Goal: Communication & Community: Ask a question

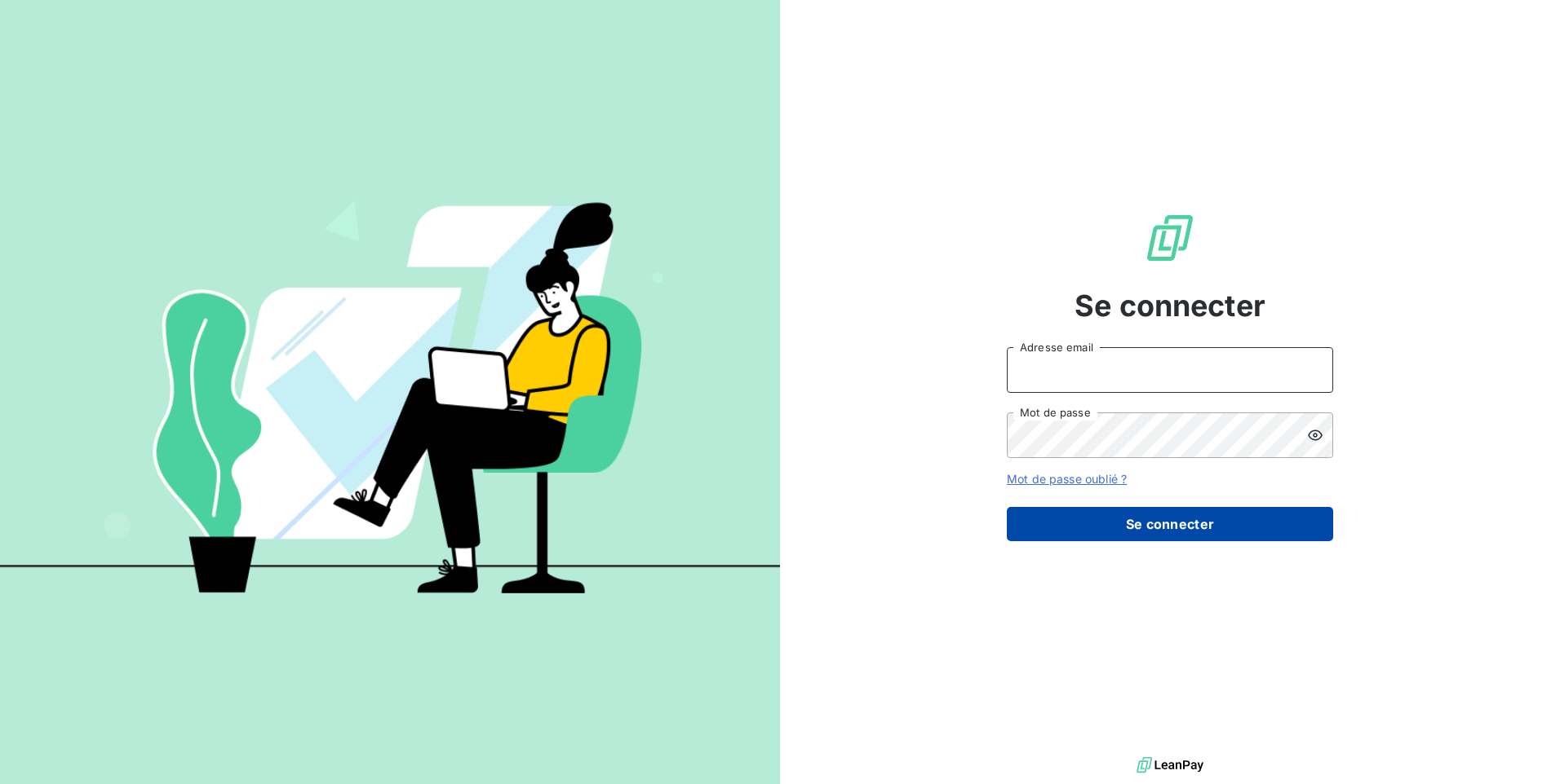
type input "[PERSON_NAME][EMAIL_ADDRESS][DOMAIN_NAME]"
click at [1156, 526] on button "Se connecter" at bounding box center [1170, 524] width 326 height 35
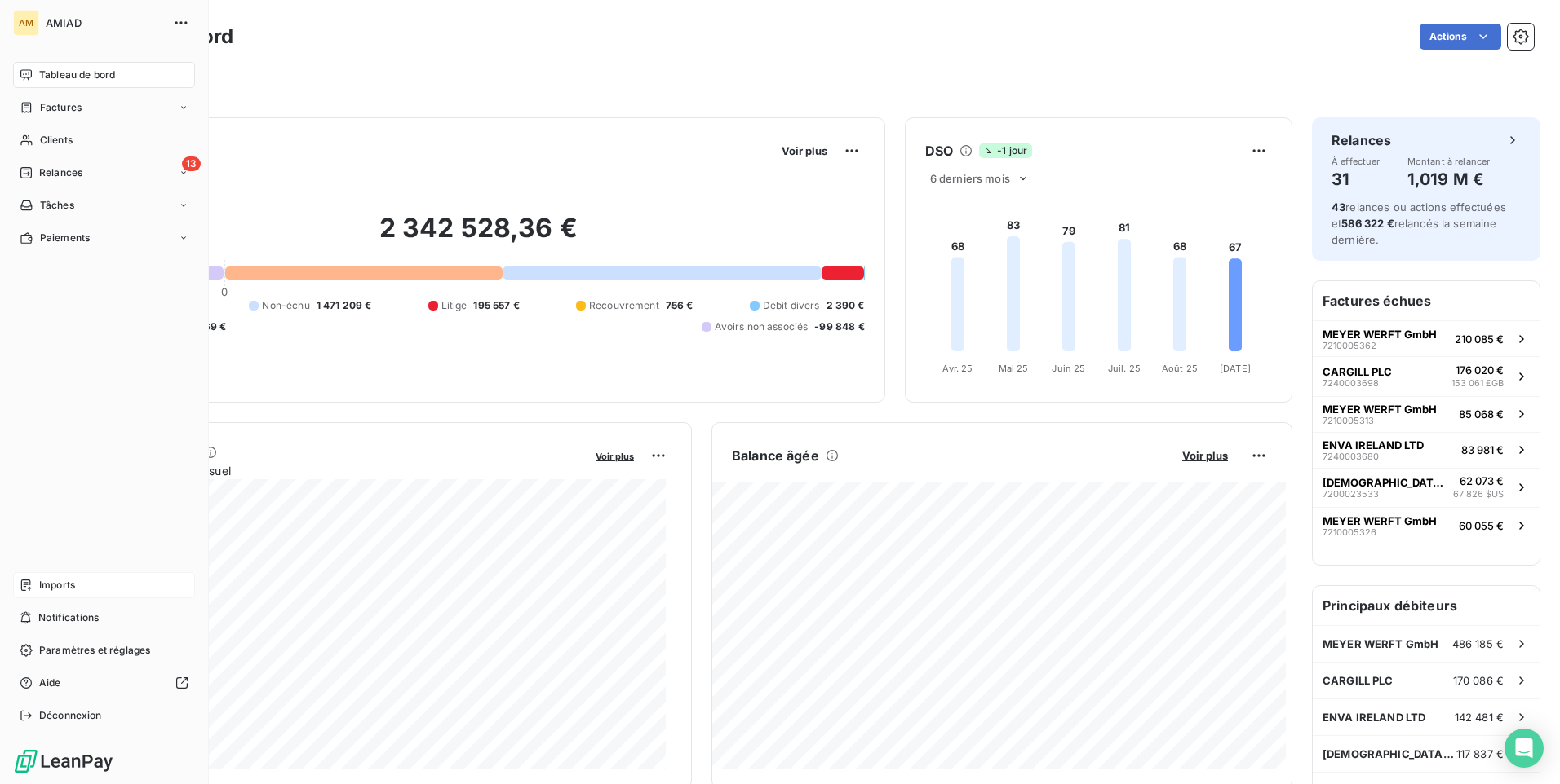
click at [85, 586] on div "Imports" at bounding box center [104, 585] width 182 height 26
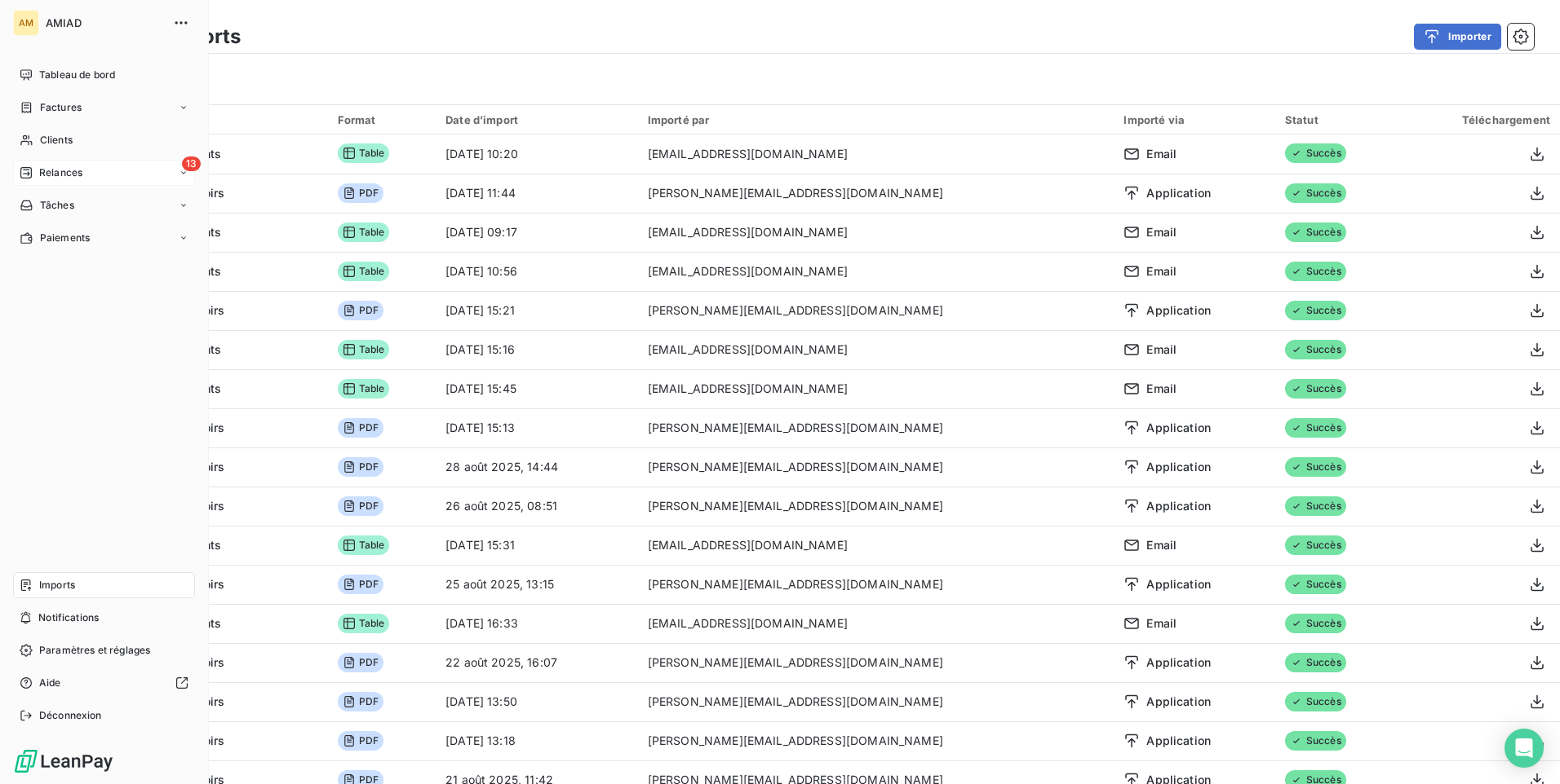
click at [94, 168] on div "13 Relances" at bounding box center [104, 172] width 182 height 26
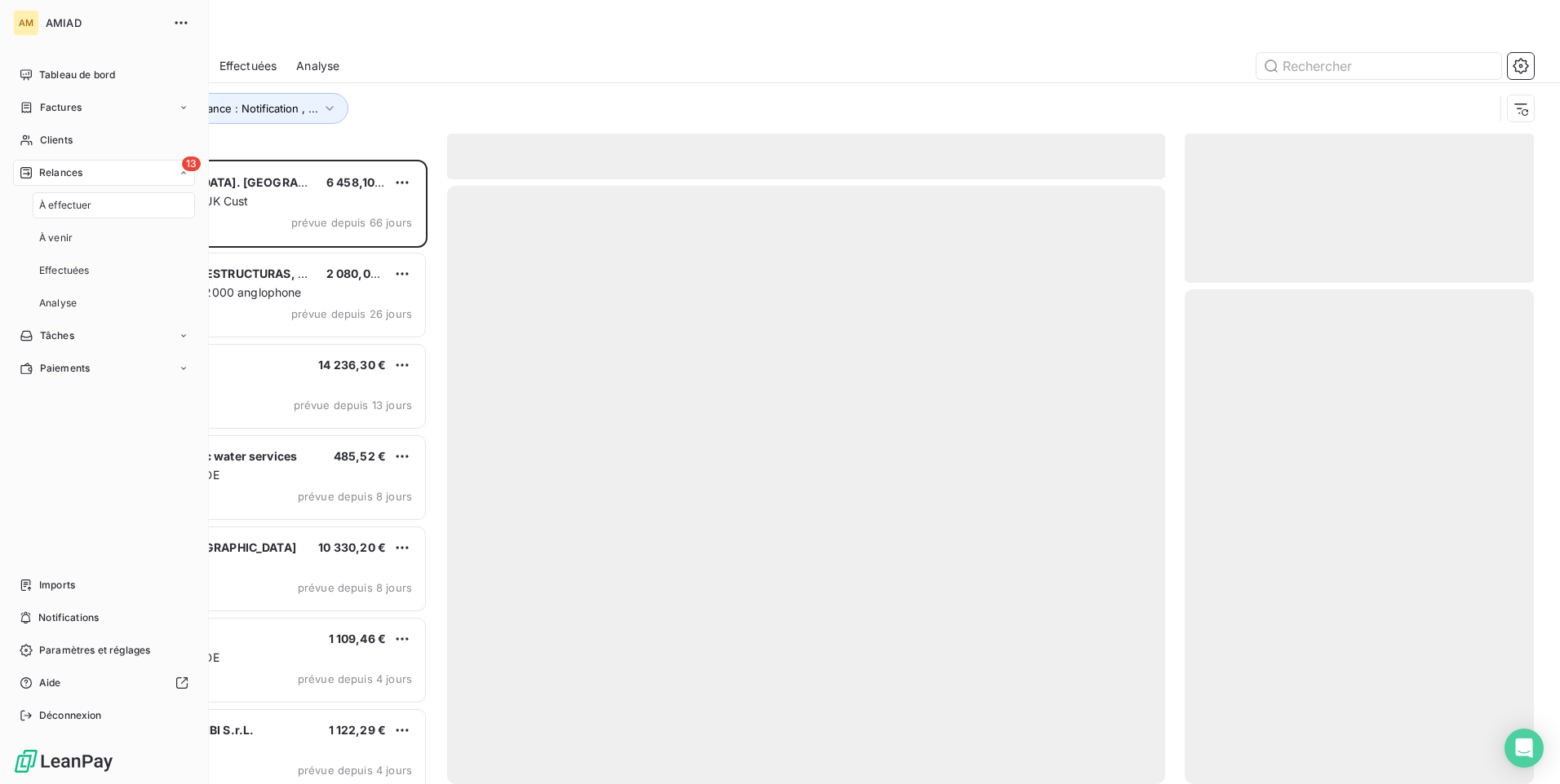
scroll to position [612, 337]
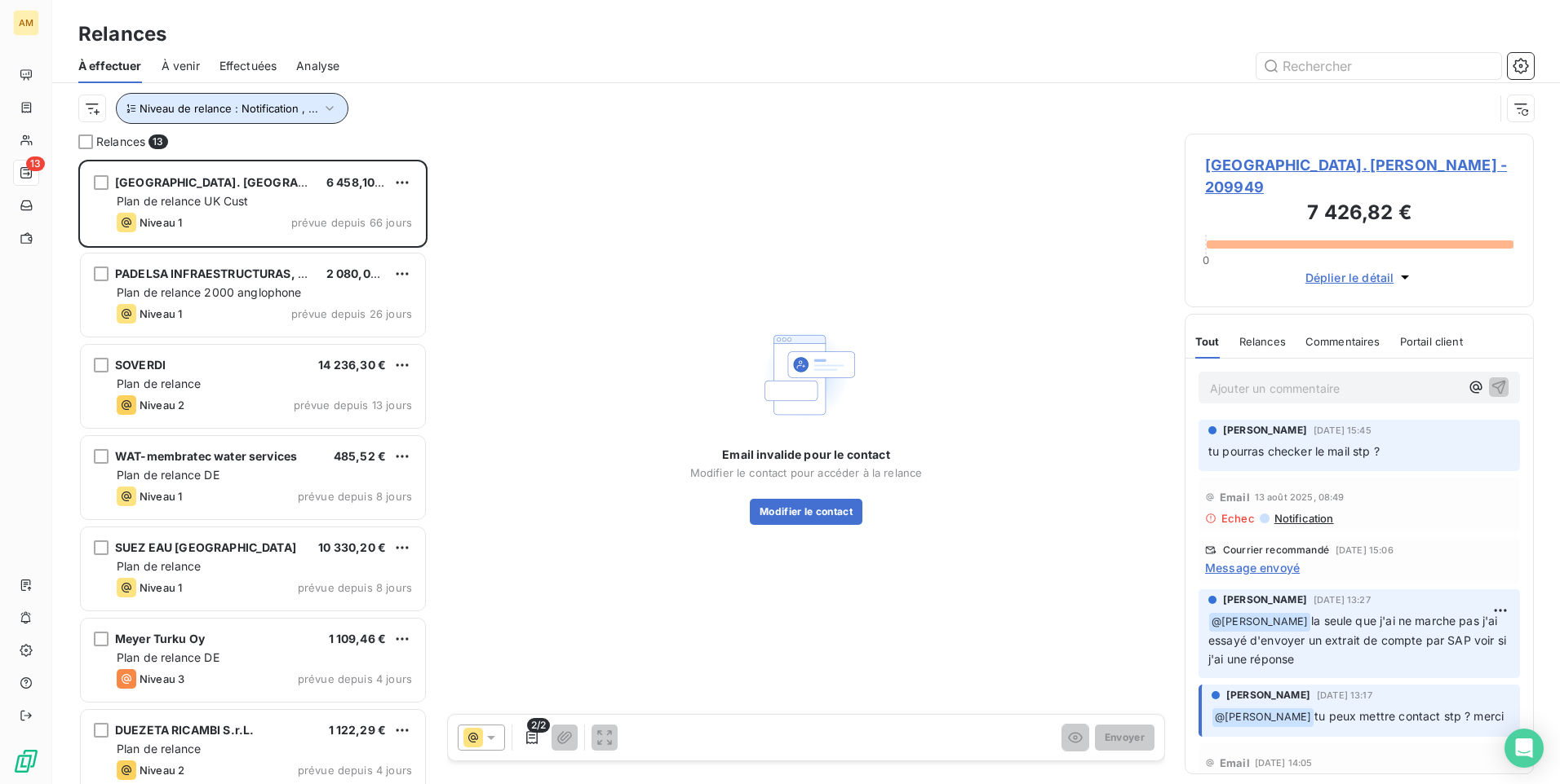
click at [308, 106] on span "Niveau de relance : Notification , ..." at bounding box center [229, 108] width 179 height 13
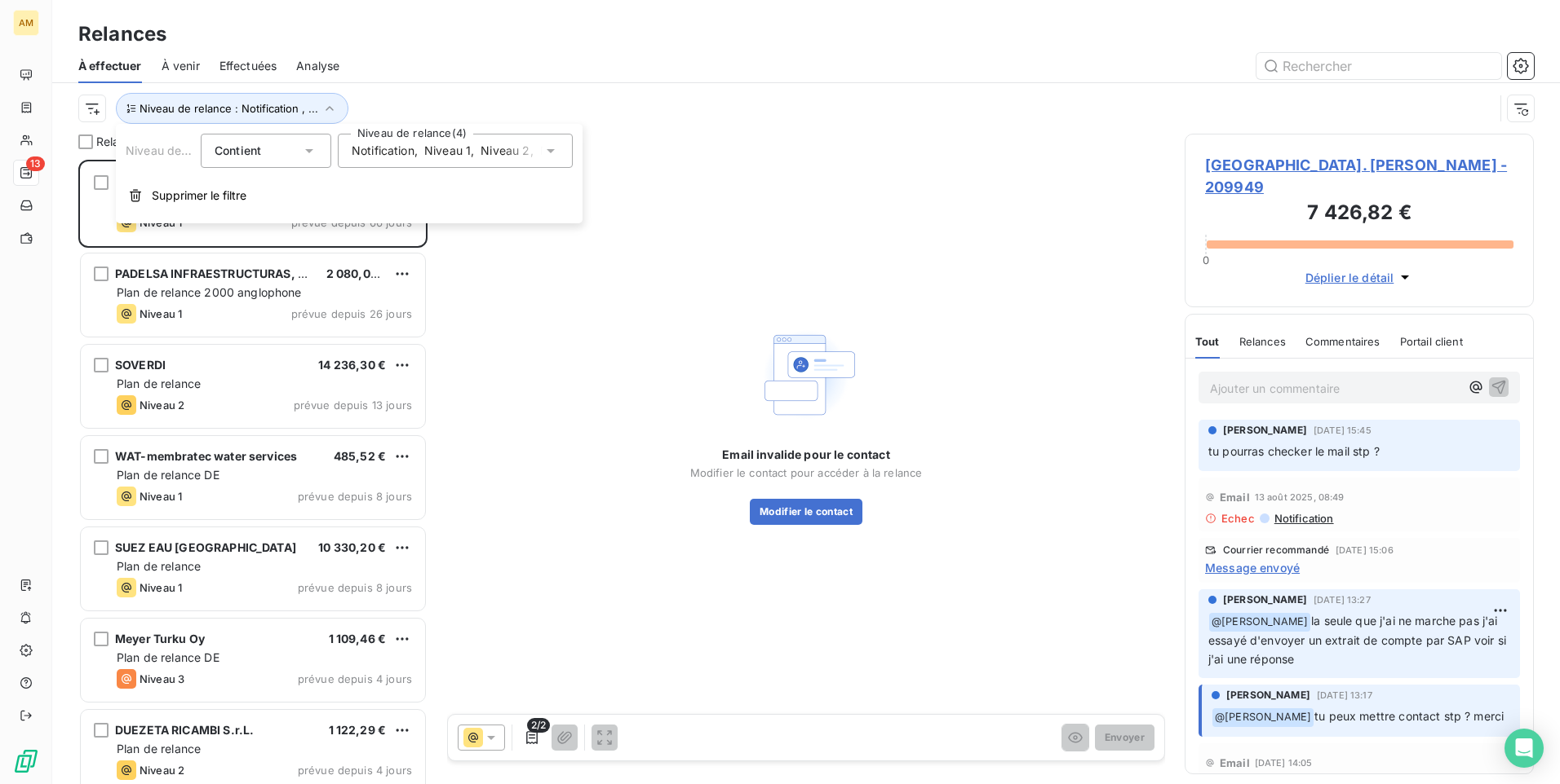
click at [537, 149] on div "Notification , Niveau 1 , [PERSON_NAME] 2 , Niveau 3" at bounding box center [447, 151] width 191 height 16
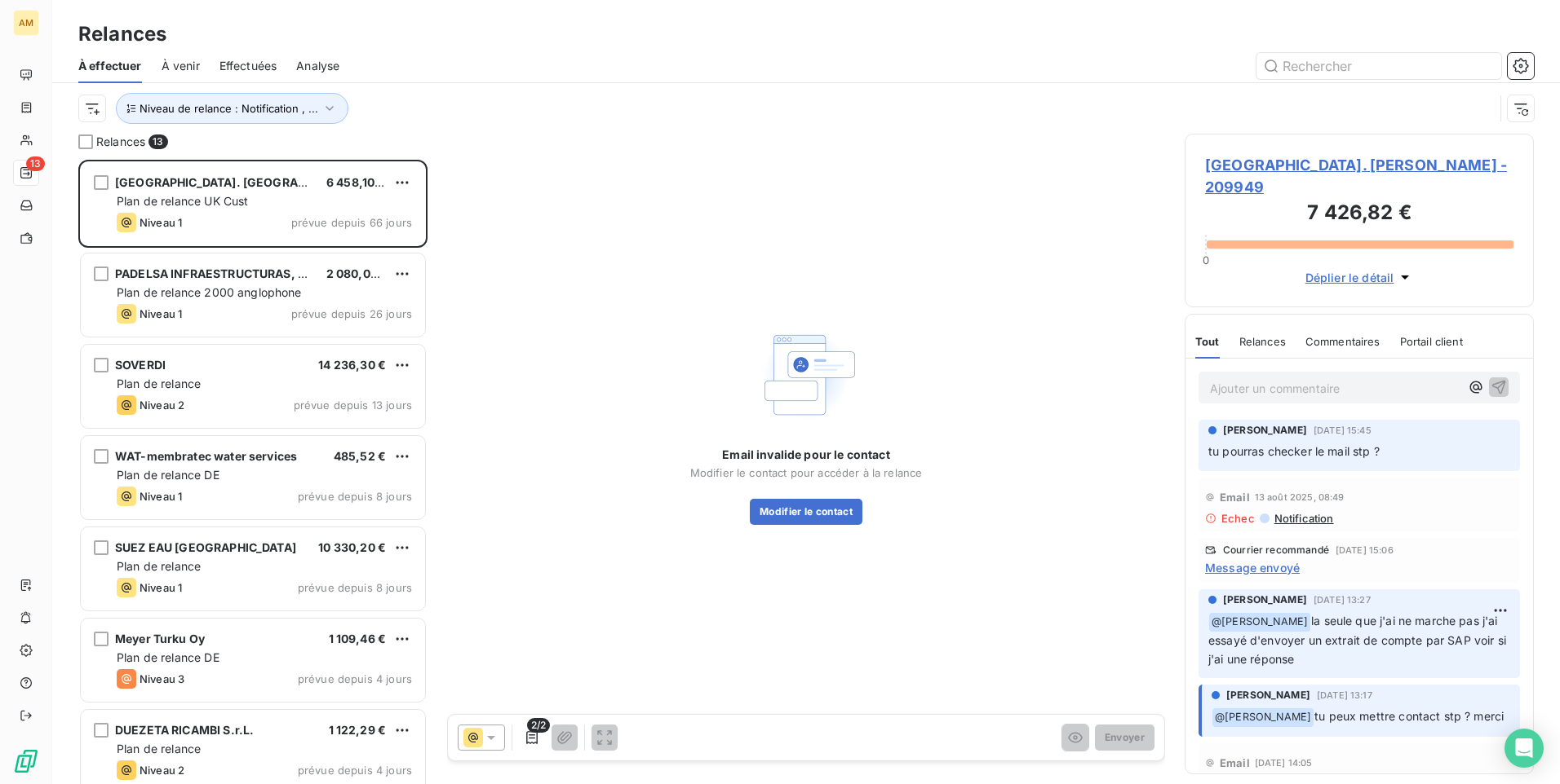
click at [639, 244] on div "Email invalide pour le contact Modifier le contact pour accéder à la relance Mo…" at bounding box center [806, 423] width 718 height 580
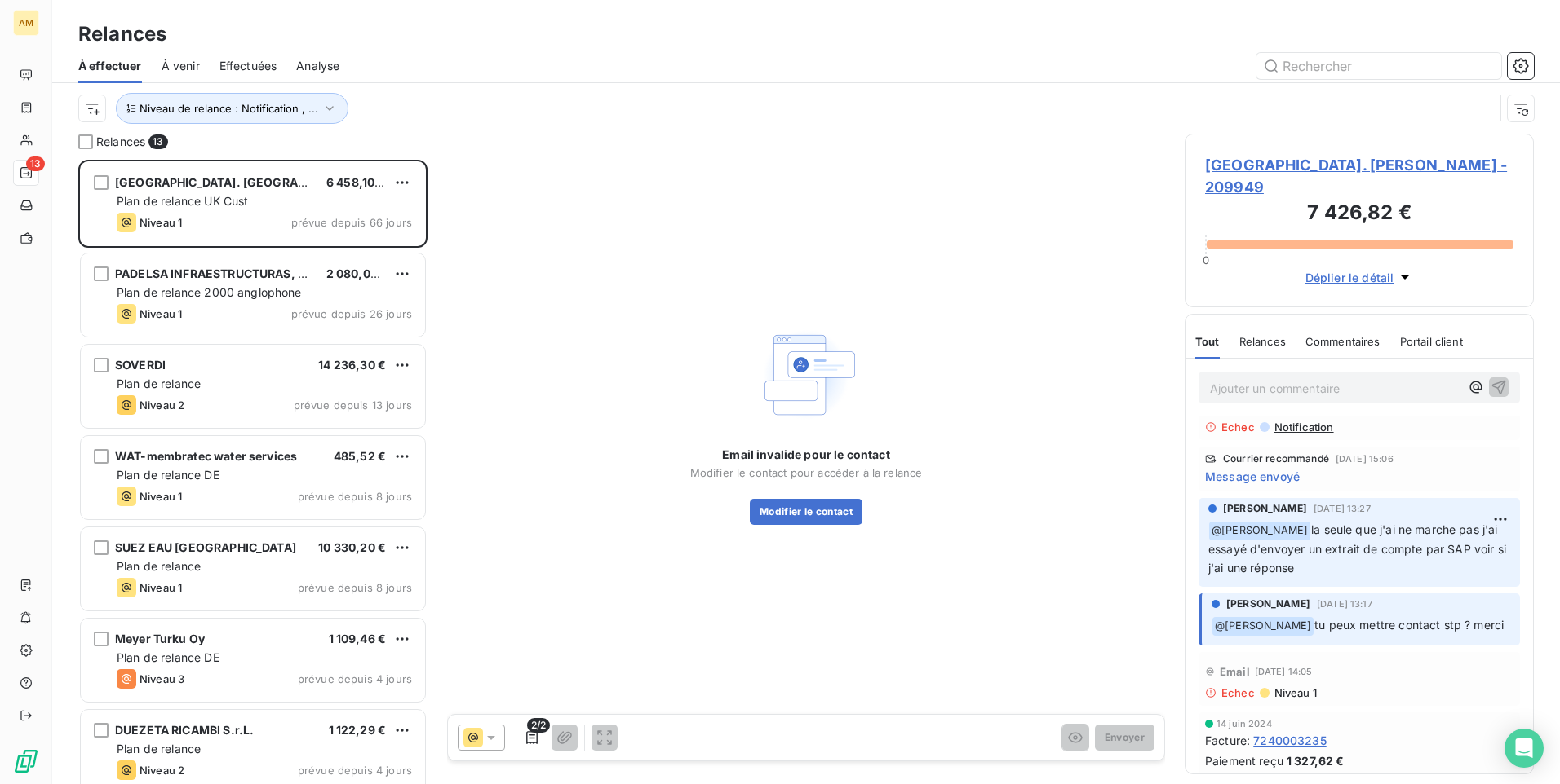
scroll to position [0, 0]
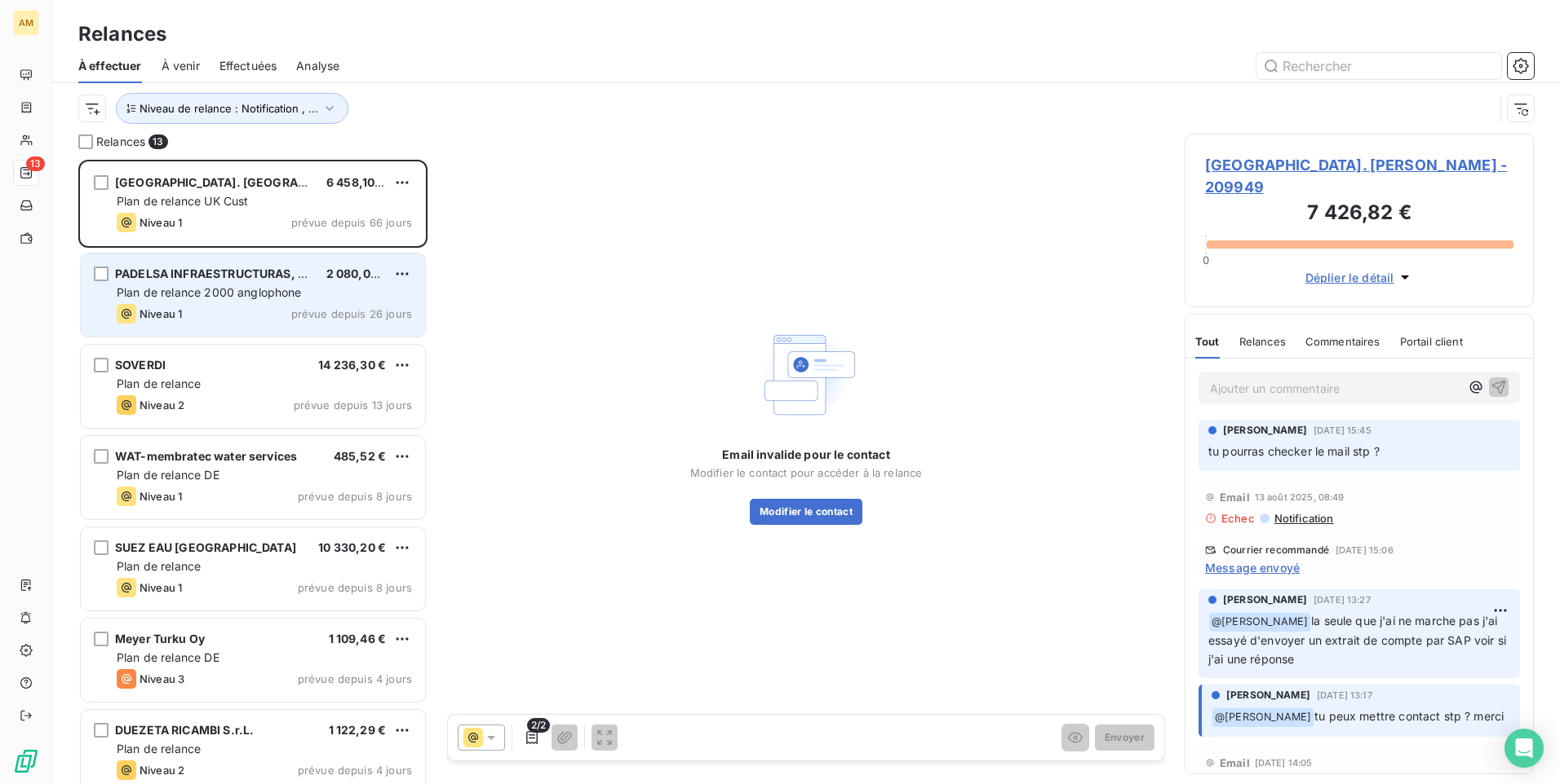
click at [245, 297] on span "Plan de relance 2000 anglophone" at bounding box center [209, 292] width 185 height 14
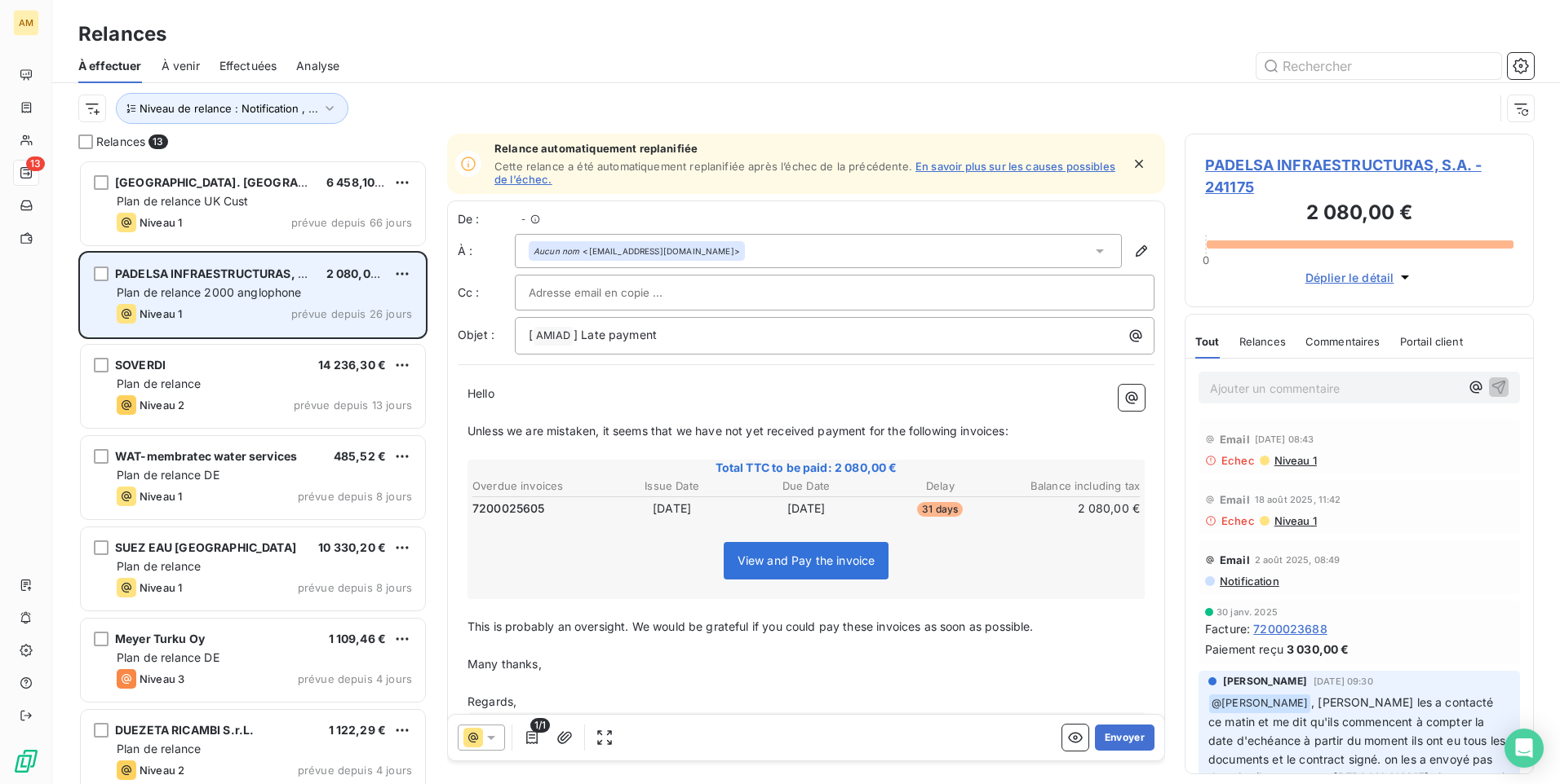
scroll to position [612, 337]
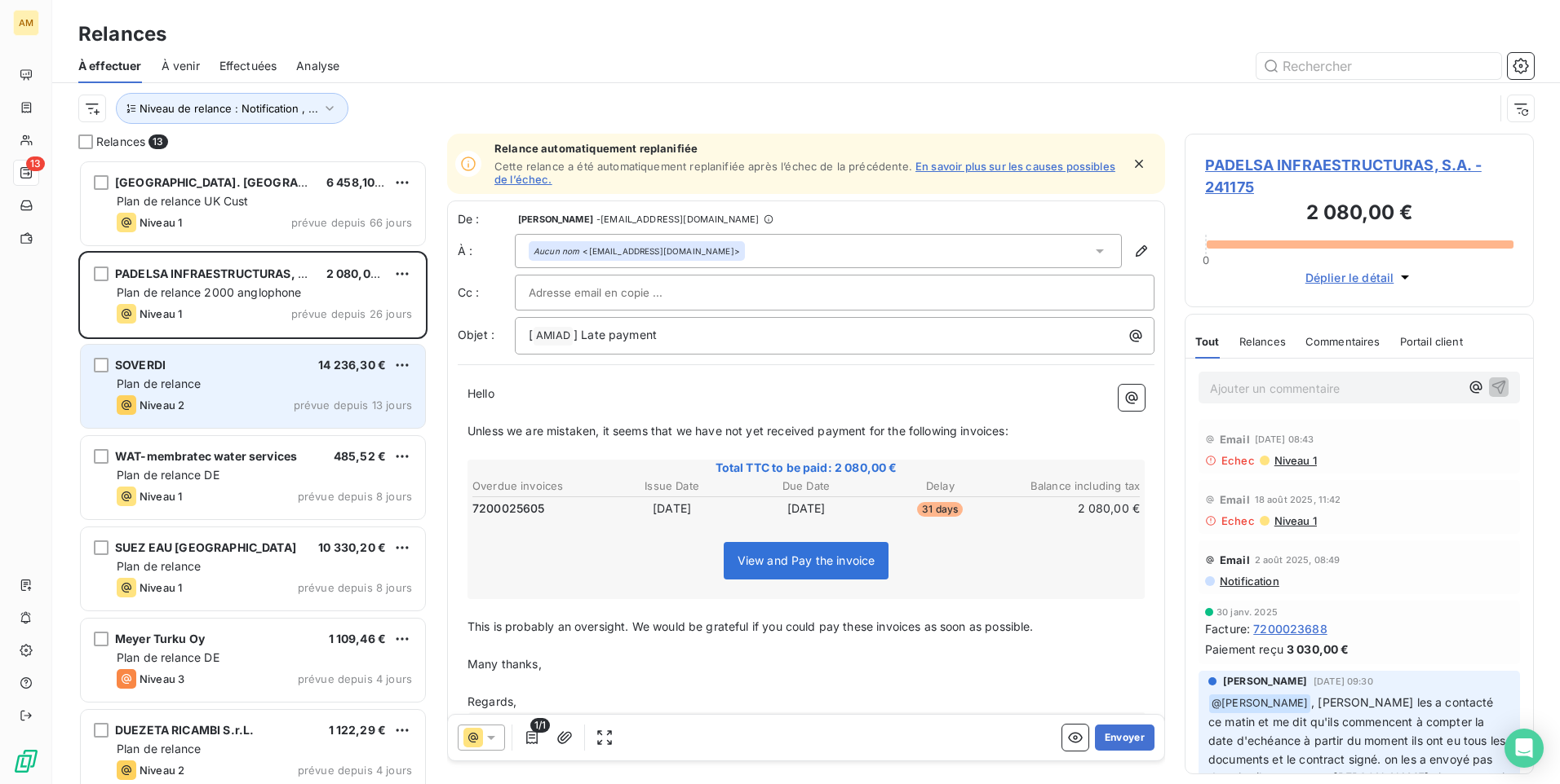
click at [204, 372] on div "SOVERDI 14 236,30 €" at bounding box center [264, 365] width 295 height 15
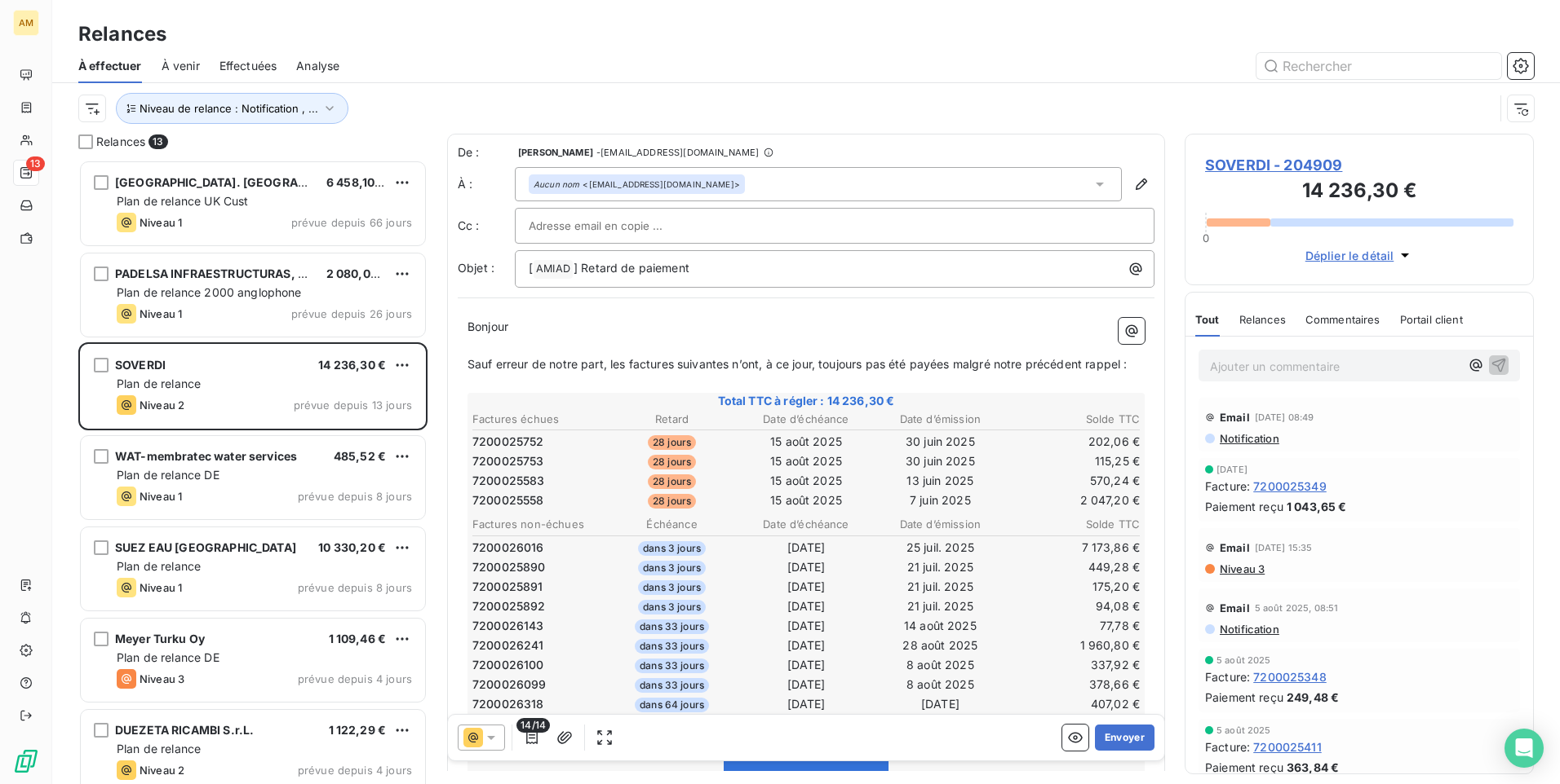
click at [1266, 316] on span "Relances" at bounding box center [1262, 319] width 46 height 13
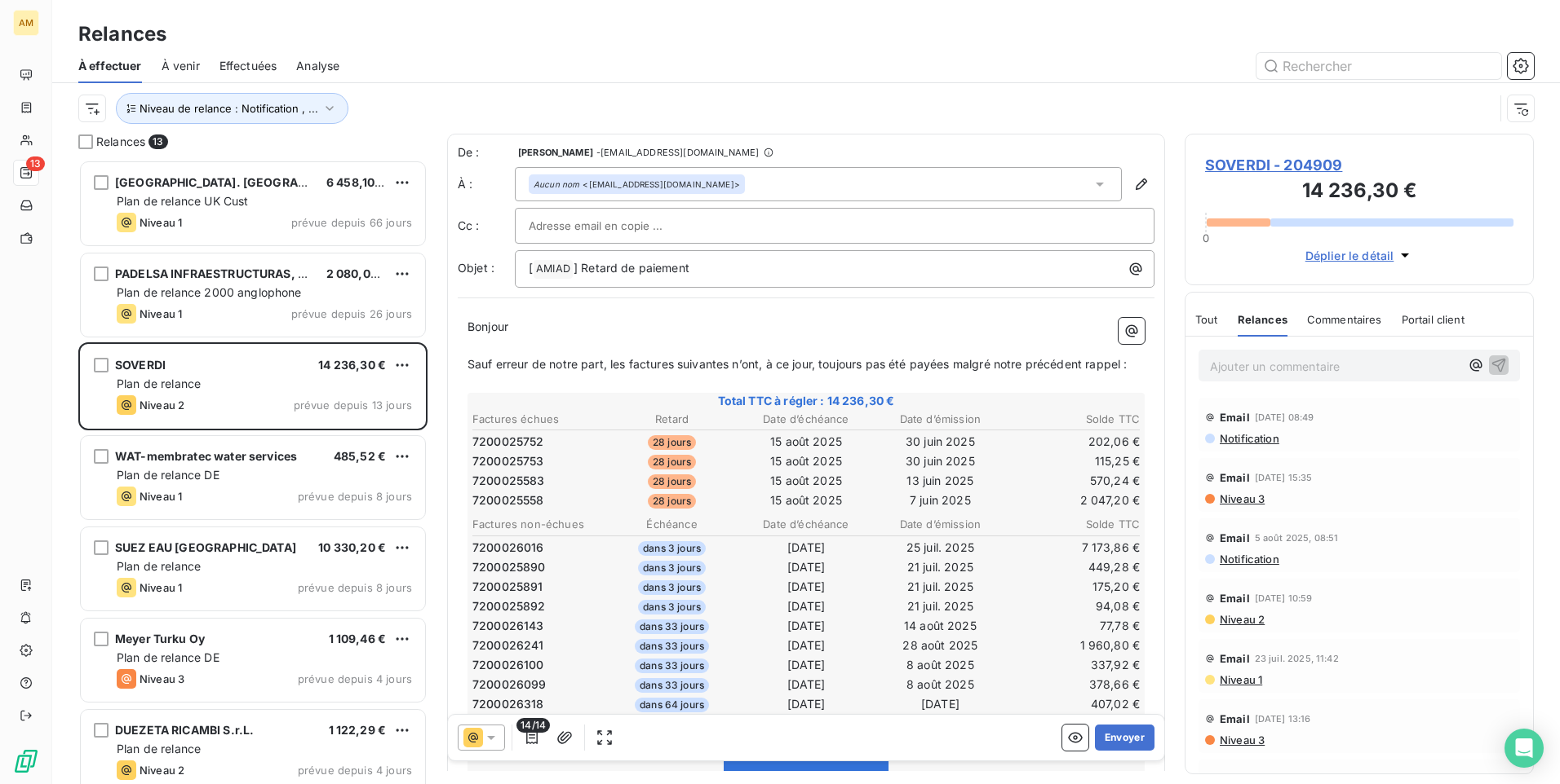
click at [1373, 318] on span "Commentaires" at bounding box center [1344, 319] width 75 height 13
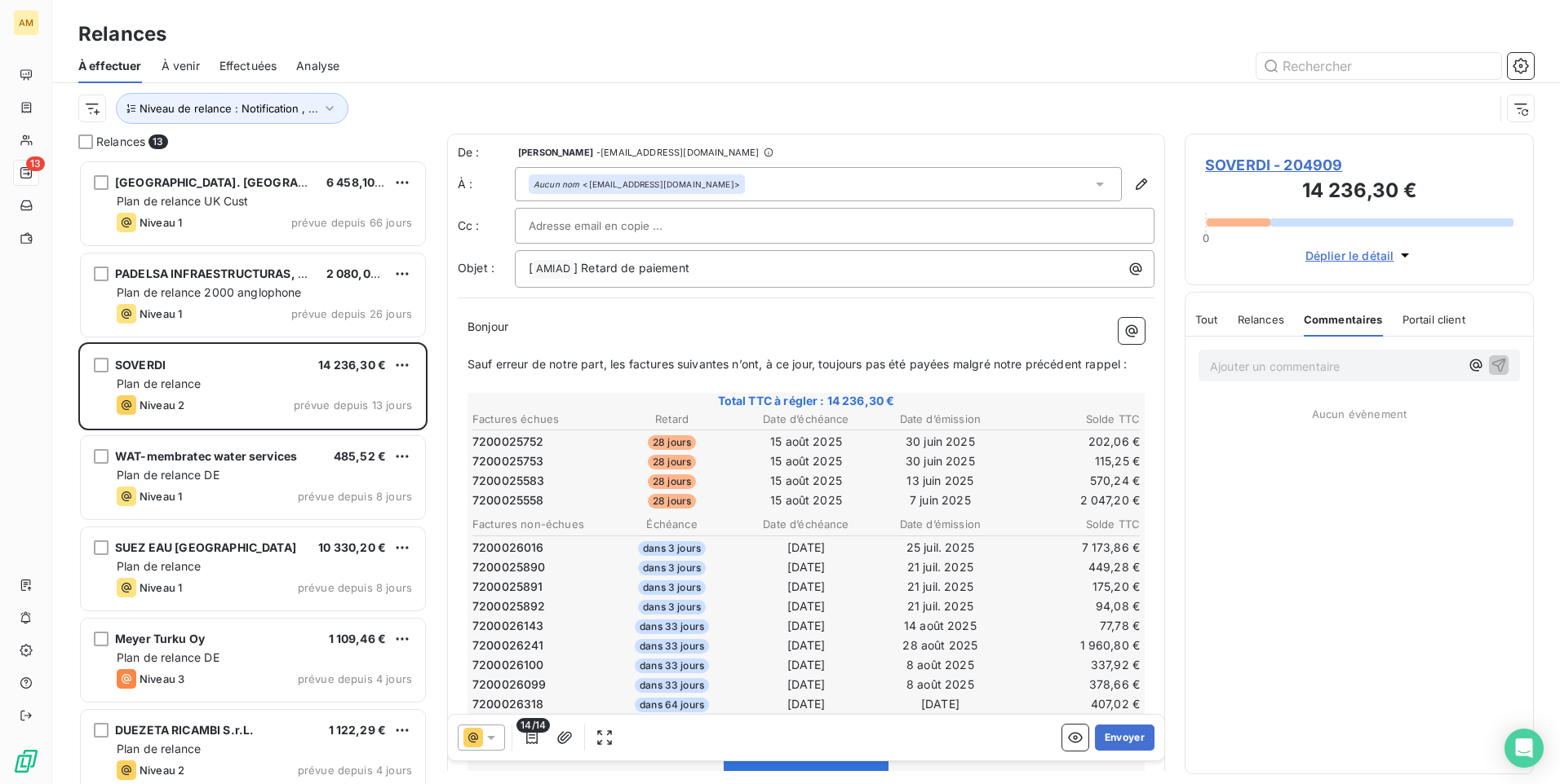
click at [1452, 316] on span "Portail client" at bounding box center [1433, 319] width 63 height 13
click at [1208, 324] on span "Tout" at bounding box center [1206, 319] width 23 height 13
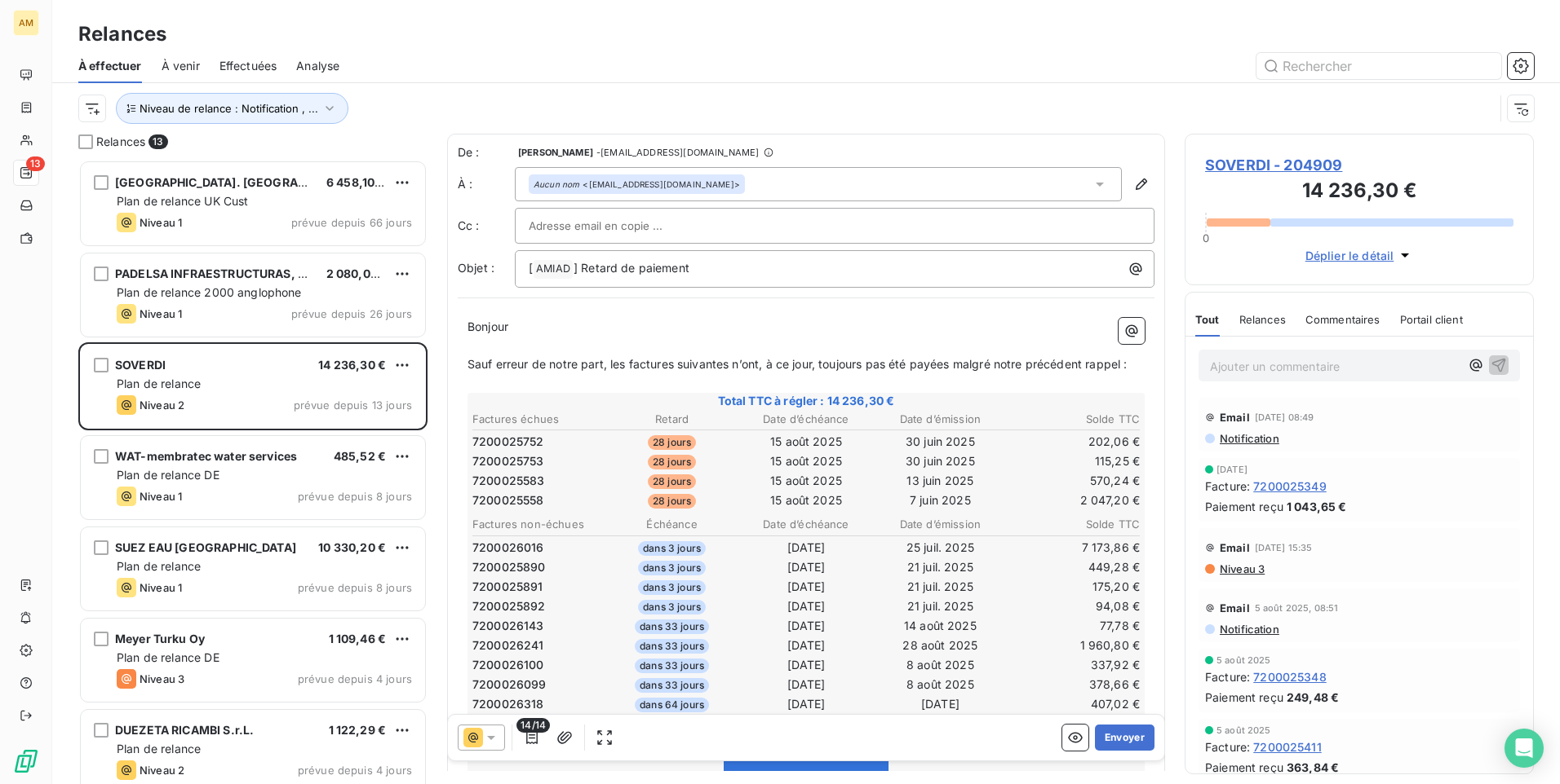
click at [1291, 166] on span "SOVERDI - 204909" at bounding box center [1359, 165] width 308 height 22
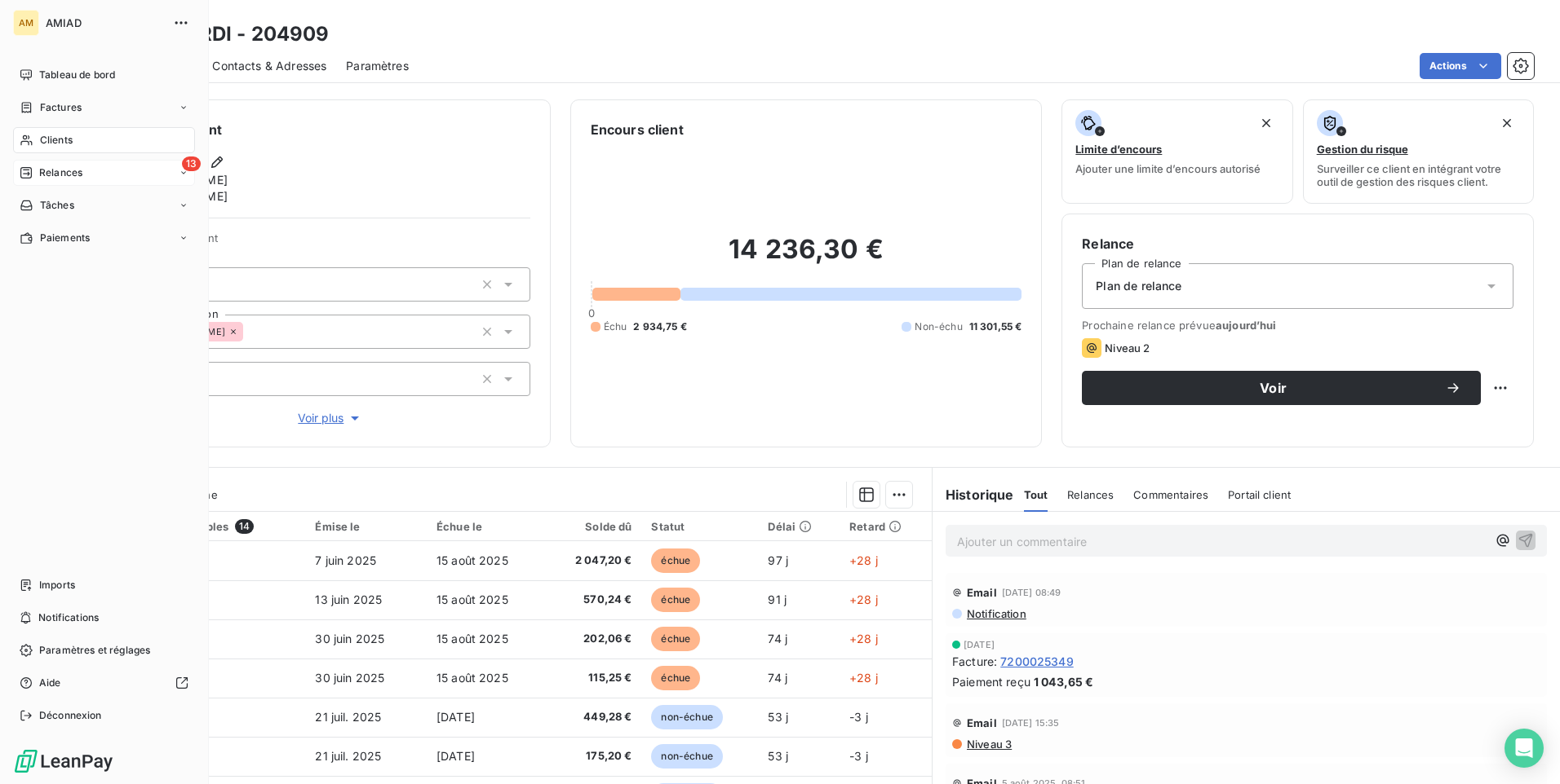
click at [45, 170] on span "Relances" at bounding box center [60, 173] width 43 height 15
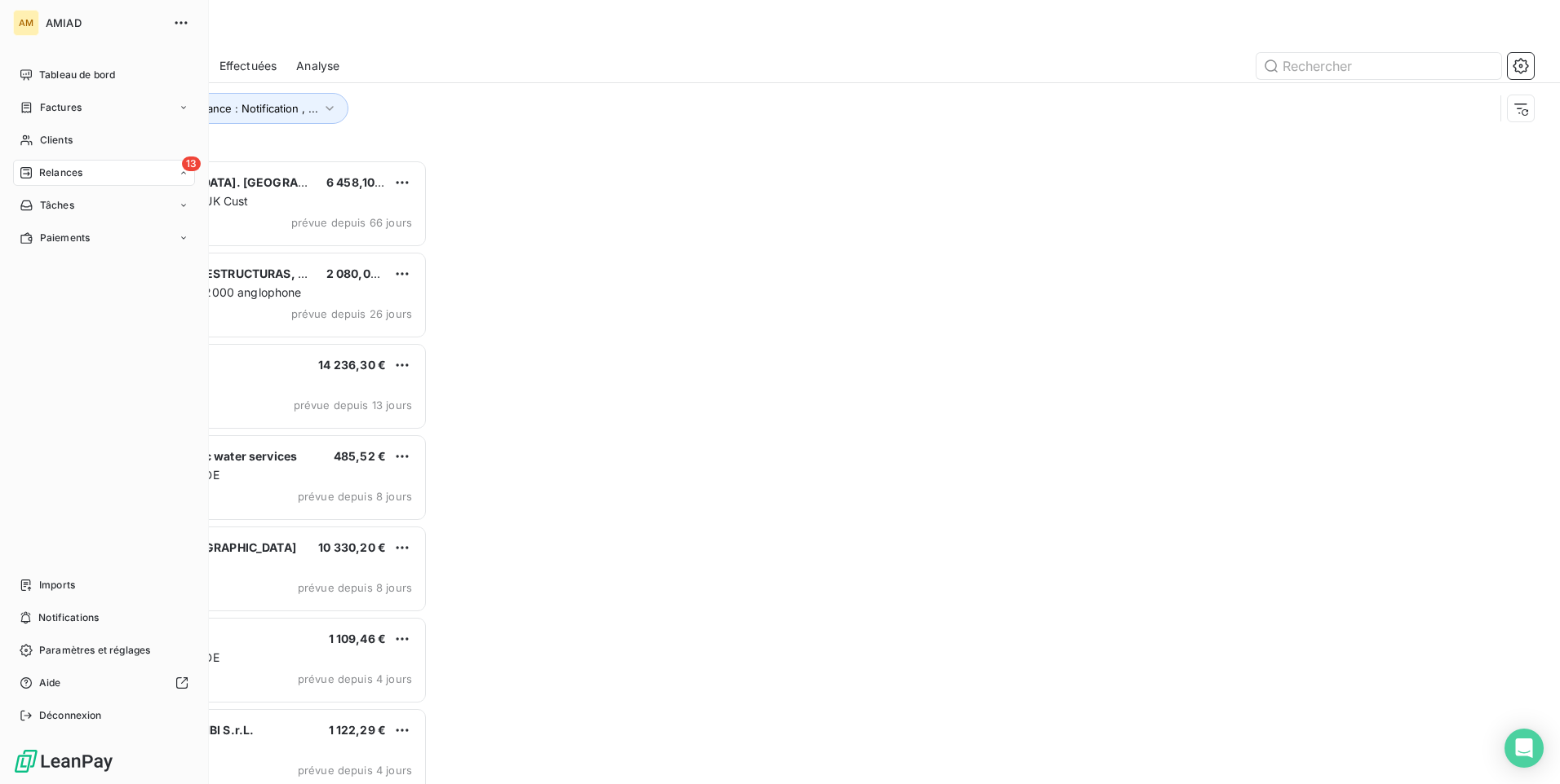
scroll to position [612, 337]
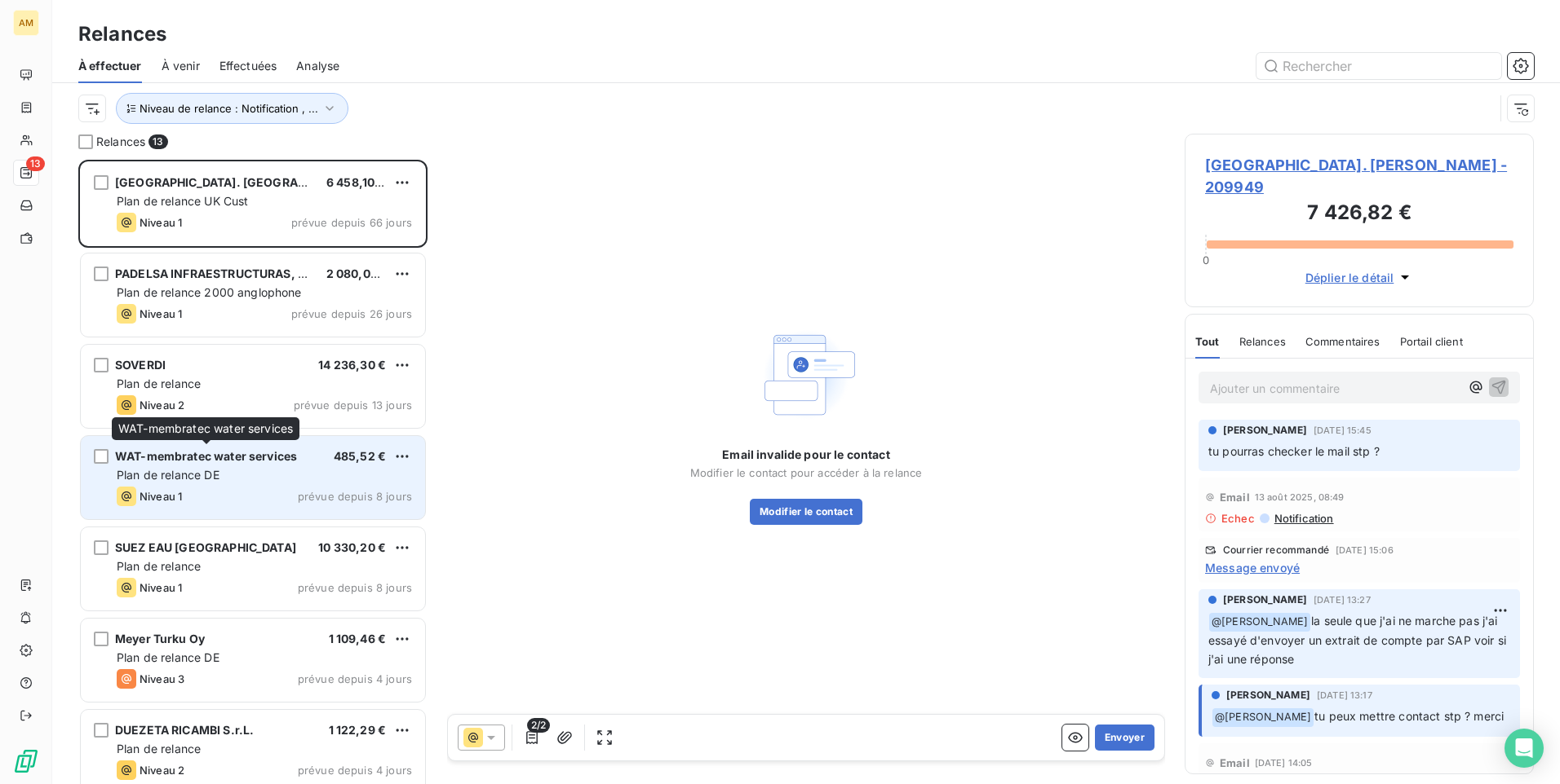
click at [199, 454] on span "WAT-membratec water services" at bounding box center [206, 456] width 182 height 14
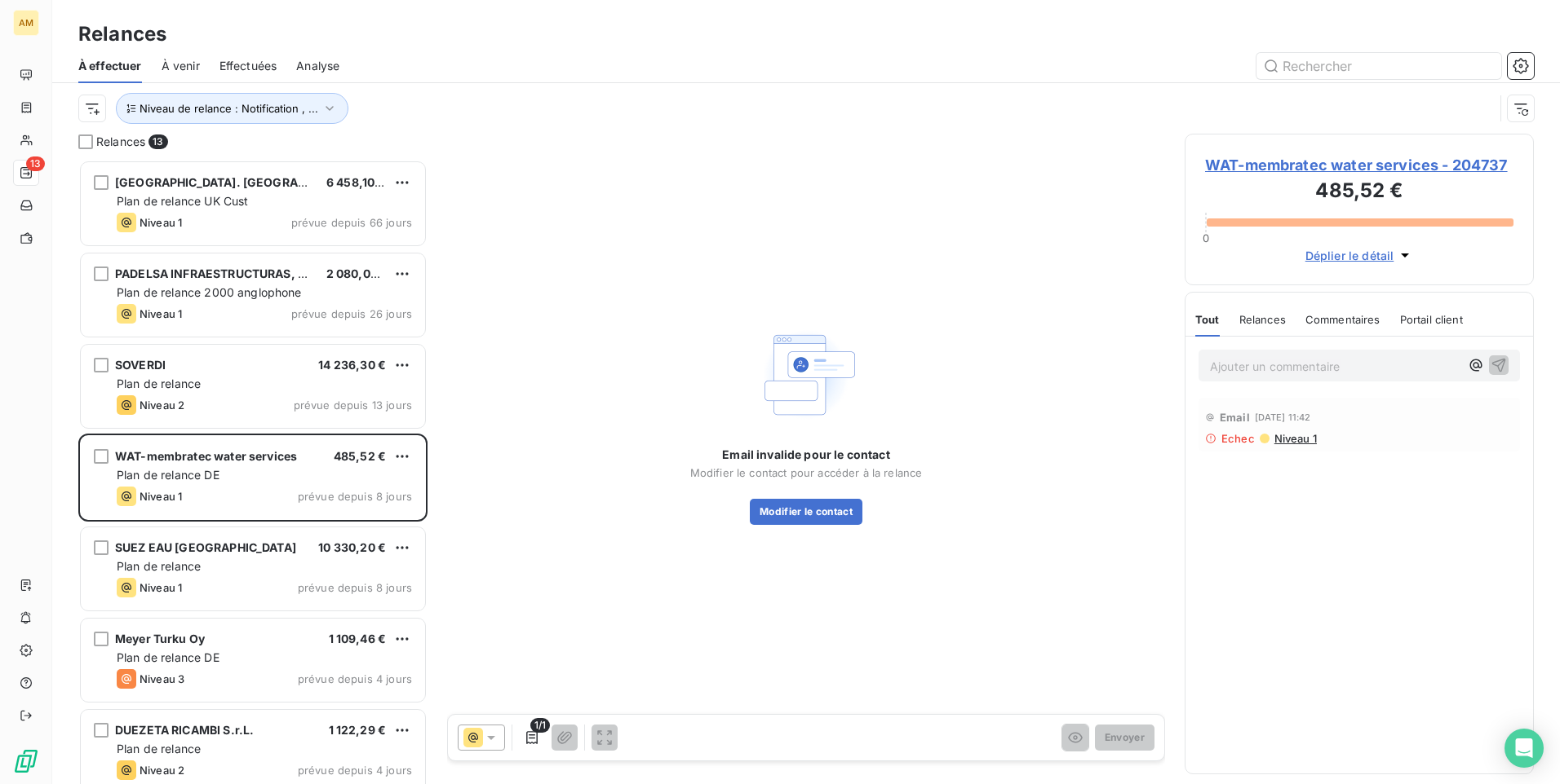
click at [1346, 167] on span "WAT-membratec water services - 204737" at bounding box center [1359, 165] width 308 height 22
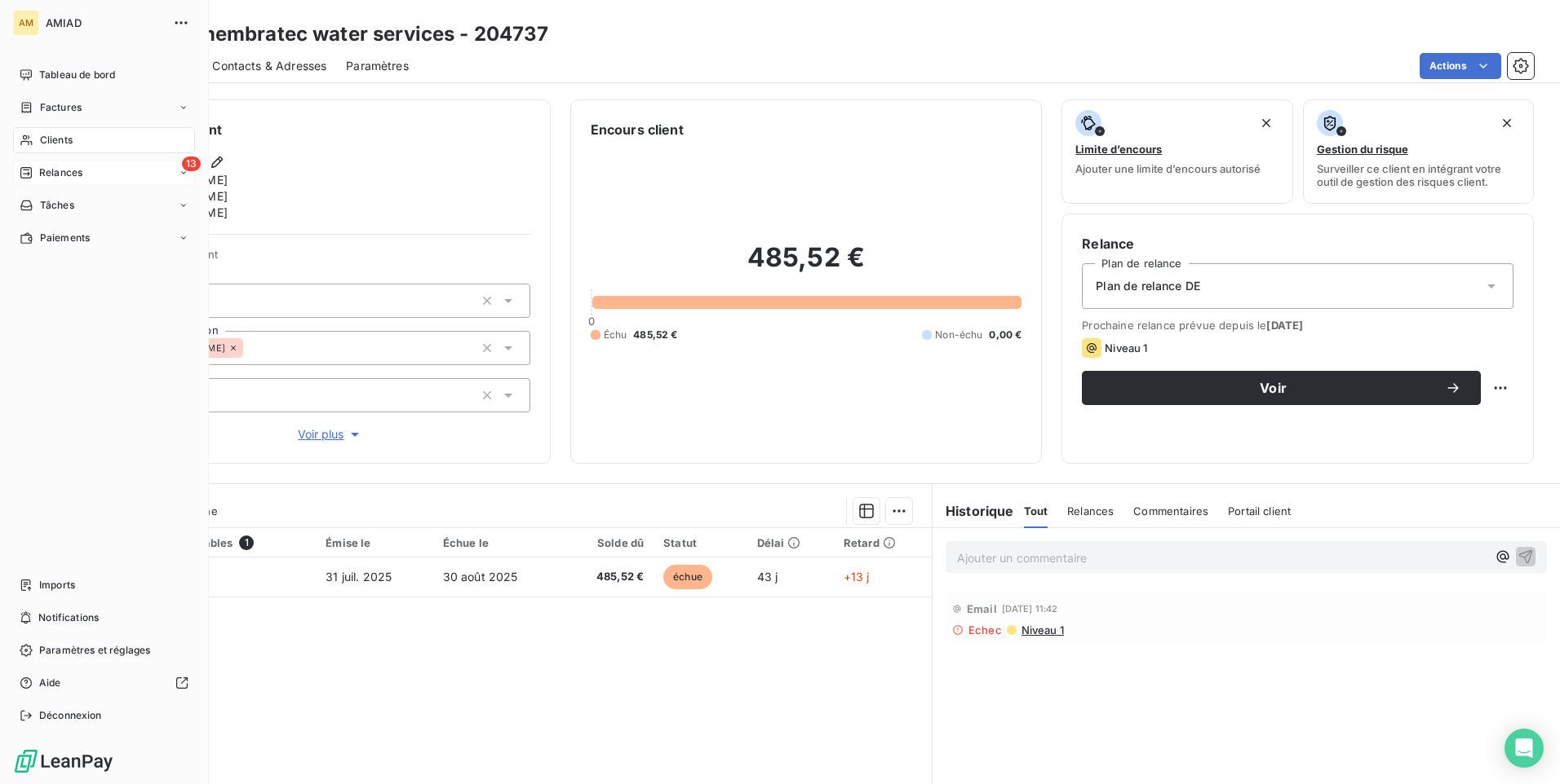
click at [100, 170] on div "13 Relances" at bounding box center [104, 172] width 182 height 26
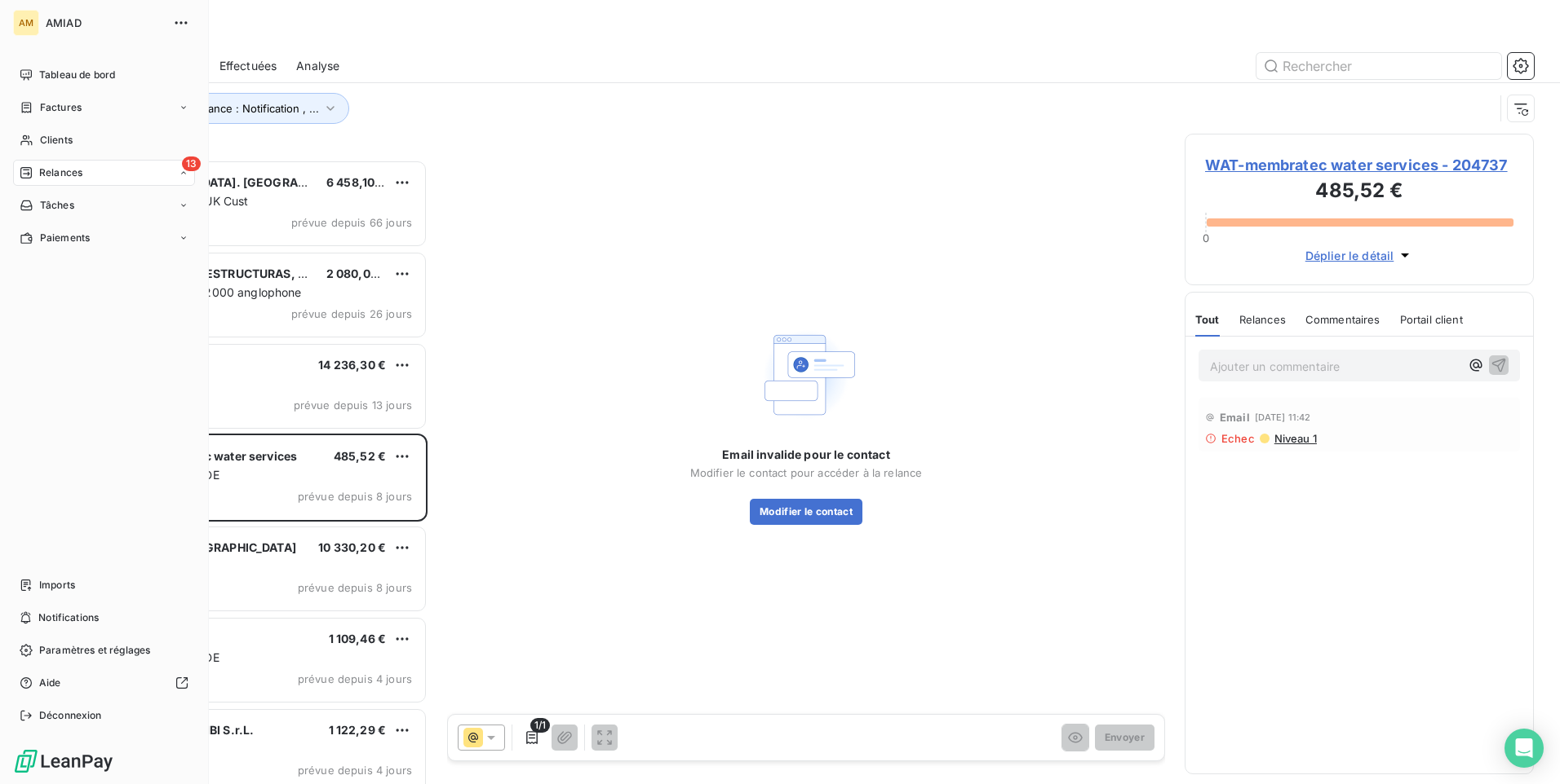
scroll to position [13, 13]
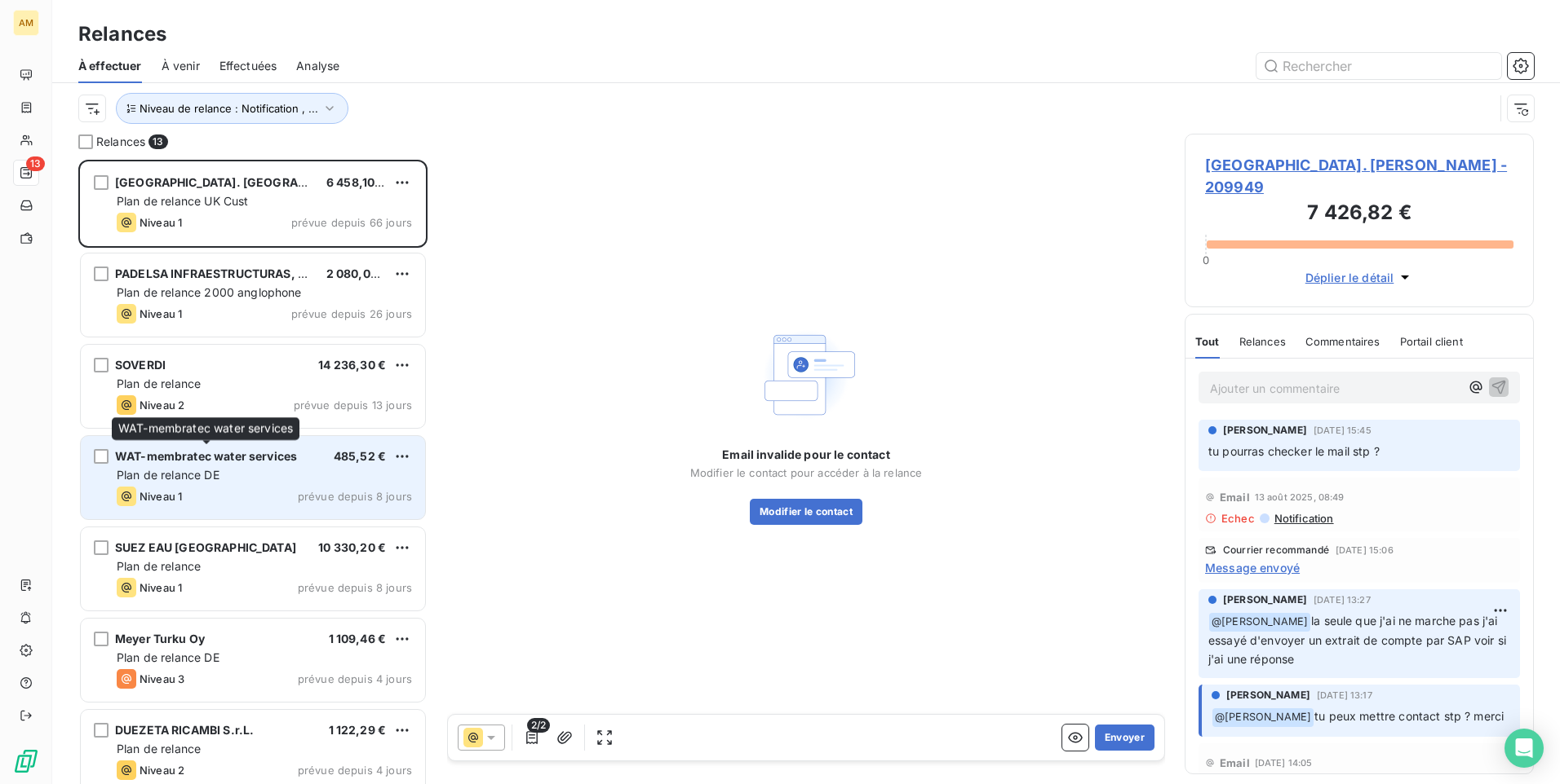
click at [195, 459] on span "WAT-membratec water services" at bounding box center [206, 456] width 182 height 14
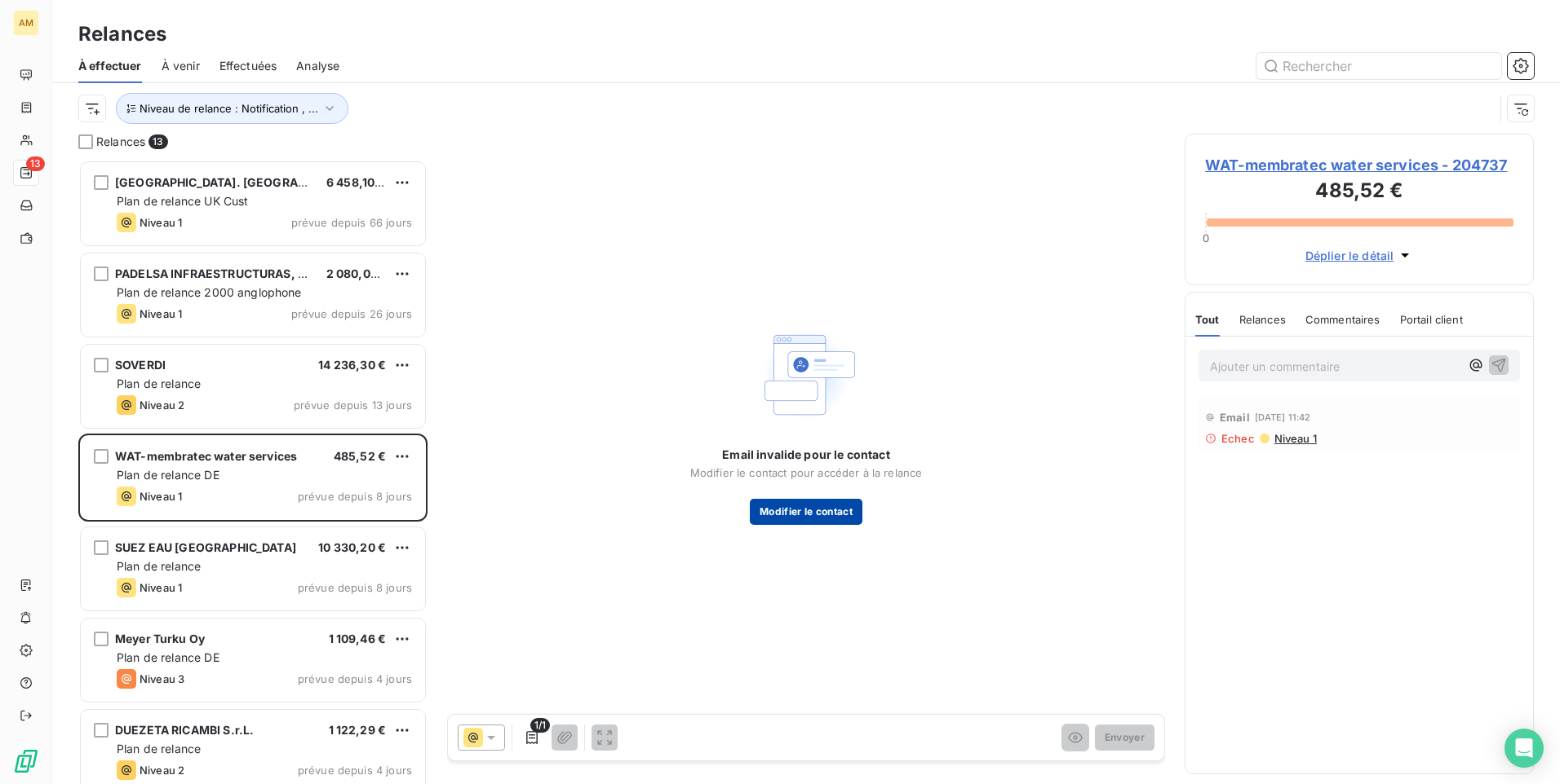
click at [831, 506] on button "Modifier le contact" at bounding box center [806, 511] width 113 height 26
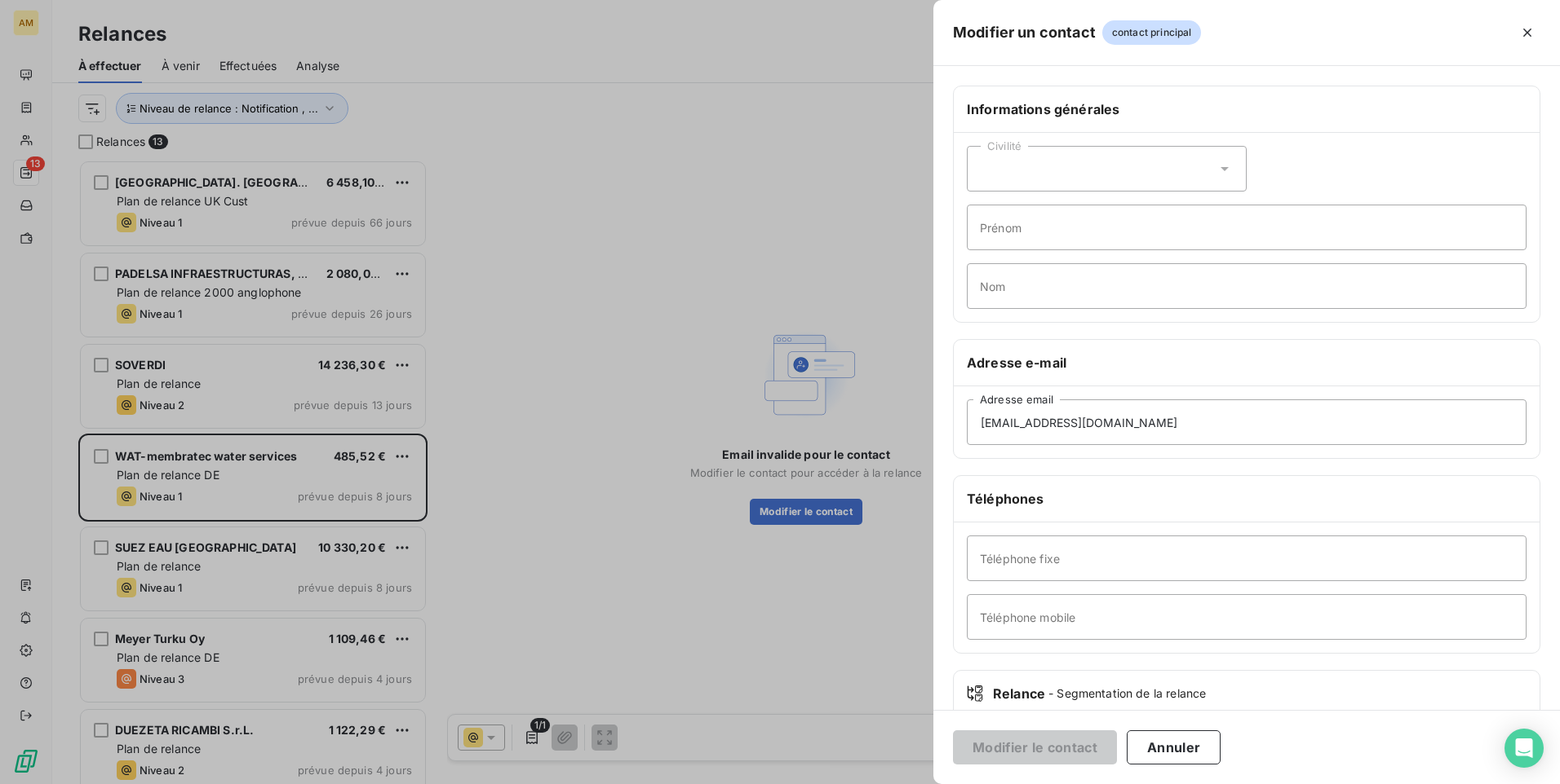
click at [906, 532] on div at bounding box center [780, 392] width 1560 height 784
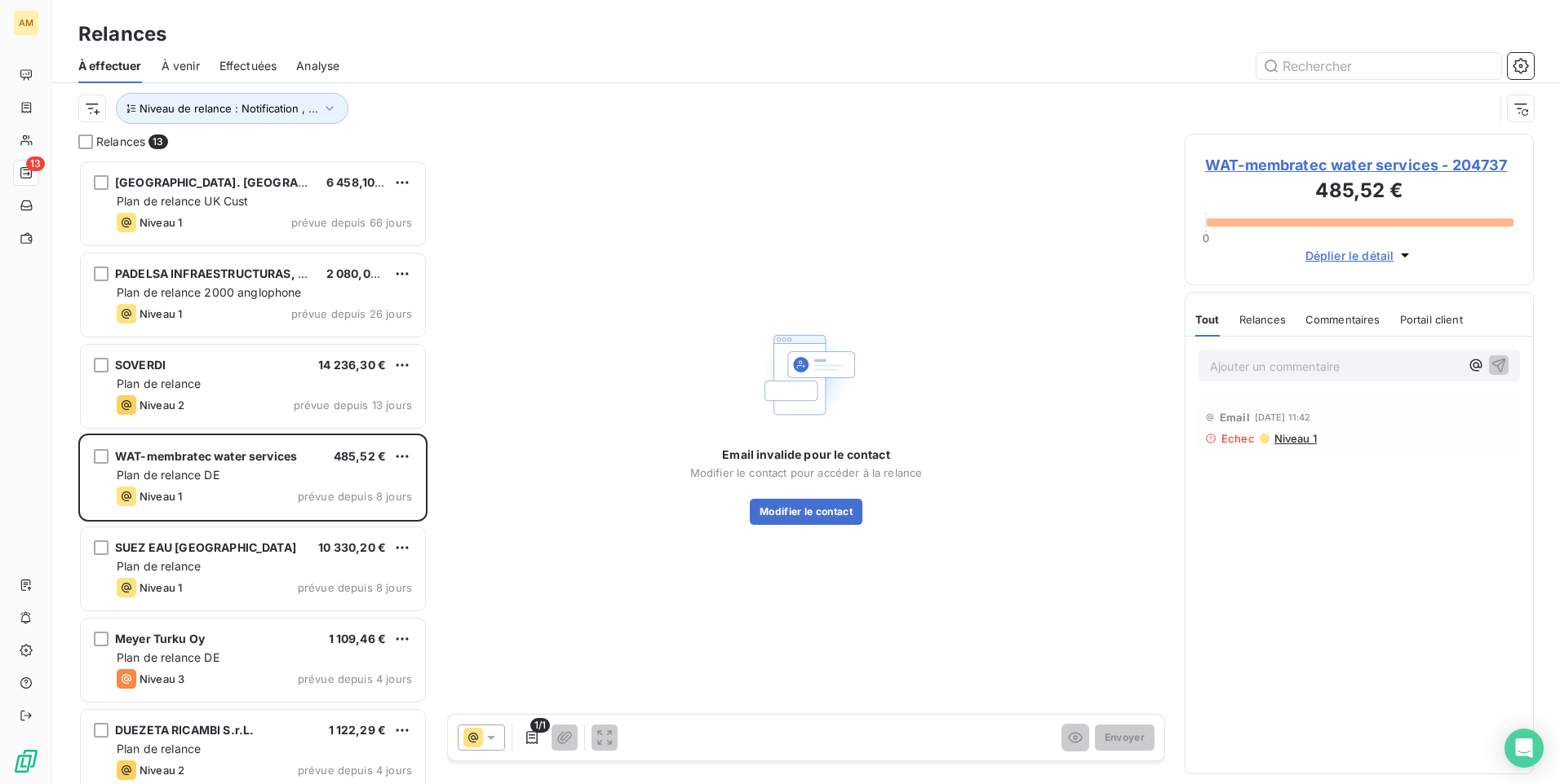
click at [1325, 327] on div "Commentaires" at bounding box center [1342, 319] width 75 height 35
click at [1257, 326] on div "Relances" at bounding box center [1260, 319] width 46 height 35
click at [1204, 326] on div "Tout" at bounding box center [1206, 319] width 23 height 35
click at [830, 516] on button "Modifier le contact" at bounding box center [806, 511] width 113 height 26
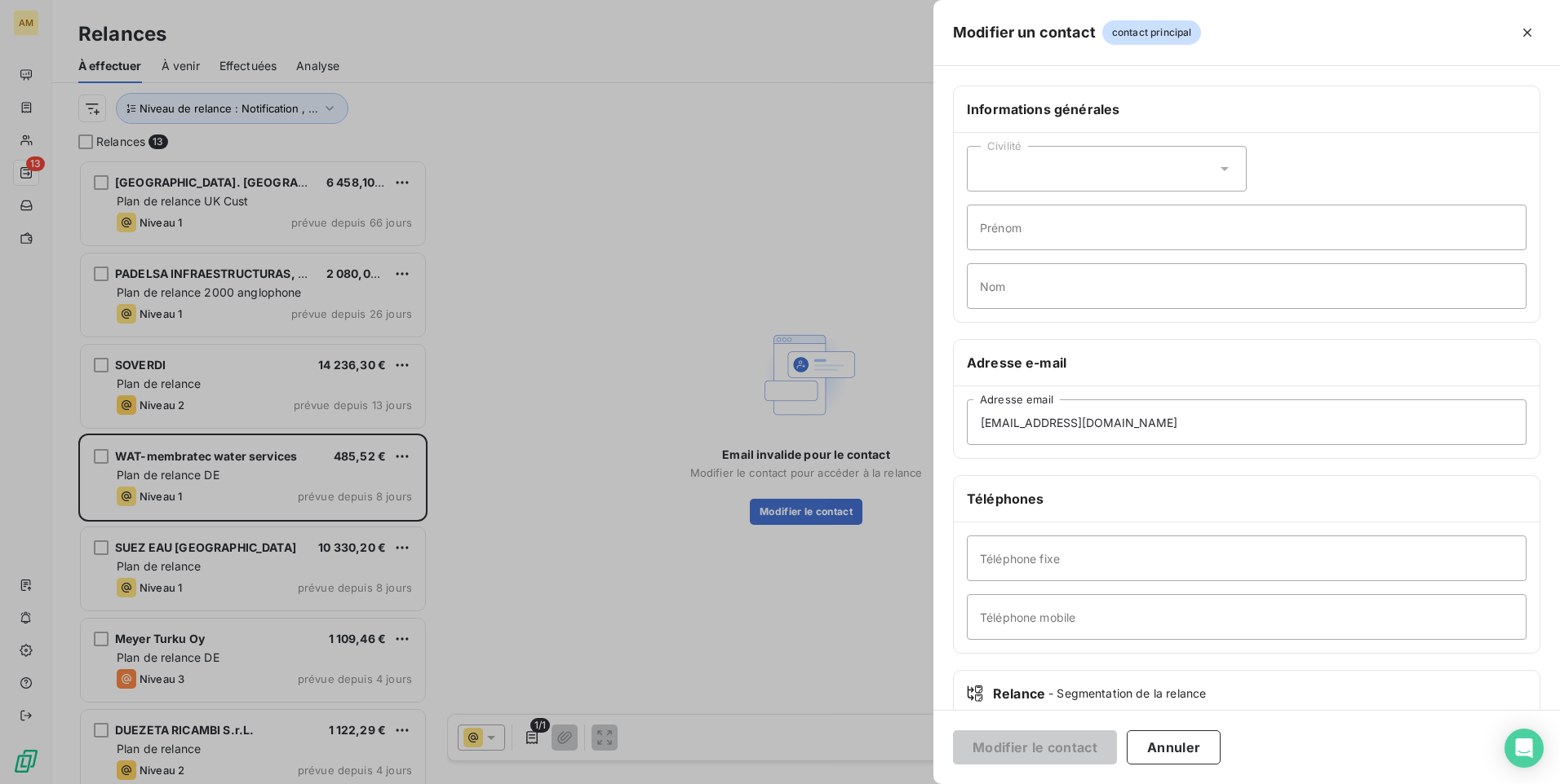
click at [879, 314] on div at bounding box center [780, 392] width 1560 height 784
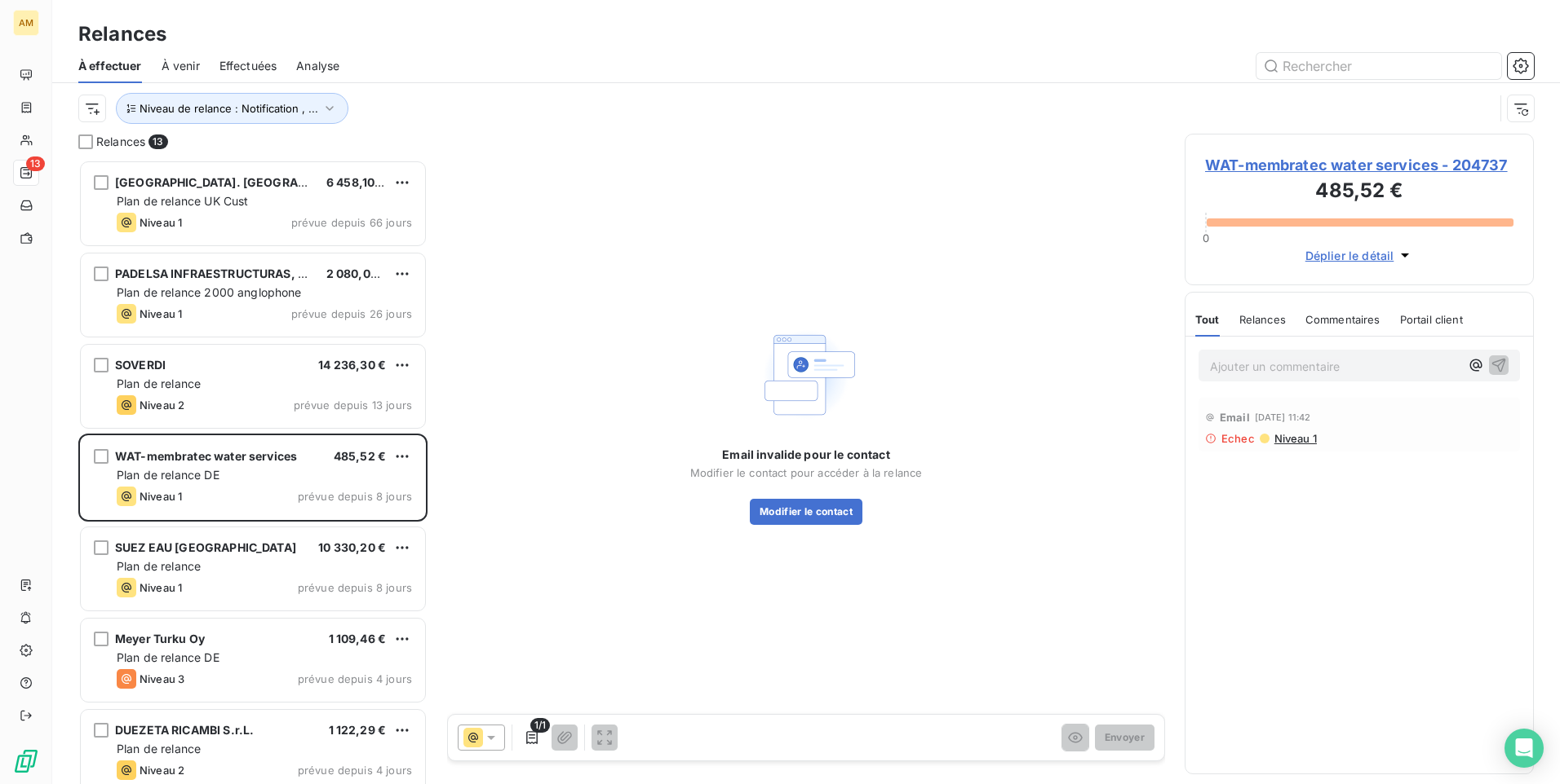
click at [1445, 162] on span "WAT-membratec water services - 204737" at bounding box center [1359, 165] width 308 height 22
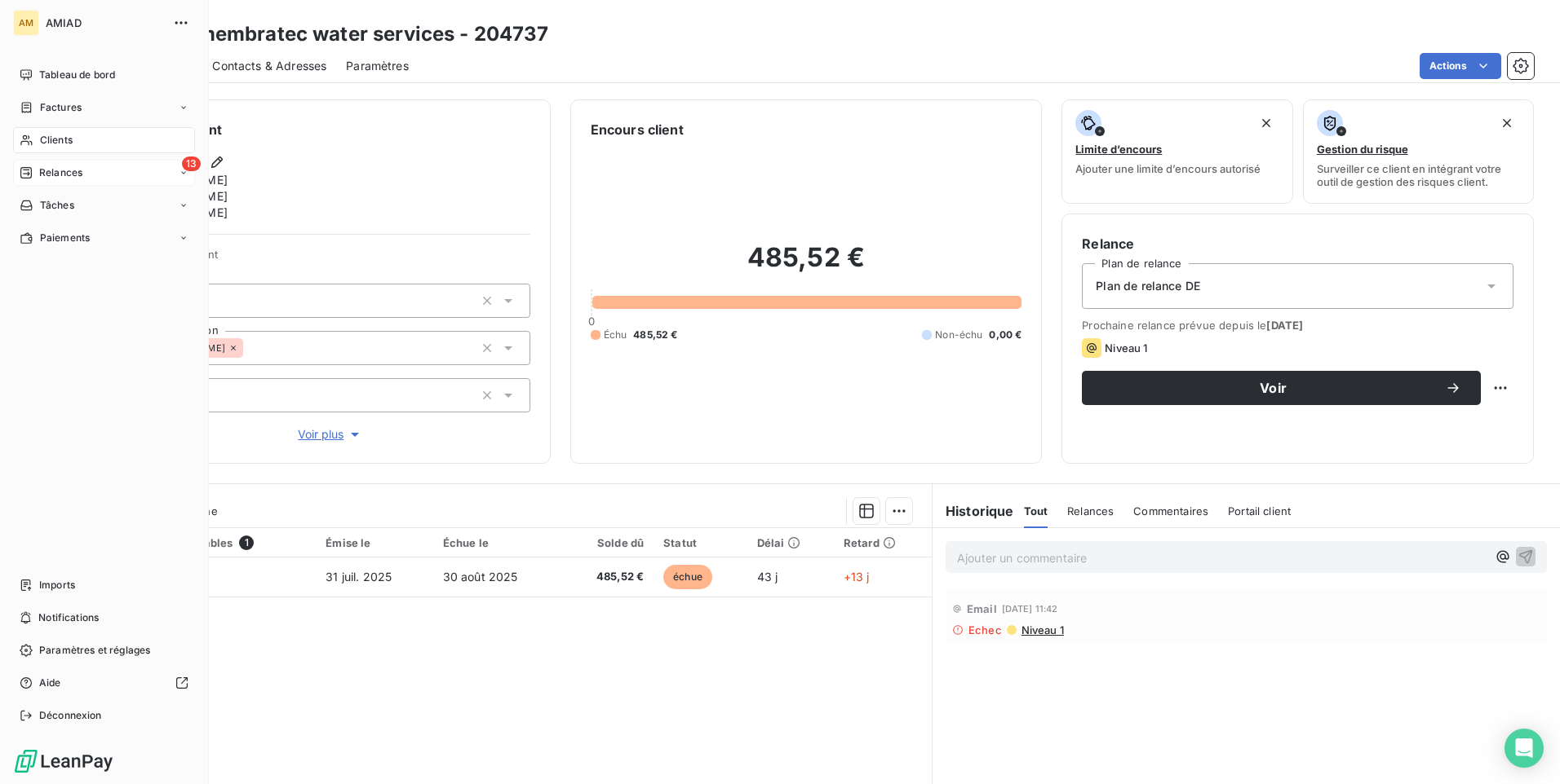
click at [112, 174] on div "13 Relances" at bounding box center [104, 172] width 182 height 26
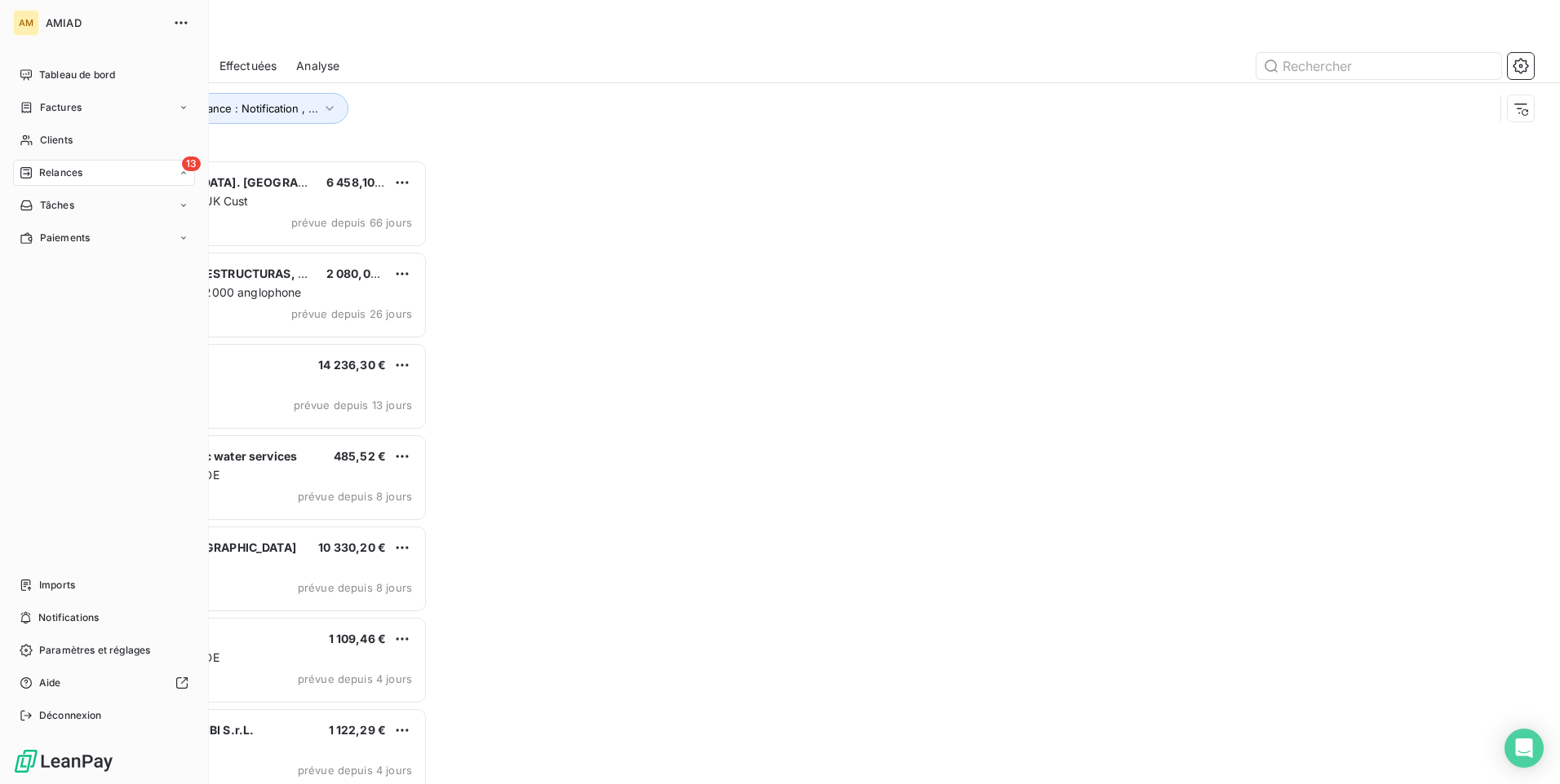
scroll to position [612, 337]
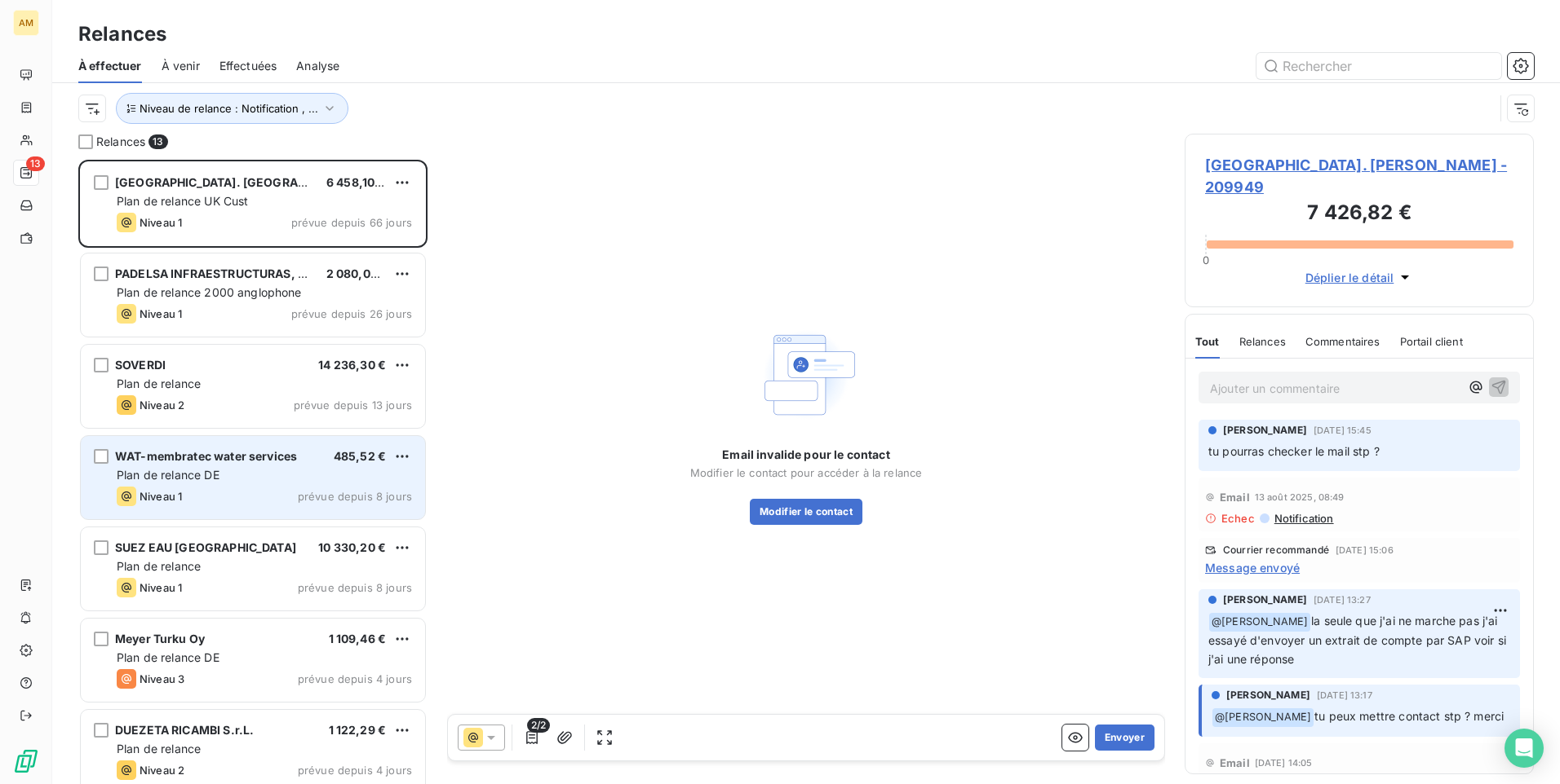
click at [230, 468] on div "Plan de relance DE" at bounding box center [264, 475] width 295 height 16
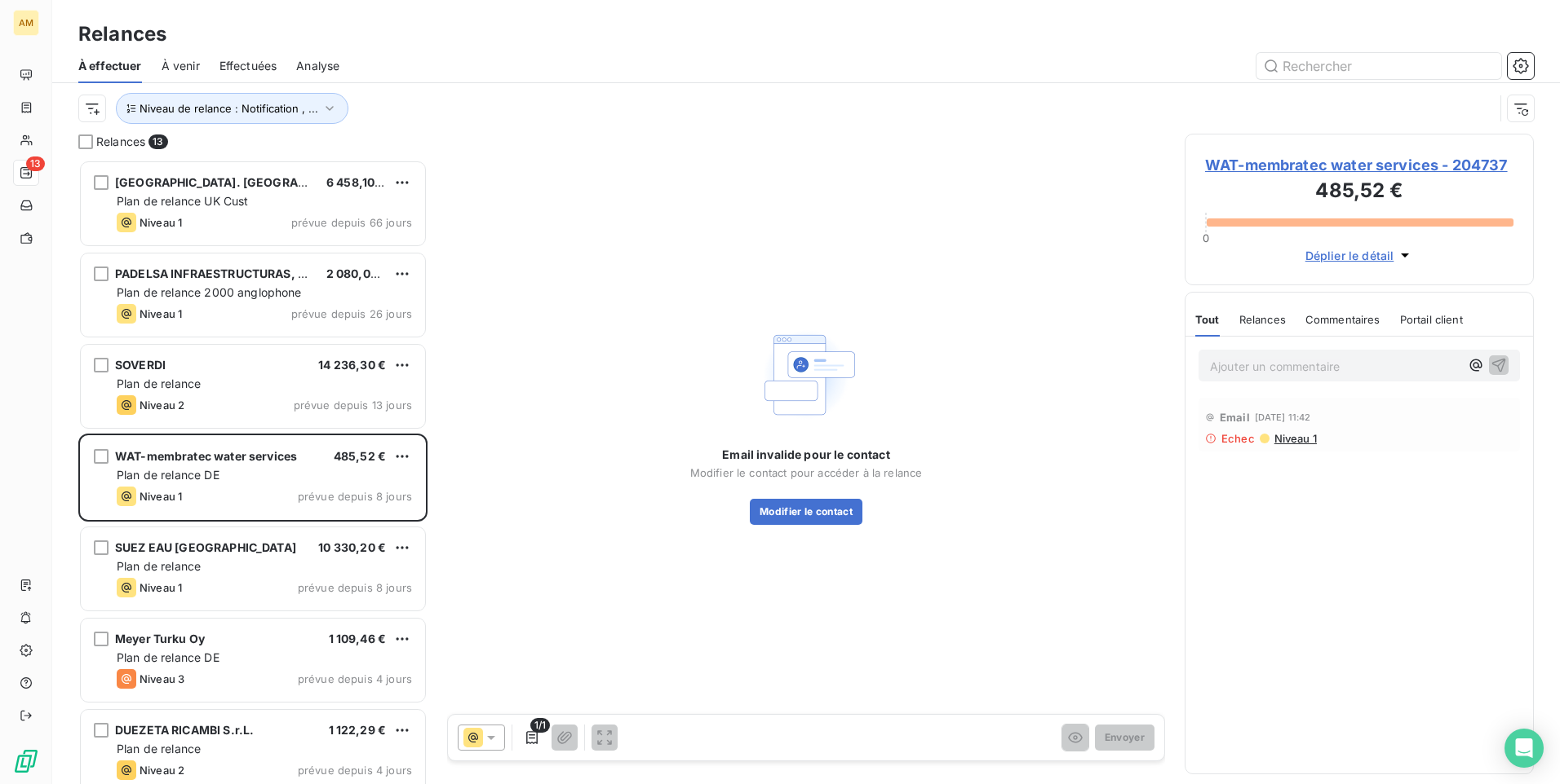
click at [1283, 162] on span "WAT-membratec water services - 204737" at bounding box center [1359, 165] width 308 height 22
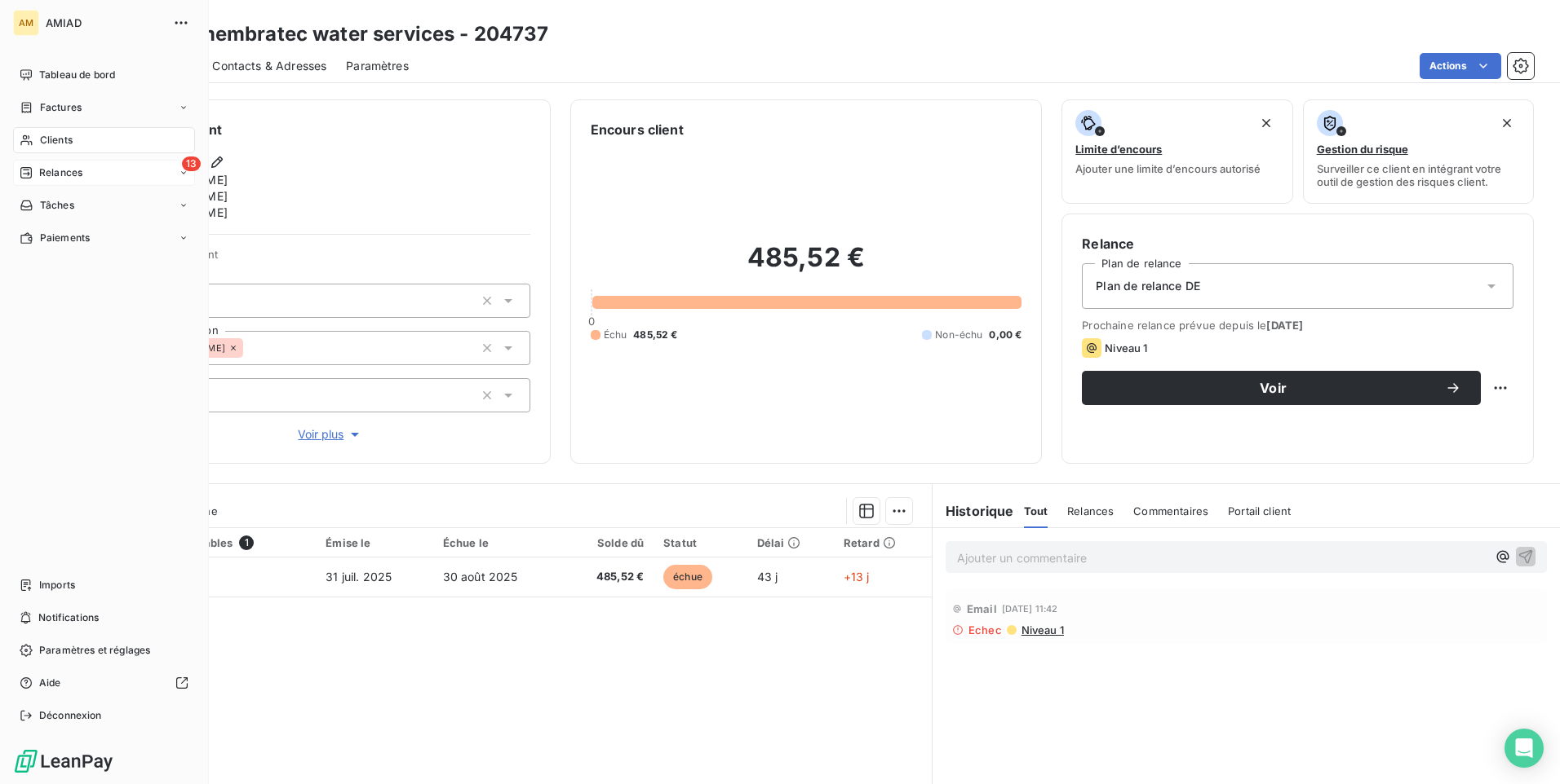
click at [89, 170] on div "13 Relances" at bounding box center [104, 172] width 182 height 26
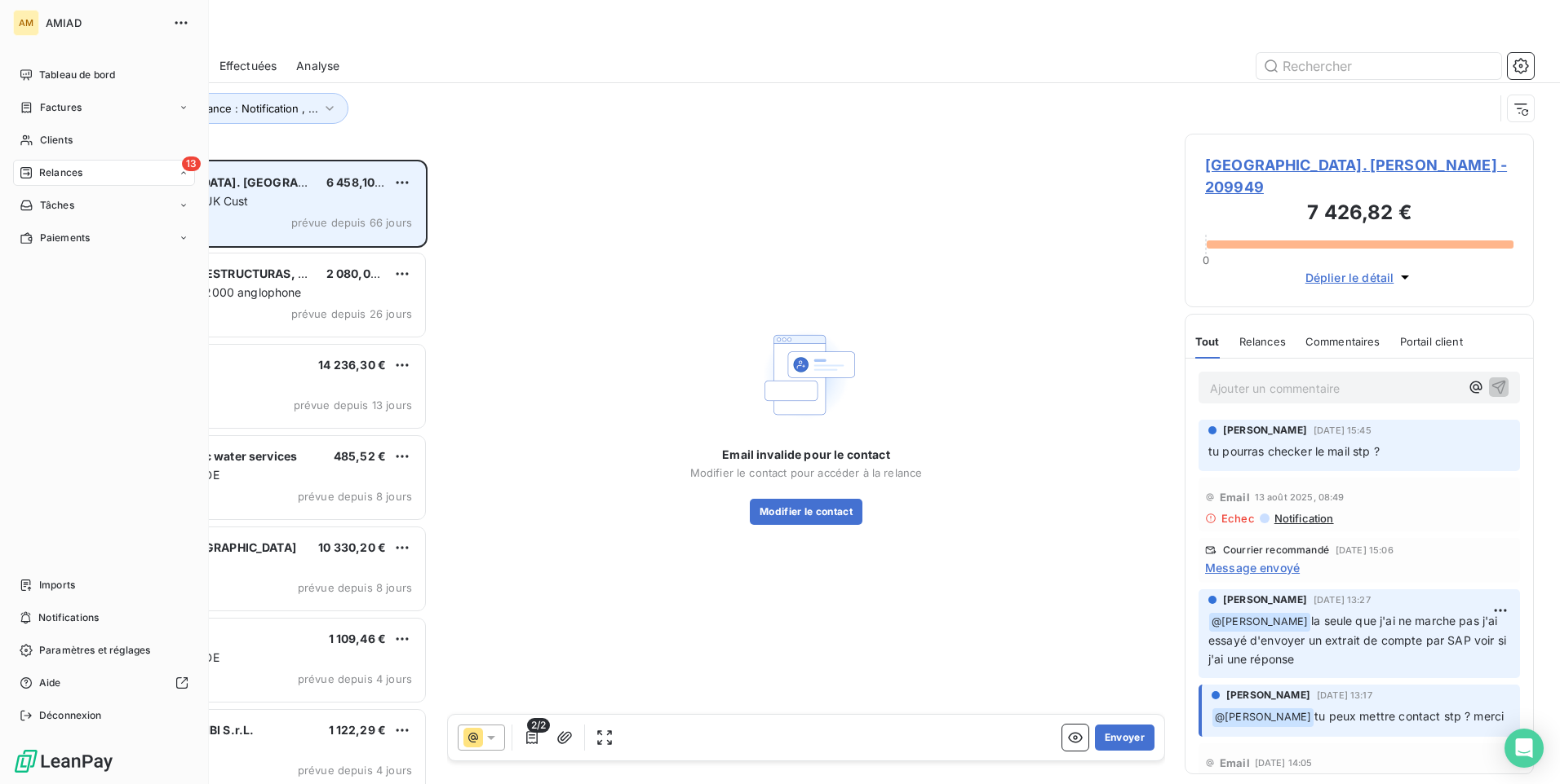
scroll to position [612, 337]
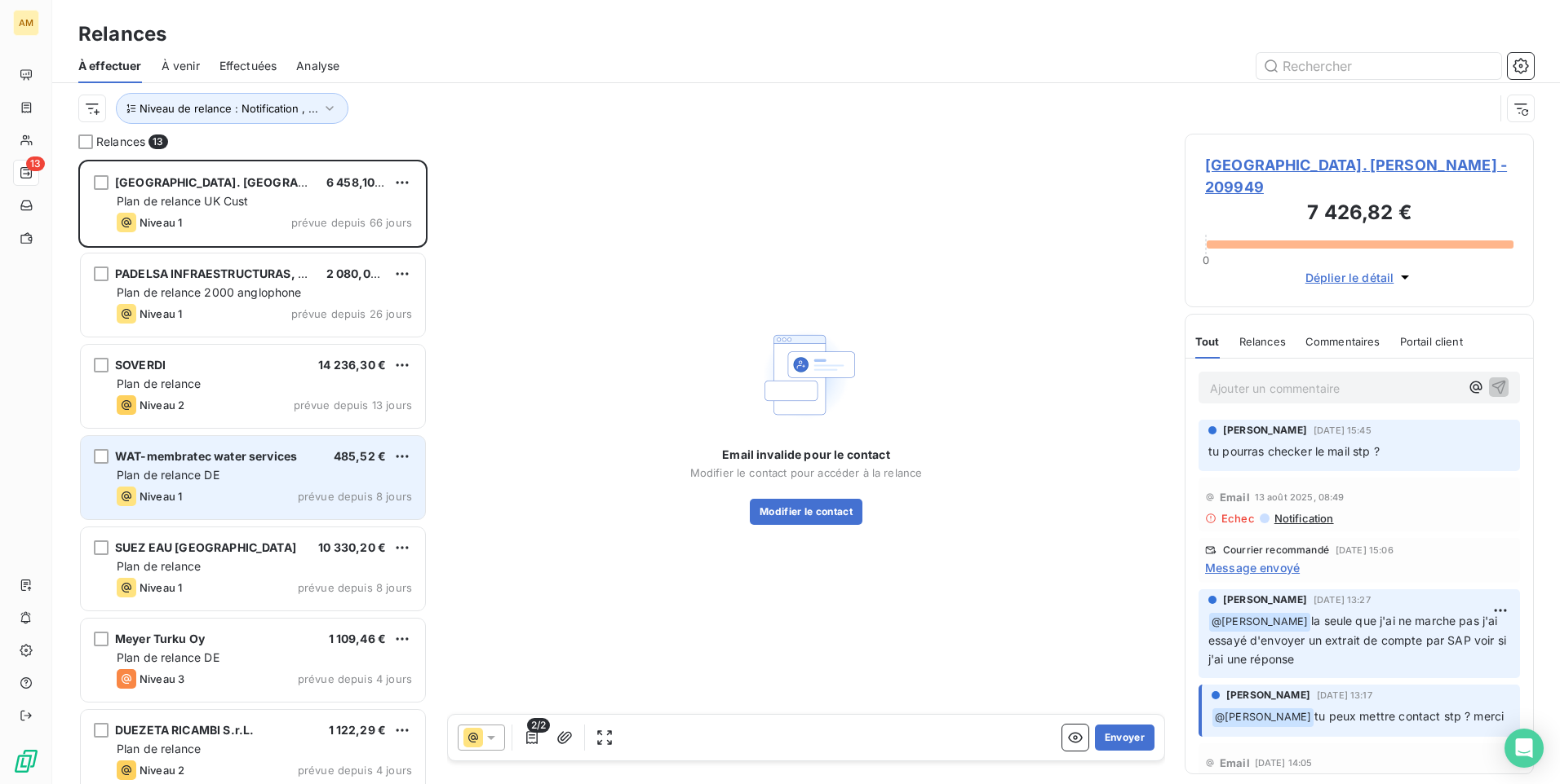
click at [292, 478] on div "Plan de relance DE" at bounding box center [264, 475] width 295 height 16
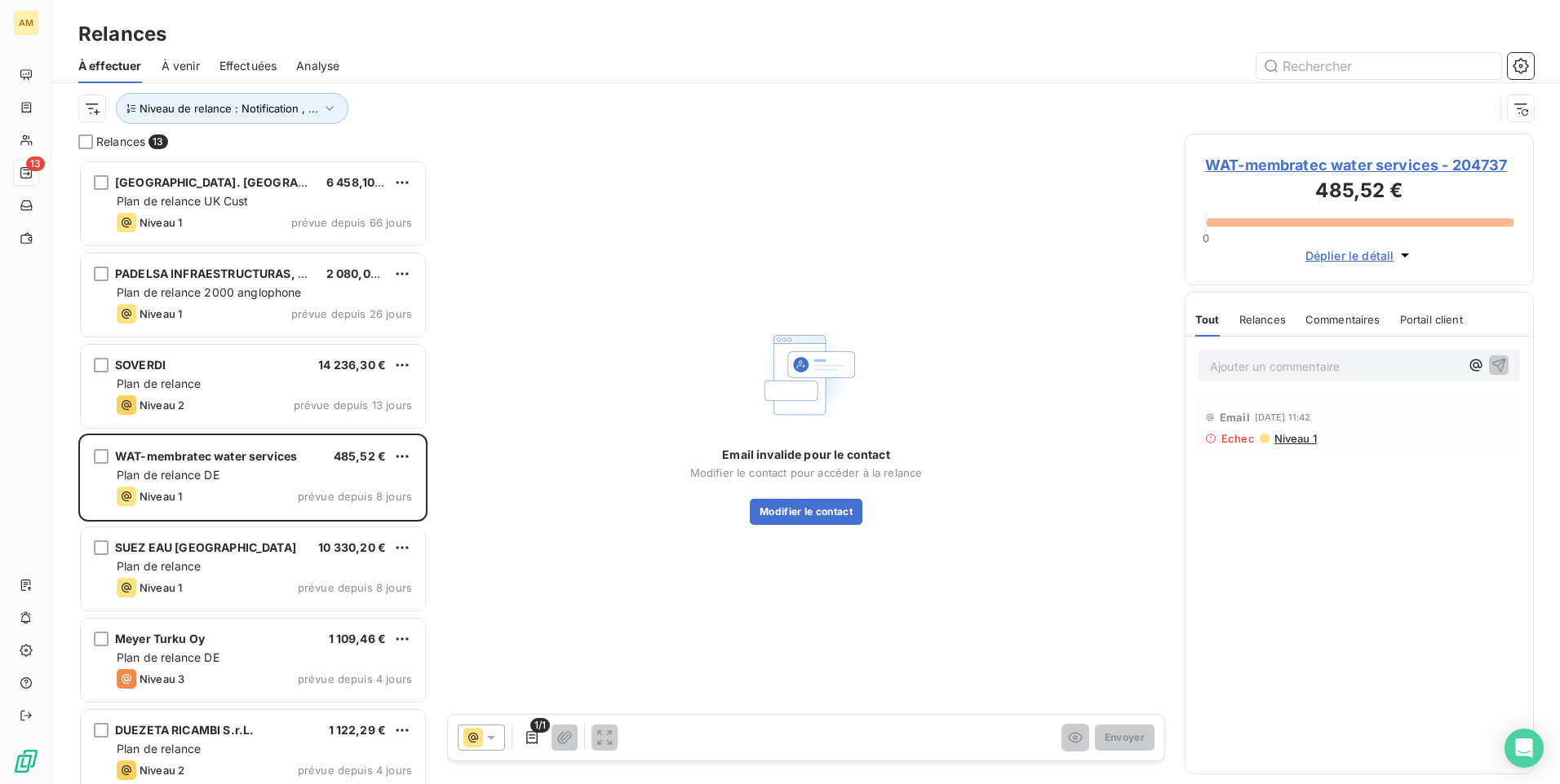
click at [1419, 168] on span "WAT-membratec water services - 204737" at bounding box center [1359, 165] width 308 height 22
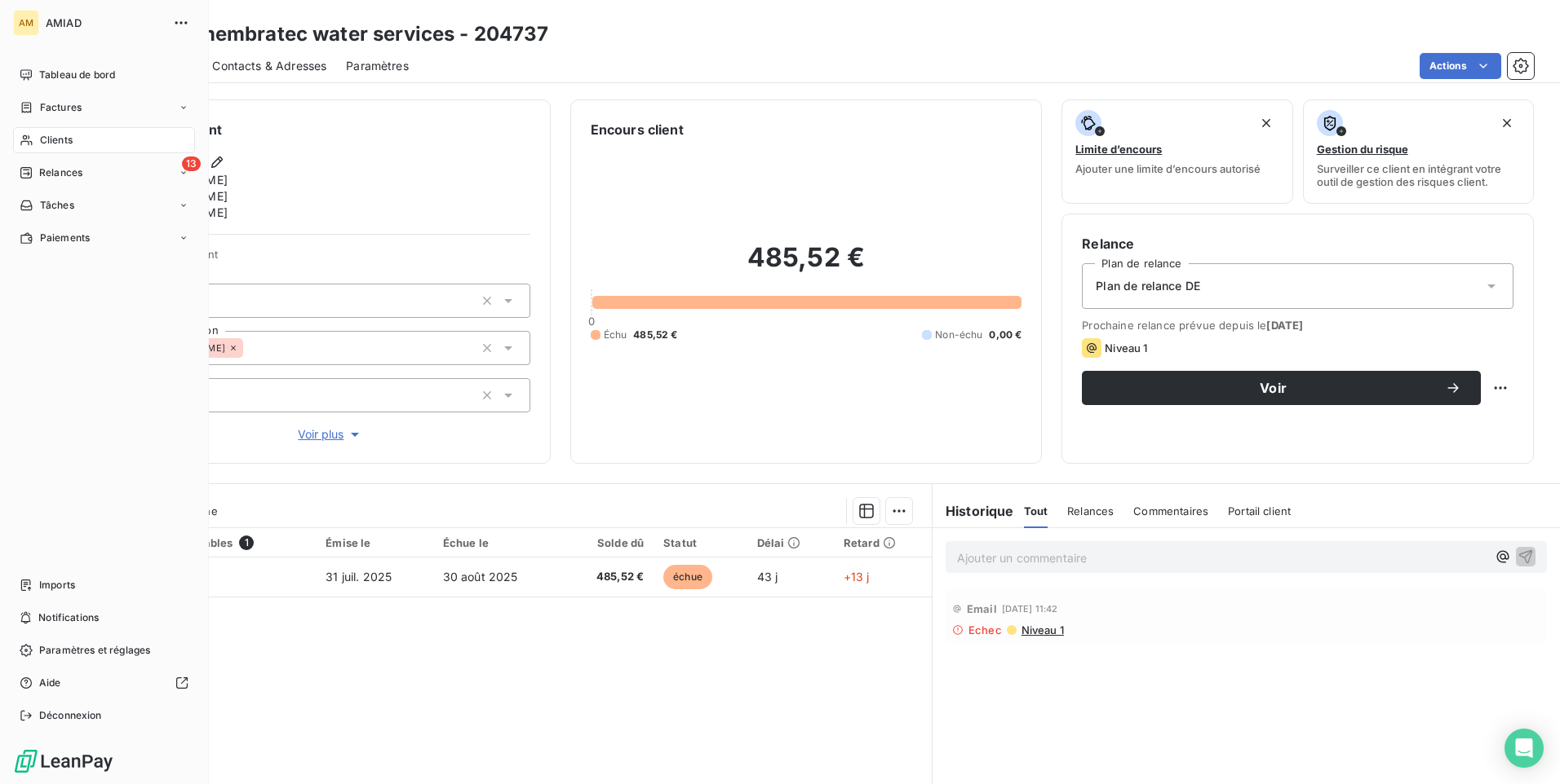
click at [73, 166] on span "Relances" at bounding box center [60, 173] width 43 height 15
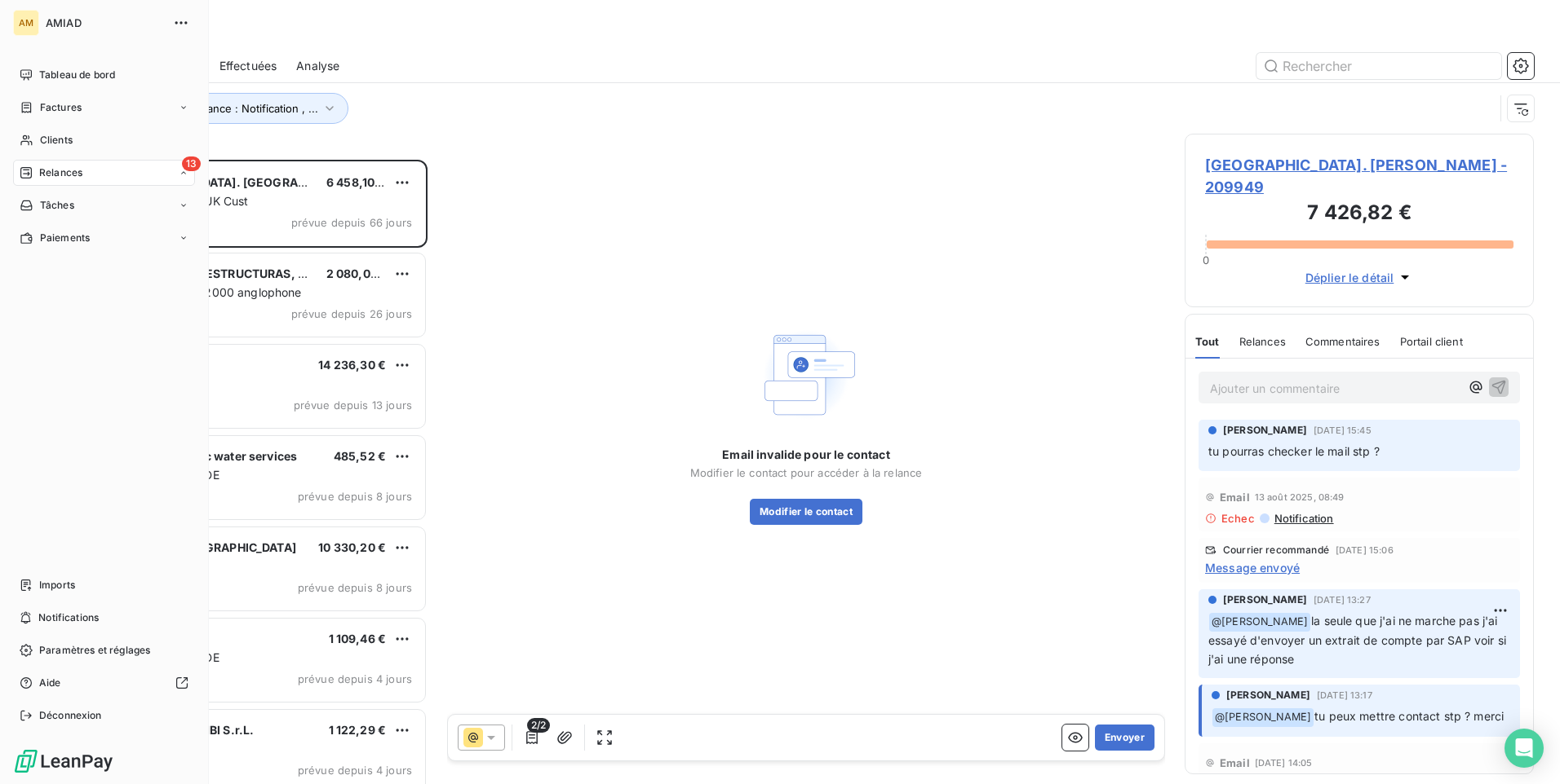
scroll to position [612, 337]
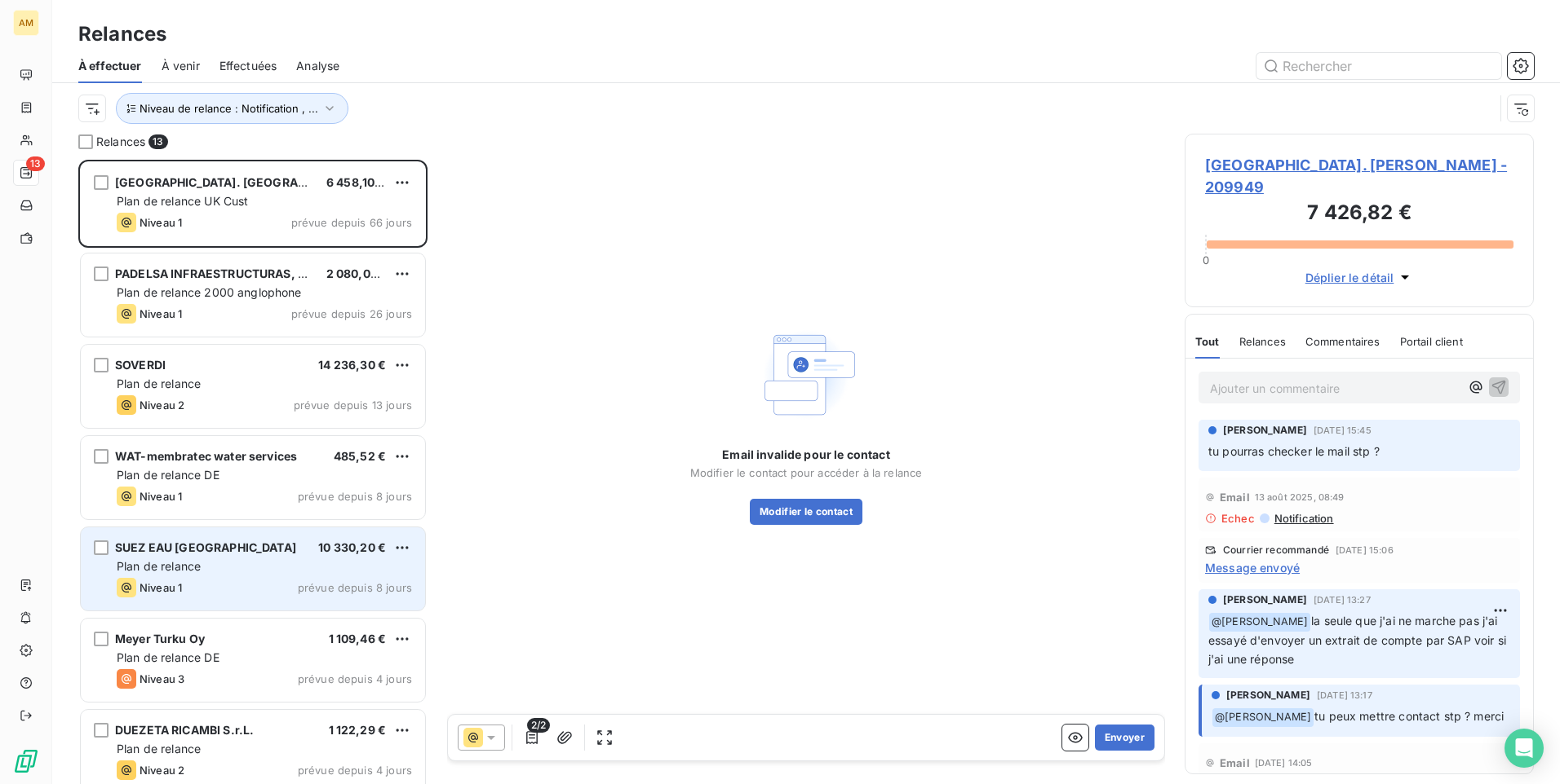
click at [217, 551] on div "SUEZ EAU France 10 330,20 €" at bounding box center [264, 547] width 295 height 15
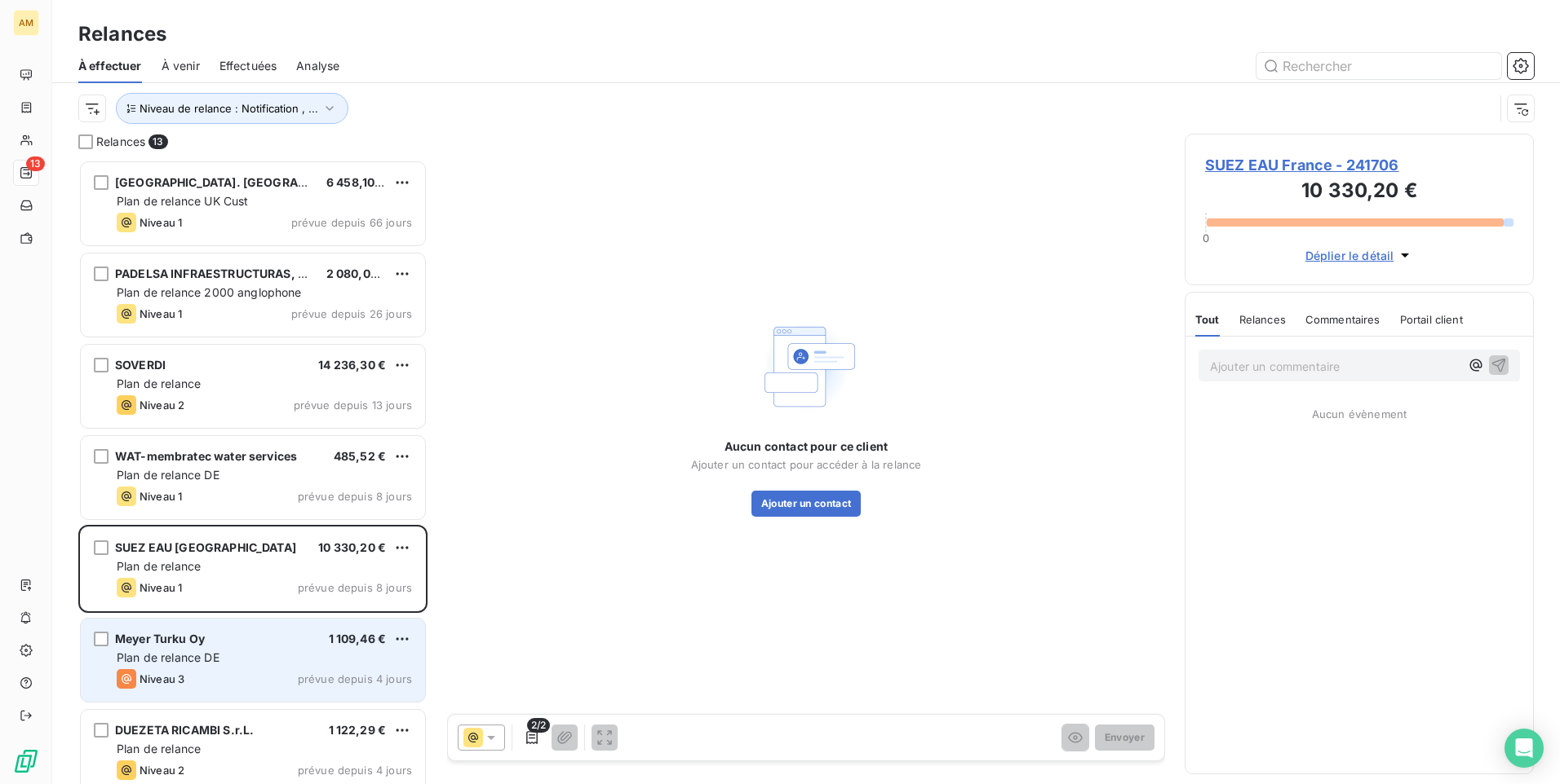
click at [270, 659] on div "Plan de relance DE" at bounding box center [264, 657] width 295 height 16
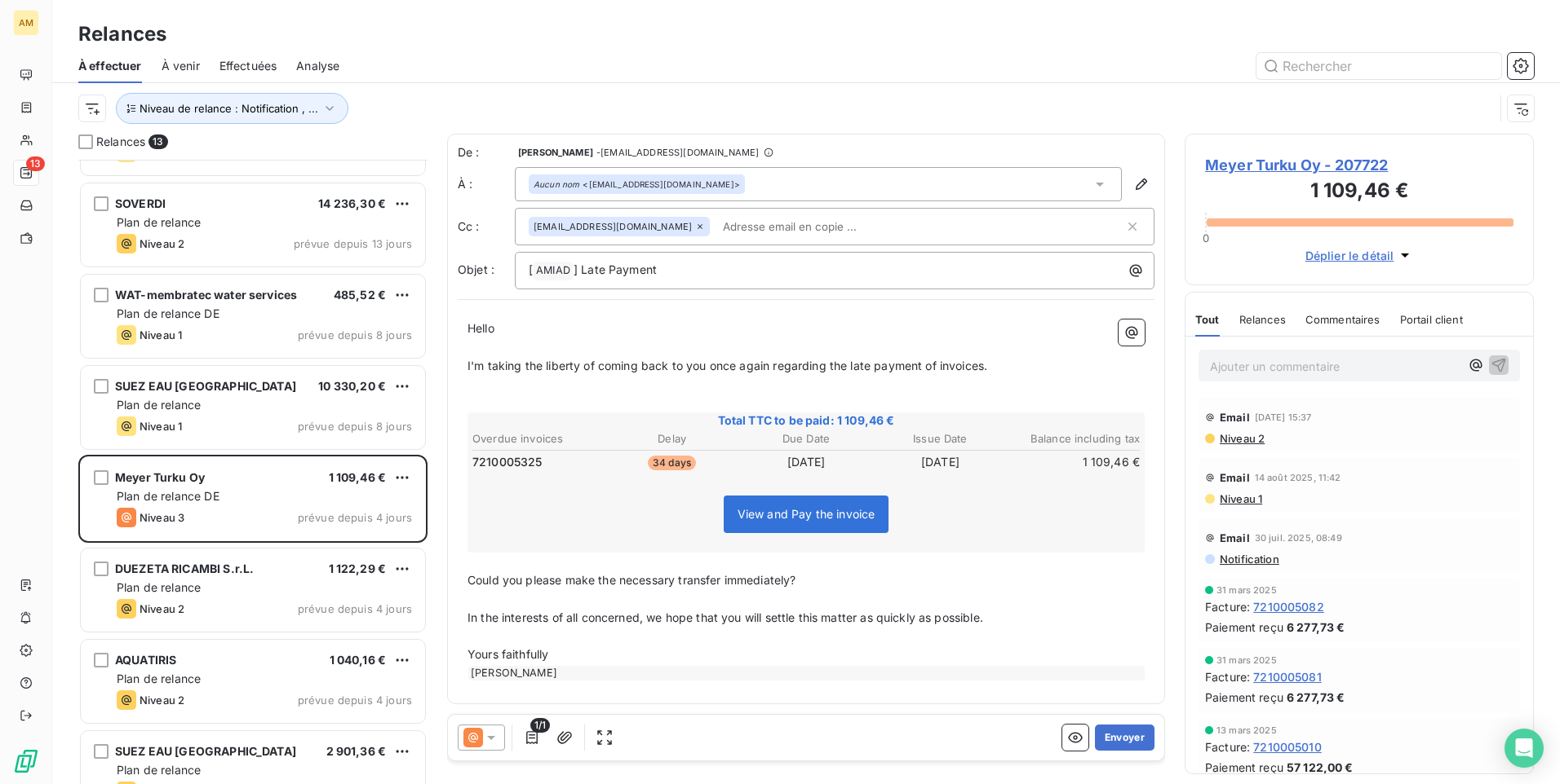
scroll to position [164, 0]
click at [1264, 326] on div "Relances" at bounding box center [1262, 319] width 46 height 35
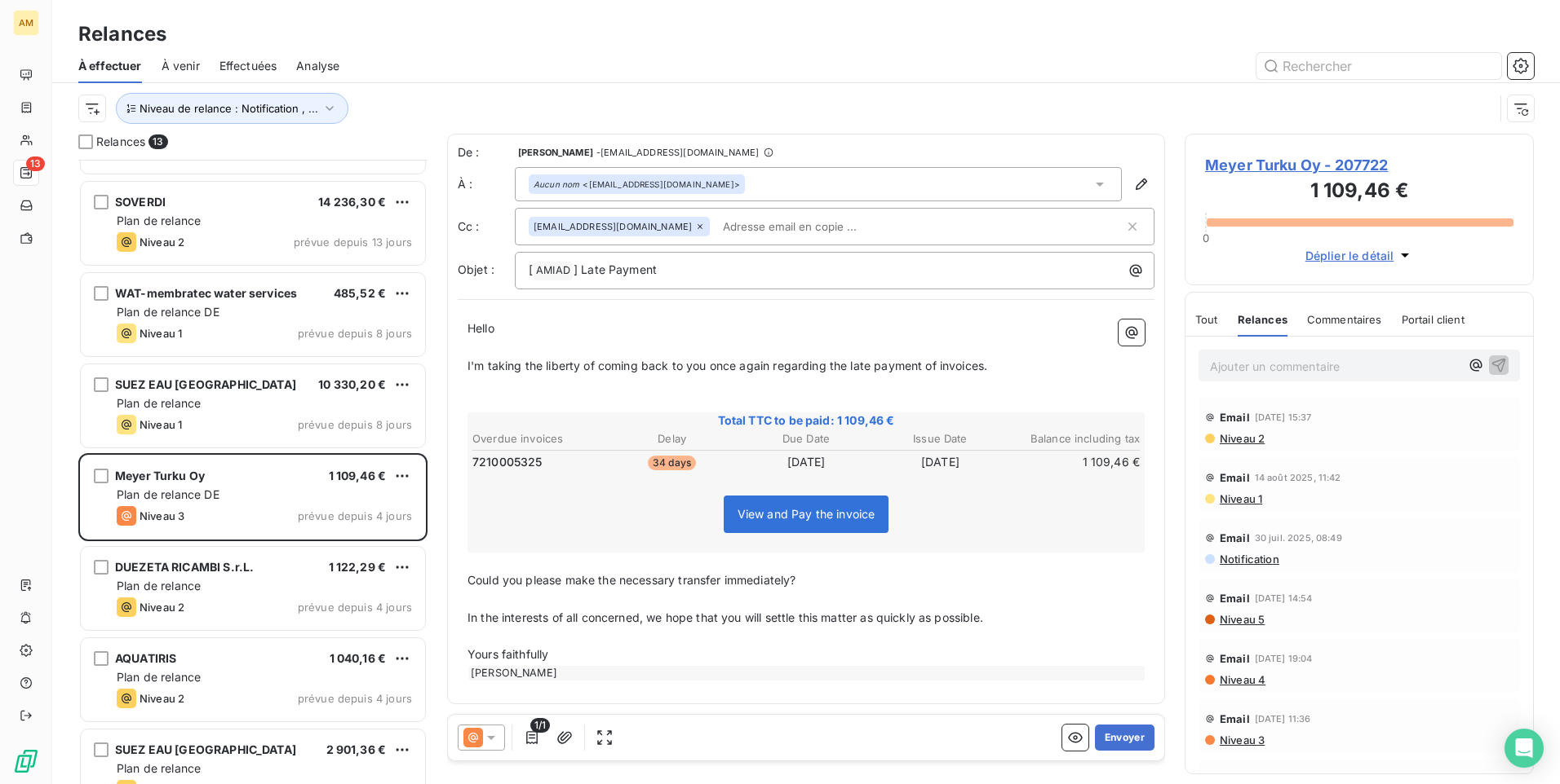
click at [1335, 313] on span "Commentaires" at bounding box center [1344, 319] width 75 height 13
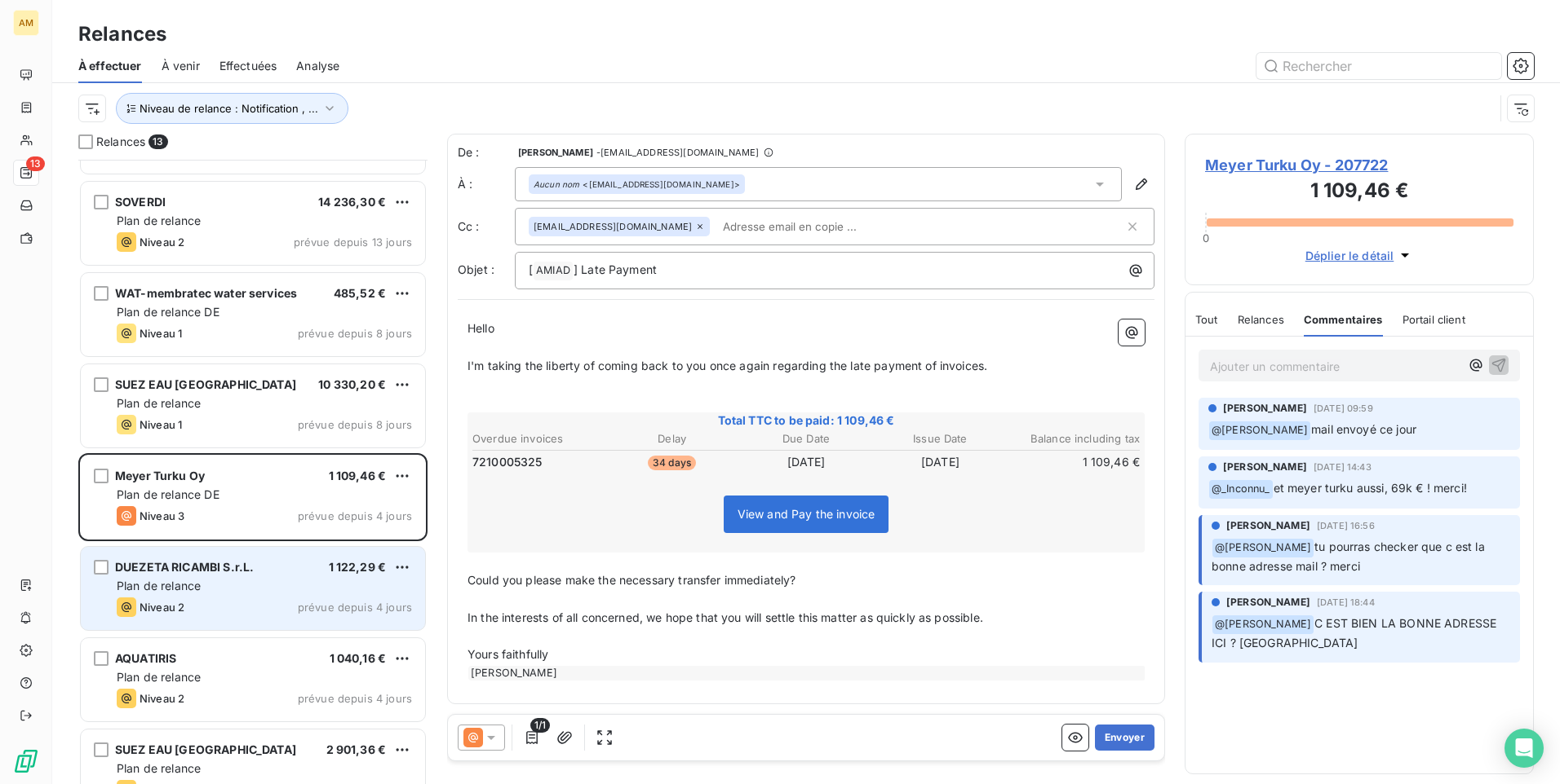
click at [230, 571] on span "DUEZETA RICAMBI S.r.L." at bounding box center [184, 567] width 138 height 14
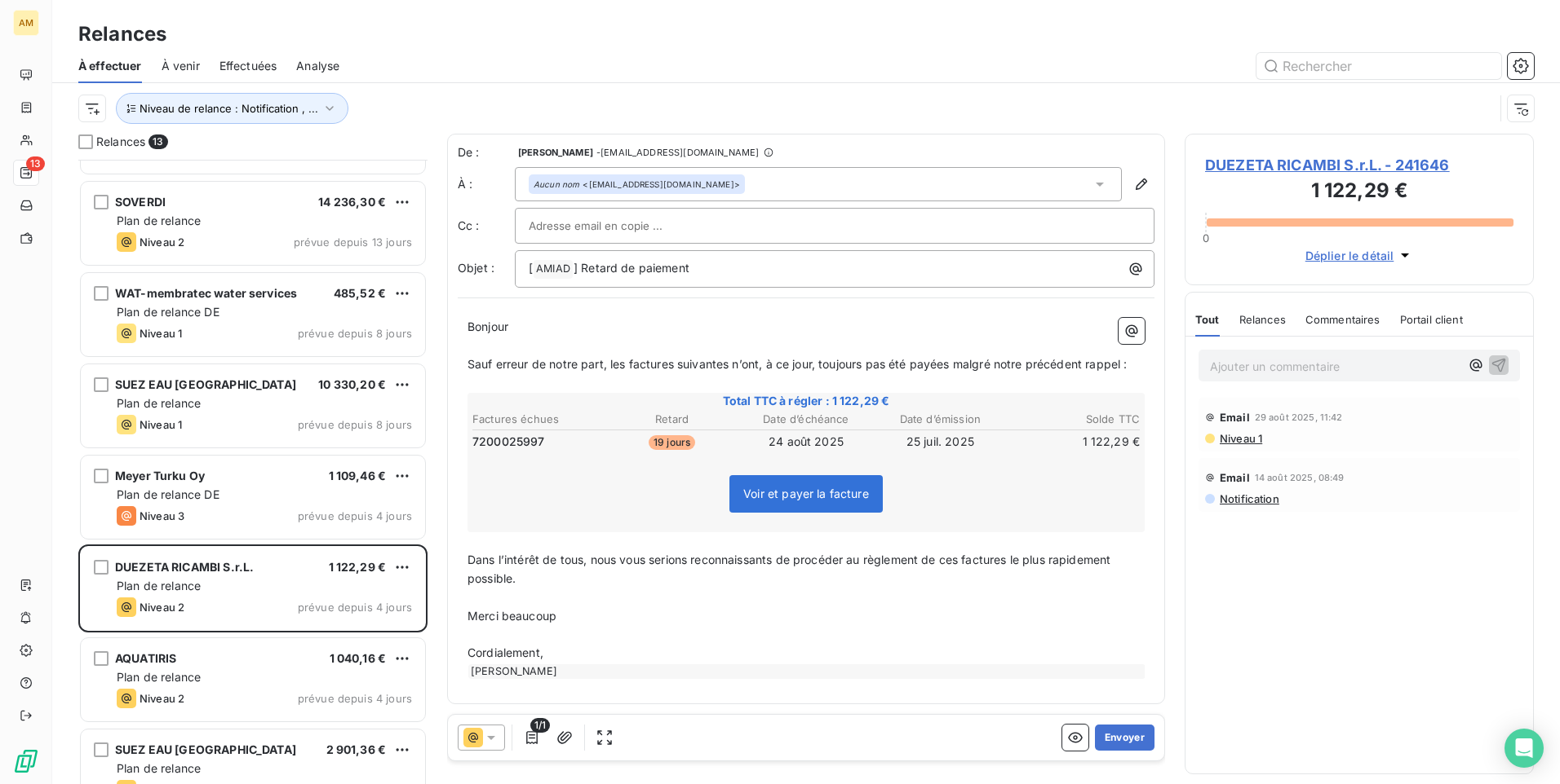
click at [1306, 168] on span "DUEZETA RICAMBI S.r.L. - 241646" at bounding box center [1359, 165] width 308 height 22
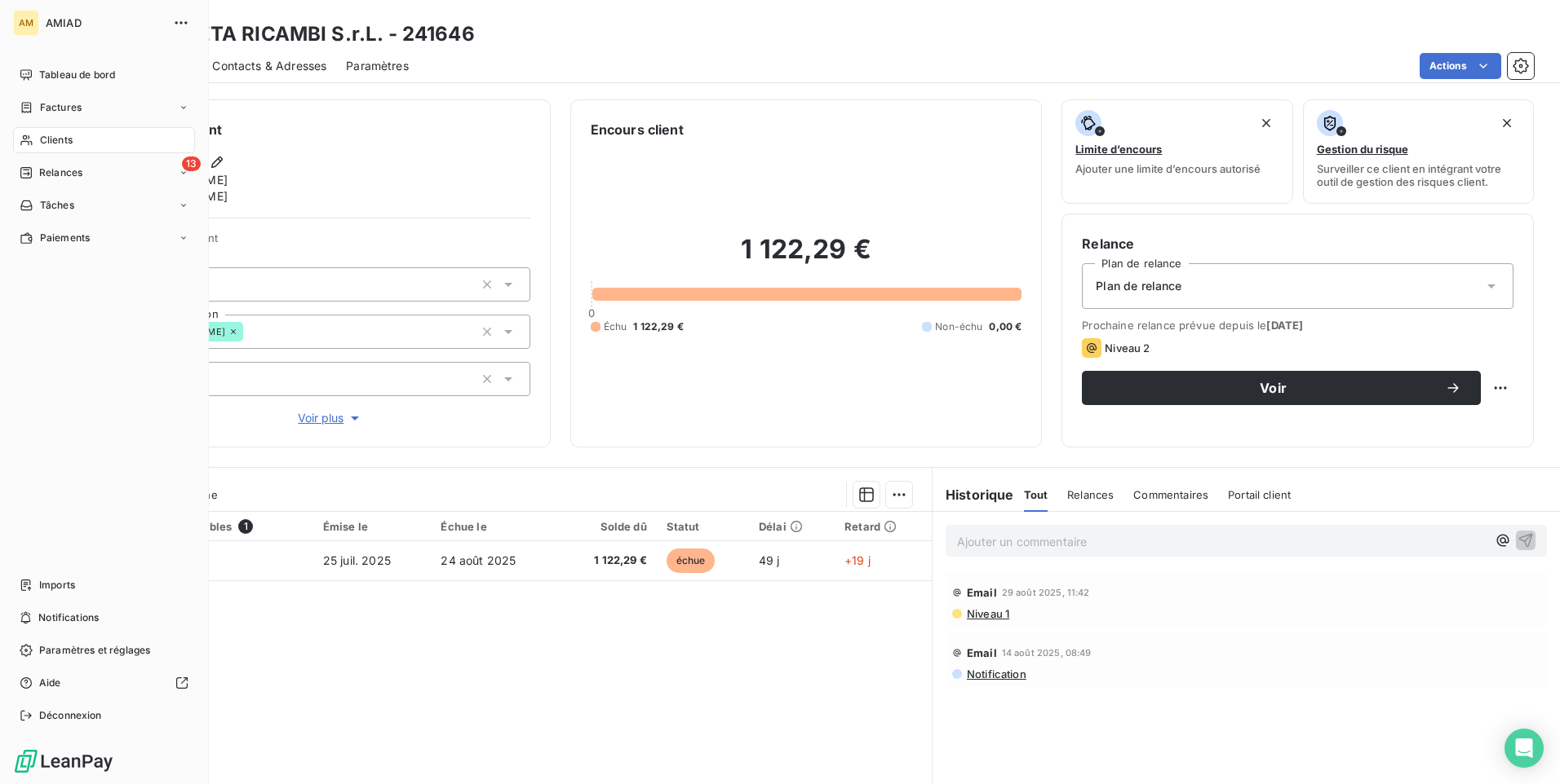
click at [78, 175] on span "Relances" at bounding box center [60, 173] width 43 height 15
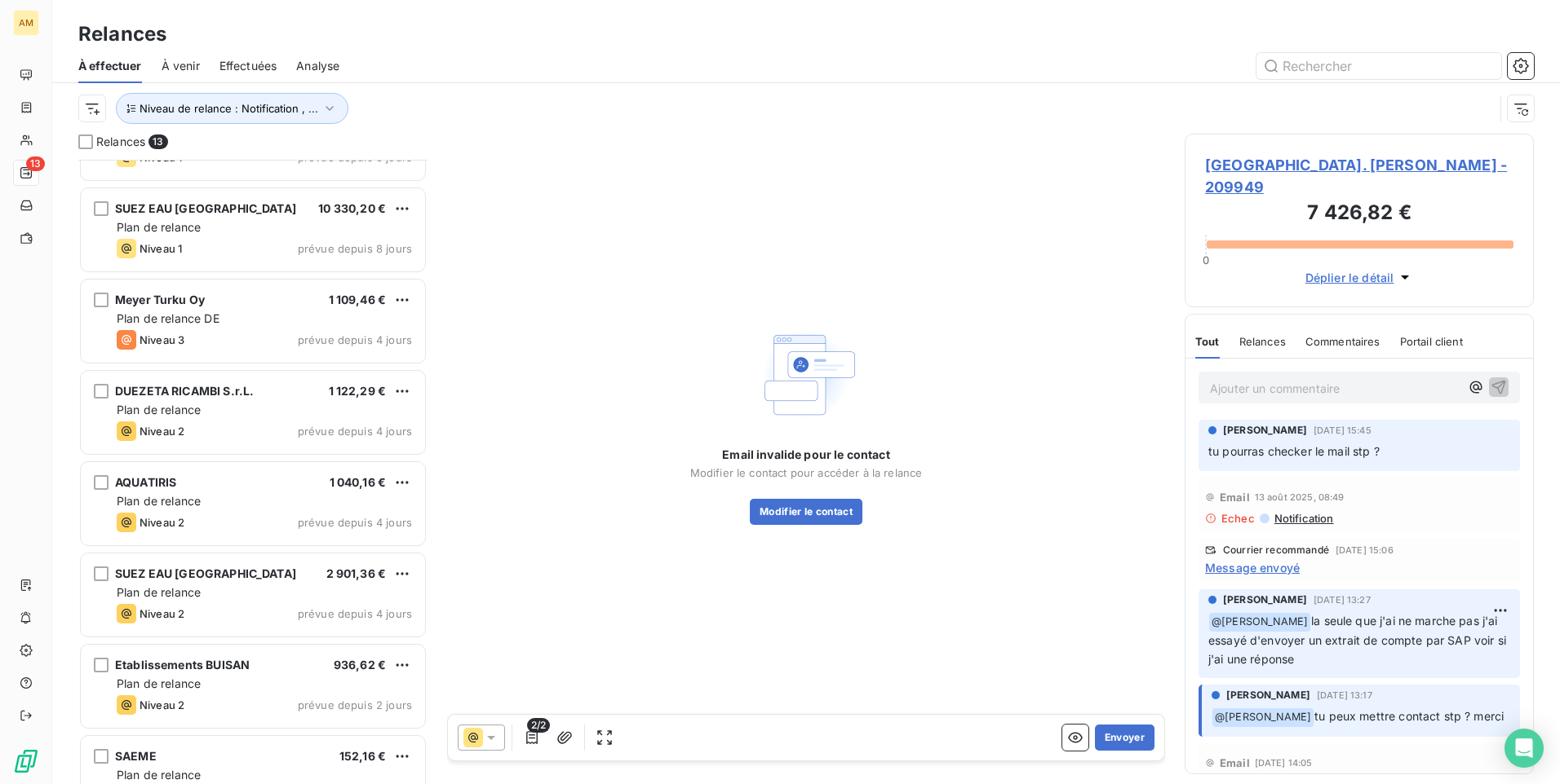
scroll to position [327, 0]
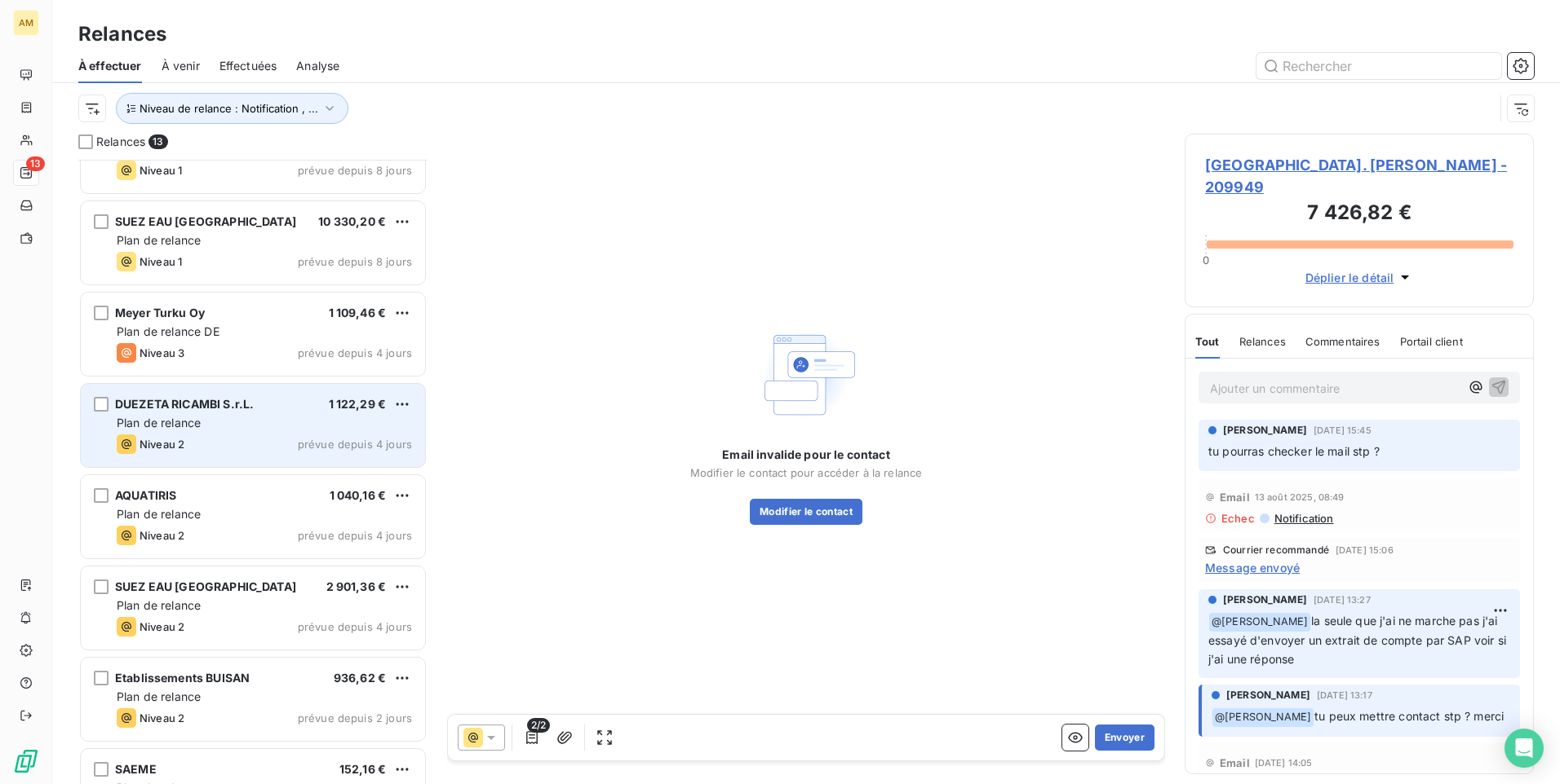
click at [237, 428] on div "Plan de relance" at bounding box center [264, 423] width 295 height 16
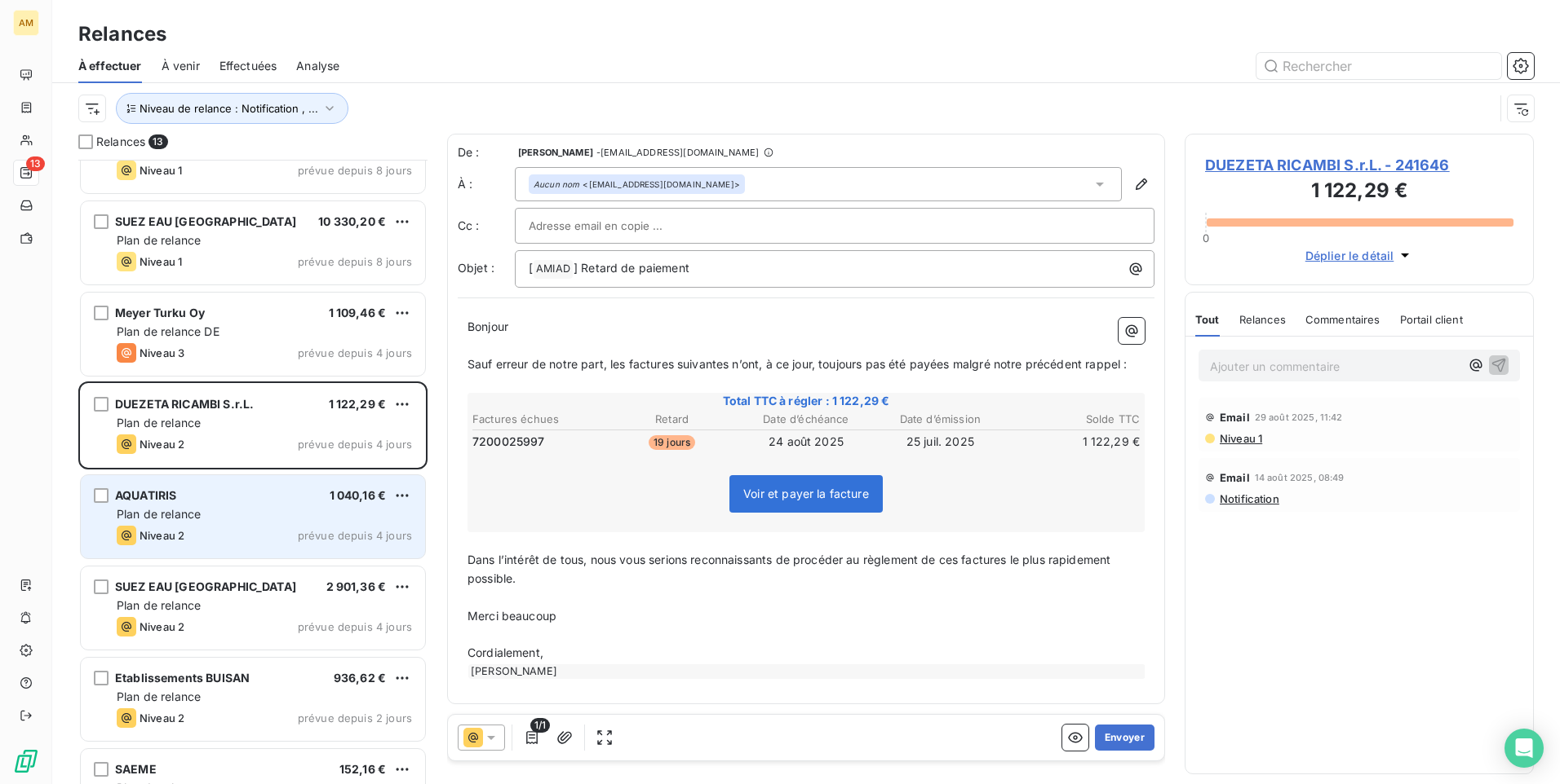
click at [243, 489] on div "AQUATIRIS 1 040,16 €" at bounding box center [264, 495] width 295 height 15
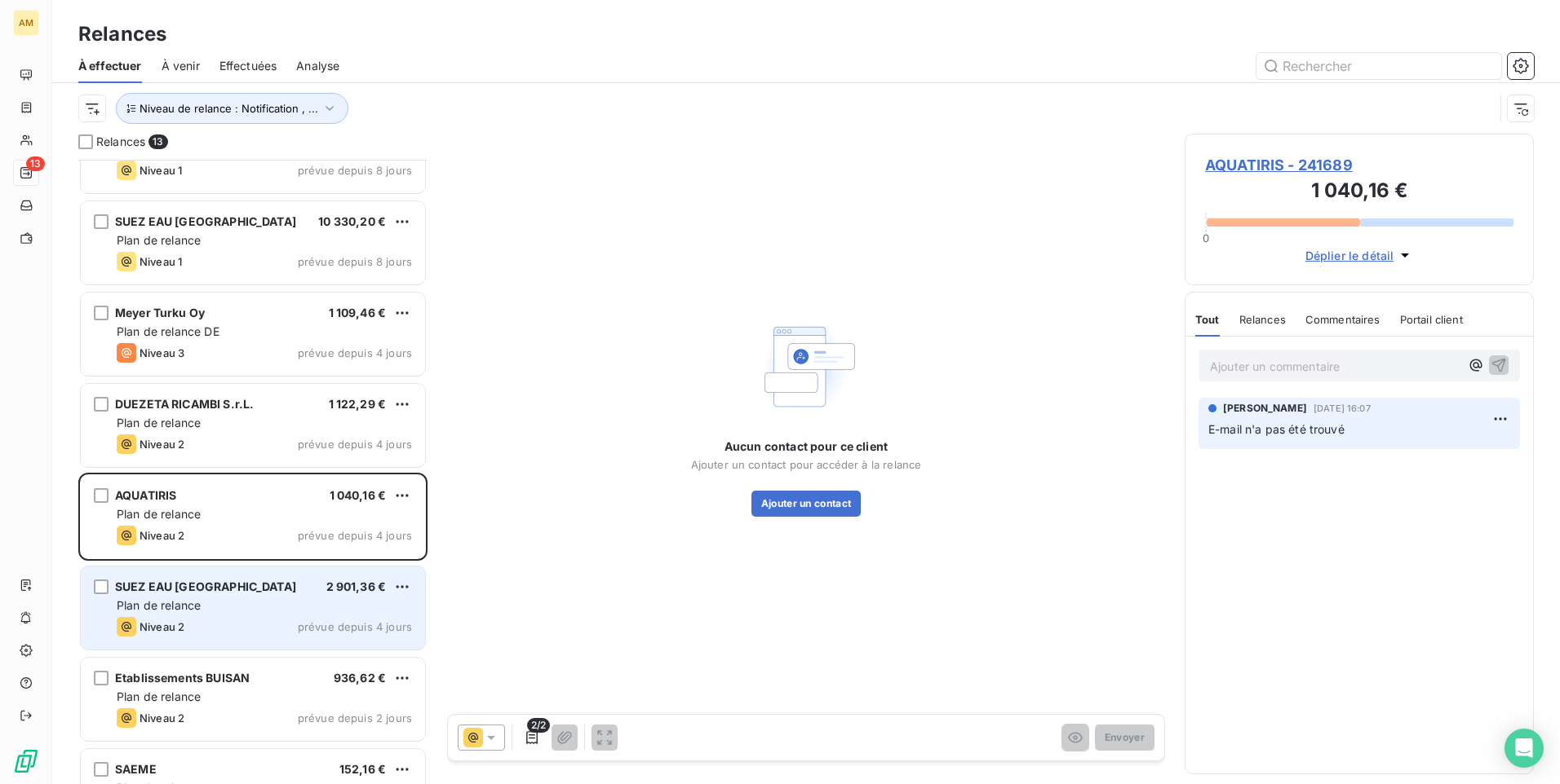
click at [238, 583] on div "SUEZ EAU France 2 901,36 €" at bounding box center [264, 586] width 295 height 15
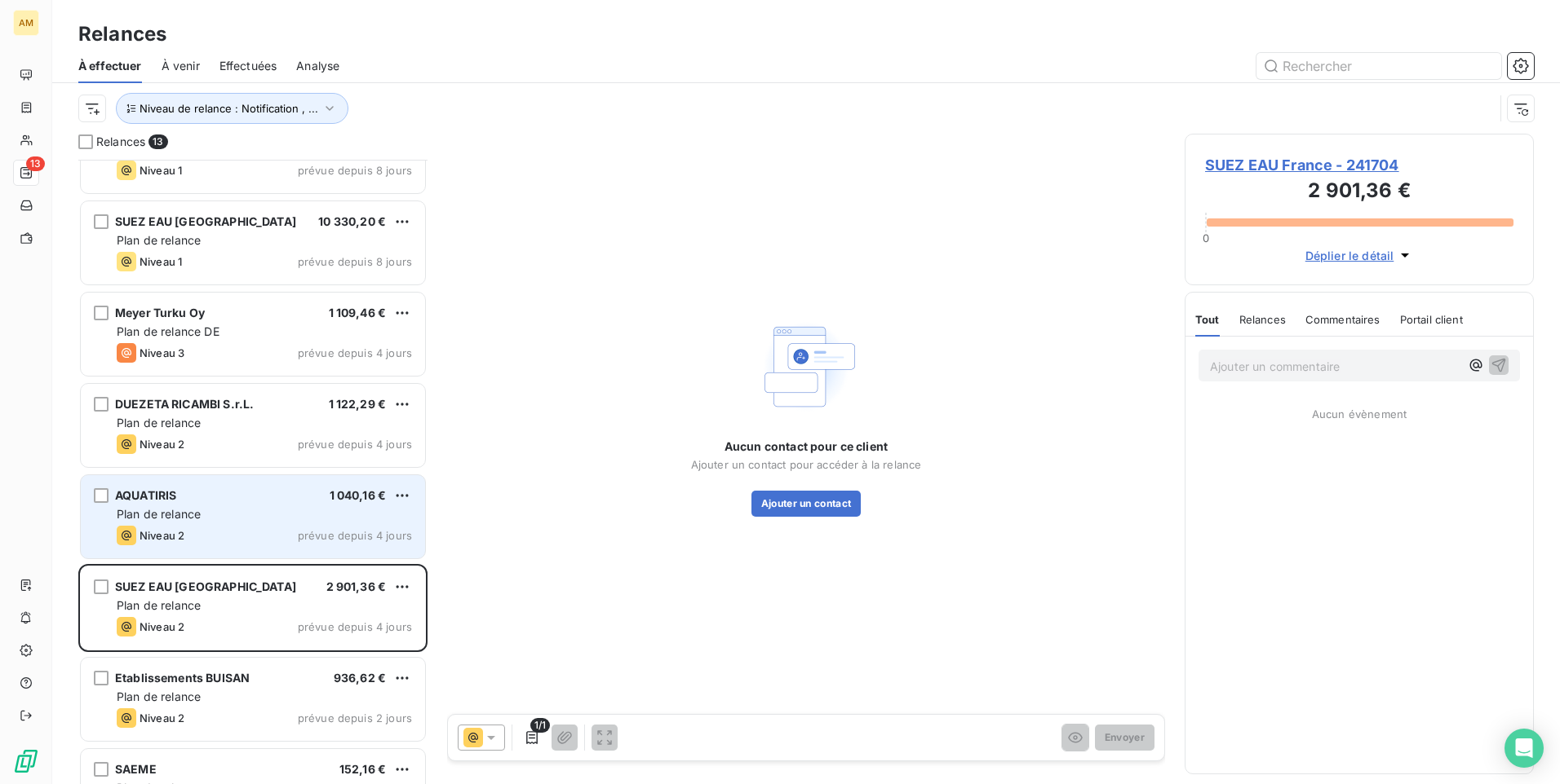
click at [263, 523] on div "AQUATIRIS 1 040,16 € Plan de relance Niveau 2 prévue depuis 4 jours" at bounding box center [253, 517] width 344 height 83
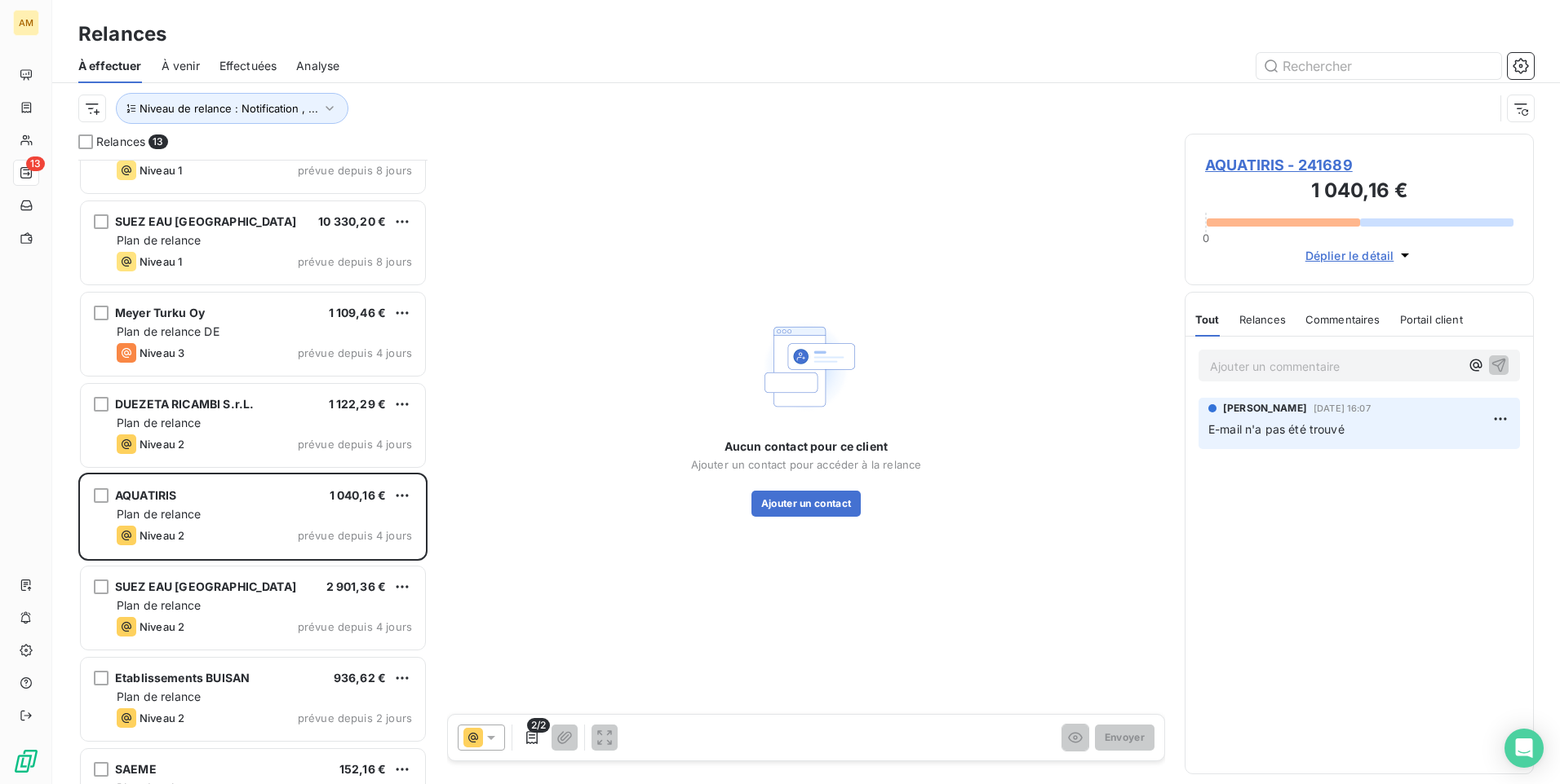
click at [1252, 166] on span "AQUATIRIS - 241689" at bounding box center [1359, 165] width 308 height 22
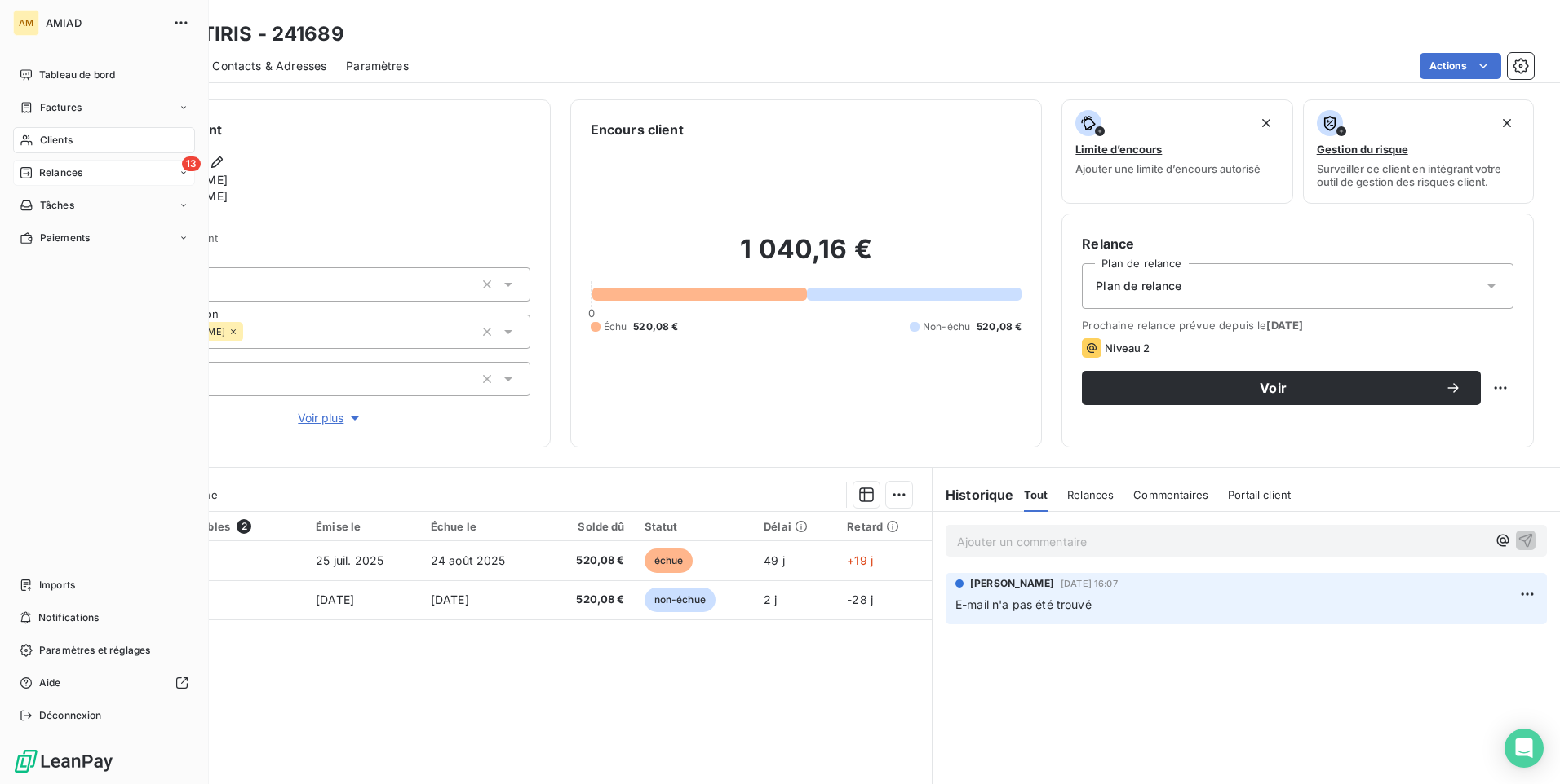
click at [116, 170] on div "13 Relances" at bounding box center [104, 172] width 182 height 26
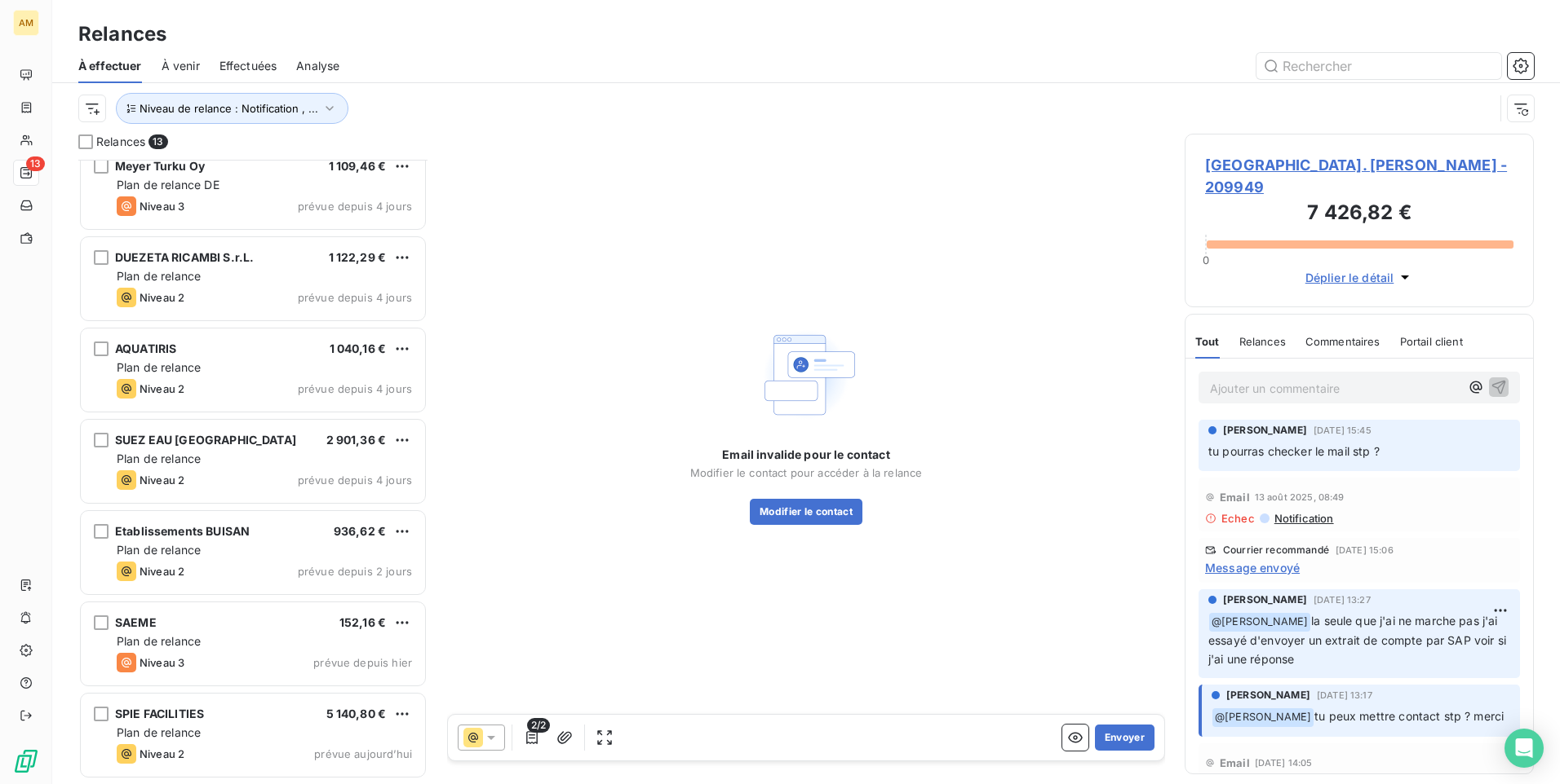
scroll to position [563, 0]
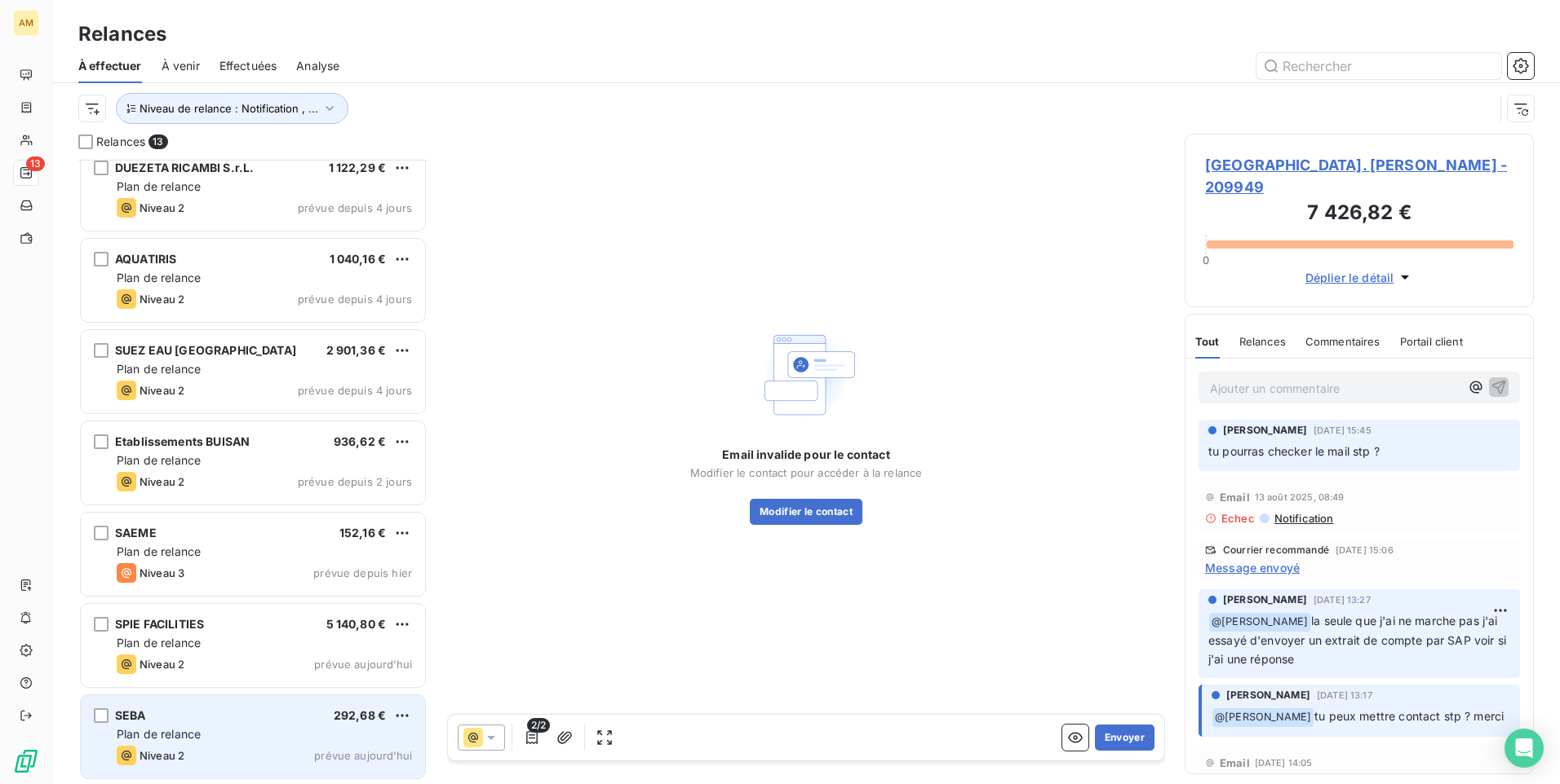
click at [215, 739] on div "Plan de relance" at bounding box center [264, 734] width 295 height 16
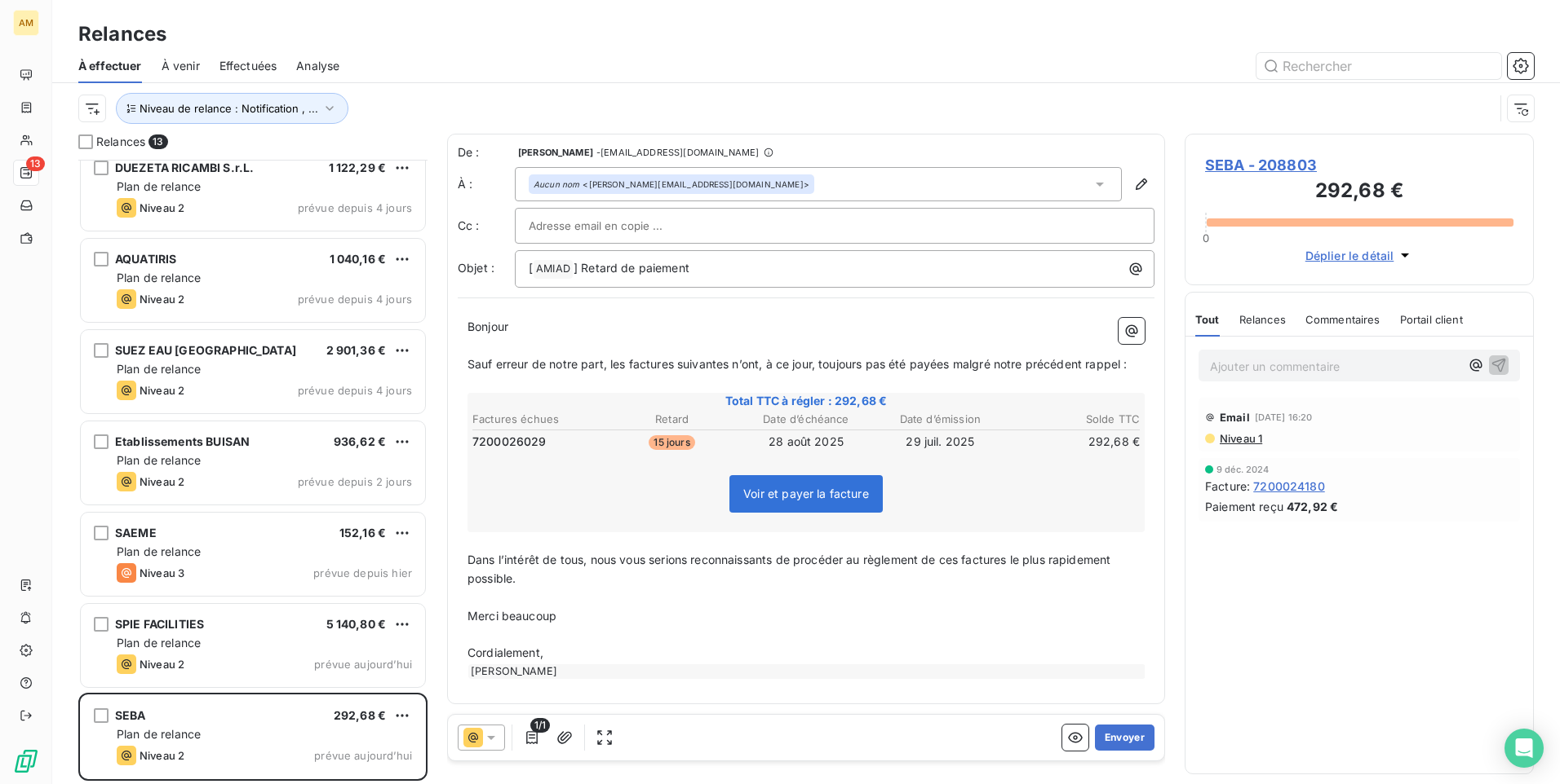
click at [1314, 168] on span "SEBA - 208803" at bounding box center [1359, 165] width 308 height 22
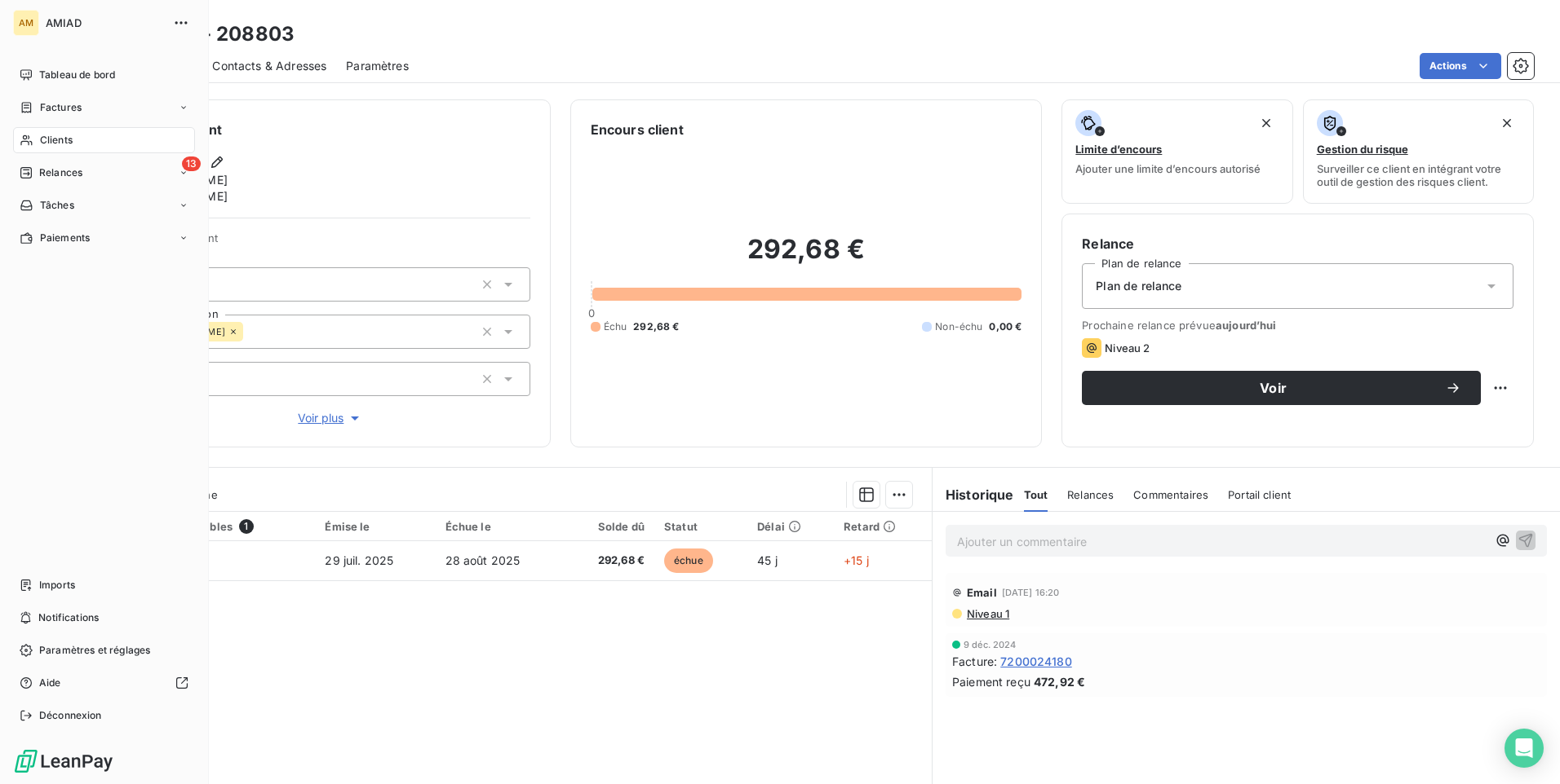
click at [46, 170] on span "Relances" at bounding box center [60, 173] width 43 height 15
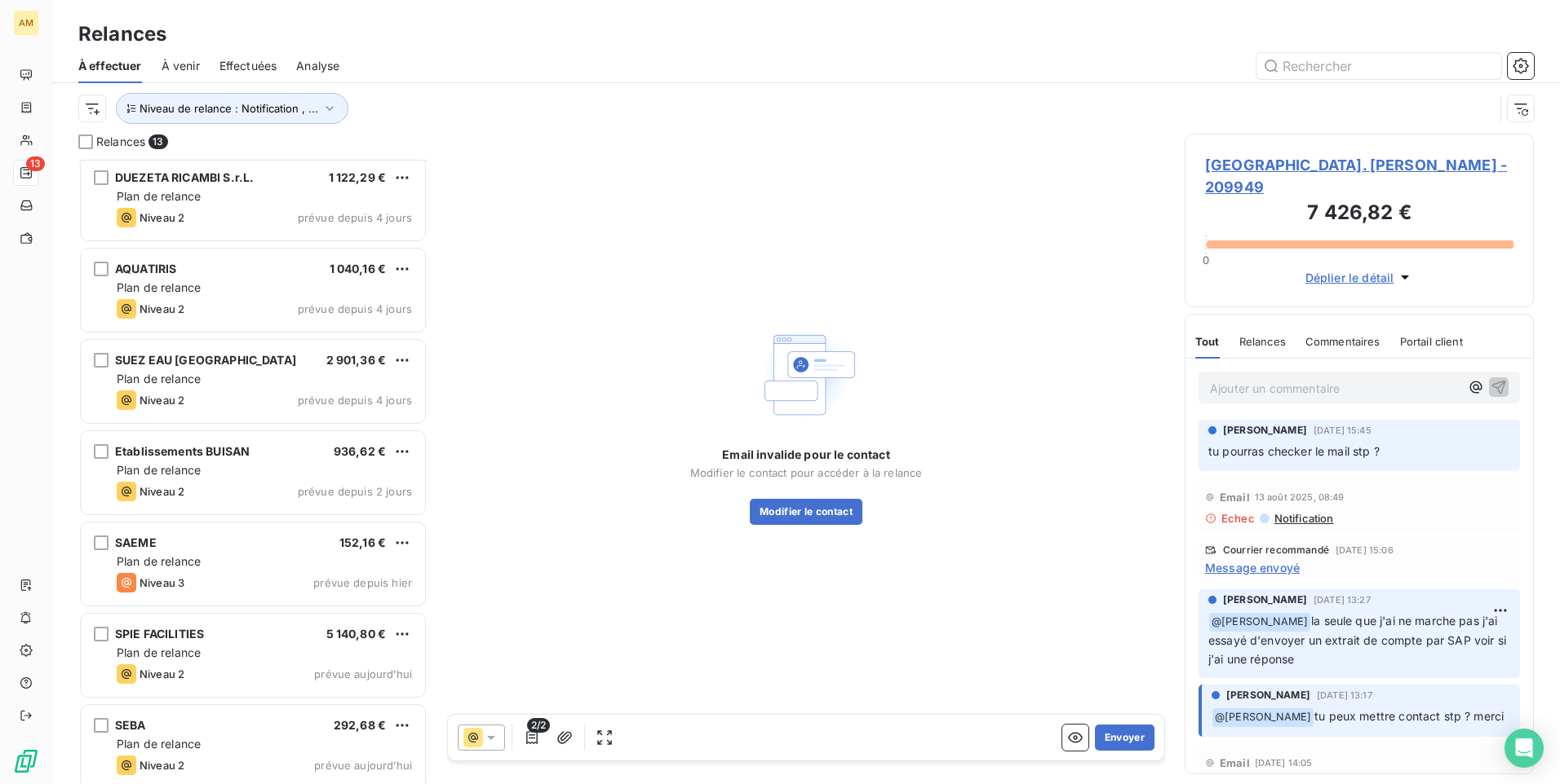
scroll to position [563, 0]
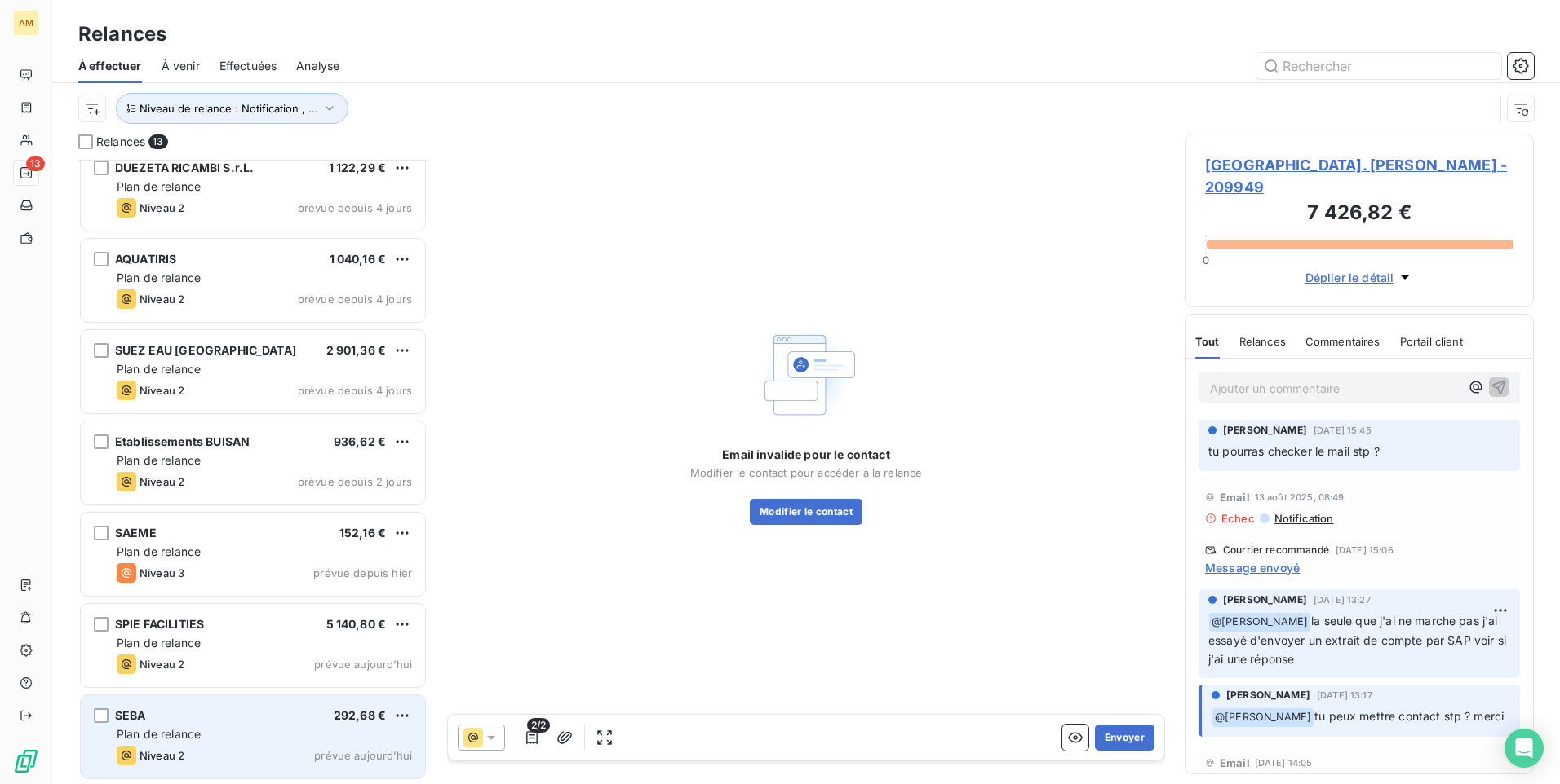
click at [203, 727] on div "Plan de relance" at bounding box center [264, 734] width 295 height 16
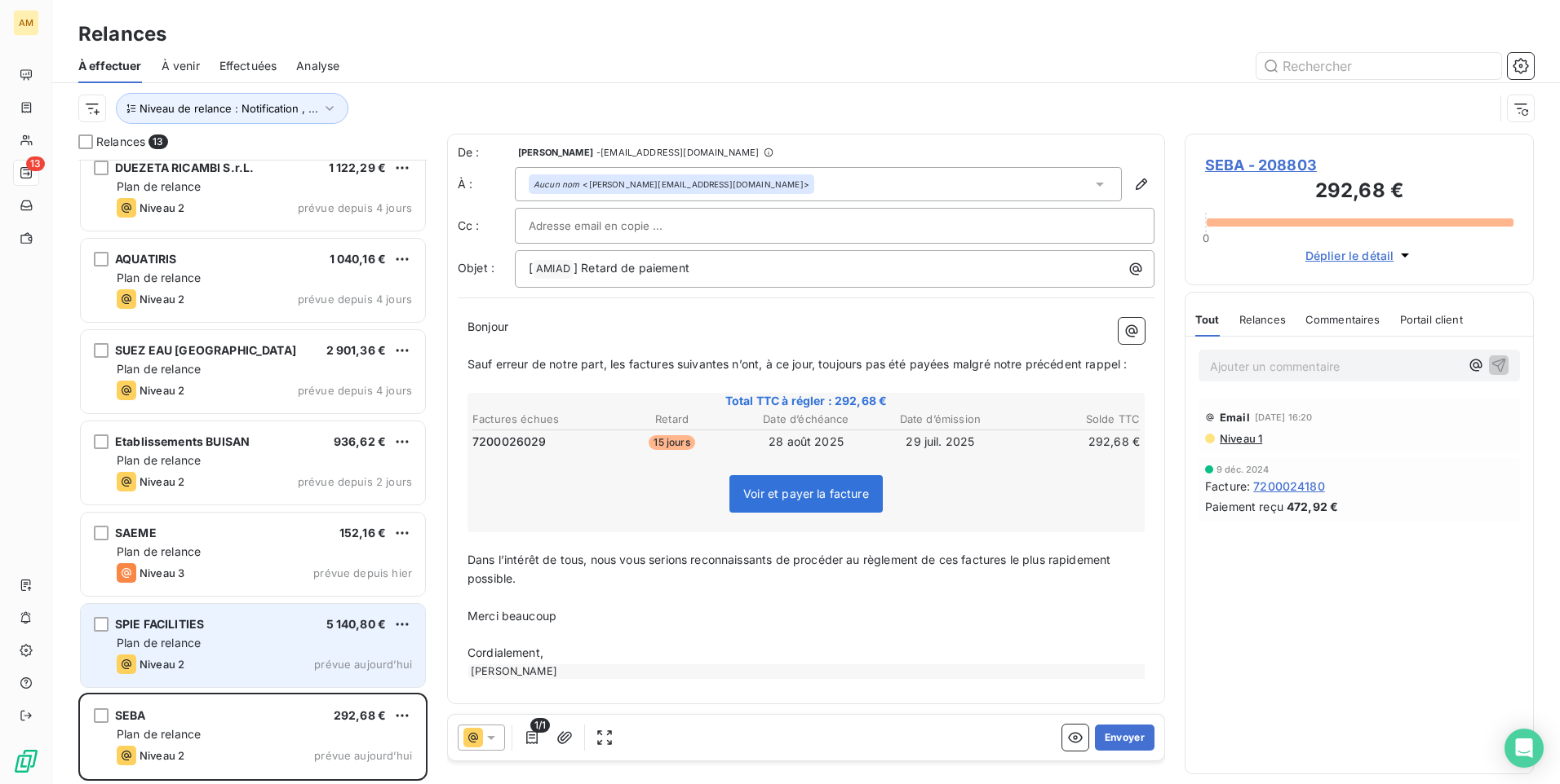
click at [236, 656] on div "Niveau 2 prévue aujourd’hui" at bounding box center [264, 664] width 295 height 19
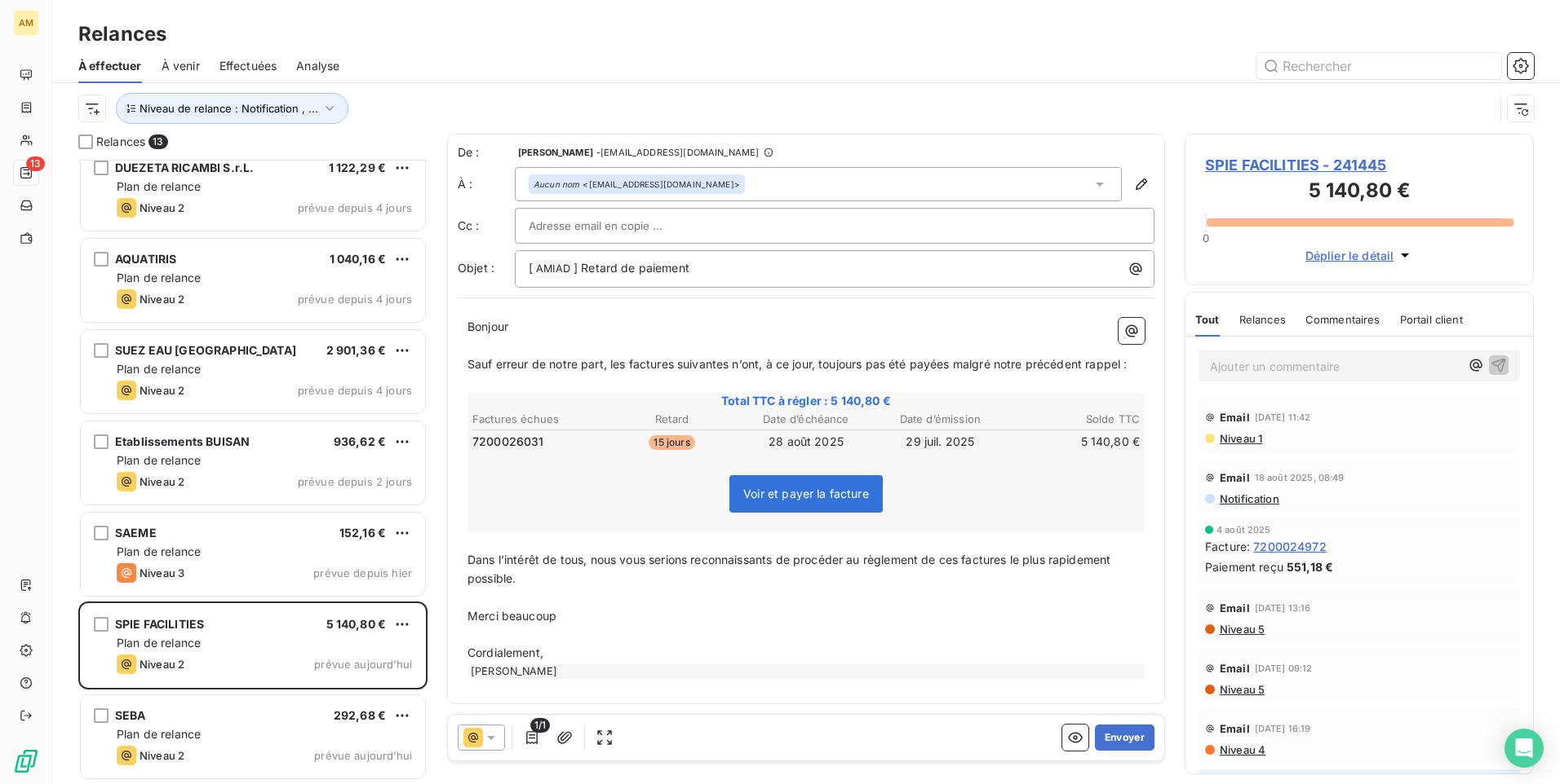
click at [1359, 322] on span "Commentaires" at bounding box center [1342, 319] width 75 height 13
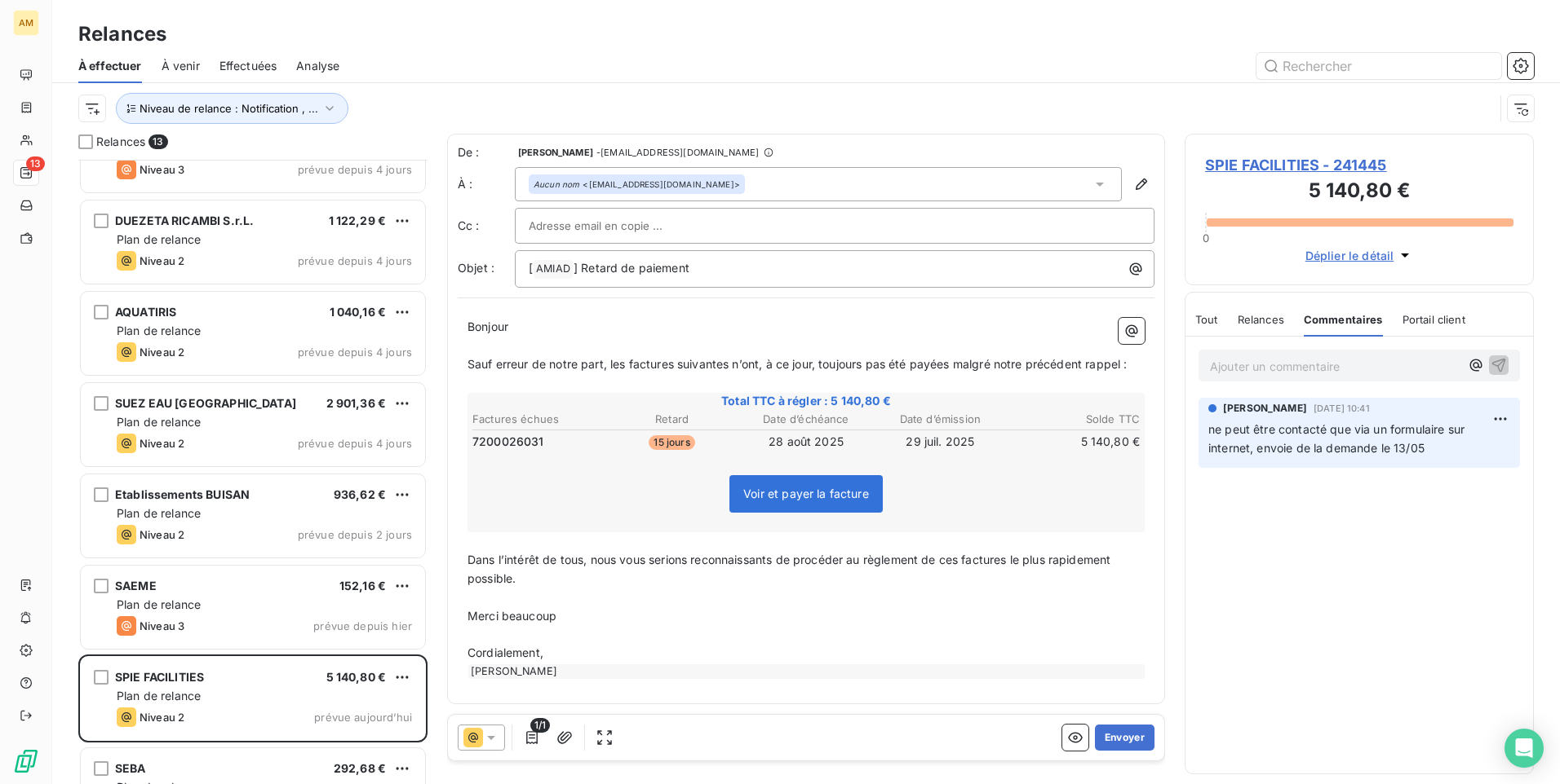
scroll to position [563, 0]
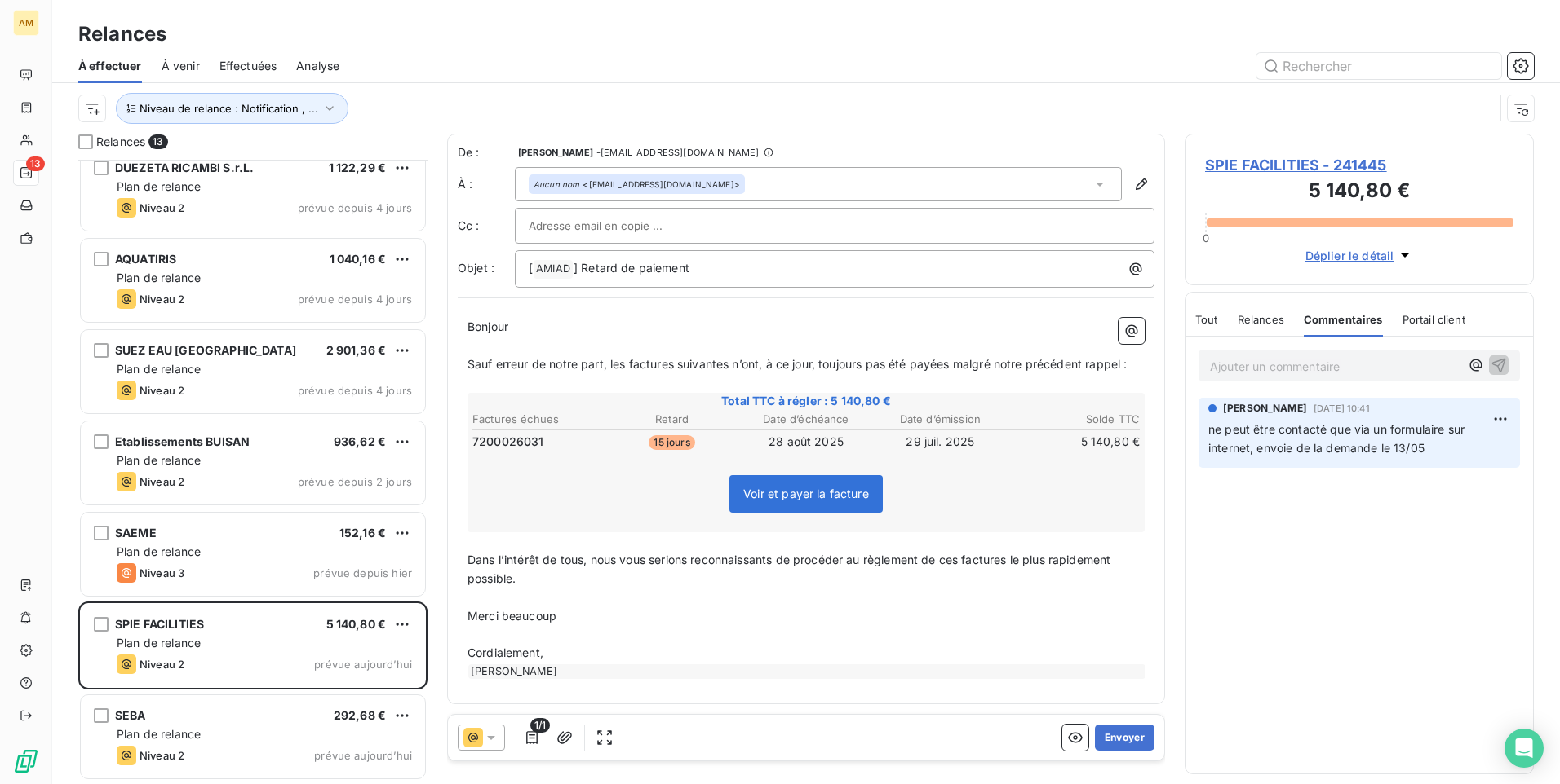
click at [1207, 321] on span "Tout" at bounding box center [1206, 319] width 23 height 13
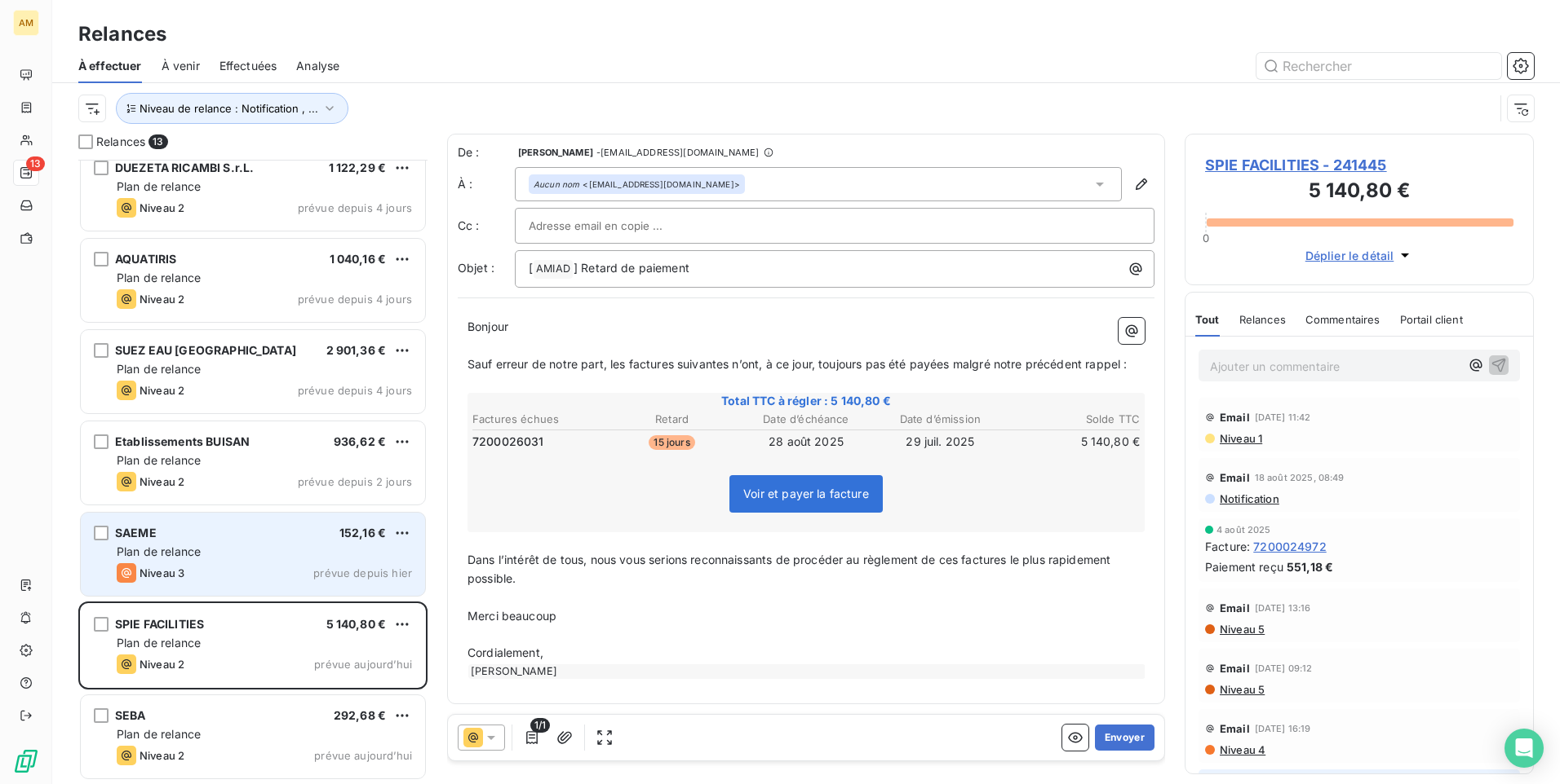
click at [255, 577] on div "Niveau 3 prévue depuis hier" at bounding box center [264, 573] width 295 height 19
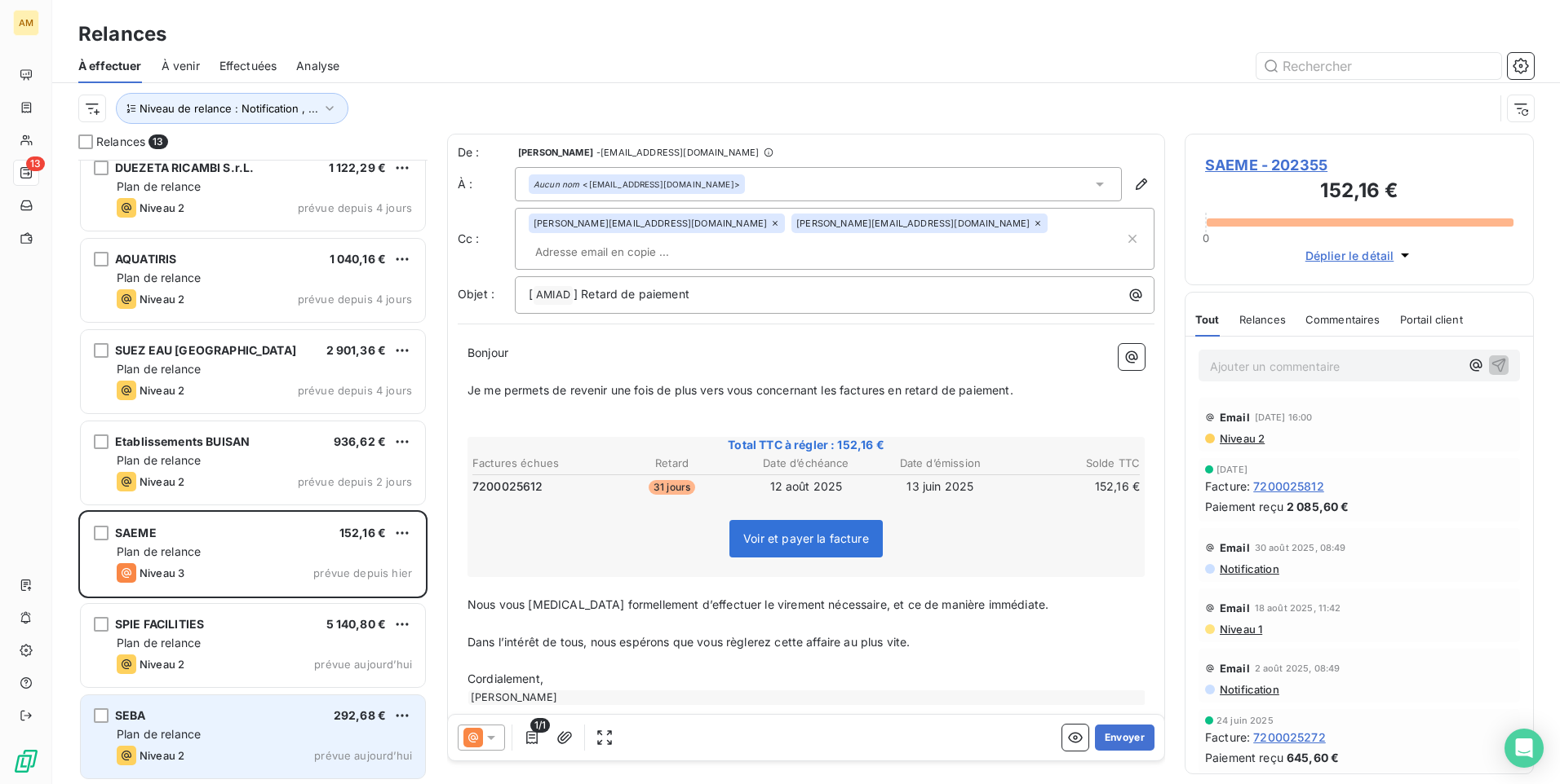
click at [300, 716] on div "SEBA 292,68 €" at bounding box center [264, 716] width 295 height 15
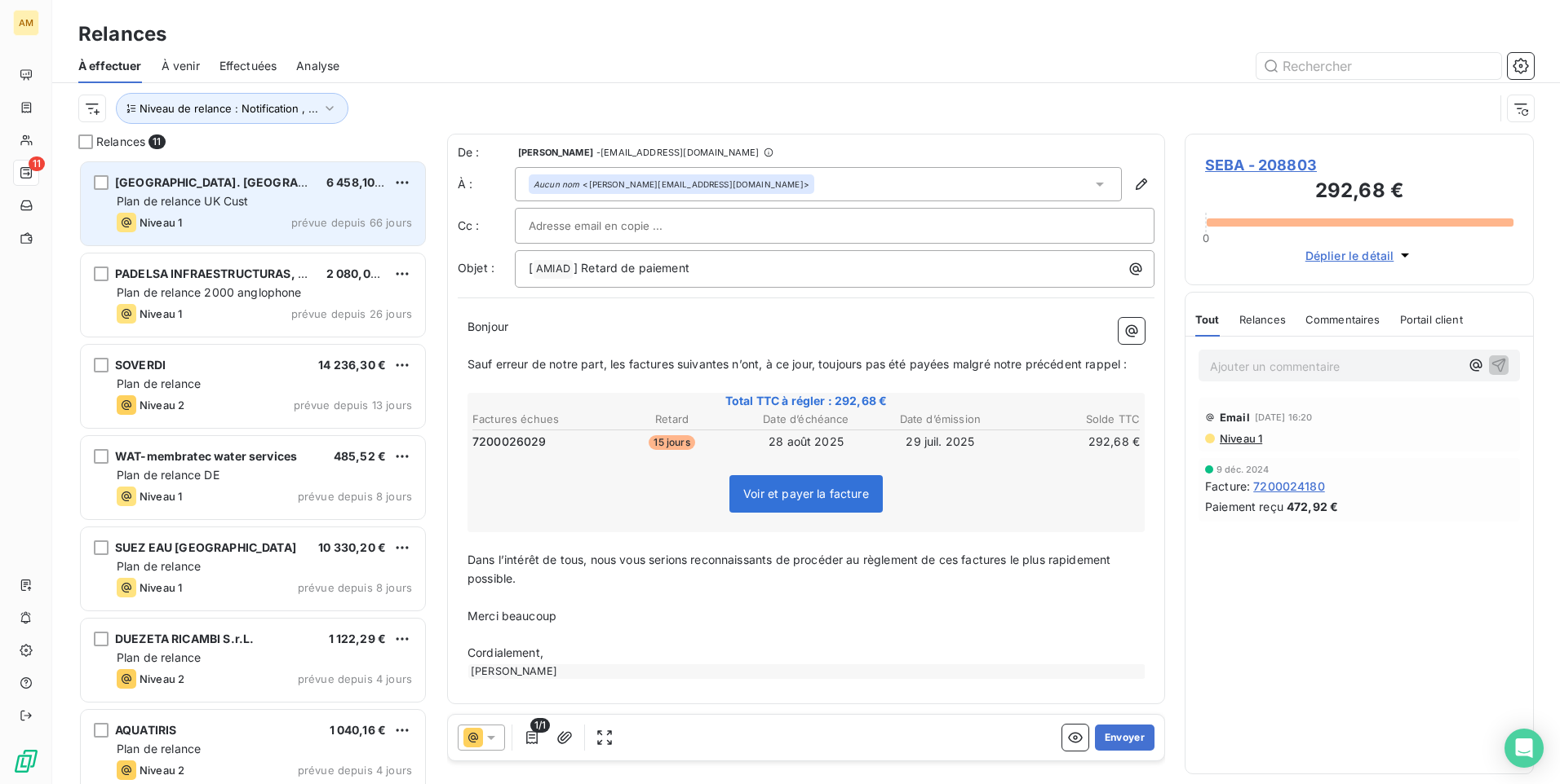
click at [256, 214] on div "Niveau 1 prévue depuis 66 jours" at bounding box center [264, 222] width 295 height 19
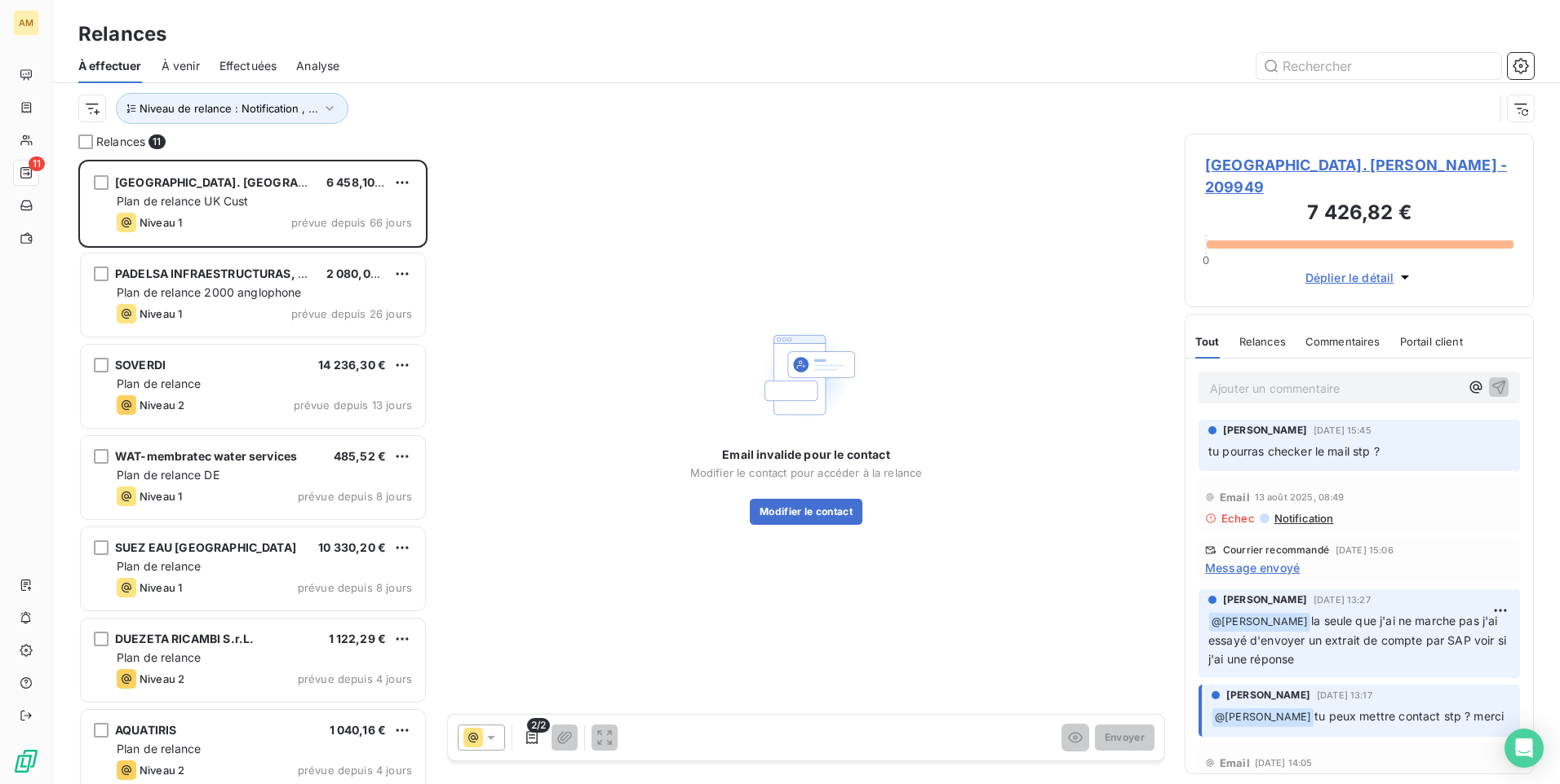
click at [1271, 335] on span "Relances" at bounding box center [1262, 341] width 46 height 13
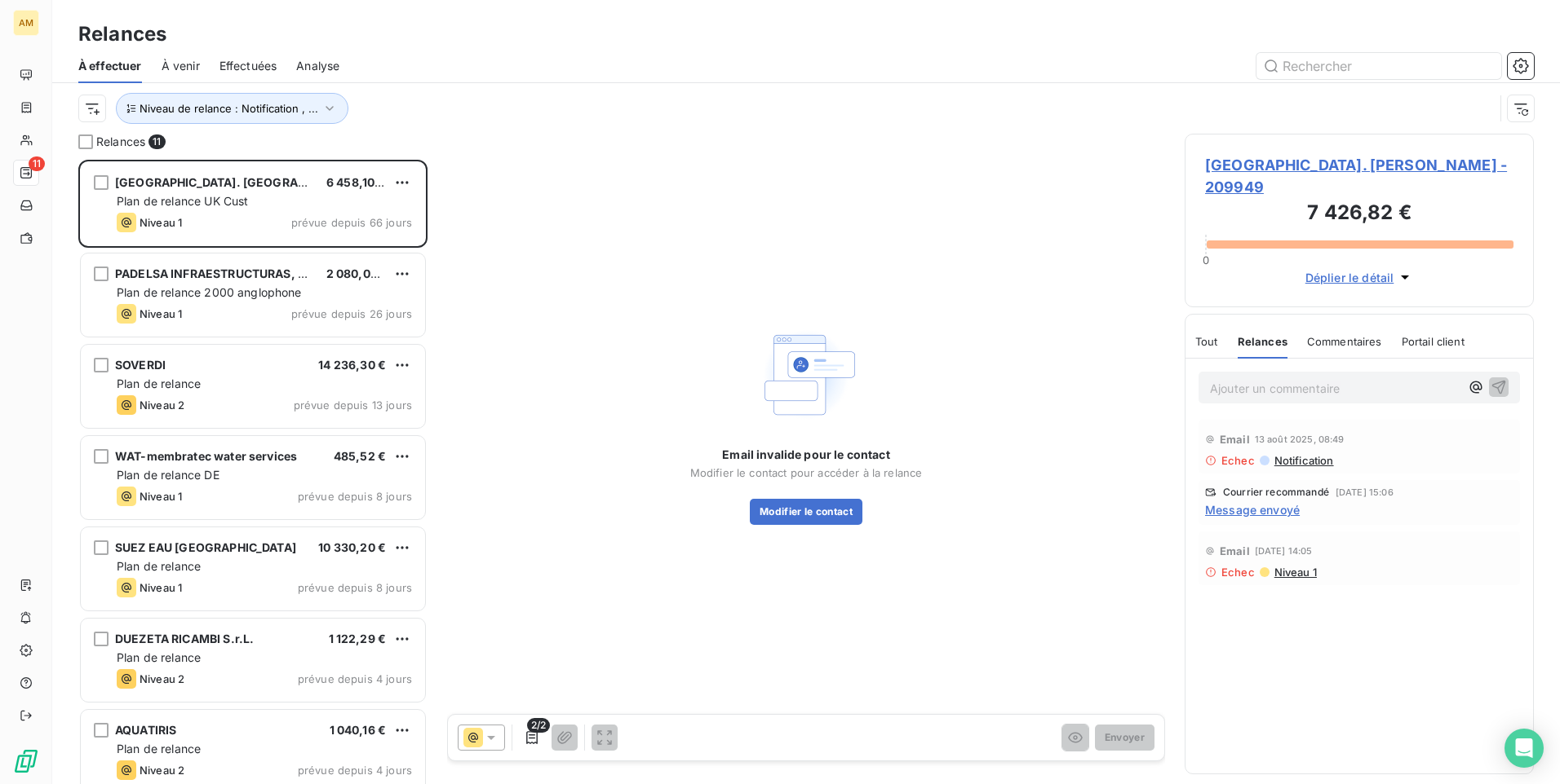
click at [1207, 335] on span "Tout" at bounding box center [1206, 341] width 23 height 13
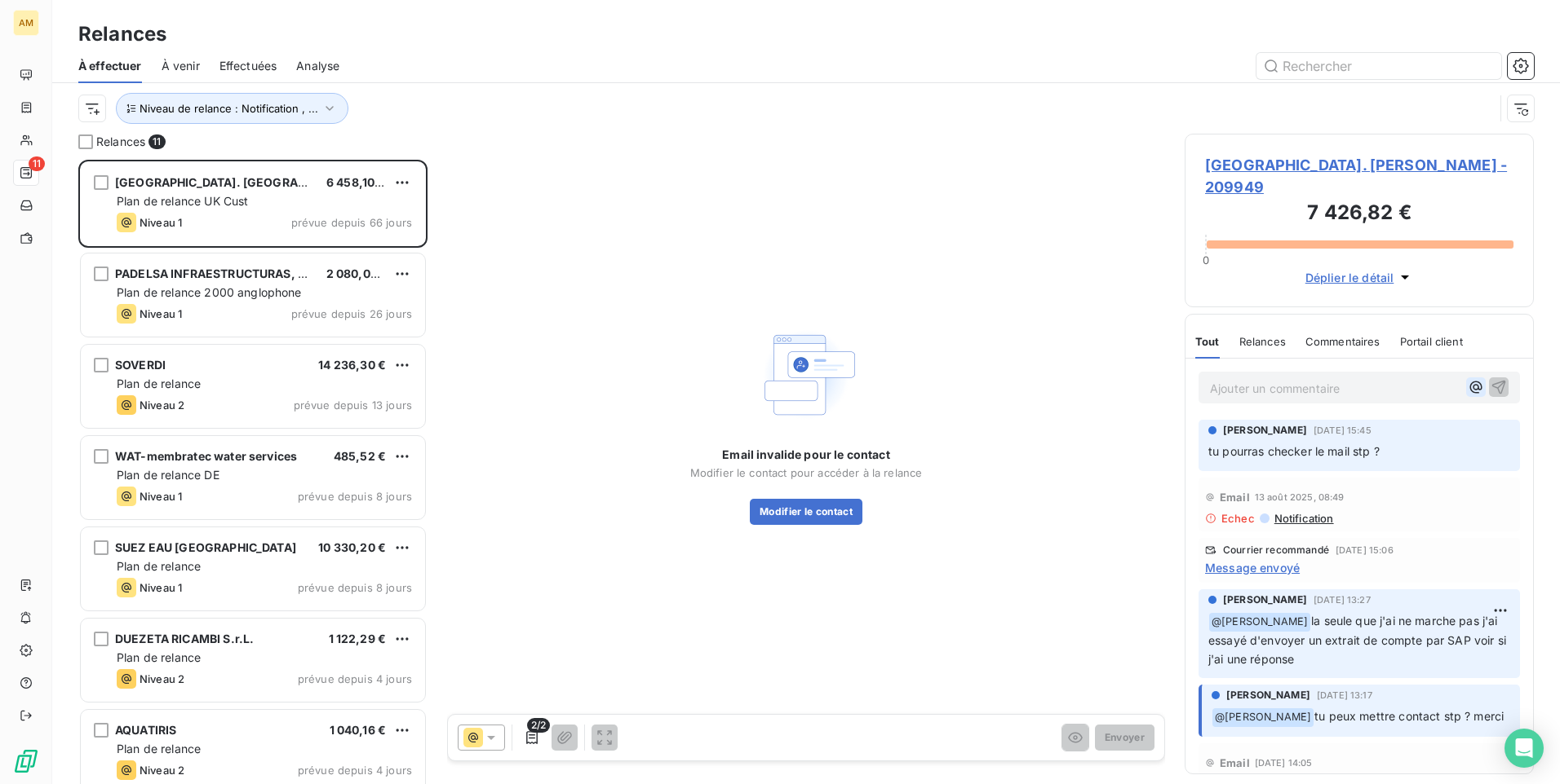
click at [1466, 377] on button "button" at bounding box center [1476, 387] width 20 height 19
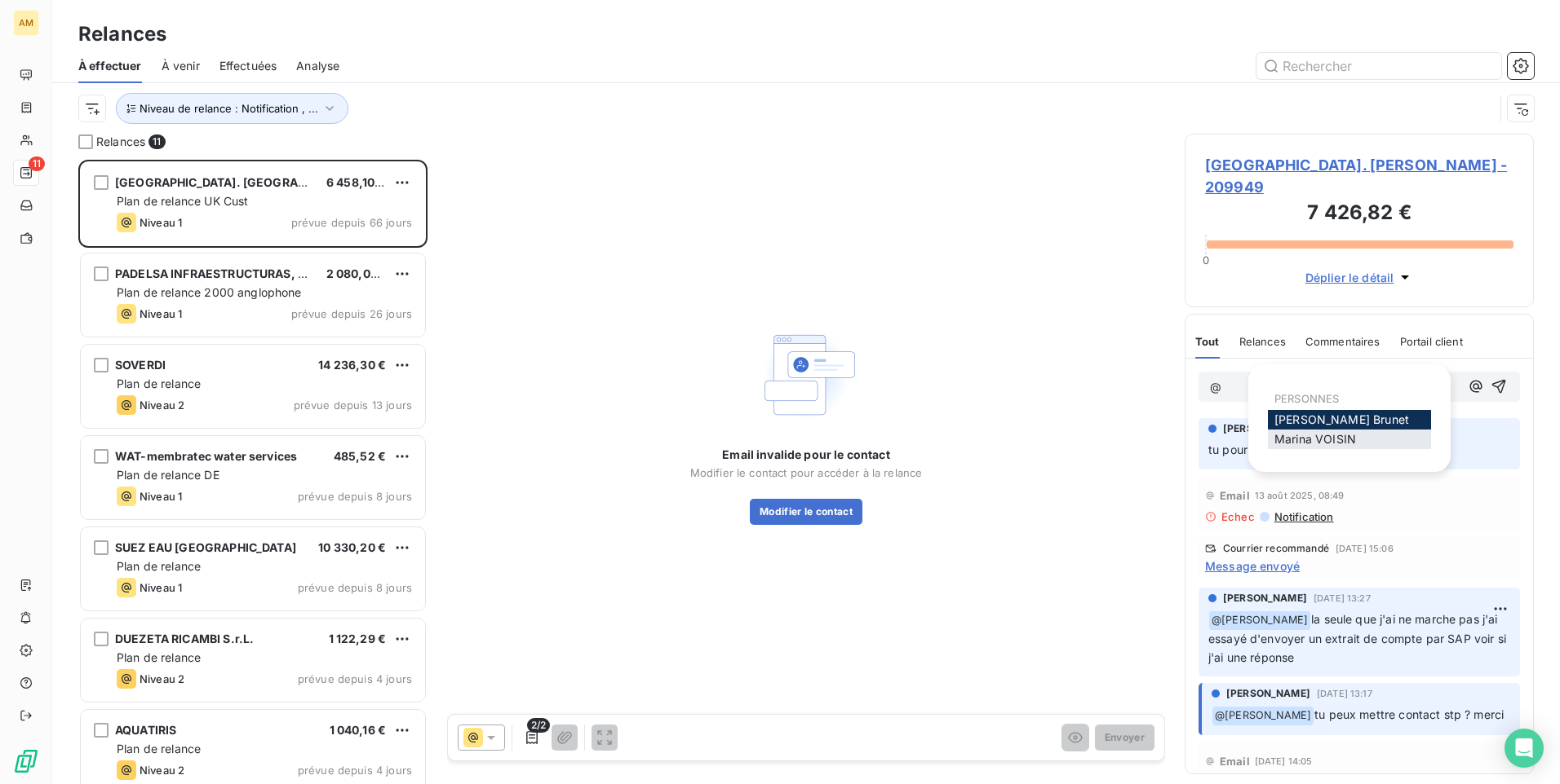
click at [1356, 435] on div "[PERSON_NAME]" at bounding box center [1349, 439] width 163 height 19
click at [1353, 434] on span "[PERSON_NAME]" at bounding box center [1314, 439] width 82 height 14
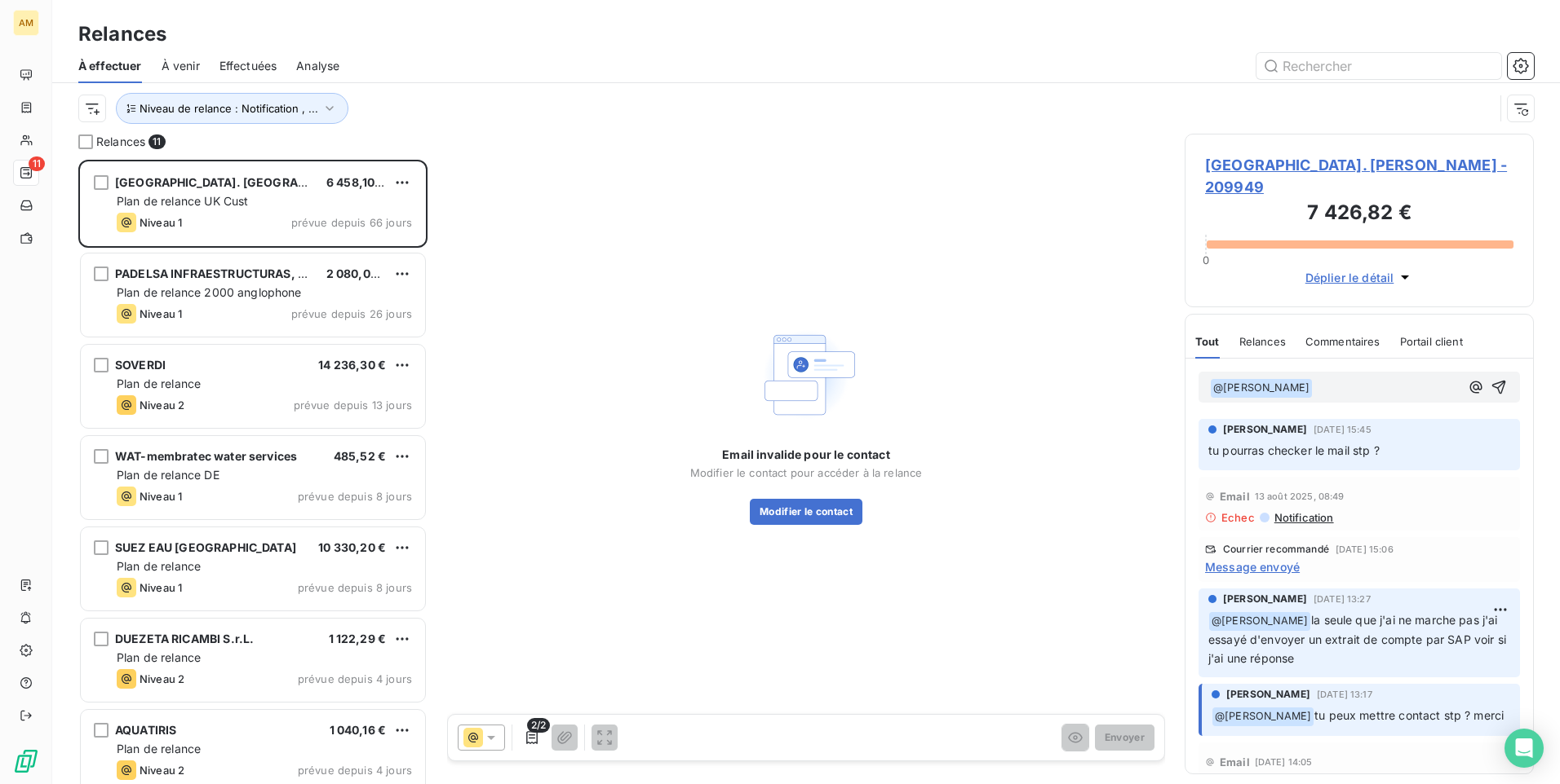
click at [1346, 378] on p "﻿ @ Marina VOISIN ﻿ ﻿" at bounding box center [1335, 388] width 250 height 19
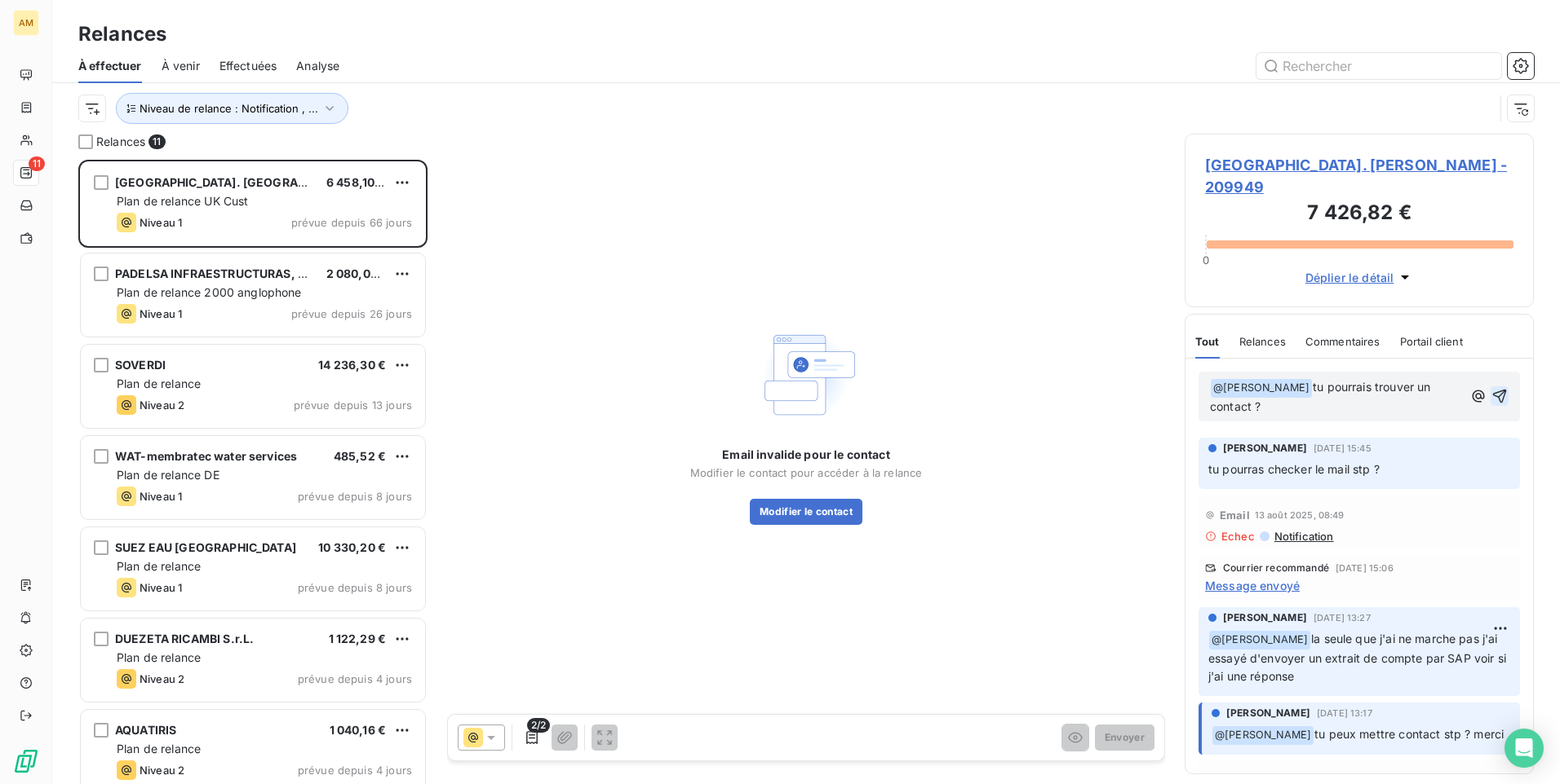
click at [1491, 388] on icon "button" at bounding box center [1499, 396] width 16 height 16
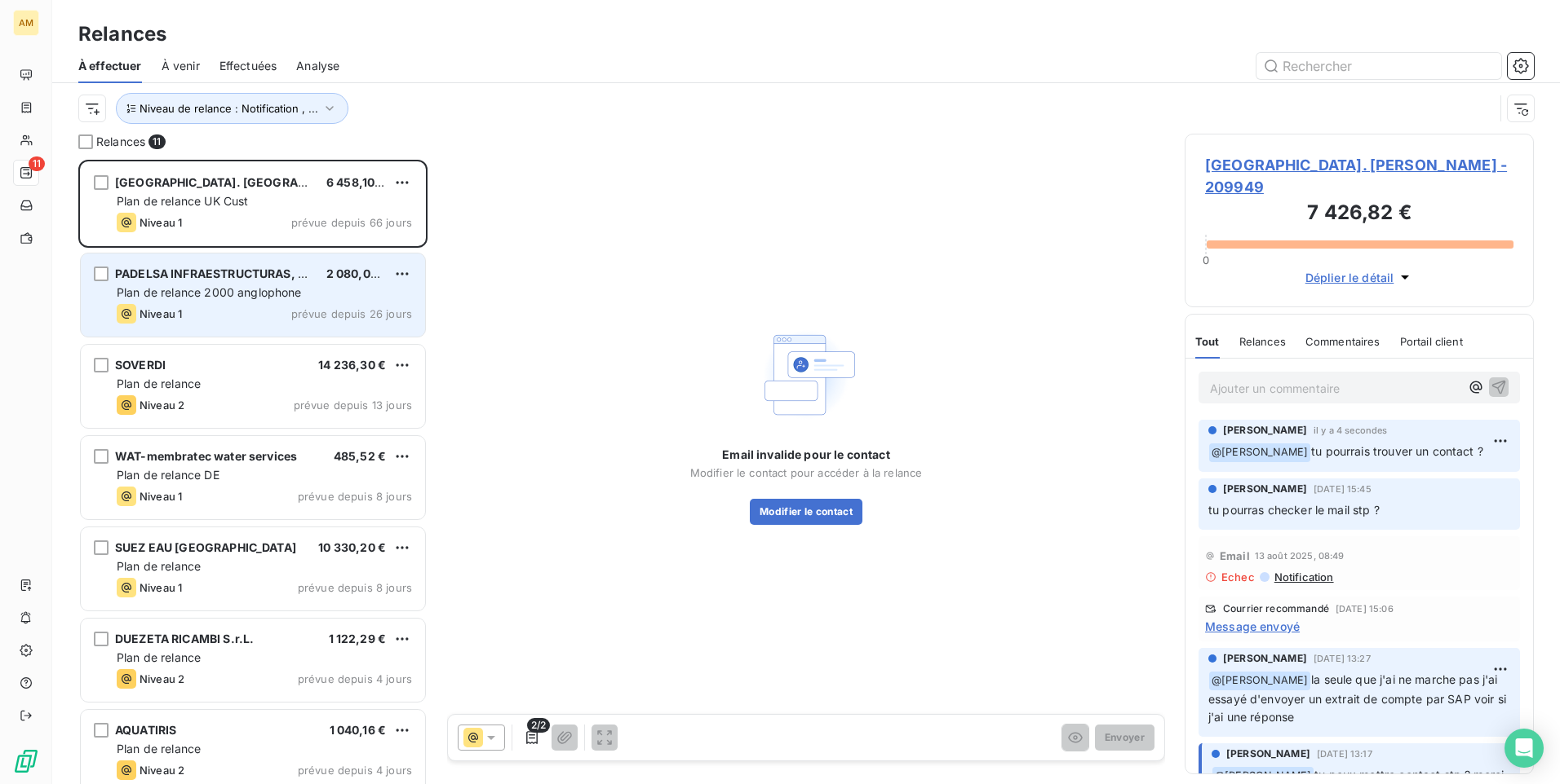
click at [277, 291] on span "Plan de relance 2000 anglophone" at bounding box center [209, 292] width 185 height 14
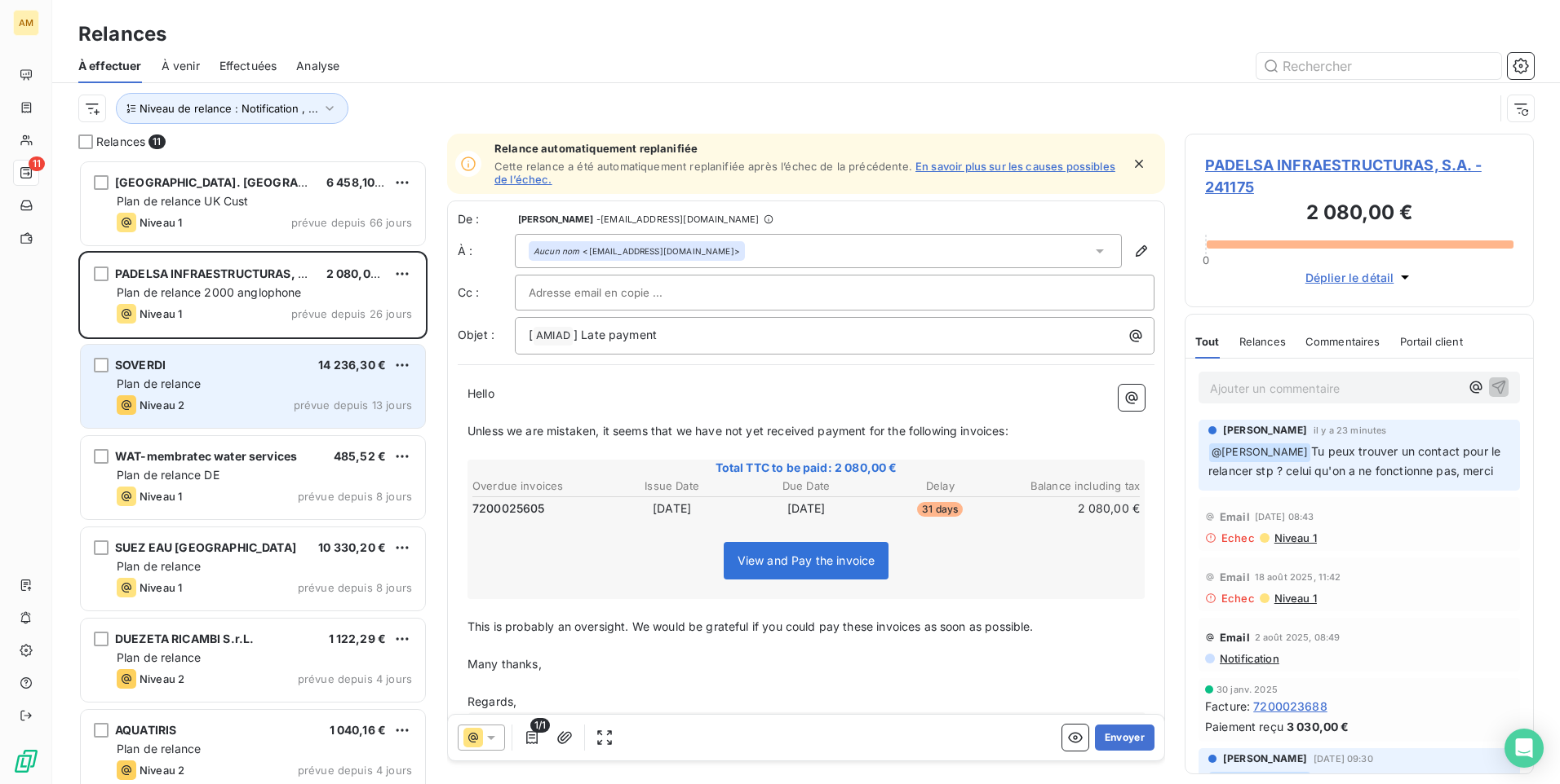
click at [277, 398] on div "Niveau 2 prévue depuis 13 jours" at bounding box center [264, 405] width 295 height 19
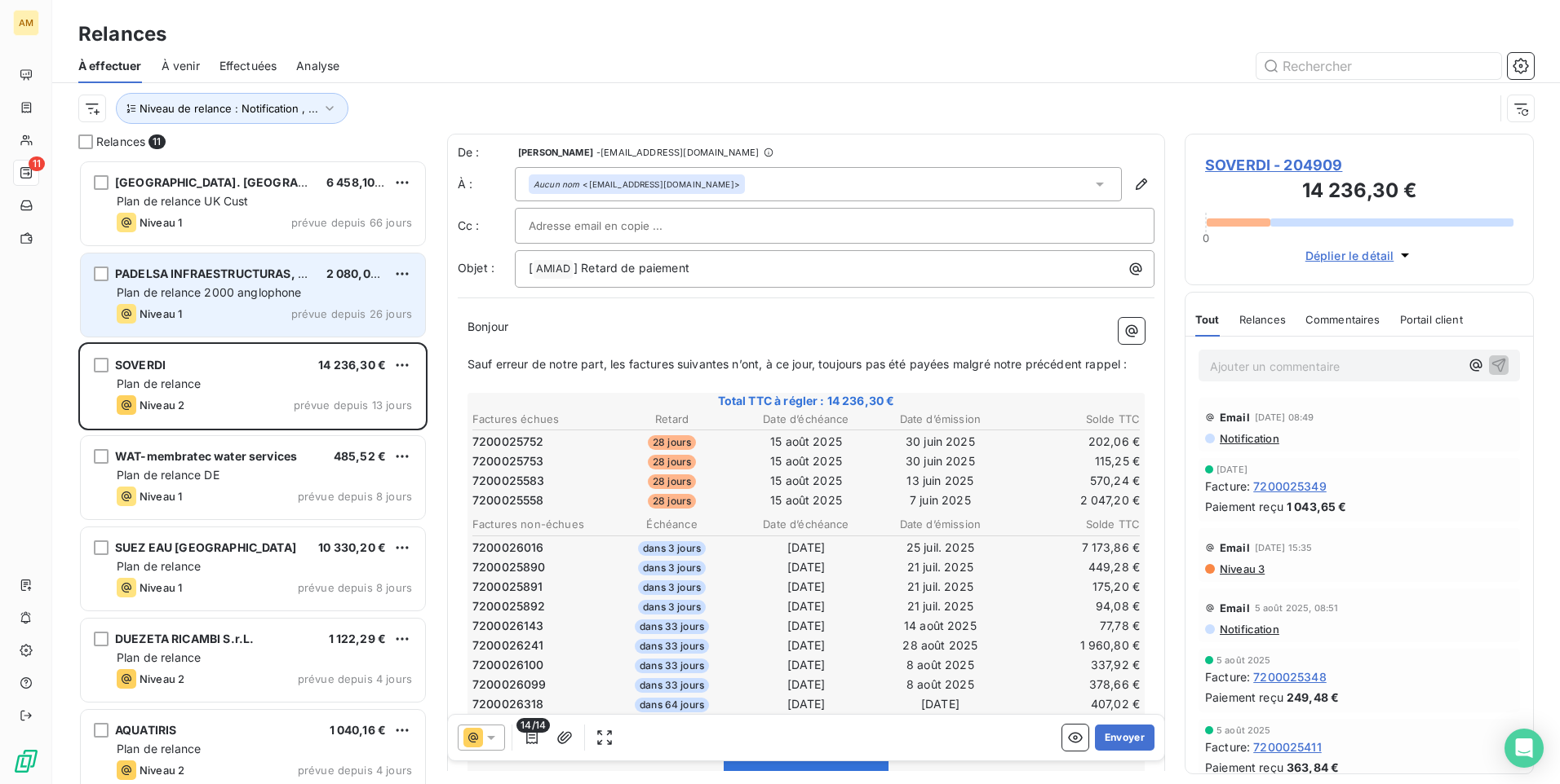
click at [263, 312] on div "Niveau 1 prévue depuis 26 jours" at bounding box center [264, 314] width 295 height 19
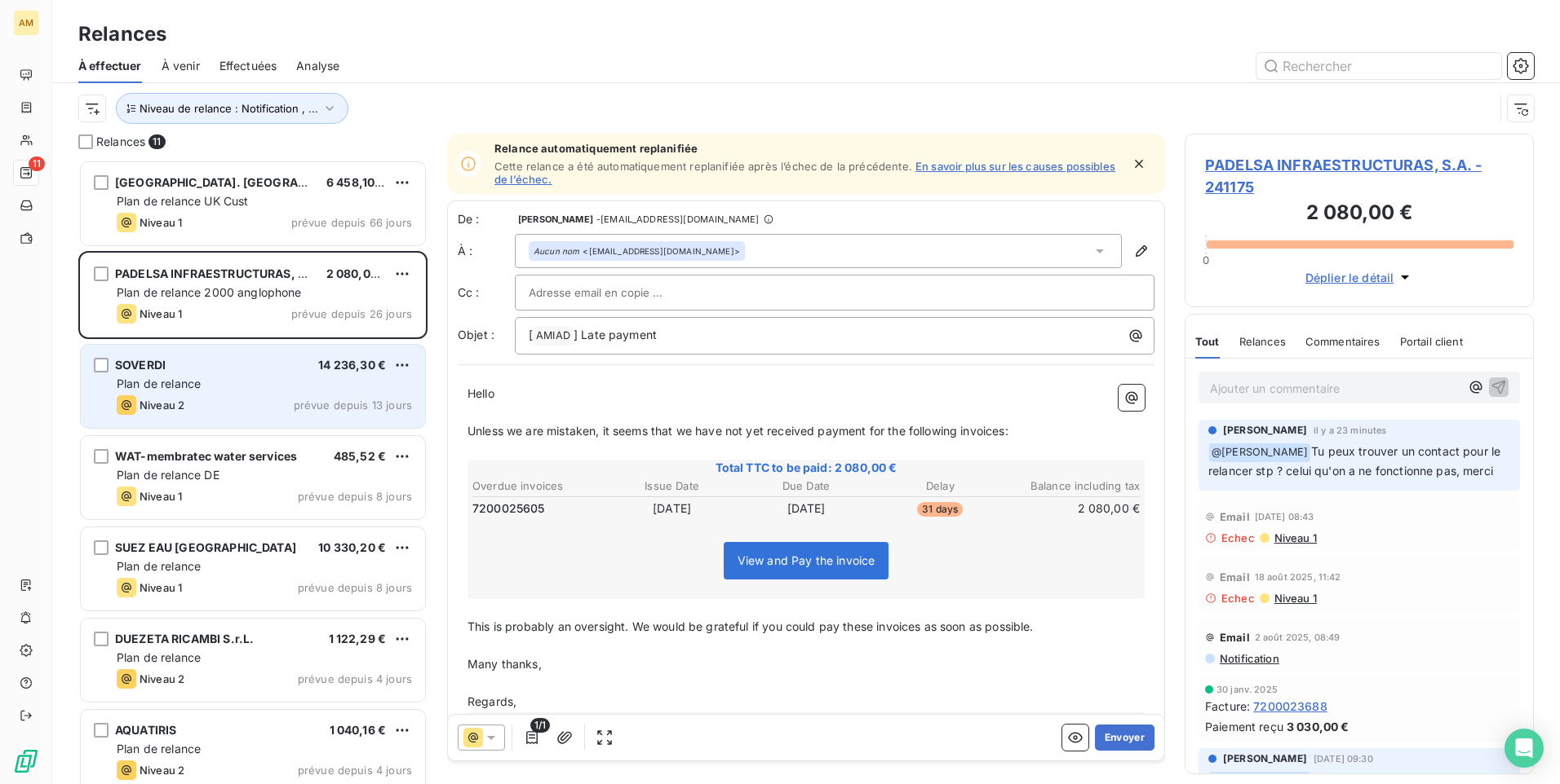
click at [281, 370] on div "SOVERDI 14 236,30 €" at bounding box center [264, 365] width 295 height 15
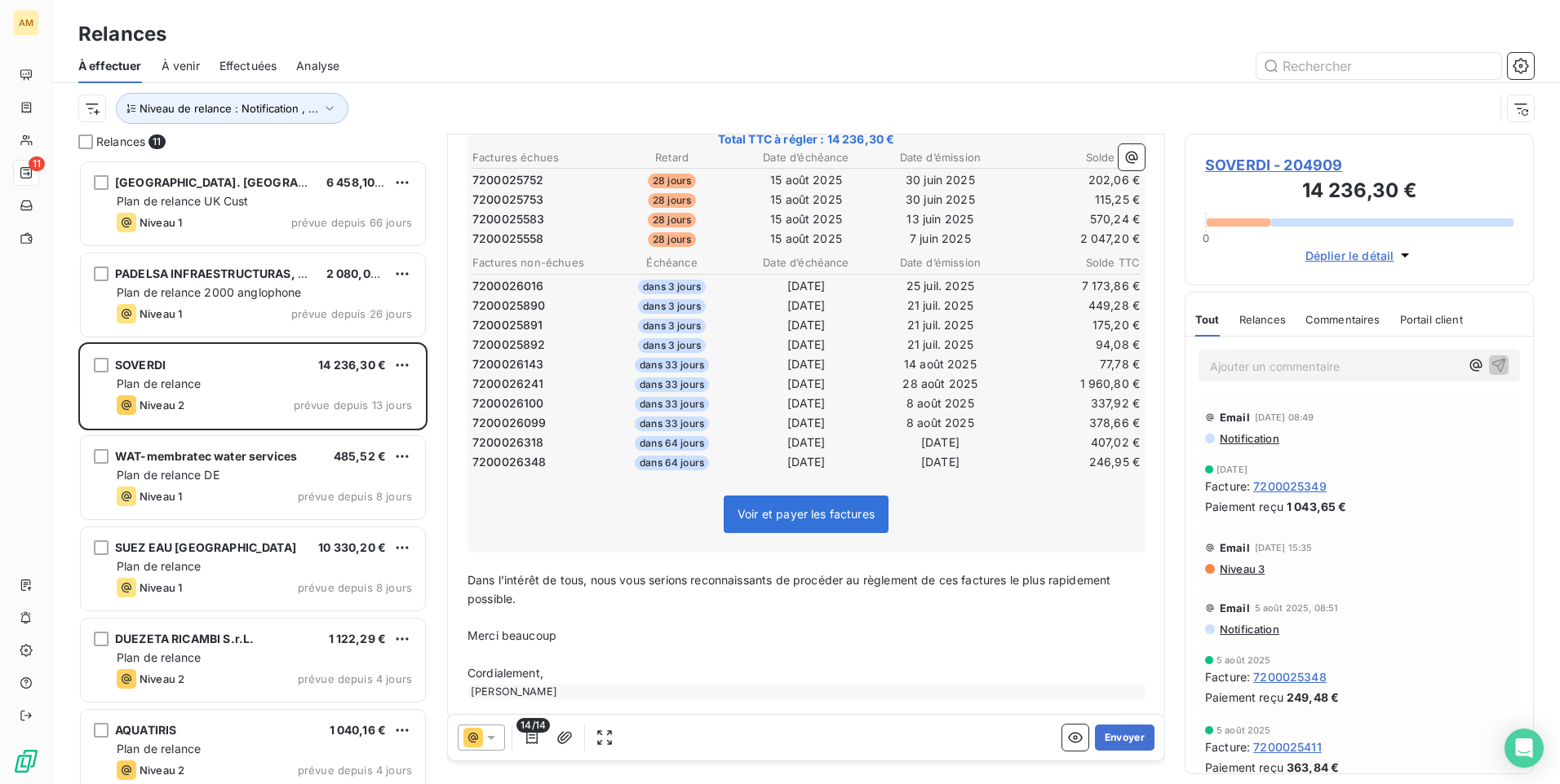
scroll to position [278, 0]
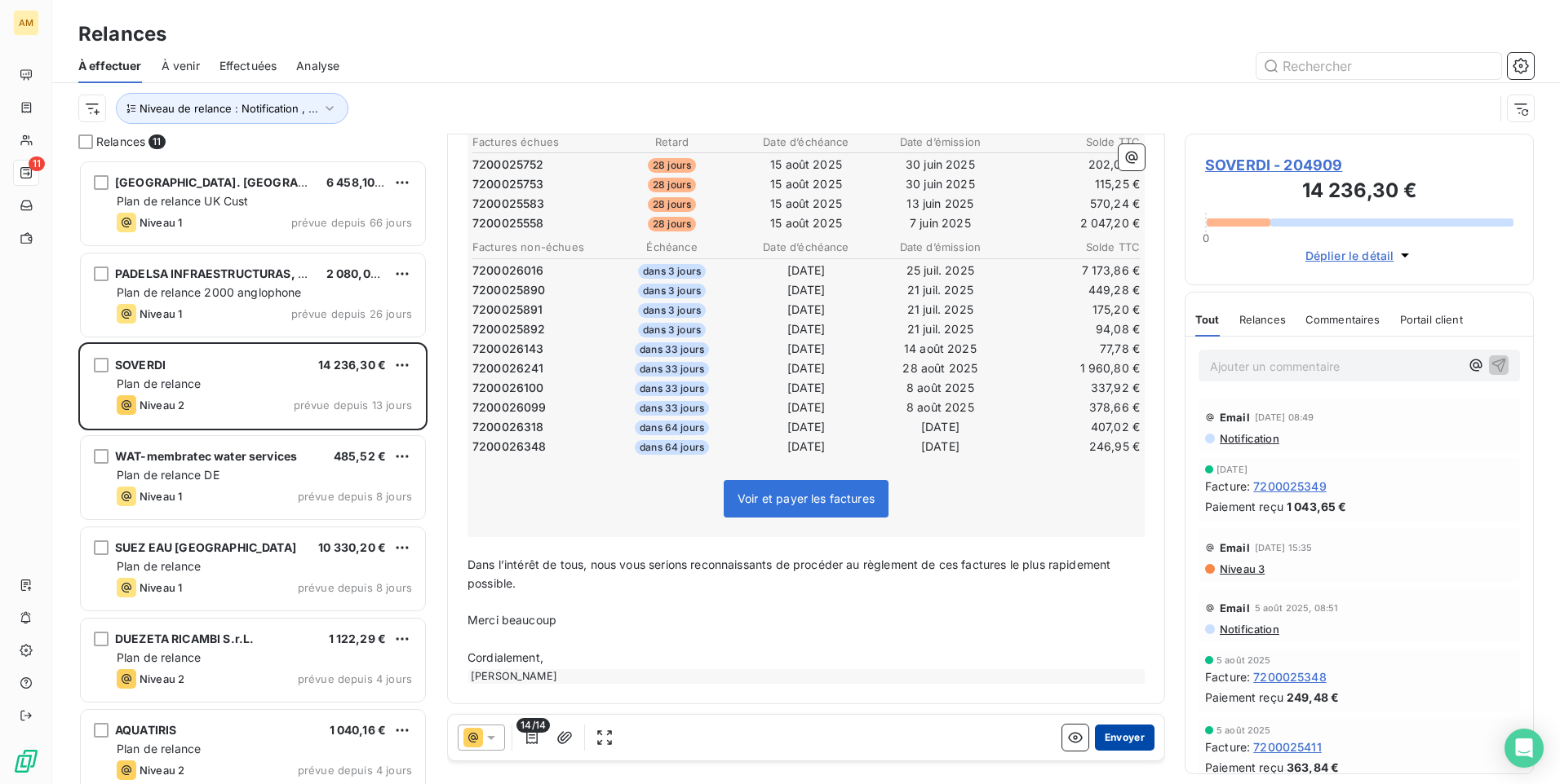
click at [1119, 741] on button "Envoyer" at bounding box center [1124, 737] width 59 height 26
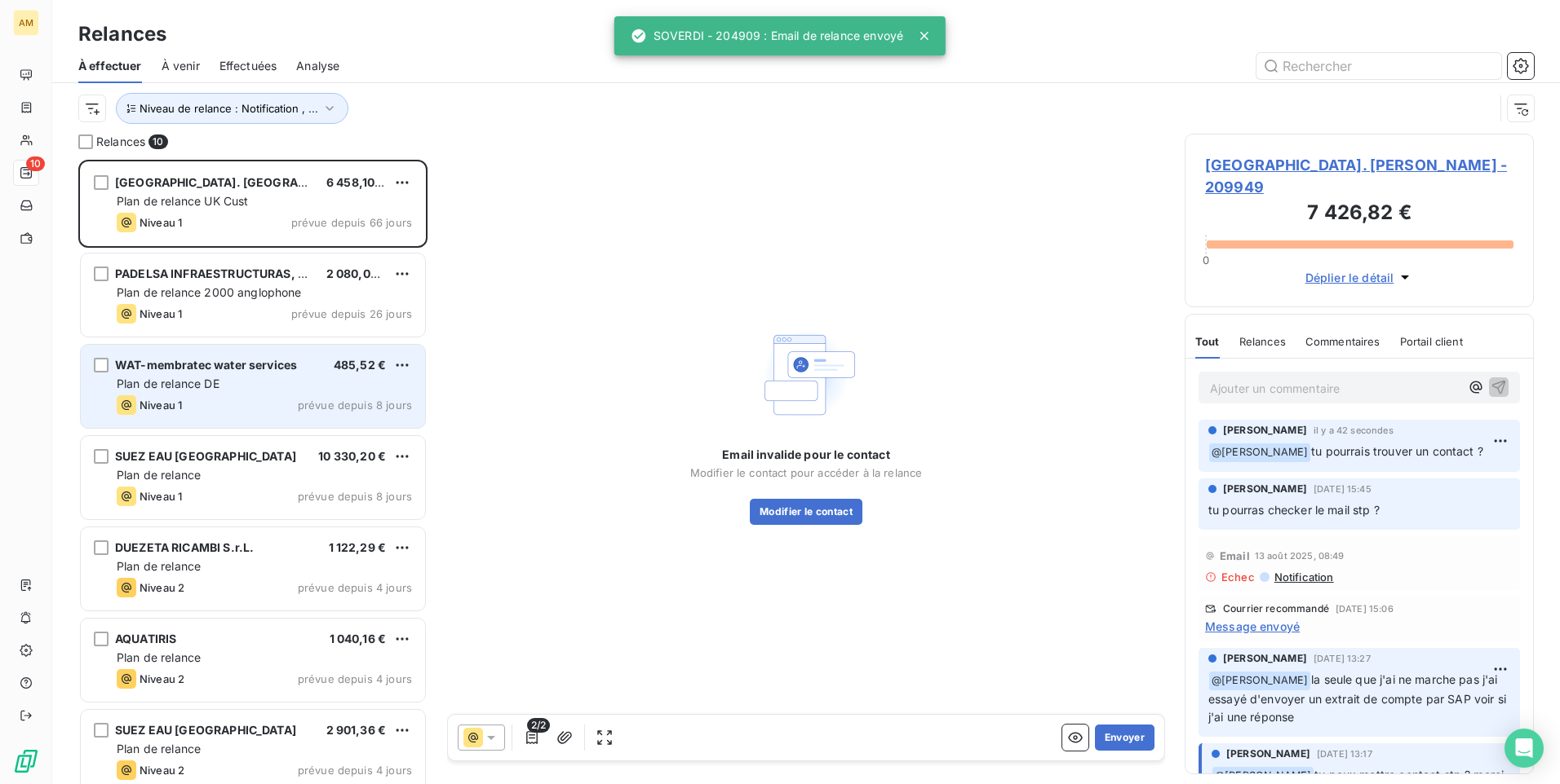
click at [251, 376] on div "Plan de relance DE" at bounding box center [264, 384] width 295 height 16
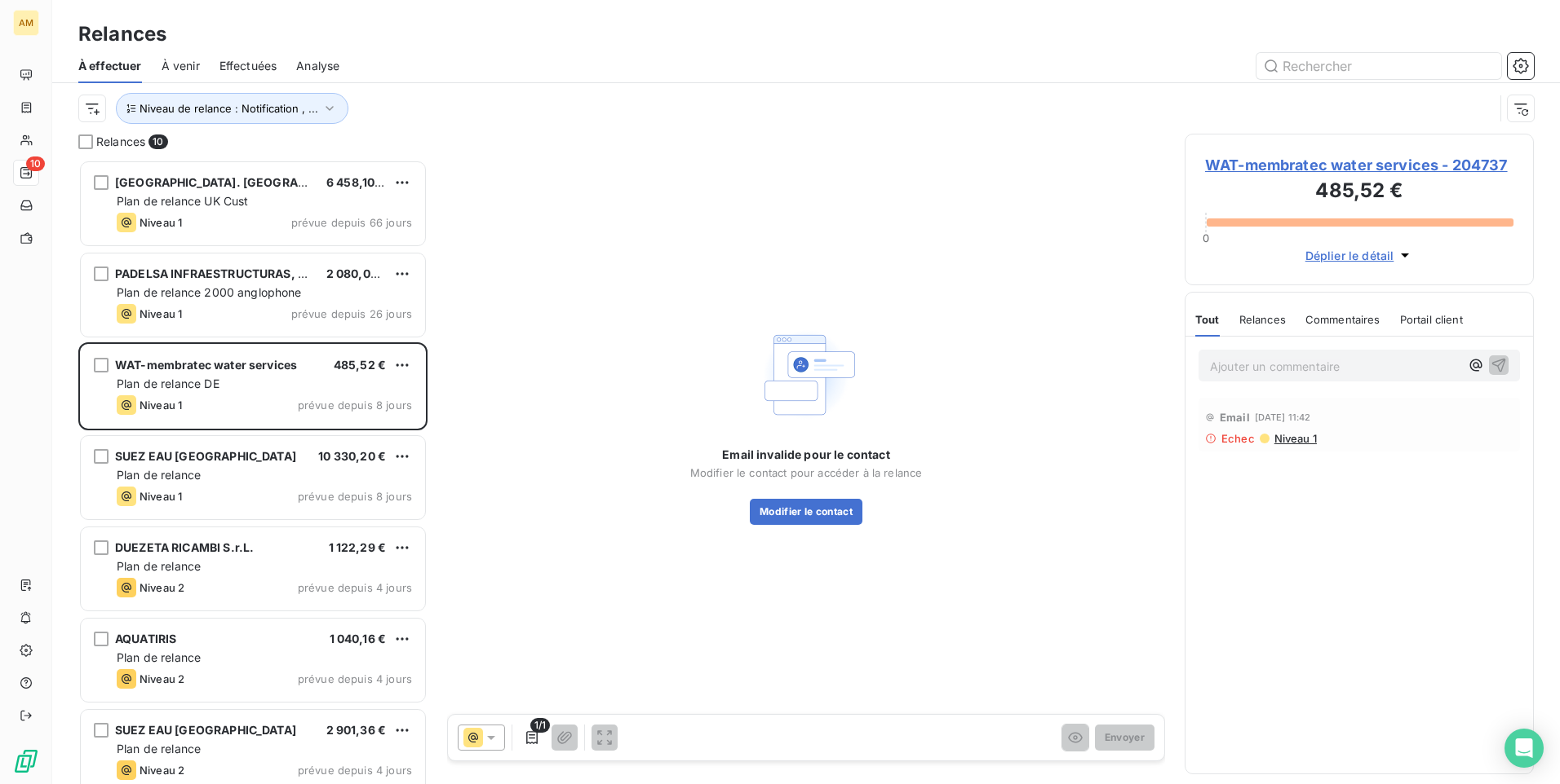
click at [1290, 159] on span "WAT-membratec water services - 204737" at bounding box center [1359, 165] width 308 height 22
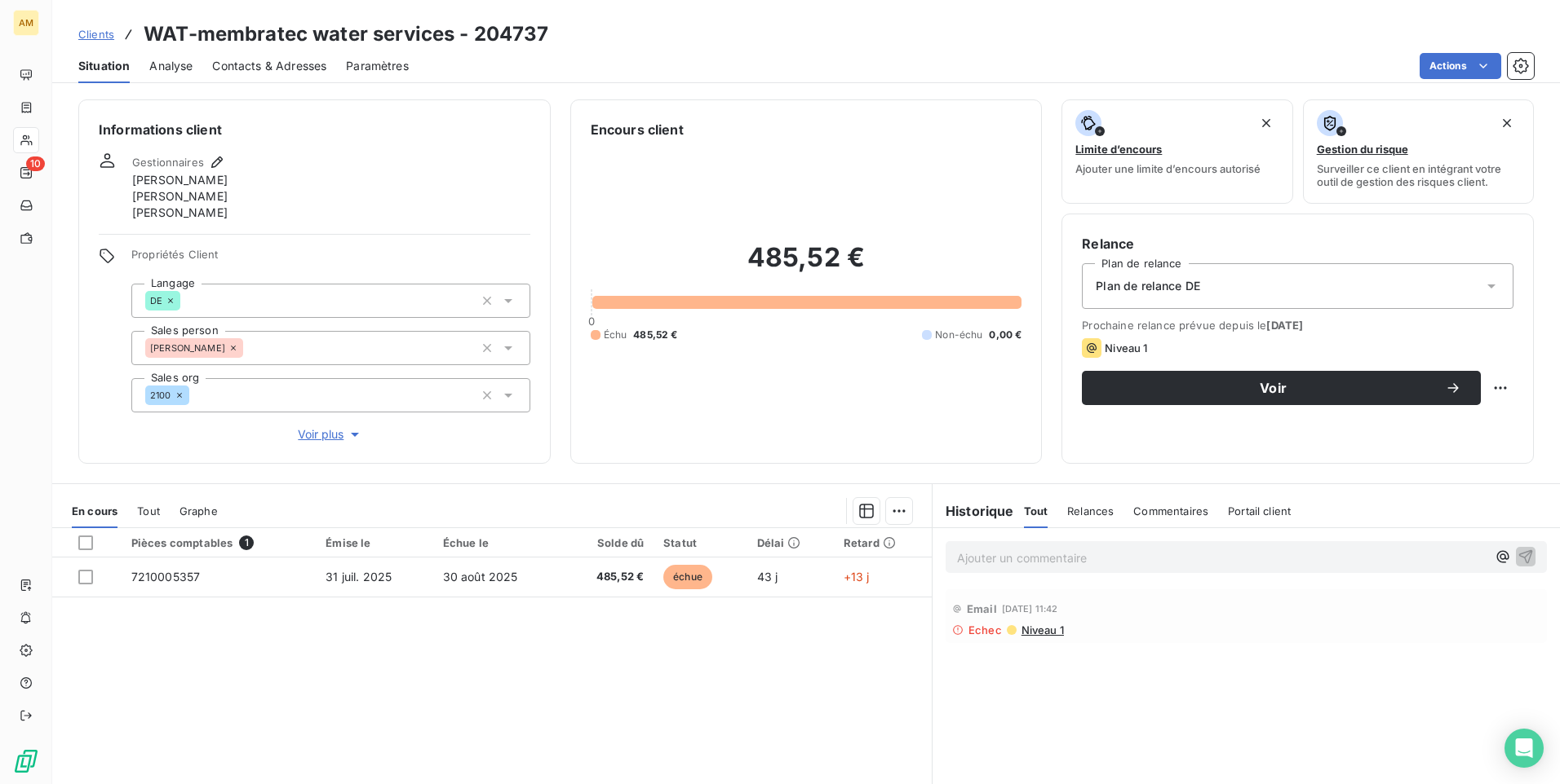
click at [297, 58] on span "Contacts & Adresses" at bounding box center [269, 66] width 114 height 16
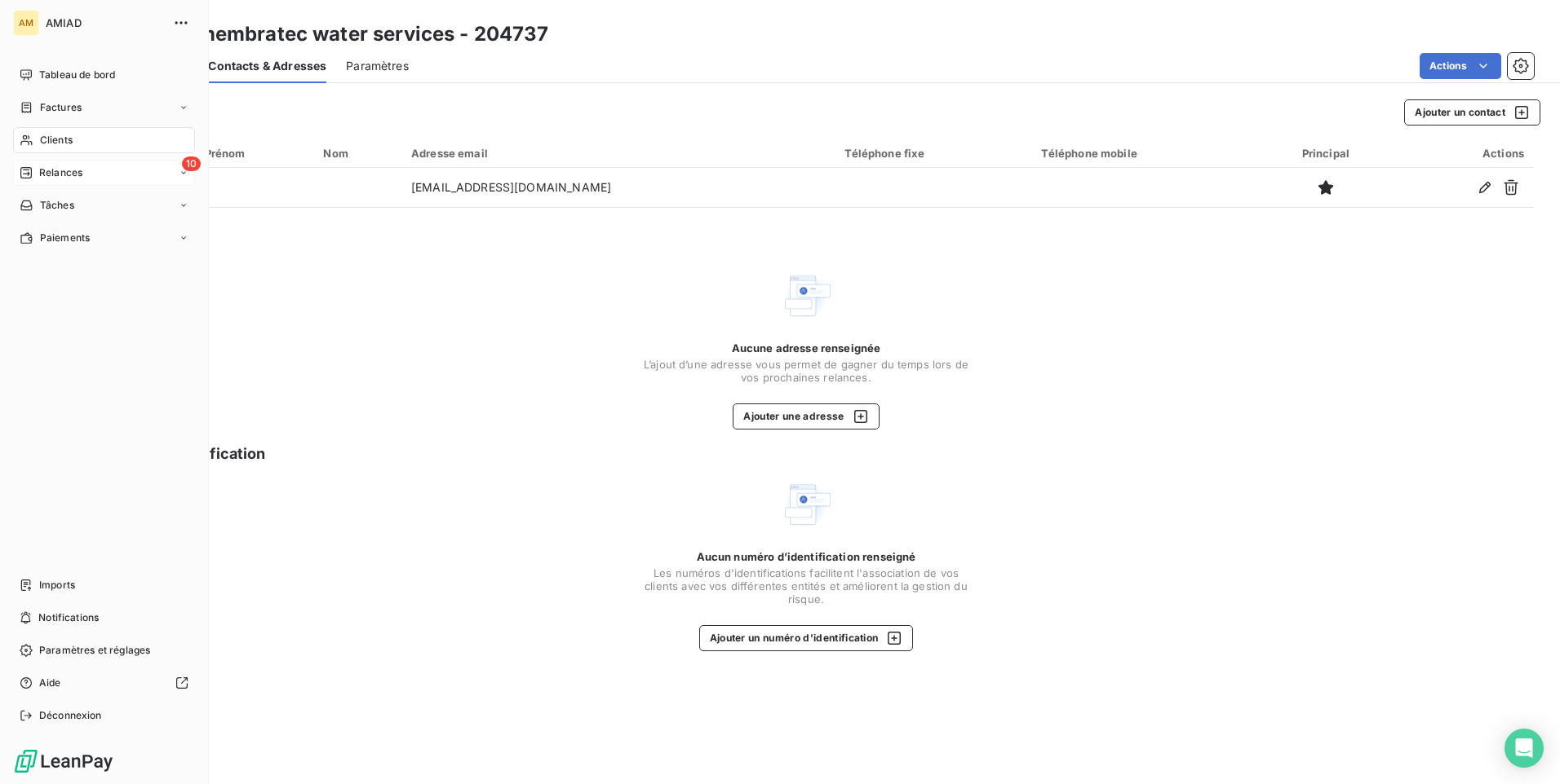
click at [93, 165] on div "10 Relances" at bounding box center [104, 172] width 182 height 26
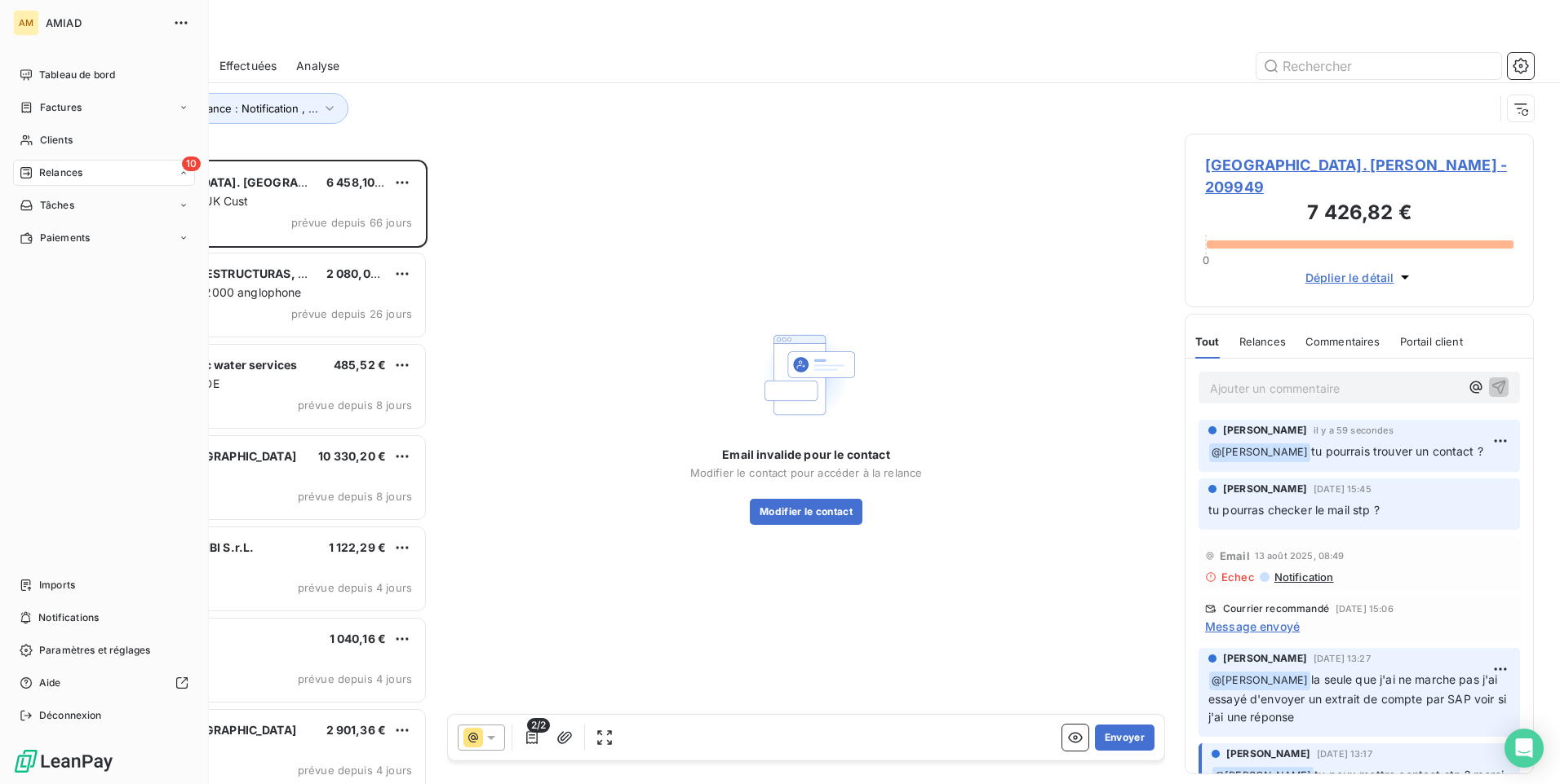
scroll to position [612, 337]
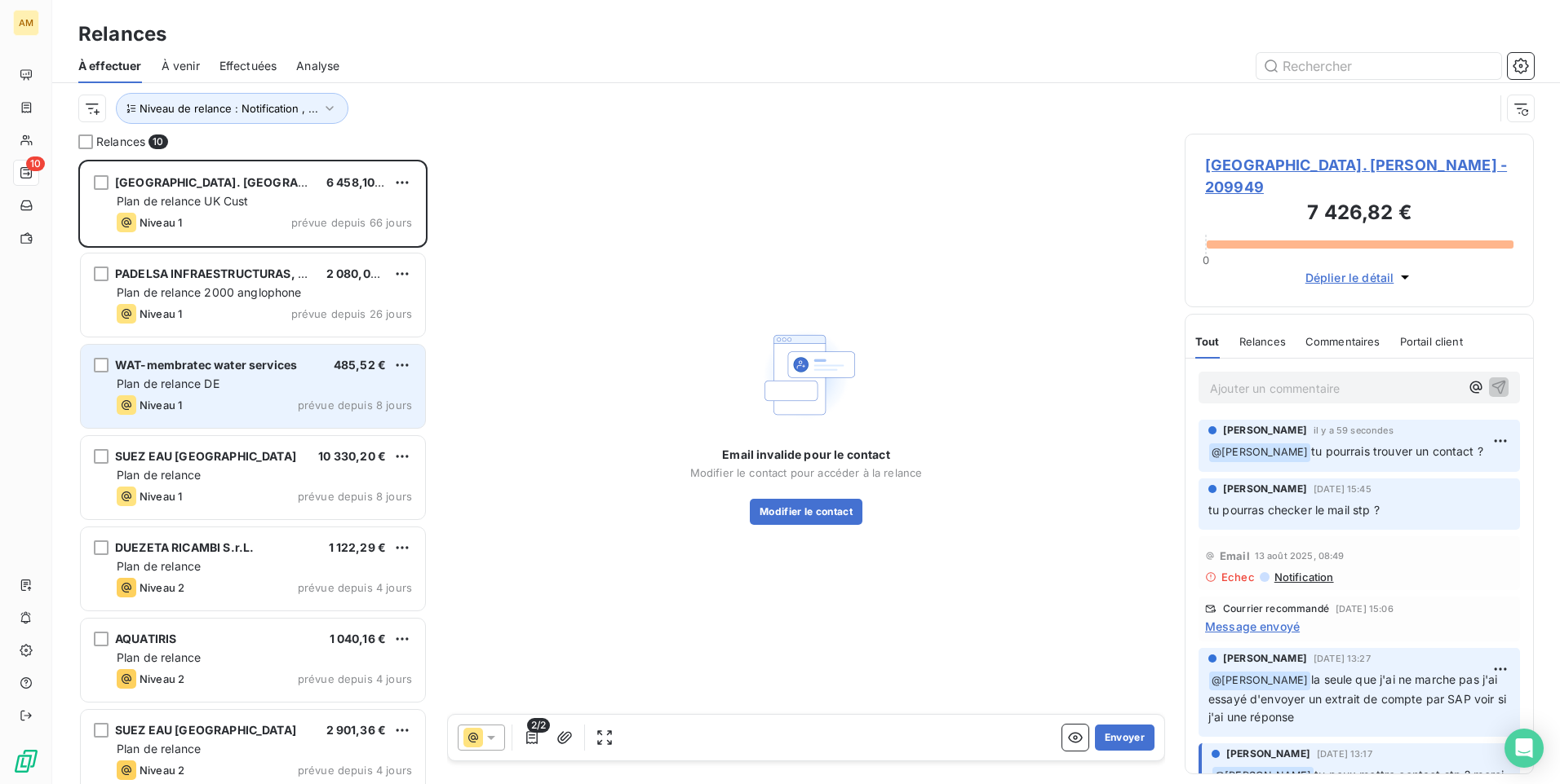
click at [237, 361] on span "WAT-membratec water services" at bounding box center [206, 365] width 182 height 14
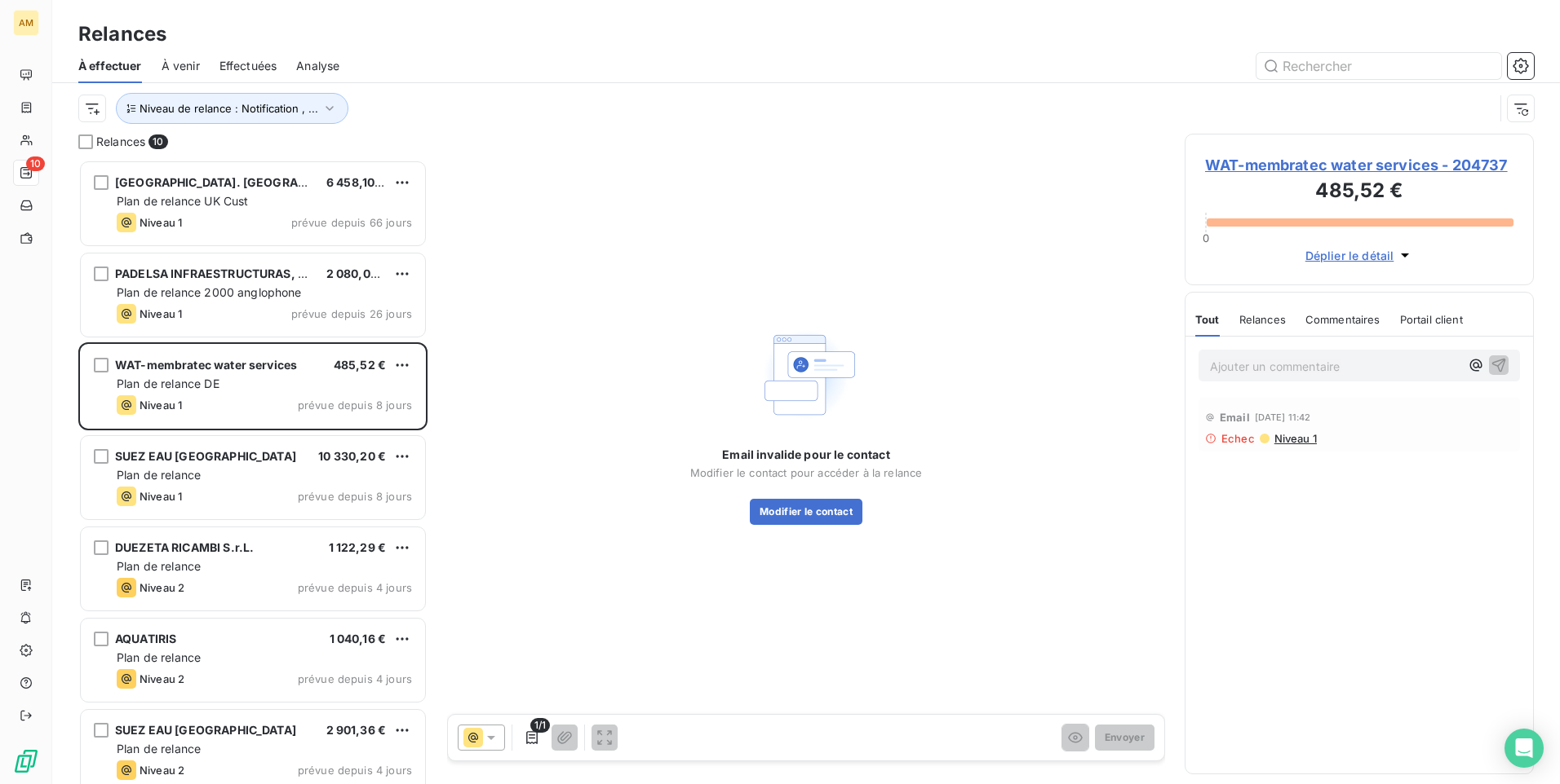
click at [1244, 369] on p "Ajouter un commentaire ﻿" at bounding box center [1335, 366] width 250 height 20
click at [1473, 367] on icon "button" at bounding box center [1476, 364] width 16 height 16
click at [1341, 423] on span "[PERSON_NAME]" at bounding box center [1349, 420] width 126 height 14
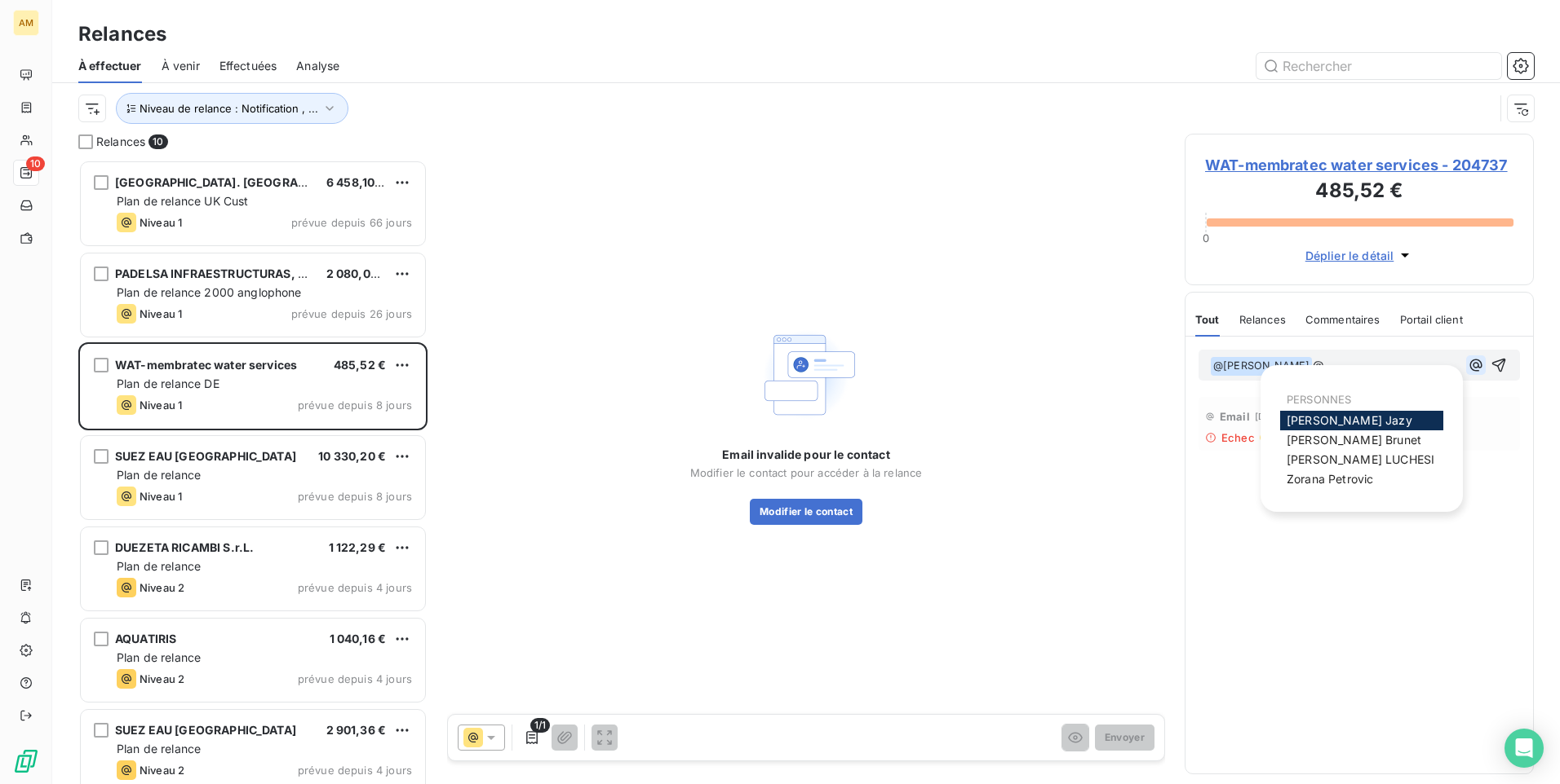
click at [1468, 365] on icon "button" at bounding box center [1476, 365] width 16 height 16
click at [1337, 443] on span "[PERSON_NAME]" at bounding box center [1353, 440] width 135 height 14
click at [1477, 360] on icon "button" at bounding box center [1476, 365] width 12 height 12
click at [1345, 454] on span "[PERSON_NAME]" at bounding box center [1360, 460] width 148 height 14
click at [1476, 365] on icon "button" at bounding box center [1476, 365] width 16 height 16
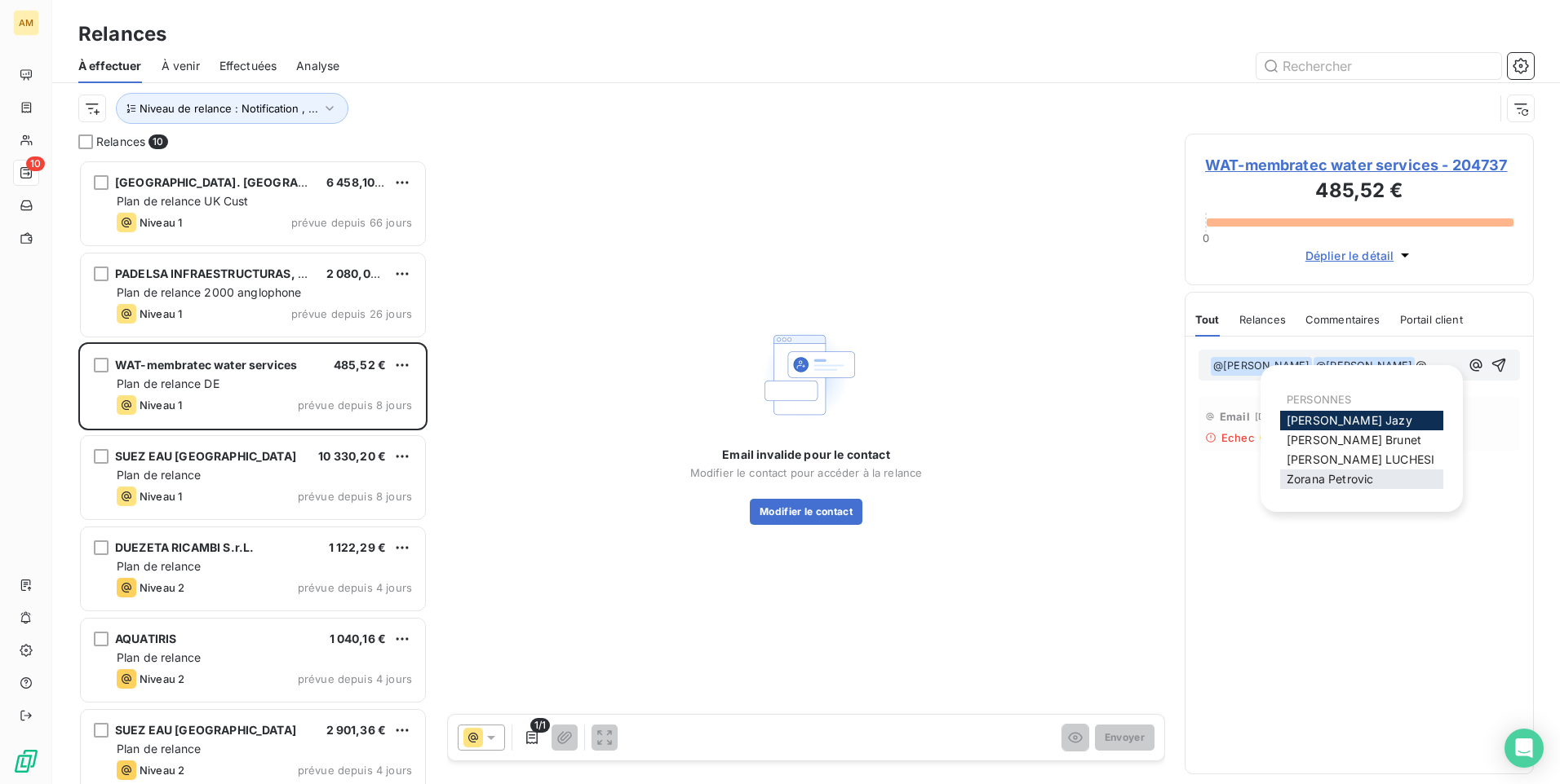
click at [1345, 477] on span "[PERSON_NAME]" at bounding box center [1330, 479] width 87 height 14
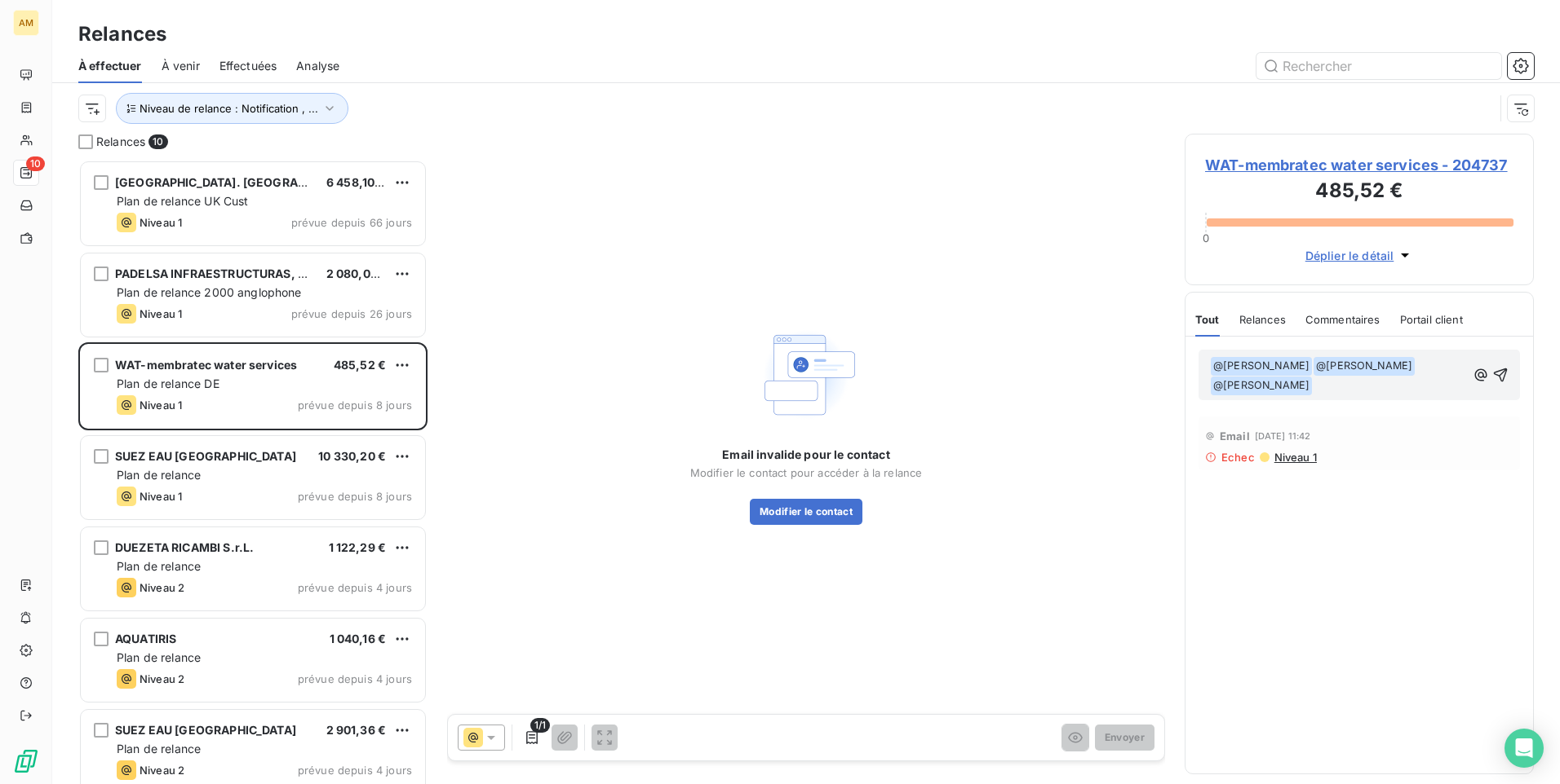
click at [1342, 391] on p "﻿ @ [PERSON_NAME] ﻿ ﻿ @ [PERSON_NAME] ﻿ ﻿ @ [PERSON_NAME] ﻿ ﻿" at bounding box center [1338, 376] width 256 height 39
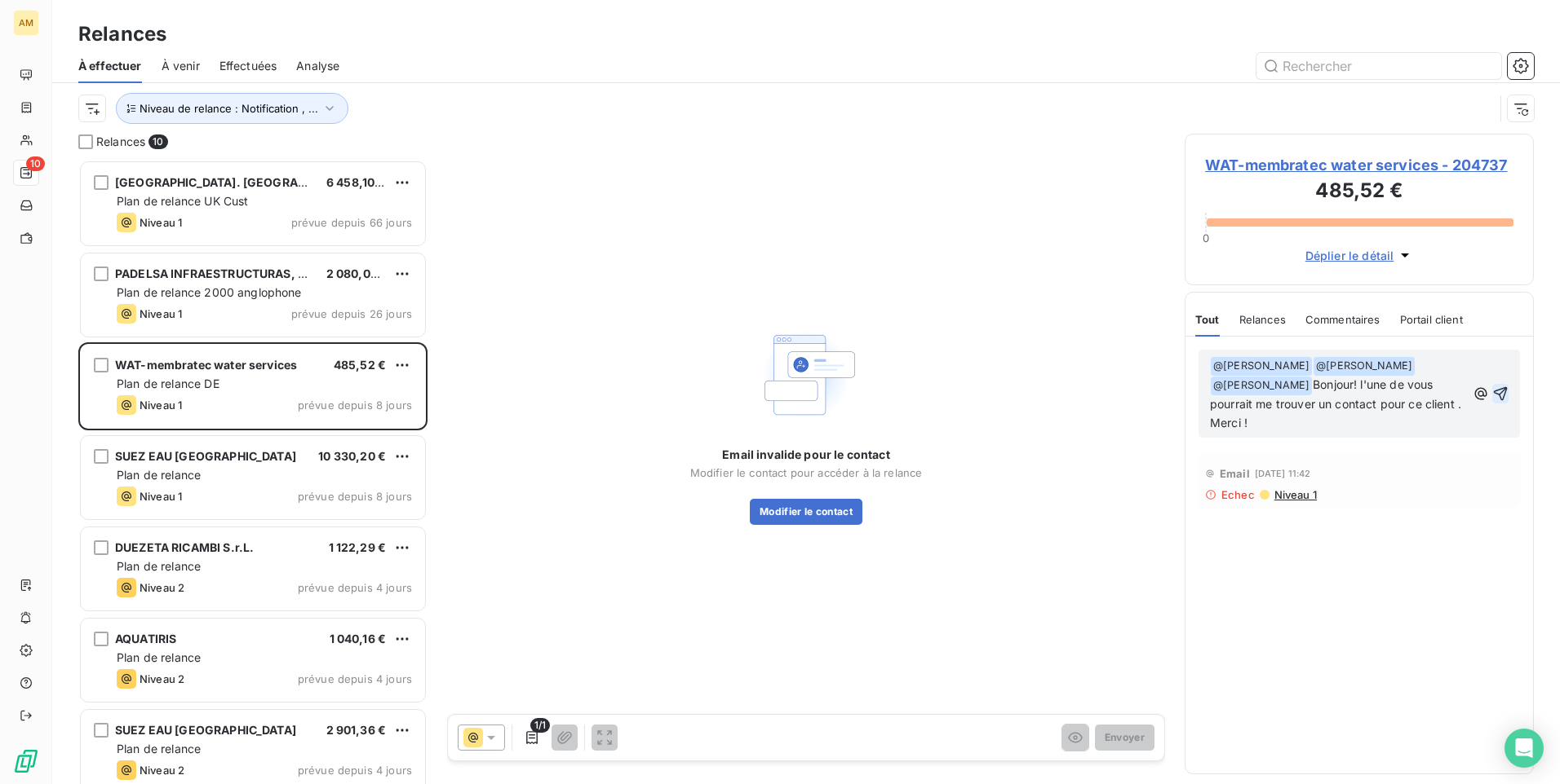
click at [1494, 394] on icon "button" at bounding box center [1500, 393] width 16 height 16
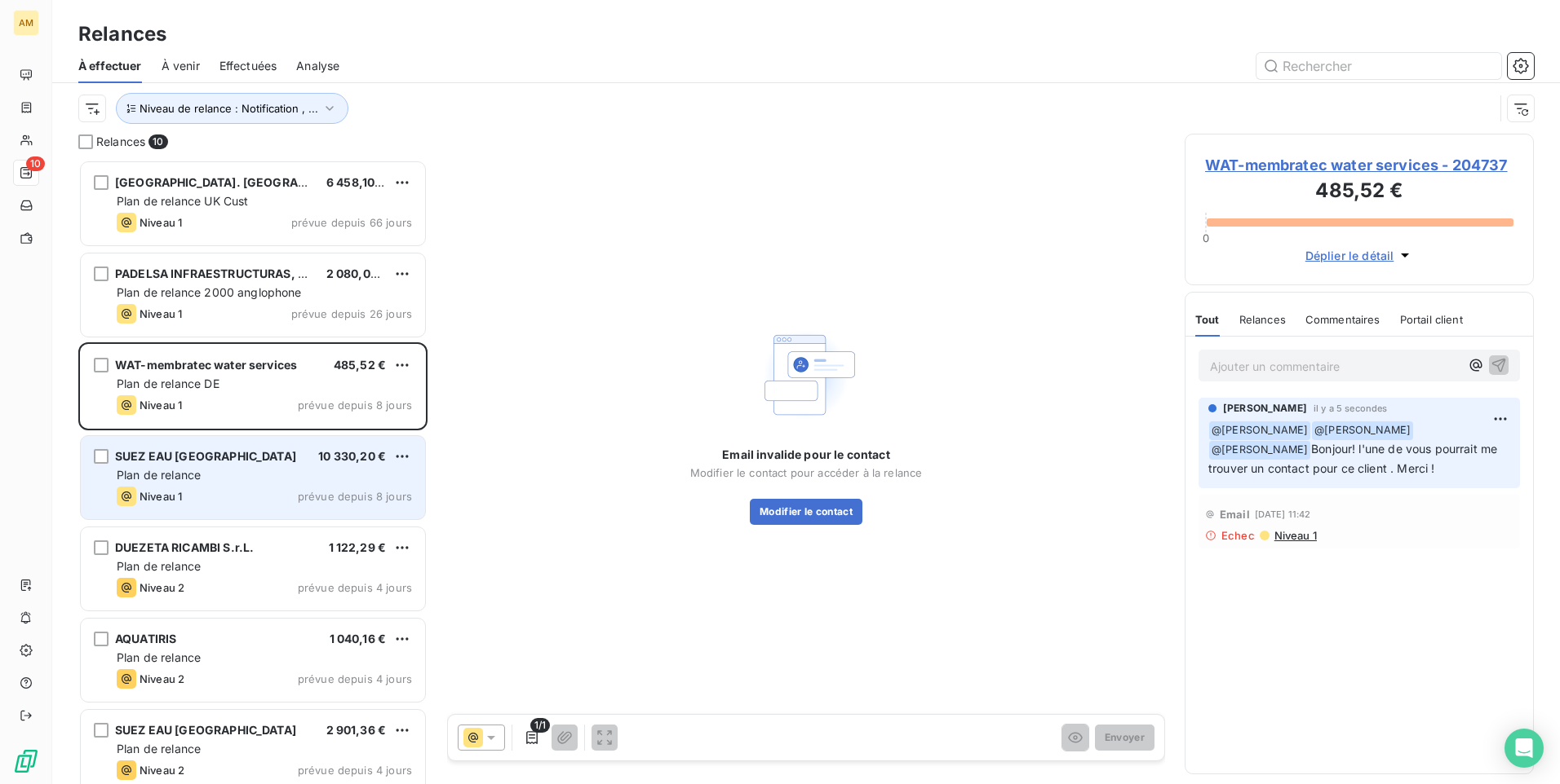
click at [249, 478] on div "Plan de relance" at bounding box center [264, 475] width 295 height 16
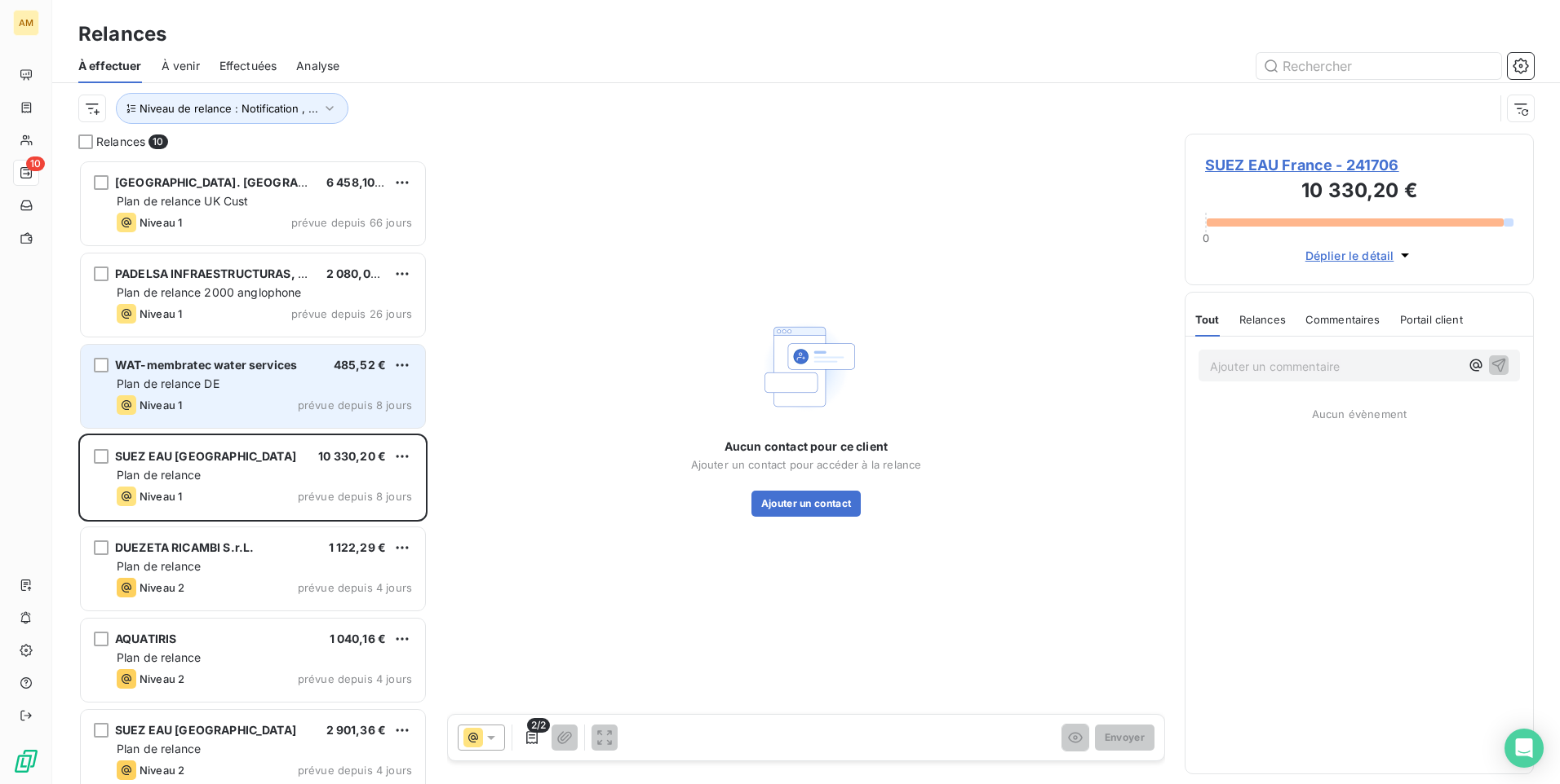
click at [257, 384] on div "Plan de relance DE" at bounding box center [264, 384] width 295 height 16
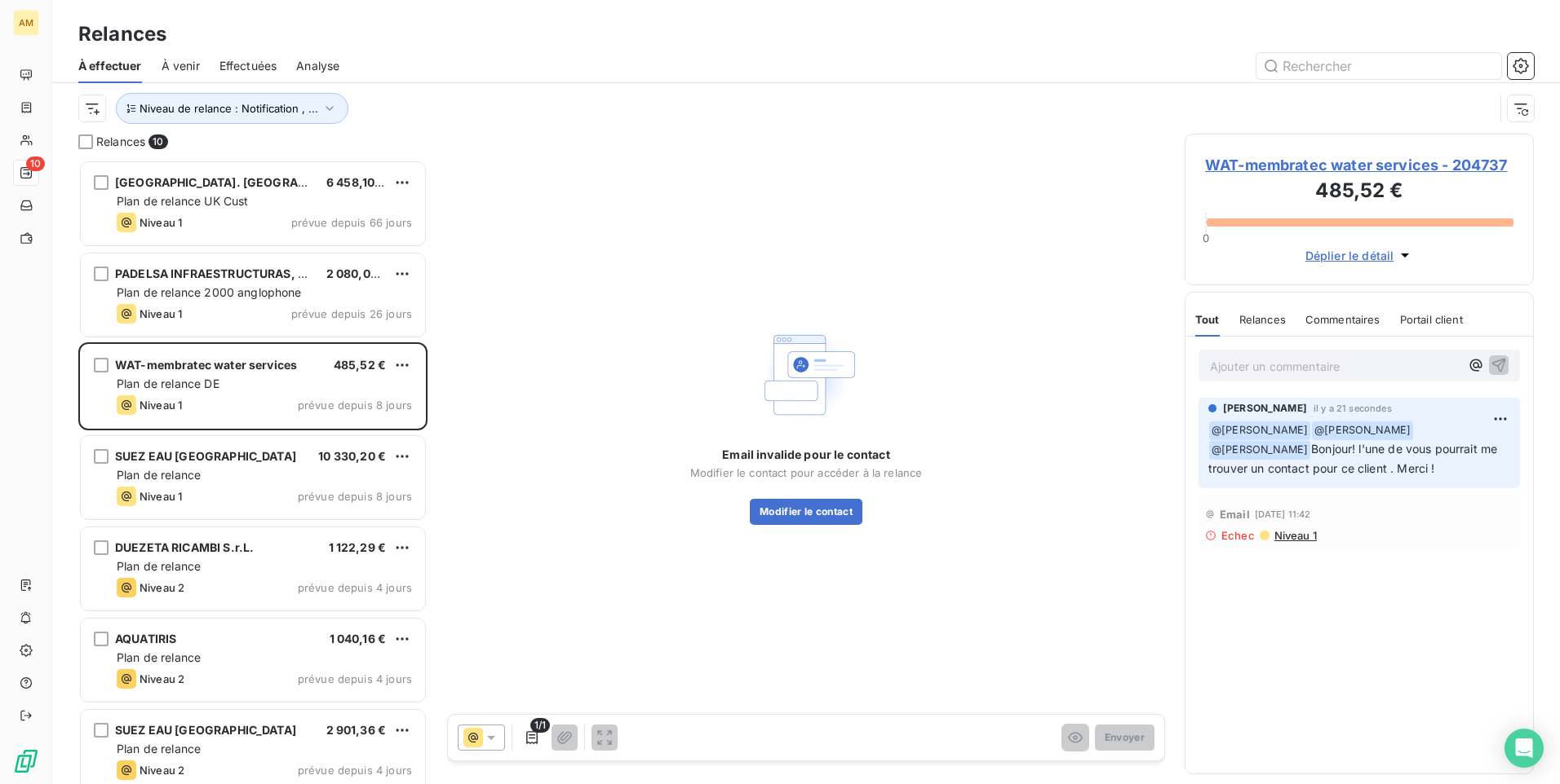
drag, startPoint x: 1332, startPoint y: 465, endPoint x: 1191, endPoint y: 442, distance: 142.9
click at [1191, 442] on div "[PERSON_NAME] il y a 21 secondes ﻿ @ [PERSON_NAME] ﻿ @ [PERSON_NAME] ﻿ @ [PERSO…" at bounding box center [1359, 443] width 347 height 97
copy span "Bonjour! l'une de vous pourrait me trouver un contact pour ce client . Merci !"
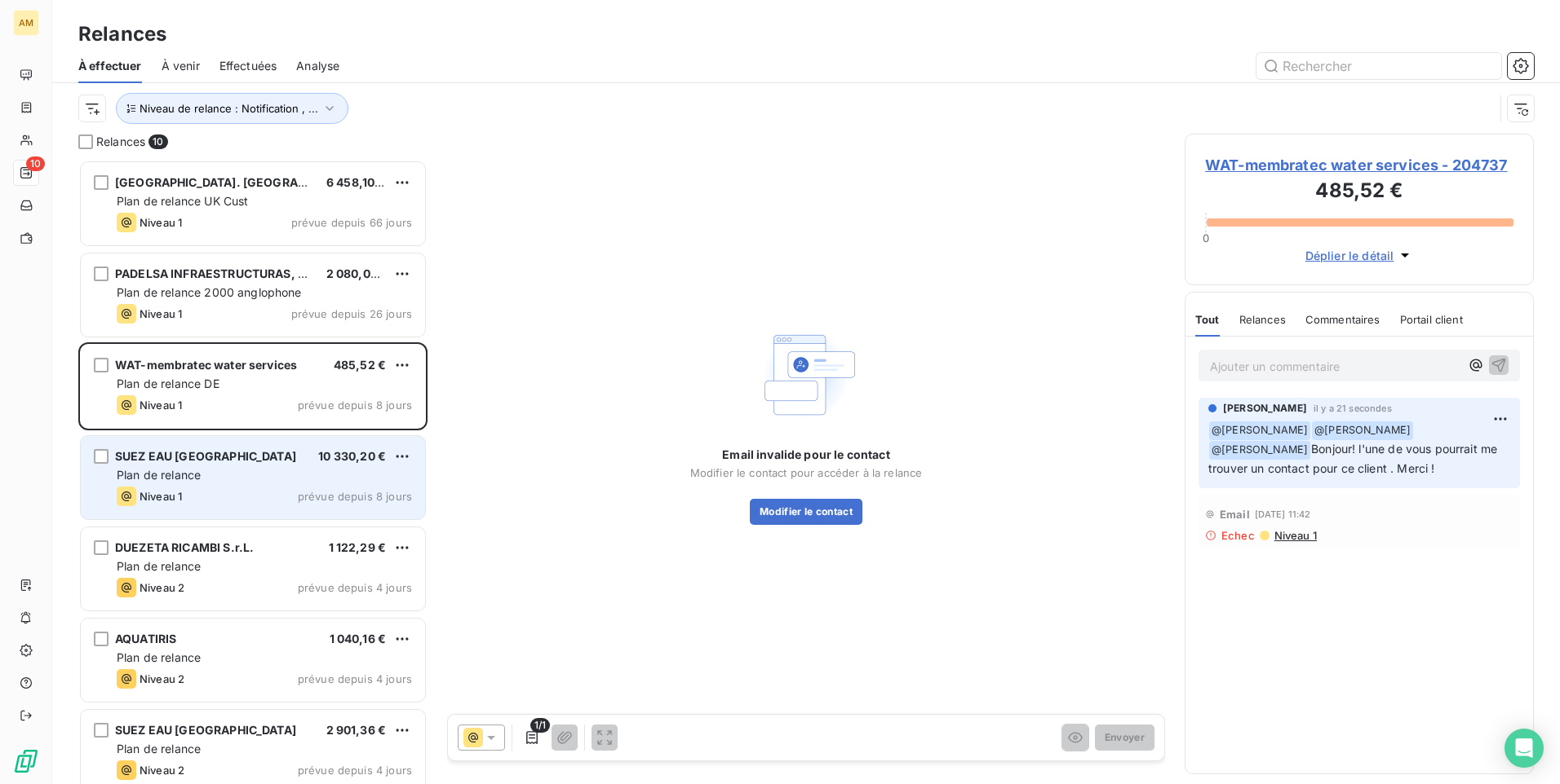
click at [220, 481] on div "Plan de relance" at bounding box center [264, 475] width 295 height 16
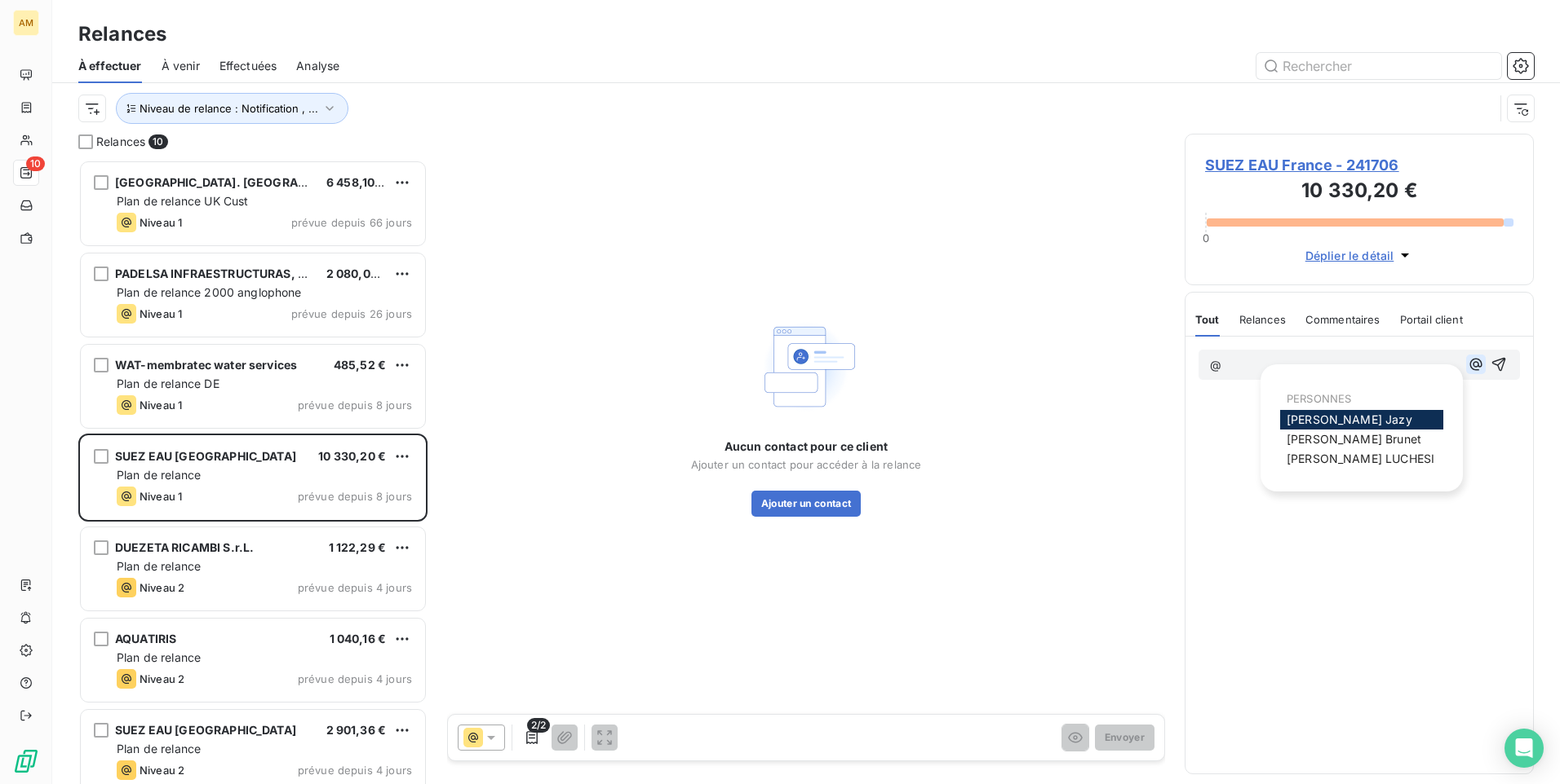
click at [1469, 361] on icon "button" at bounding box center [1476, 364] width 16 height 16
click at [1345, 463] on span "[PERSON_NAME]" at bounding box center [1360, 459] width 148 height 14
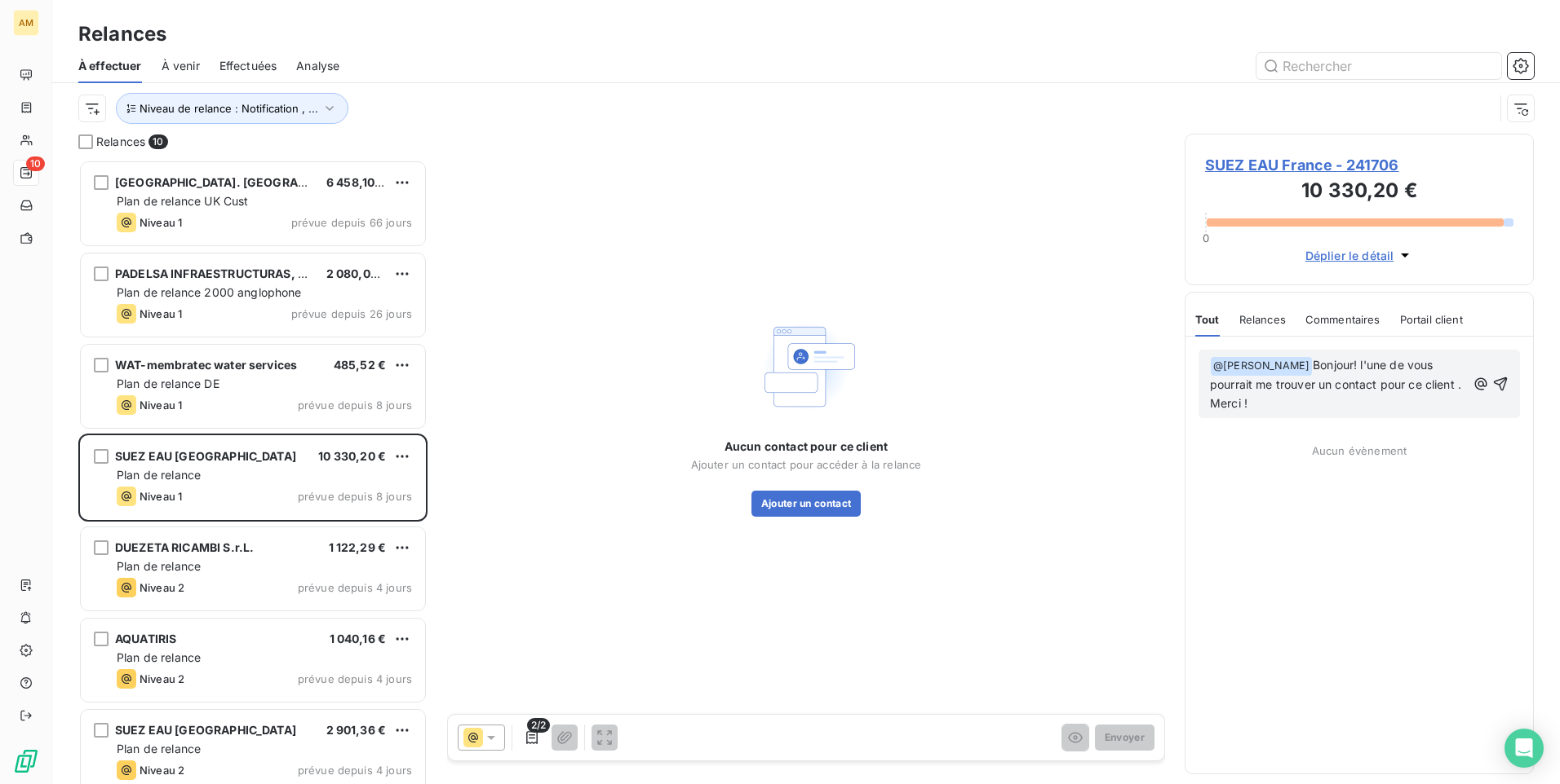
click at [1434, 361] on p "﻿ @ [PERSON_NAME] ﻿ Bonjour! l'une de vous pourrait me trouver un contact pour …" at bounding box center [1338, 384] width 256 height 57
click at [1502, 370] on icon "button" at bounding box center [1501, 375] width 14 height 14
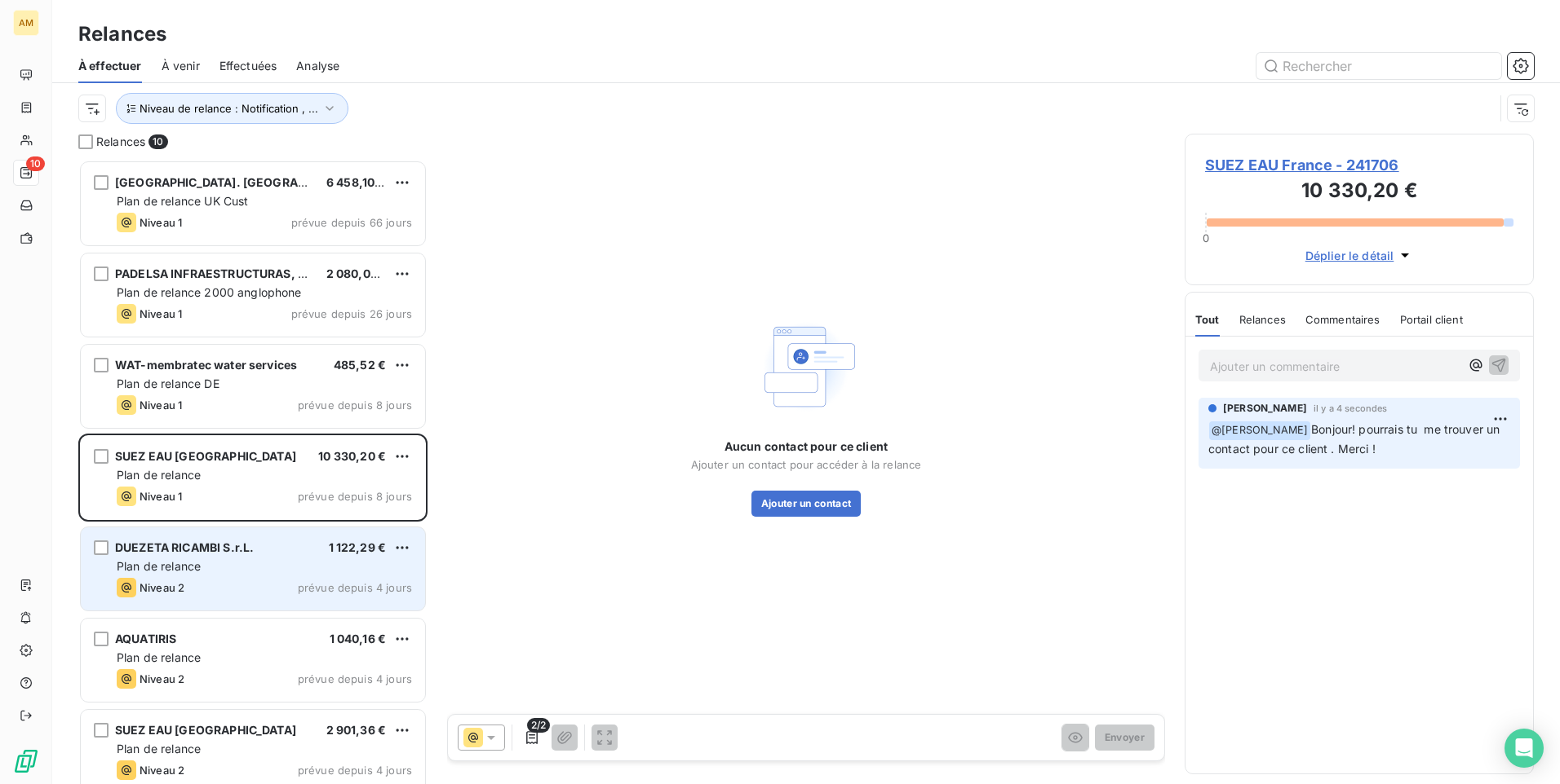
click at [217, 560] on div "Plan de relance" at bounding box center [264, 566] width 295 height 16
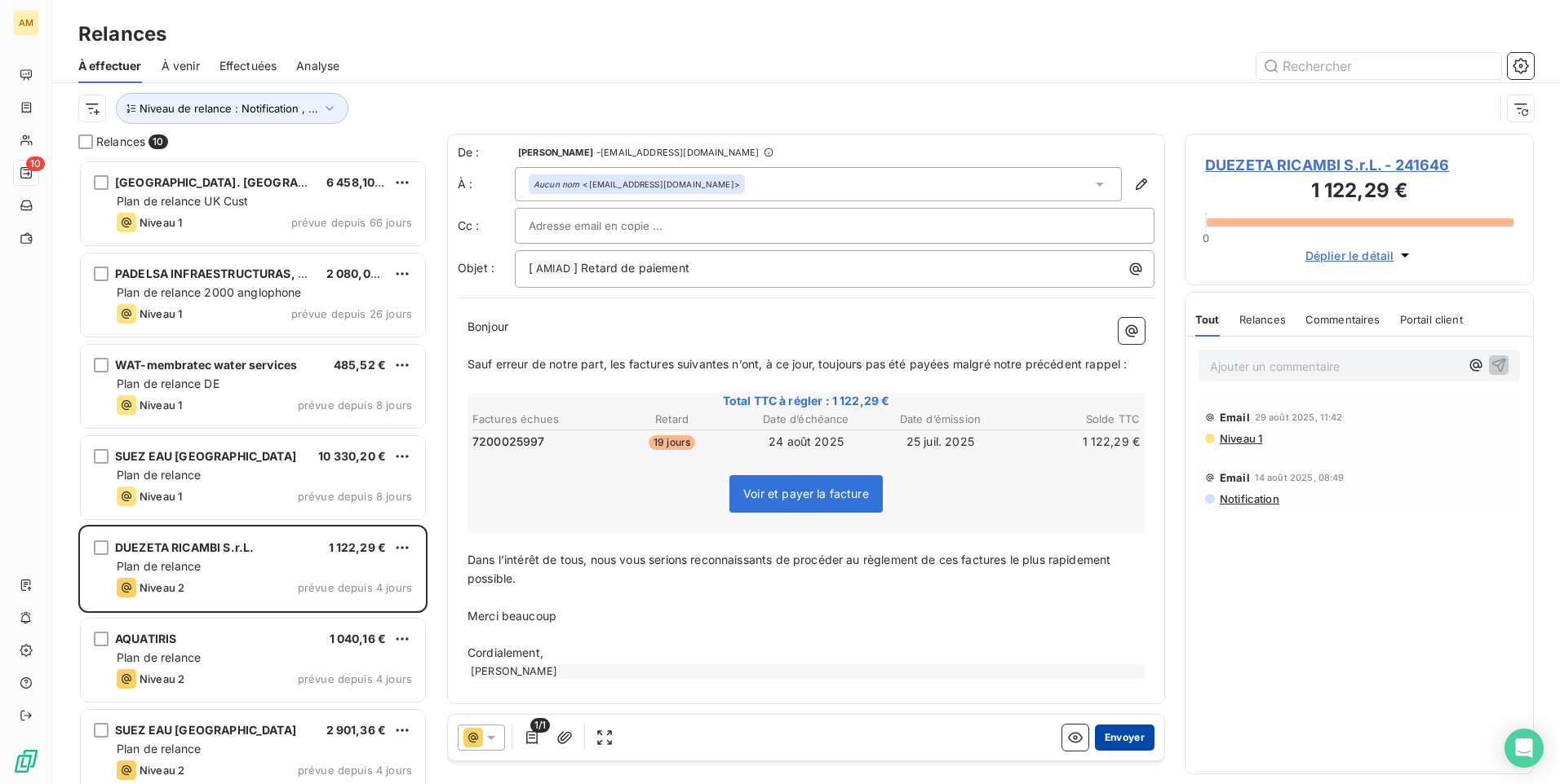
click at [1120, 731] on button "Envoyer" at bounding box center [1124, 737] width 59 height 26
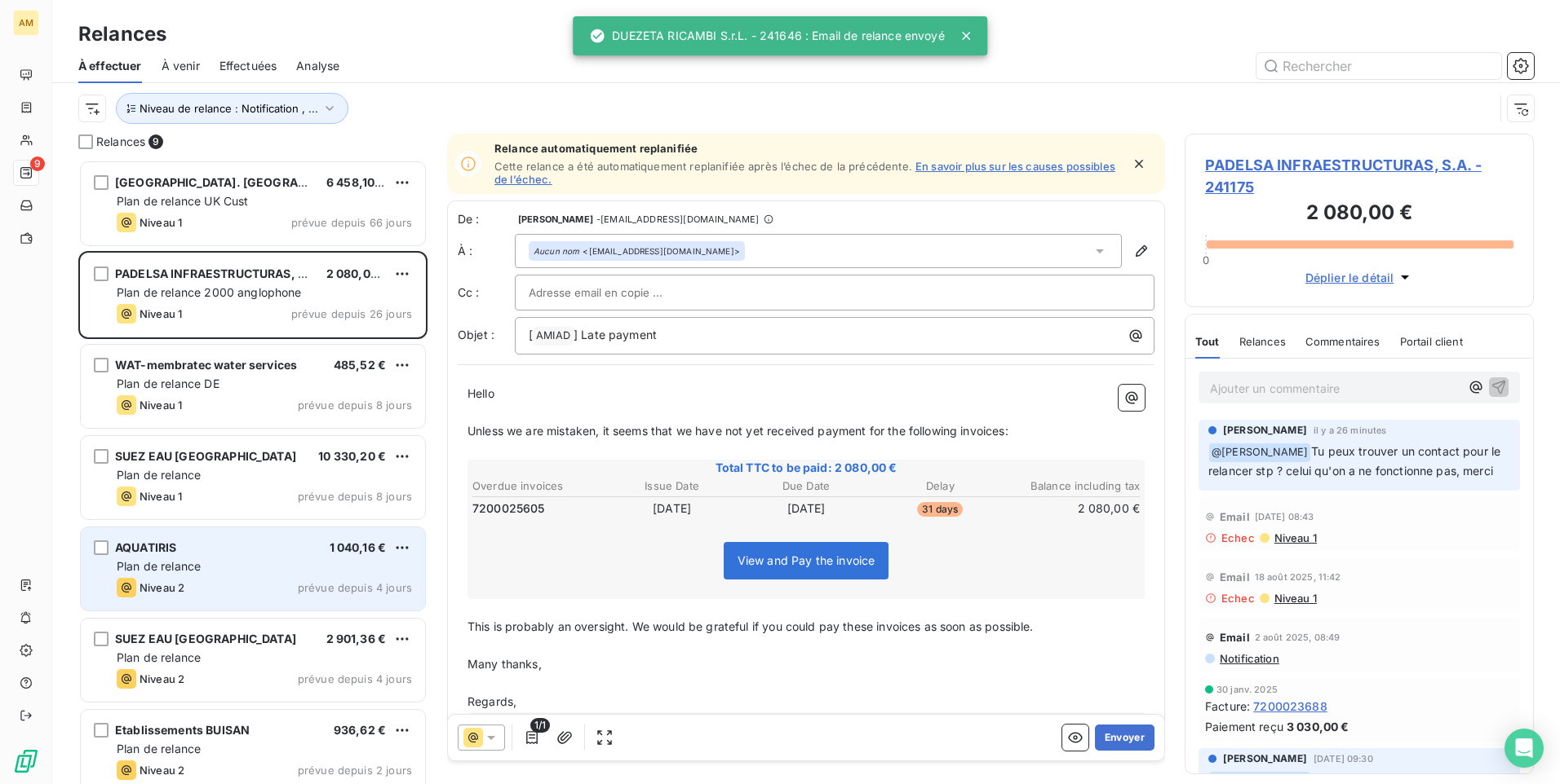
click at [271, 576] on div "AQUATIRIS 1 040,16 € Plan de relance Niveau 2 prévue depuis 4 jours" at bounding box center [253, 569] width 344 height 83
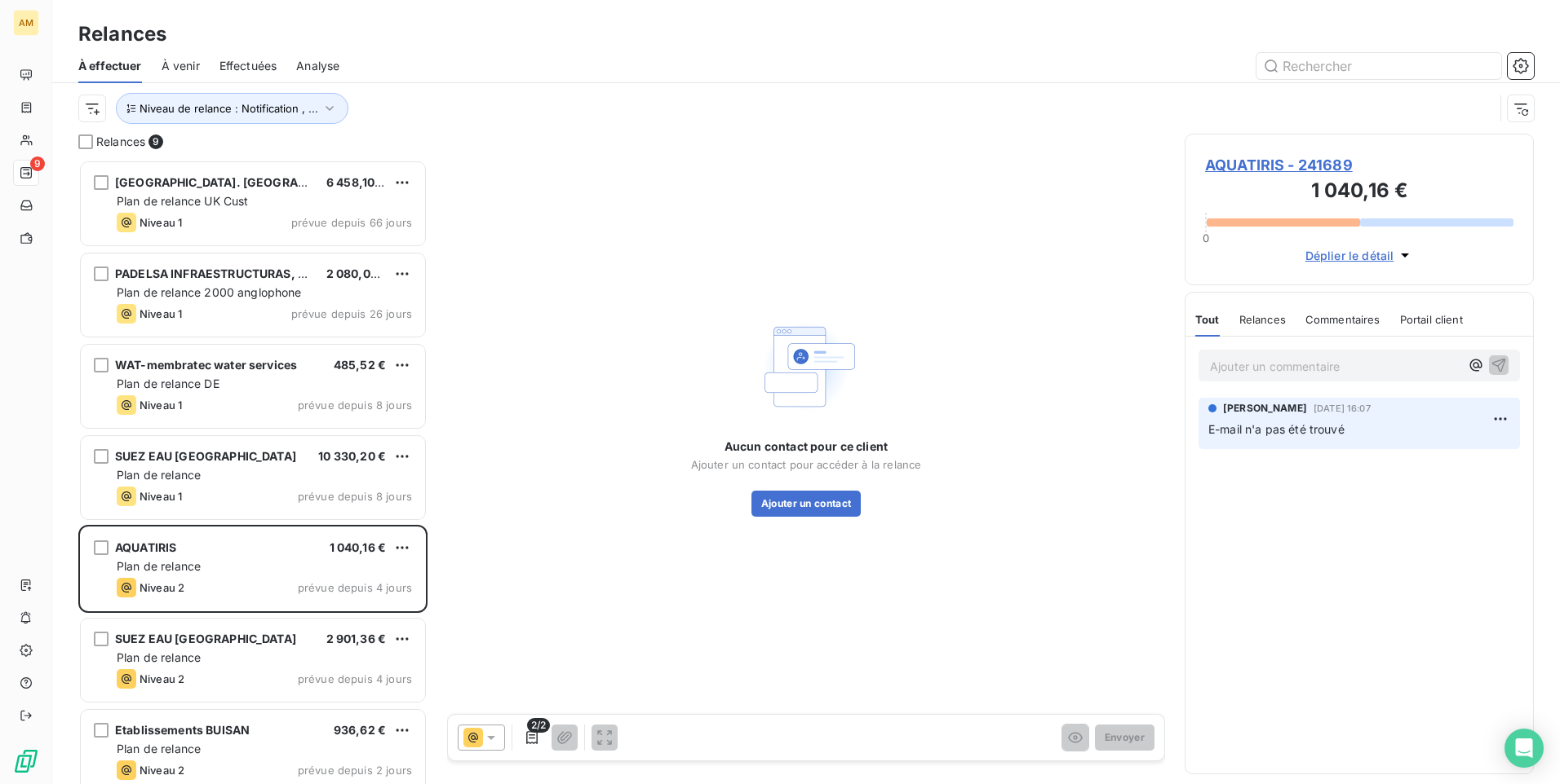
click at [1304, 373] on p "Ajouter un commentaire ﻿" at bounding box center [1335, 366] width 250 height 20
click at [1476, 365] on icon "button" at bounding box center [1476, 364] width 16 height 16
click at [1353, 450] on div "[PERSON_NAME]" at bounding box center [1361, 459] width 163 height 19
click at [1355, 451] on div "[PERSON_NAME]" at bounding box center [1361, 459] width 163 height 19
click at [1308, 452] on span "[PERSON_NAME]" at bounding box center [1360, 459] width 148 height 14
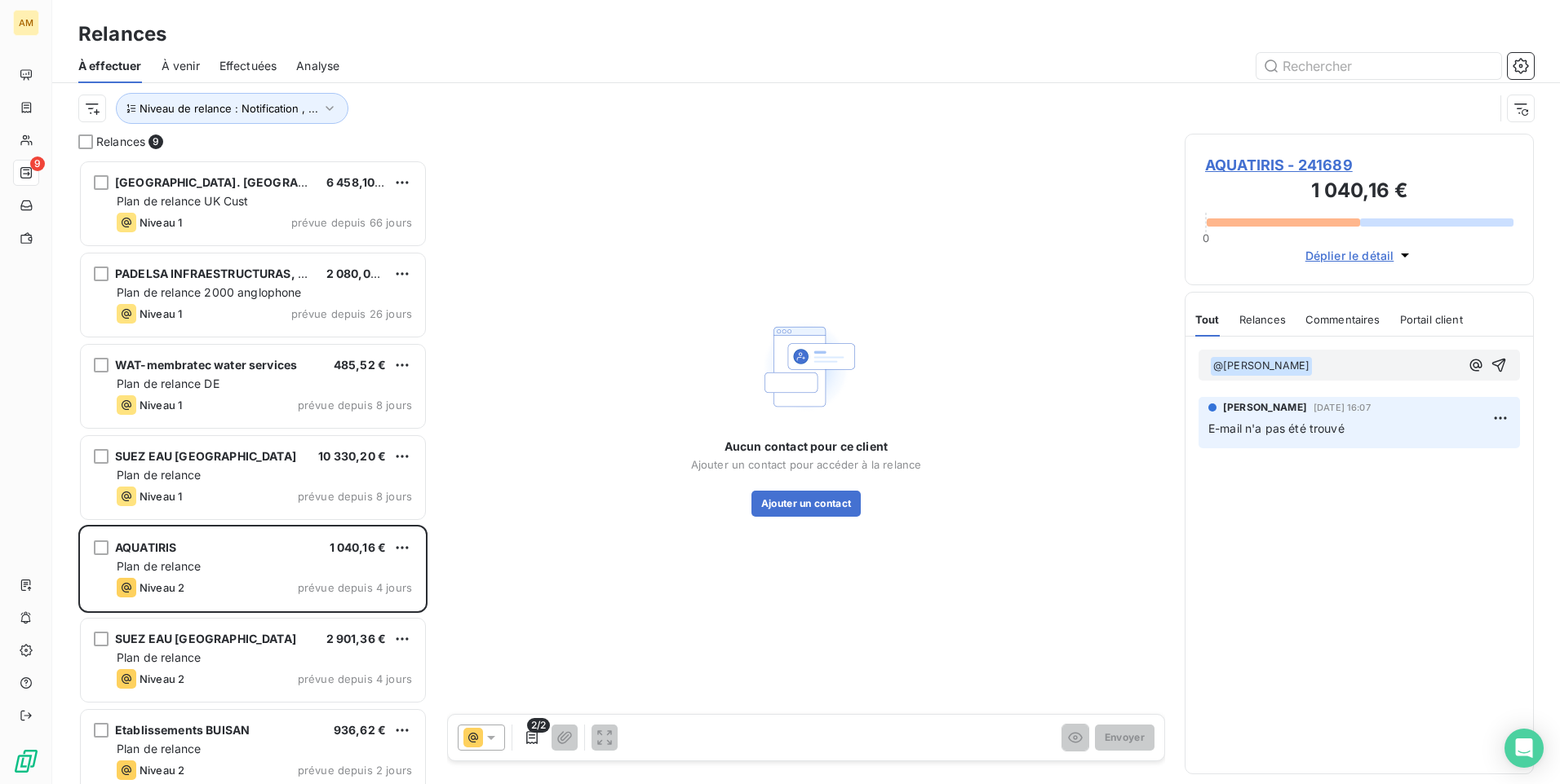
click at [1322, 368] on p "﻿ @ [PERSON_NAME] ﻿ ﻿" at bounding box center [1335, 366] width 250 height 19
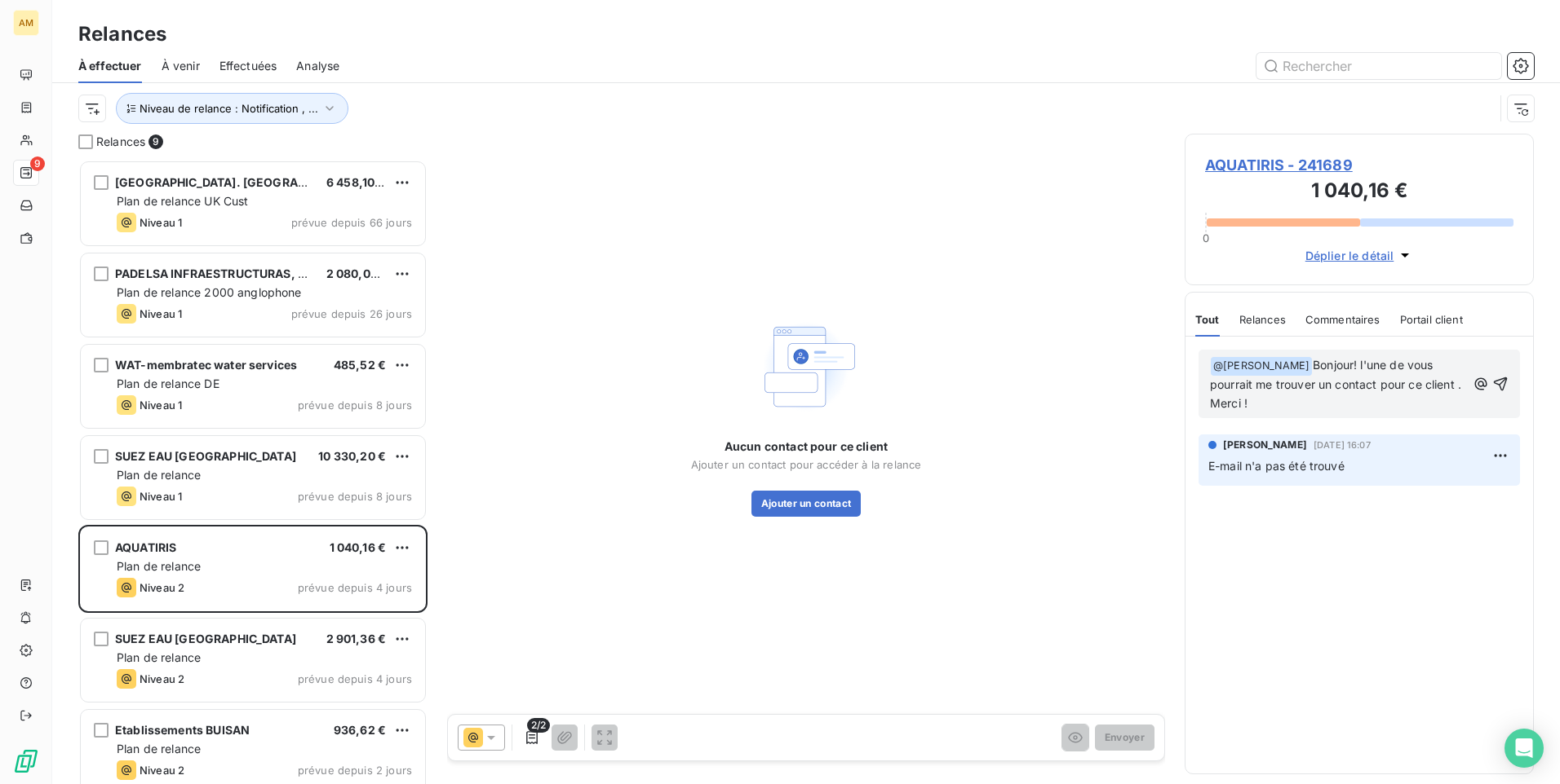
click at [1253, 382] on span "Bonjour! l'une de vous pourrait me trouver un contact pour ce client . Merci !" at bounding box center [1337, 384] width 254 height 52
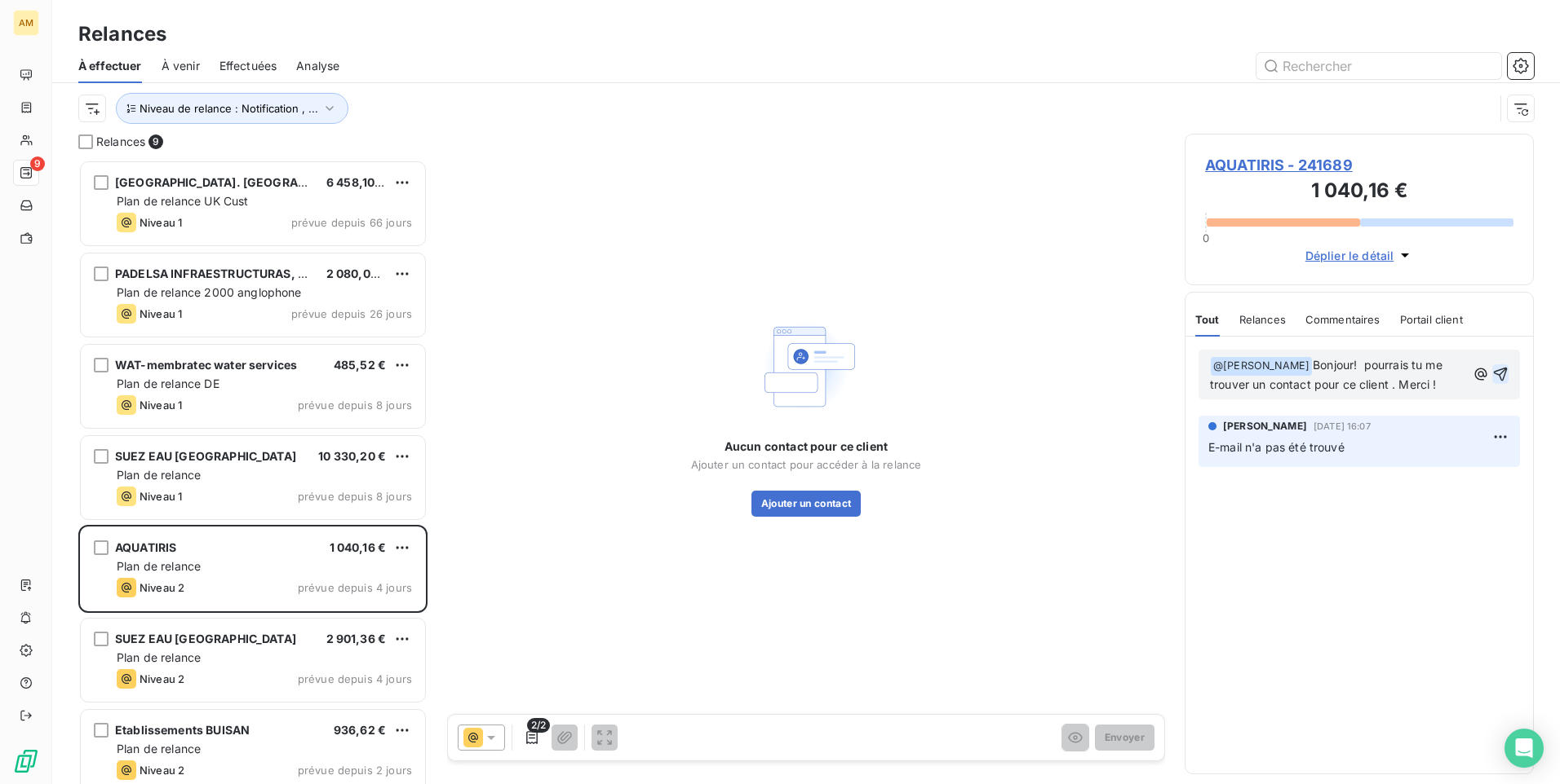
click at [1504, 376] on icon "button" at bounding box center [1501, 375] width 14 height 14
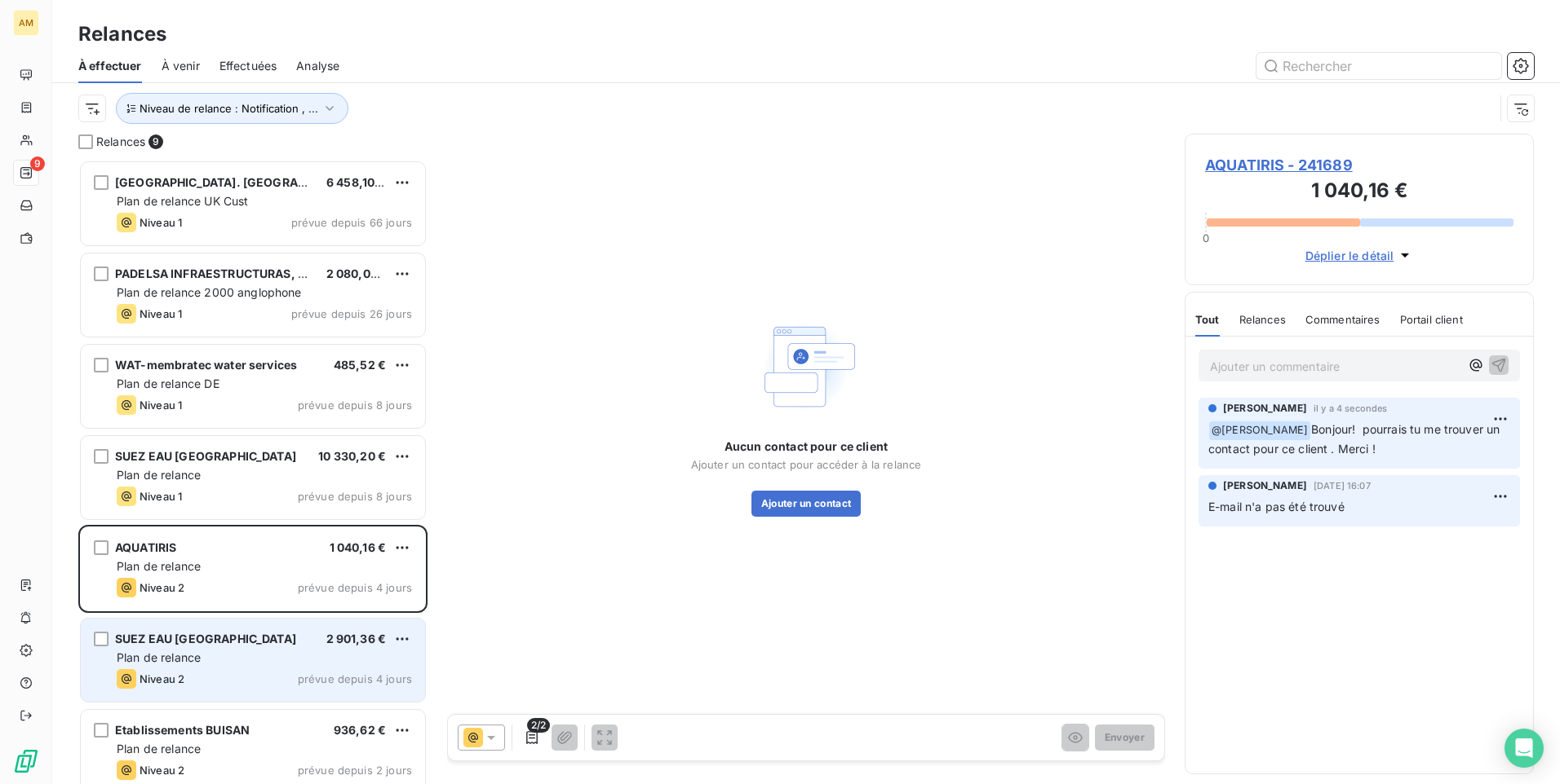
click at [217, 639] on div "SUEZ EAU France 2 901,36 €" at bounding box center [264, 639] width 295 height 15
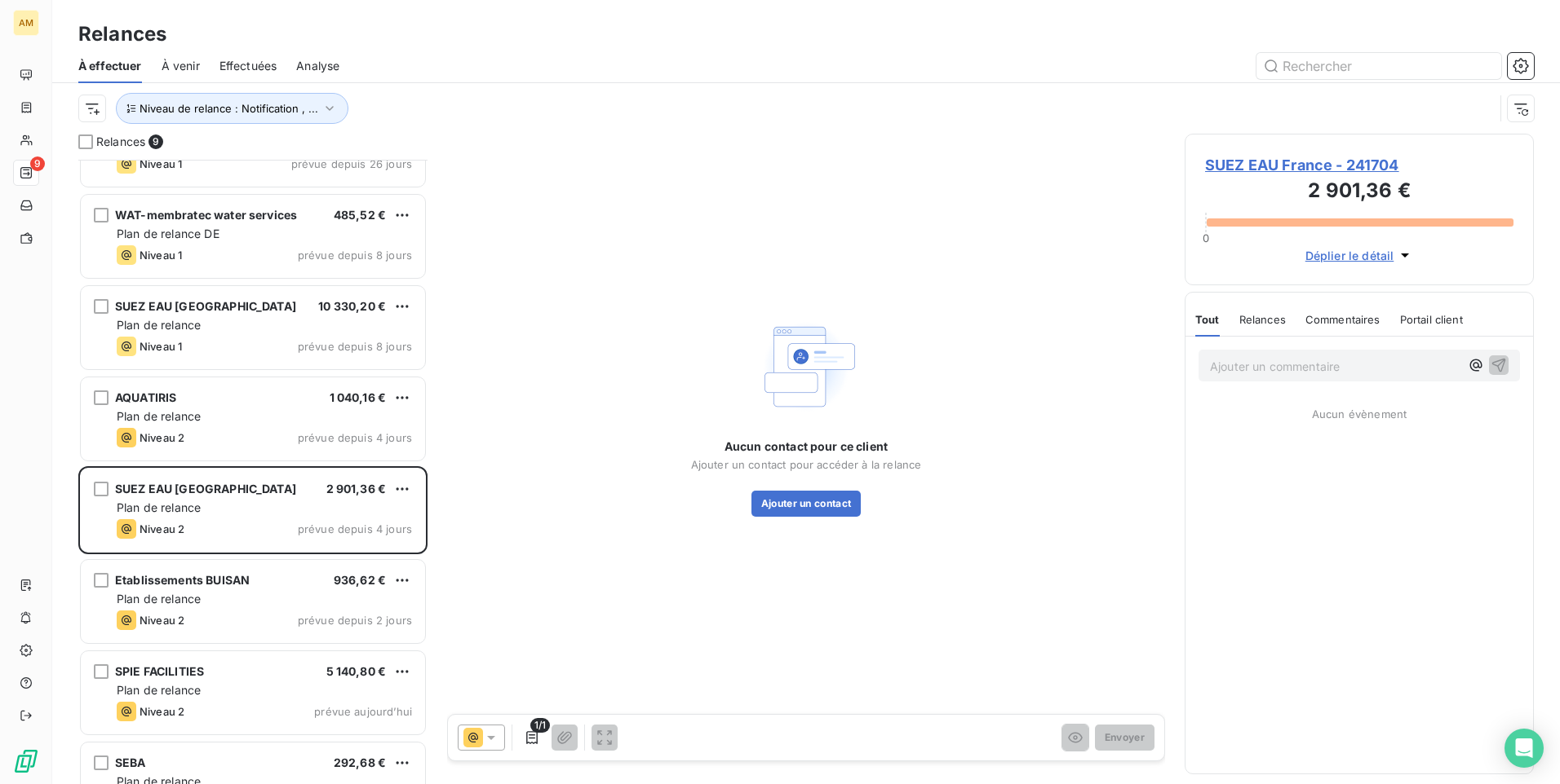
scroll to position [164, 0]
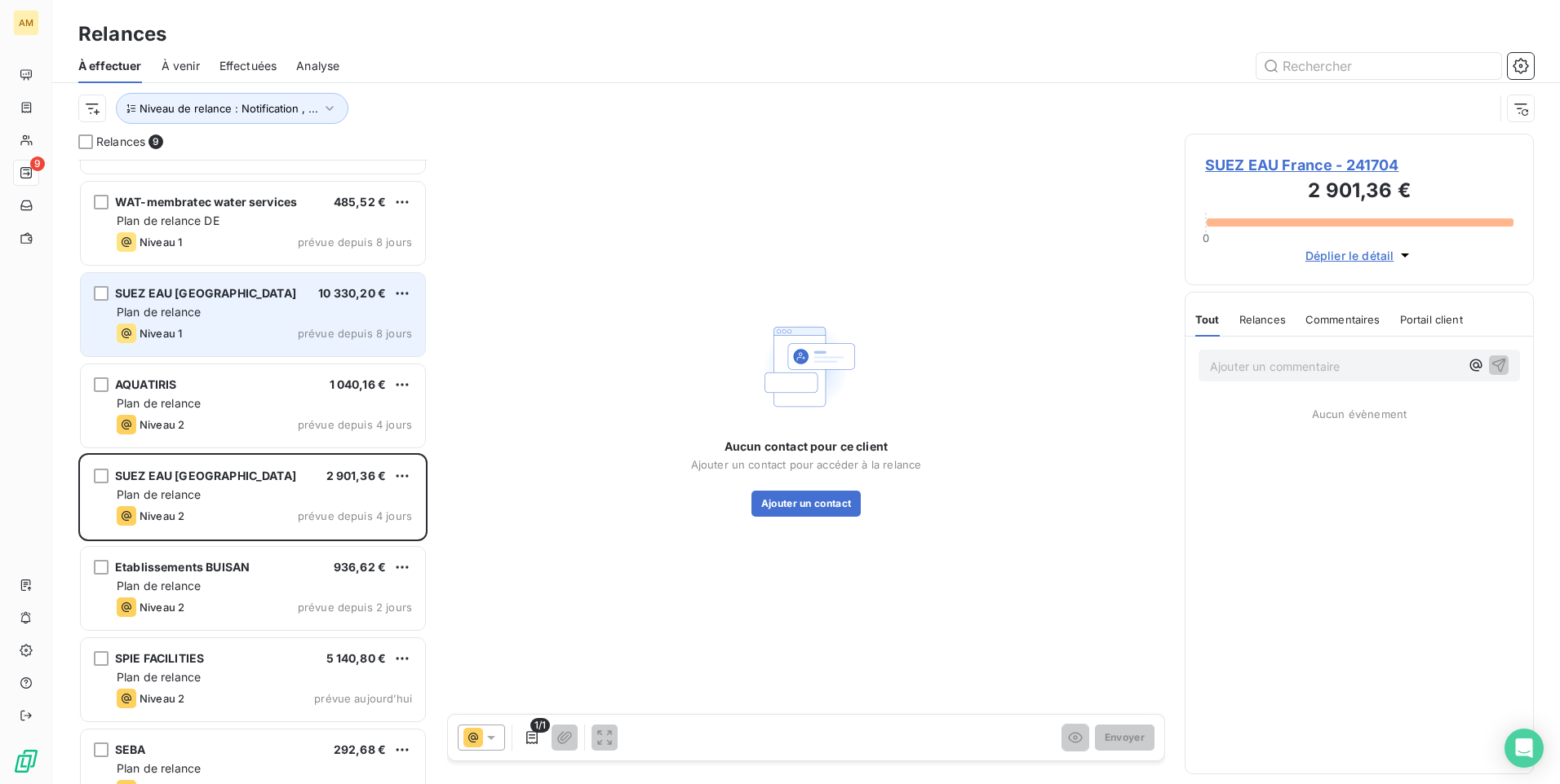
click at [259, 327] on div "Niveau 1 prévue depuis 8 jours" at bounding box center [264, 333] width 295 height 19
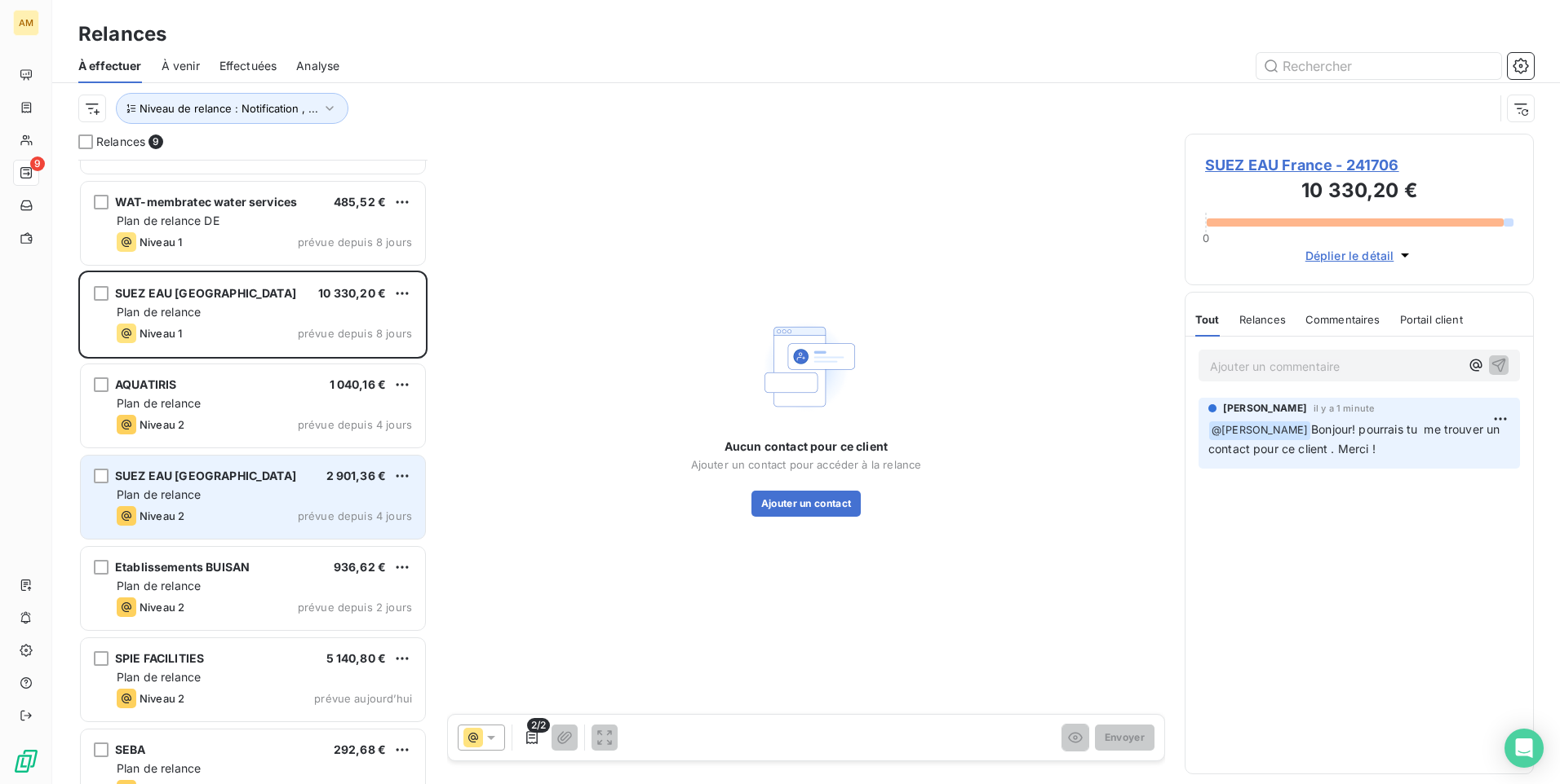
click at [246, 504] on div "SUEZ EAU France 2 901,36 € Plan de relance Niveau 2 prévue depuis 4 jours" at bounding box center [253, 497] width 344 height 83
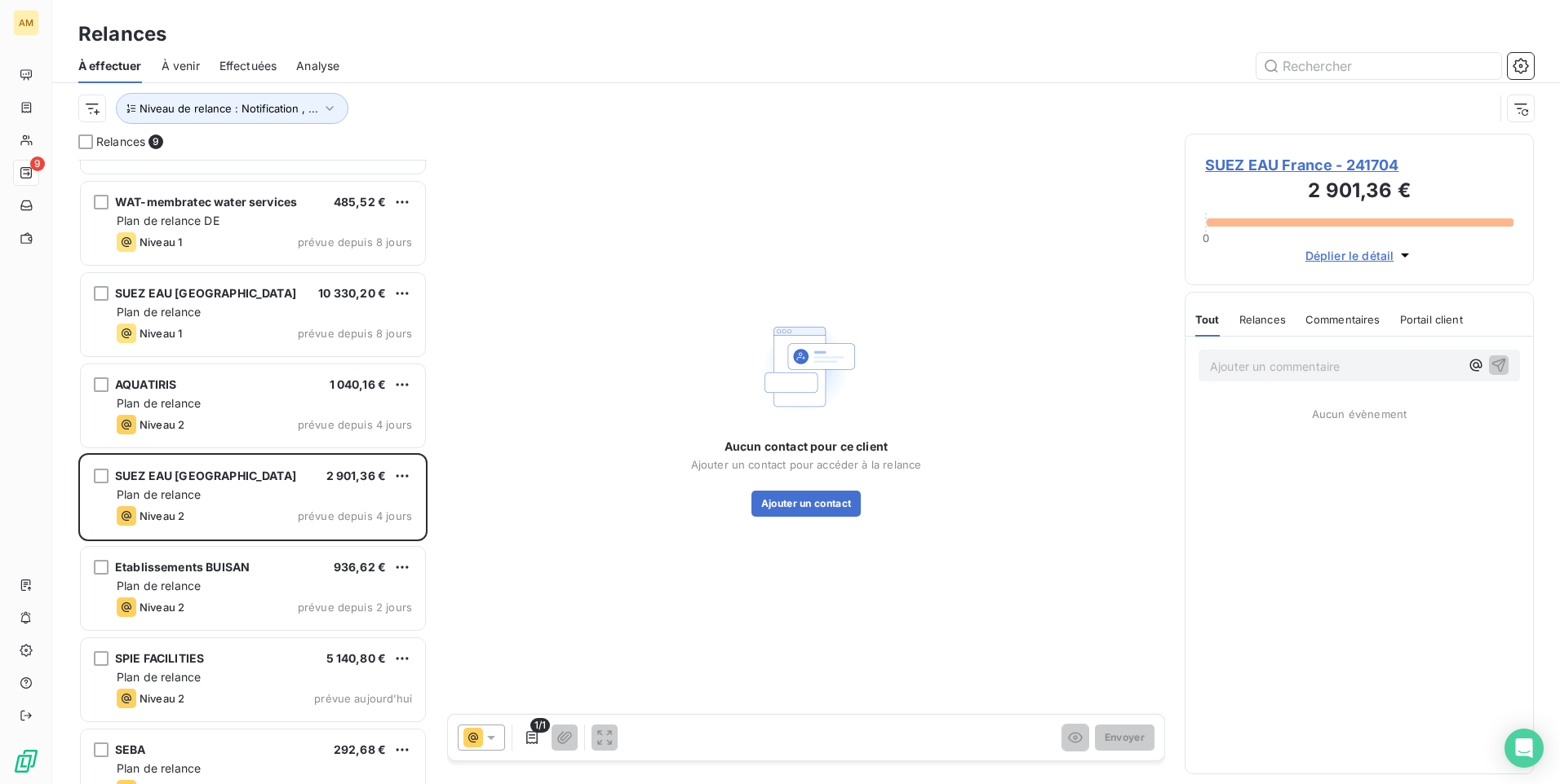
click at [1337, 368] on p "Ajouter un commentaire ﻿" at bounding box center [1335, 366] width 250 height 20
click at [1468, 361] on icon "button" at bounding box center [1476, 365] width 16 height 16
click at [1359, 453] on span "[PERSON_NAME]" at bounding box center [1360, 459] width 148 height 14
click at [1326, 361] on p "﻿ @ [PERSON_NAME] ﻿ ﻿" at bounding box center [1335, 366] width 250 height 19
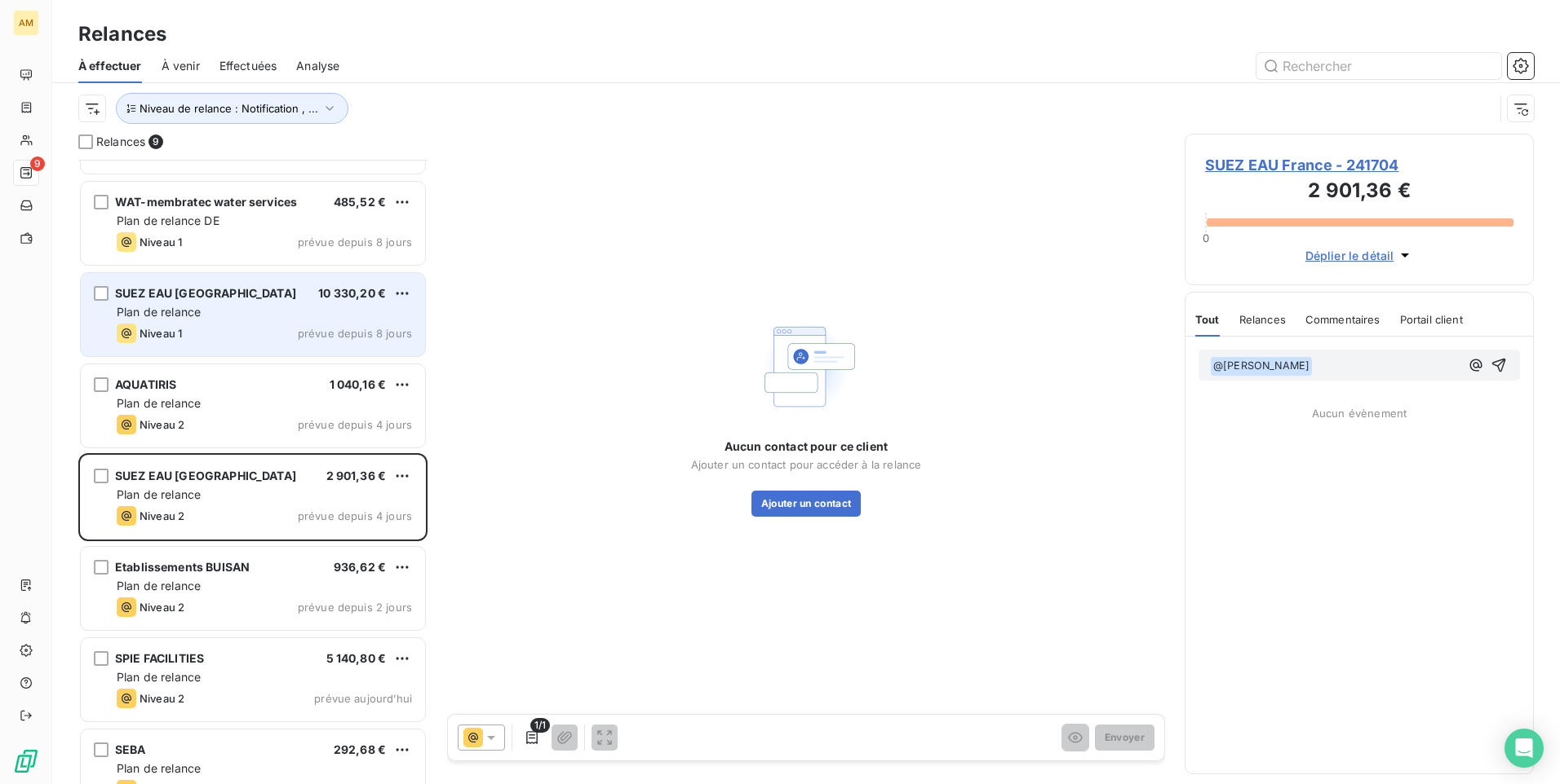
click at [221, 321] on div "SUEZ EAU France 10 330,20 € Plan de relance Niveau 1 prévue depuis 8 jours" at bounding box center [253, 314] width 344 height 83
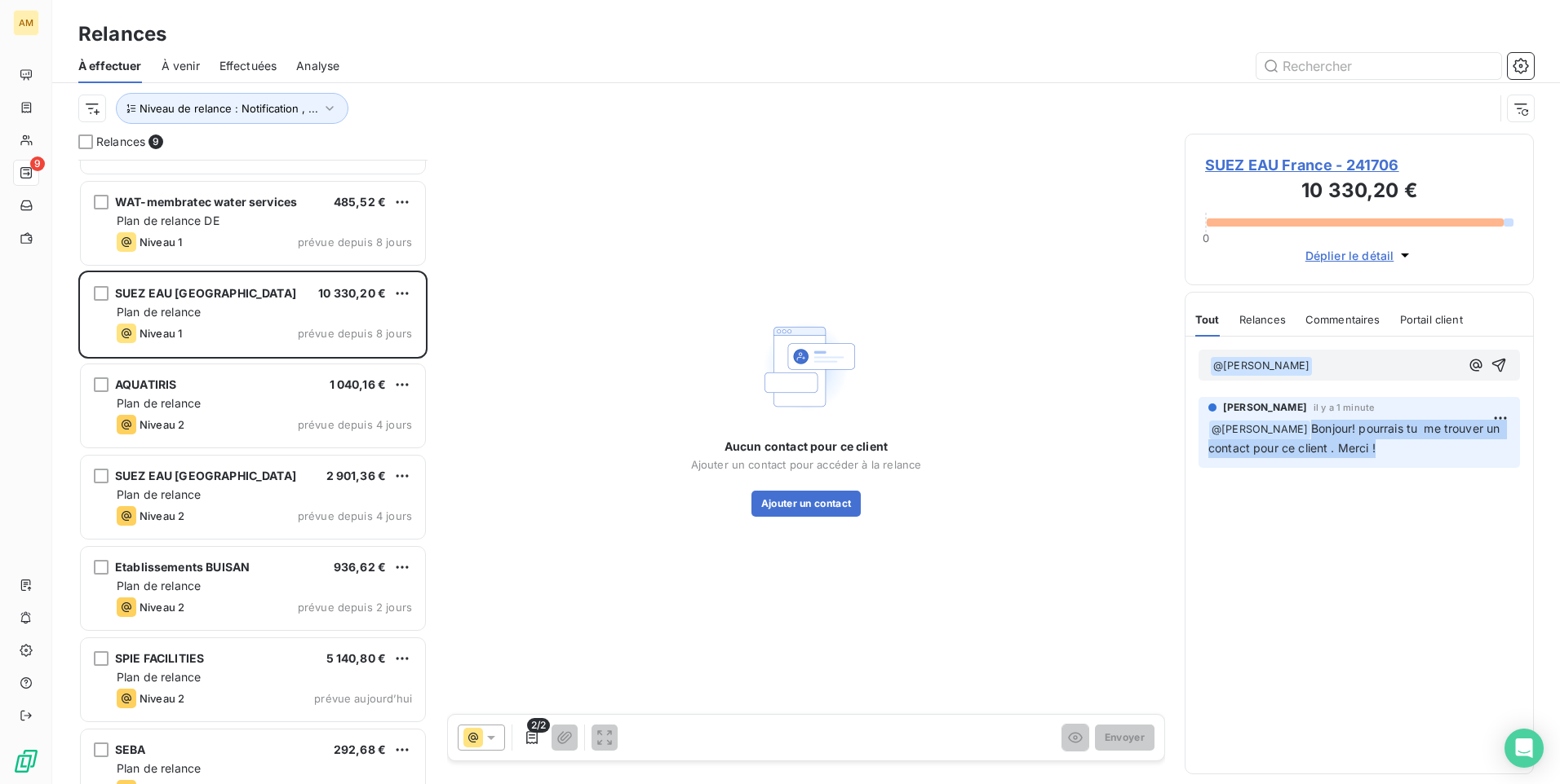
drag, startPoint x: 1383, startPoint y: 448, endPoint x: 1308, endPoint y: 422, distance: 79.4
click at [1308, 422] on p "﻿ @ [PERSON_NAME] Bonjour! pourrais tu me trouver un contact pour ce client . M…" at bounding box center [1359, 439] width 301 height 38
copy span "Bonjour! pourrais tu me trouver un contact pour ce client . Merci !"
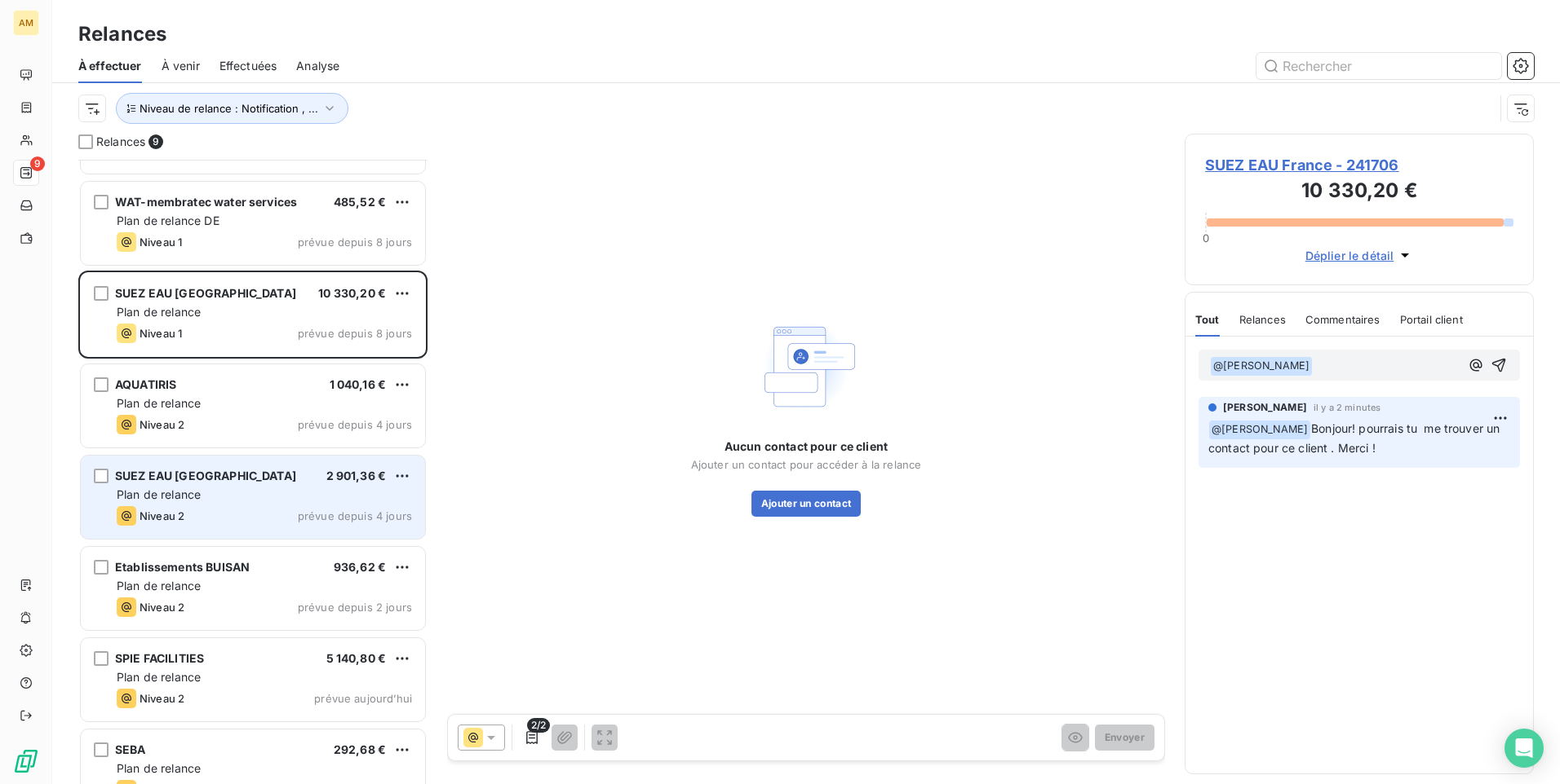
click at [214, 493] on div "Plan de relance" at bounding box center [264, 494] width 295 height 16
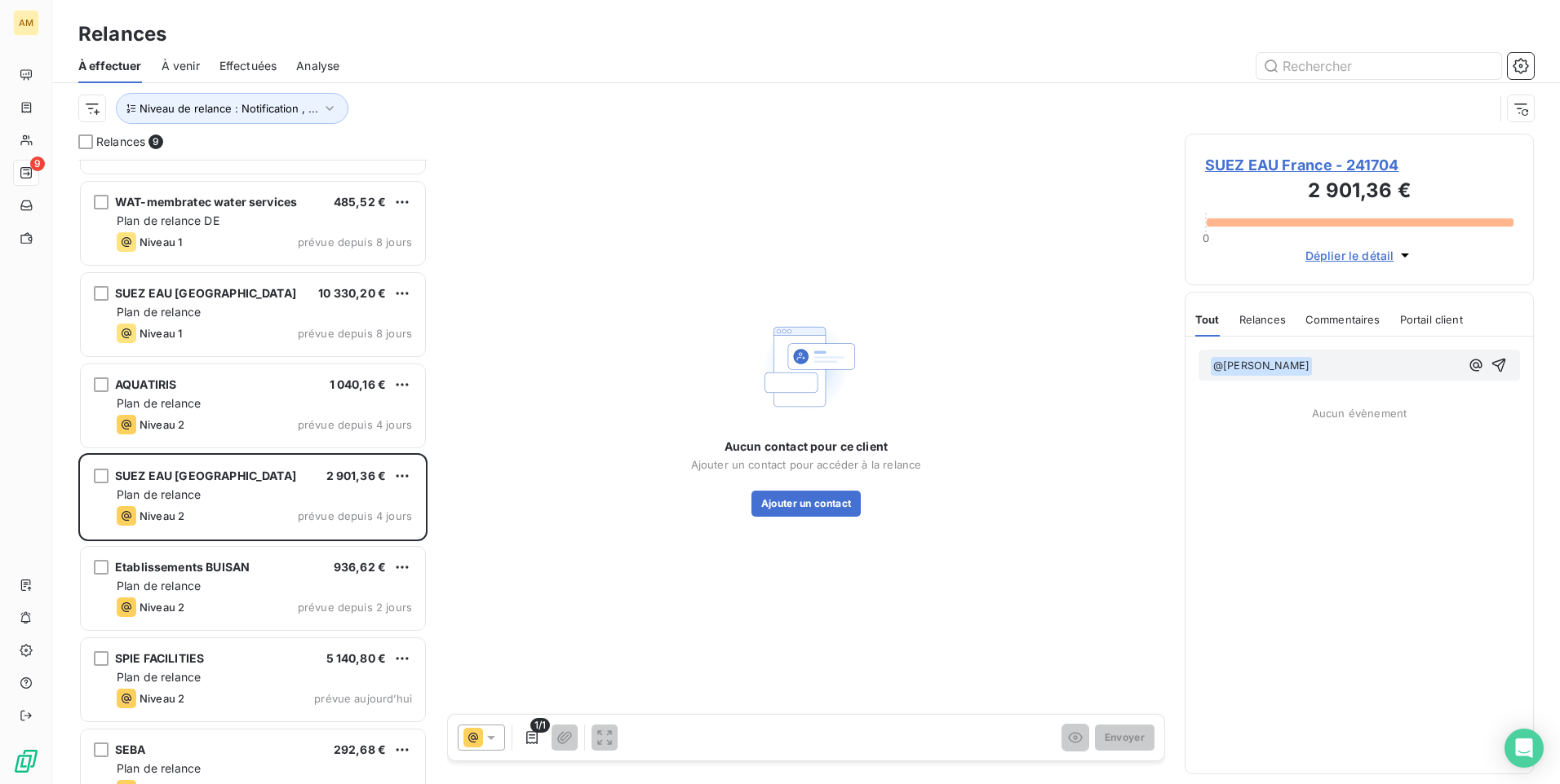
click at [1345, 361] on p "﻿ @ [PERSON_NAME] ﻿ ﻿" at bounding box center [1335, 366] width 250 height 19
click at [1502, 376] on icon "button" at bounding box center [1500, 374] width 16 height 16
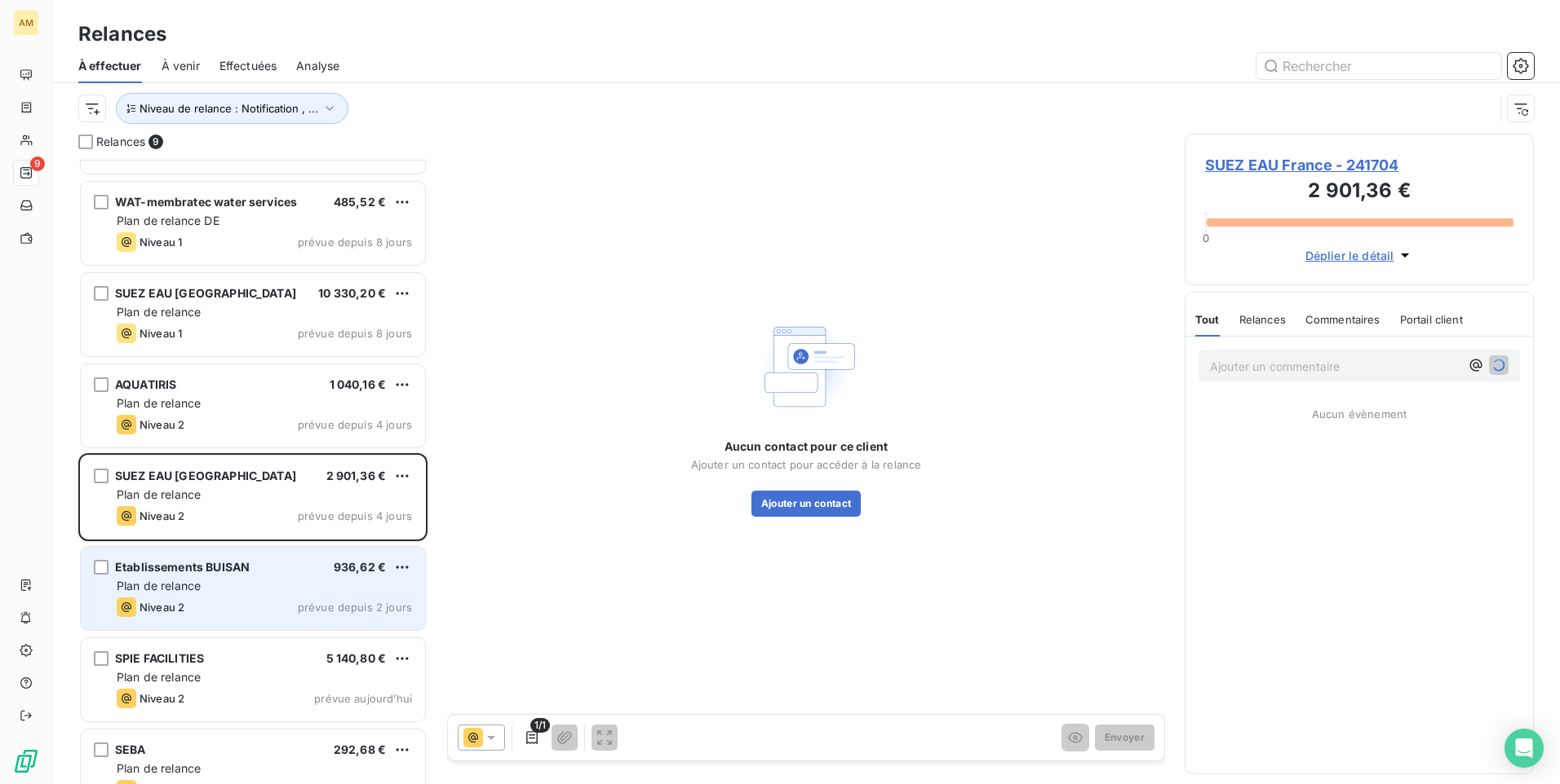
click at [265, 600] on div "Niveau 2 prévue depuis 2 jours" at bounding box center [264, 608] width 295 height 19
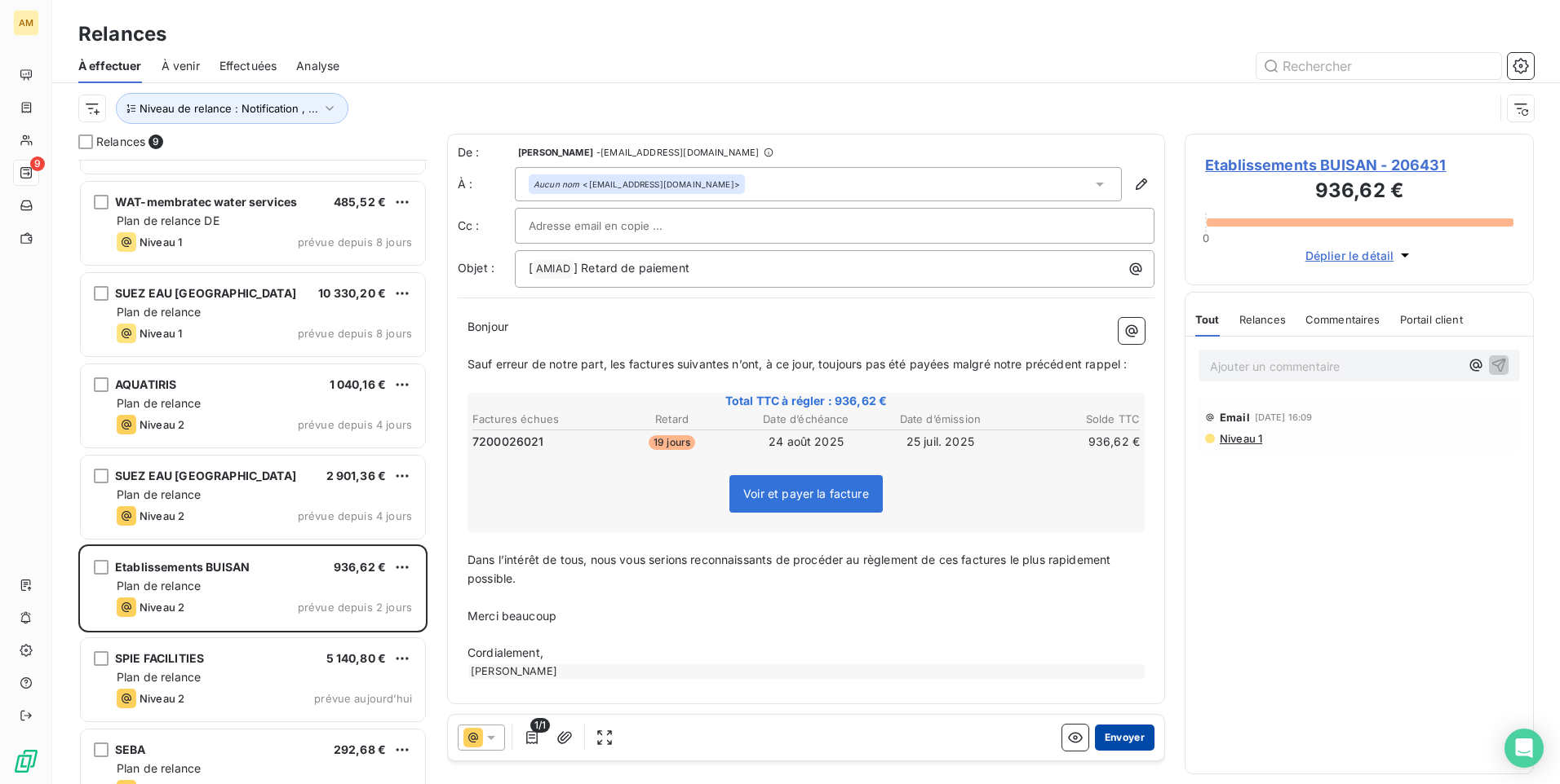
click at [1138, 737] on button "Envoyer" at bounding box center [1124, 737] width 59 height 26
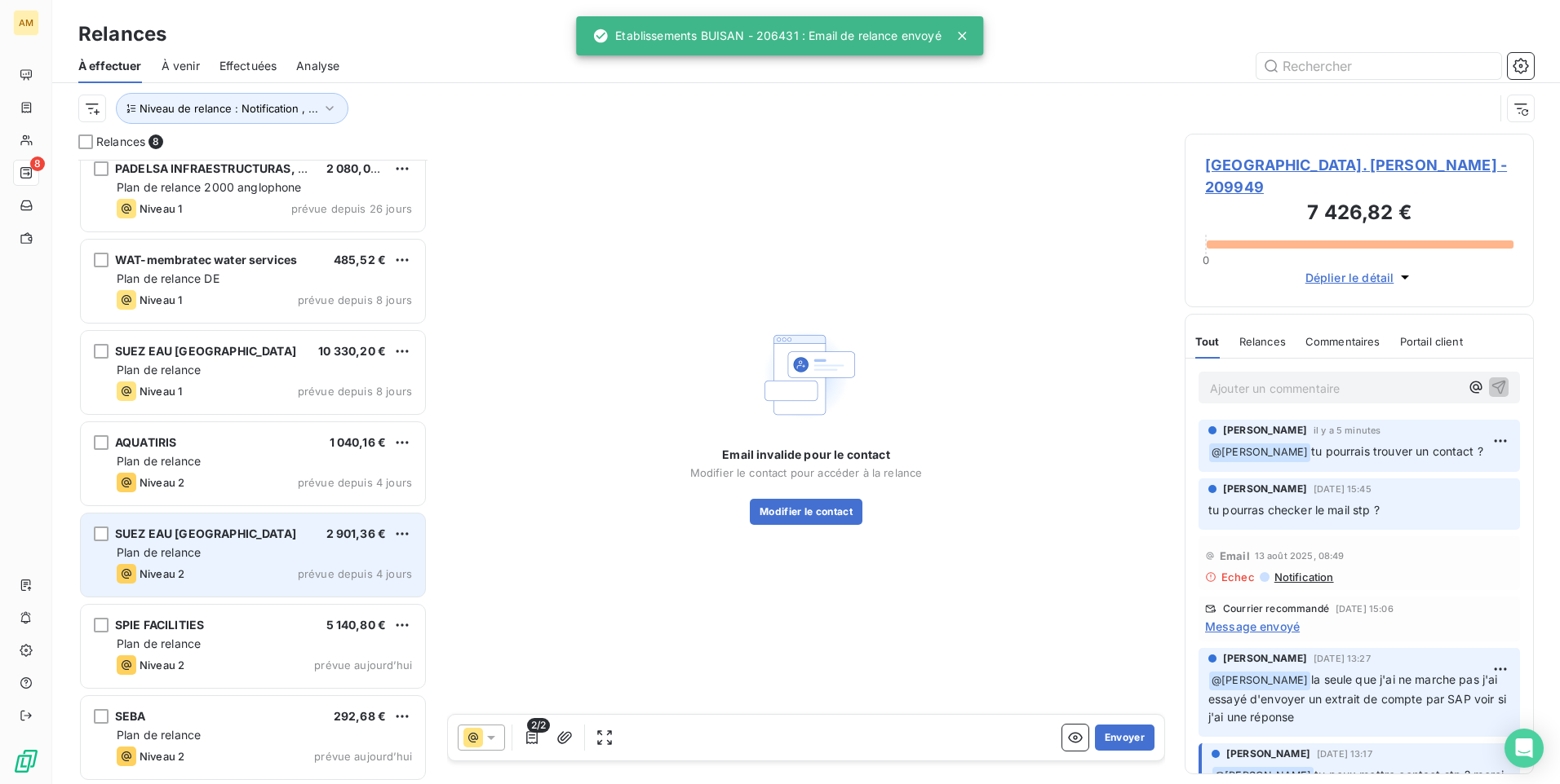
scroll to position [107, 0]
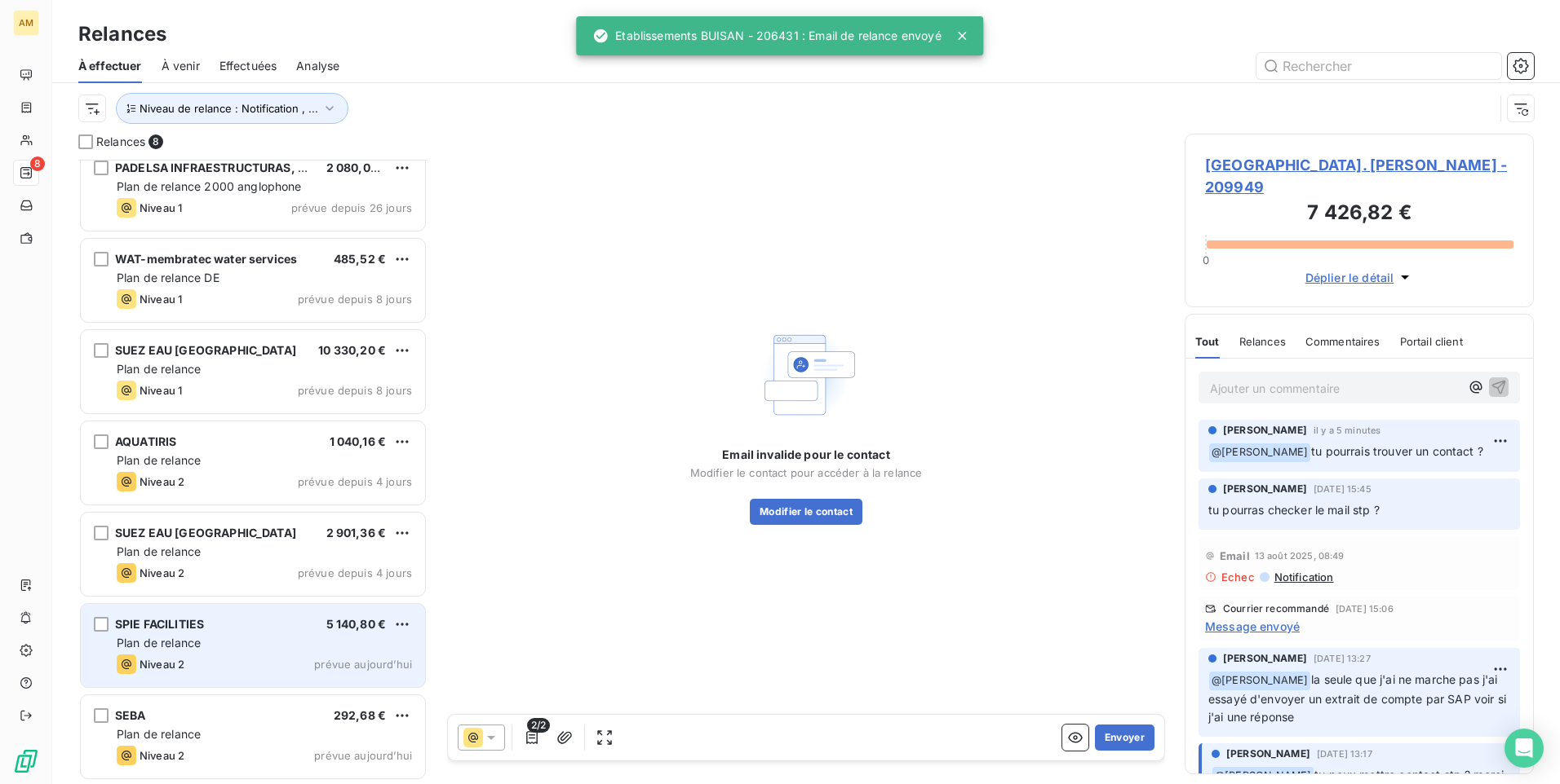
click at [212, 642] on div "Plan de relance" at bounding box center [264, 643] width 295 height 16
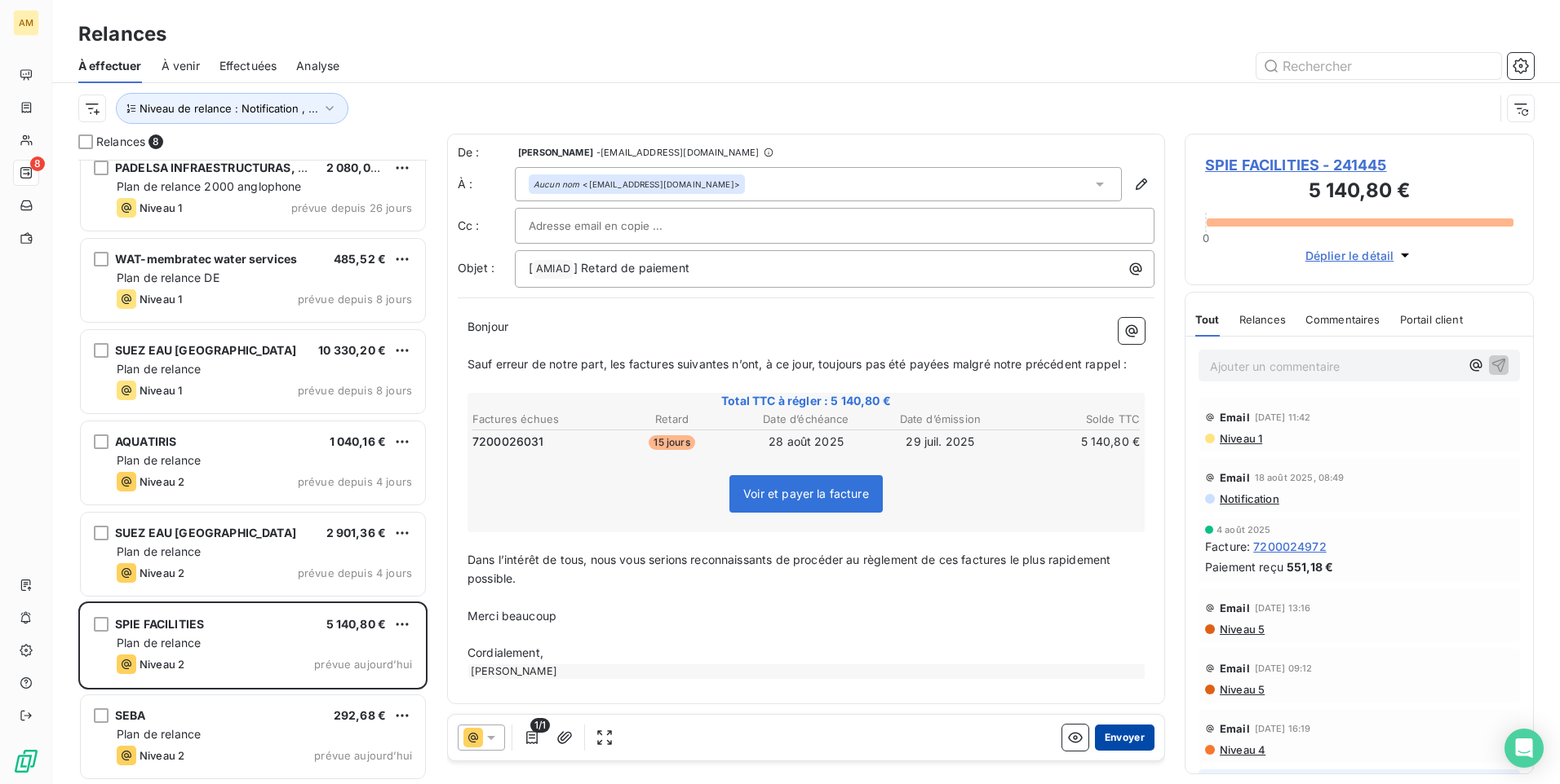
click at [1112, 729] on button "Envoyer" at bounding box center [1124, 737] width 59 height 26
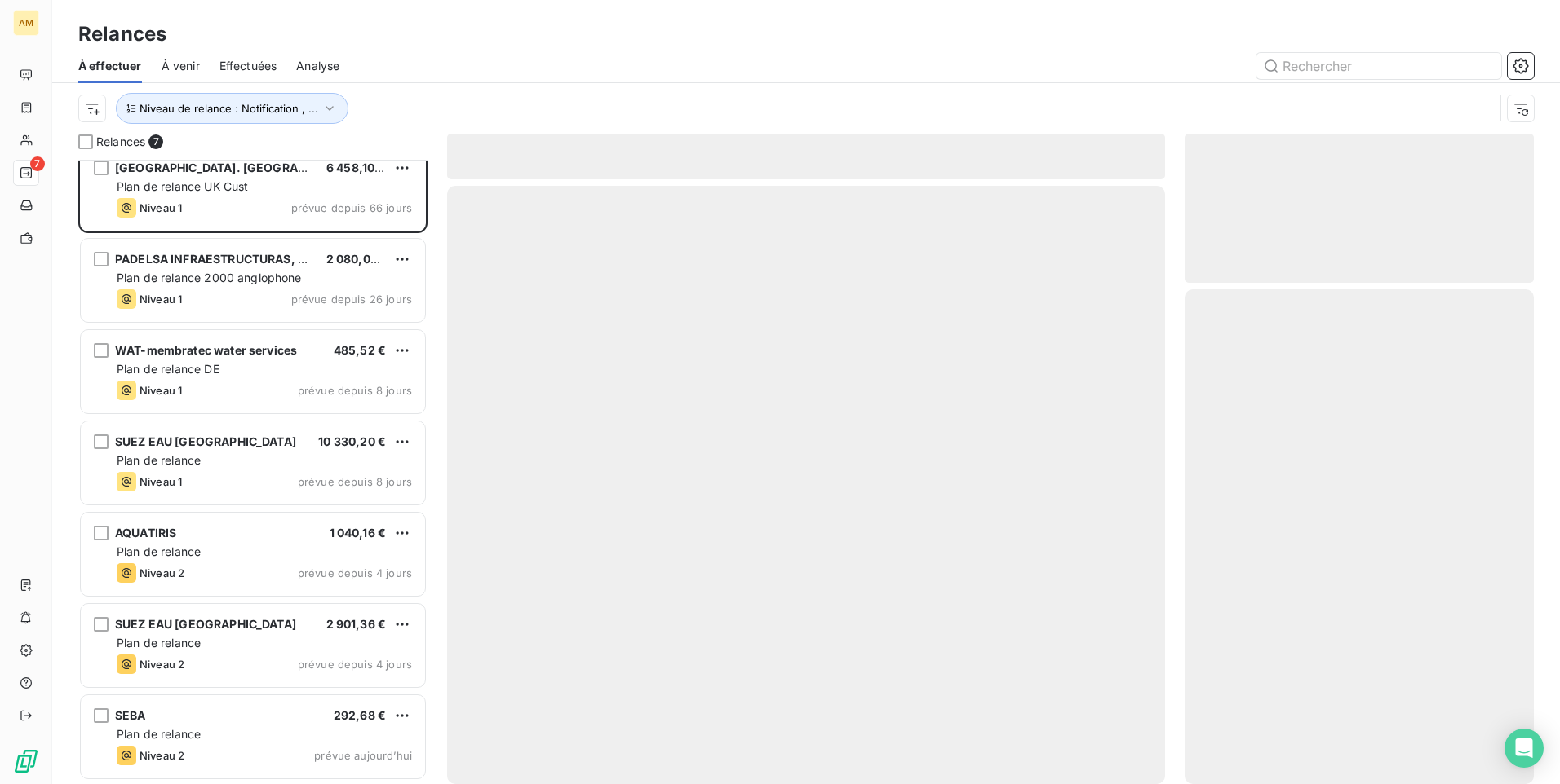
scroll to position [15, 0]
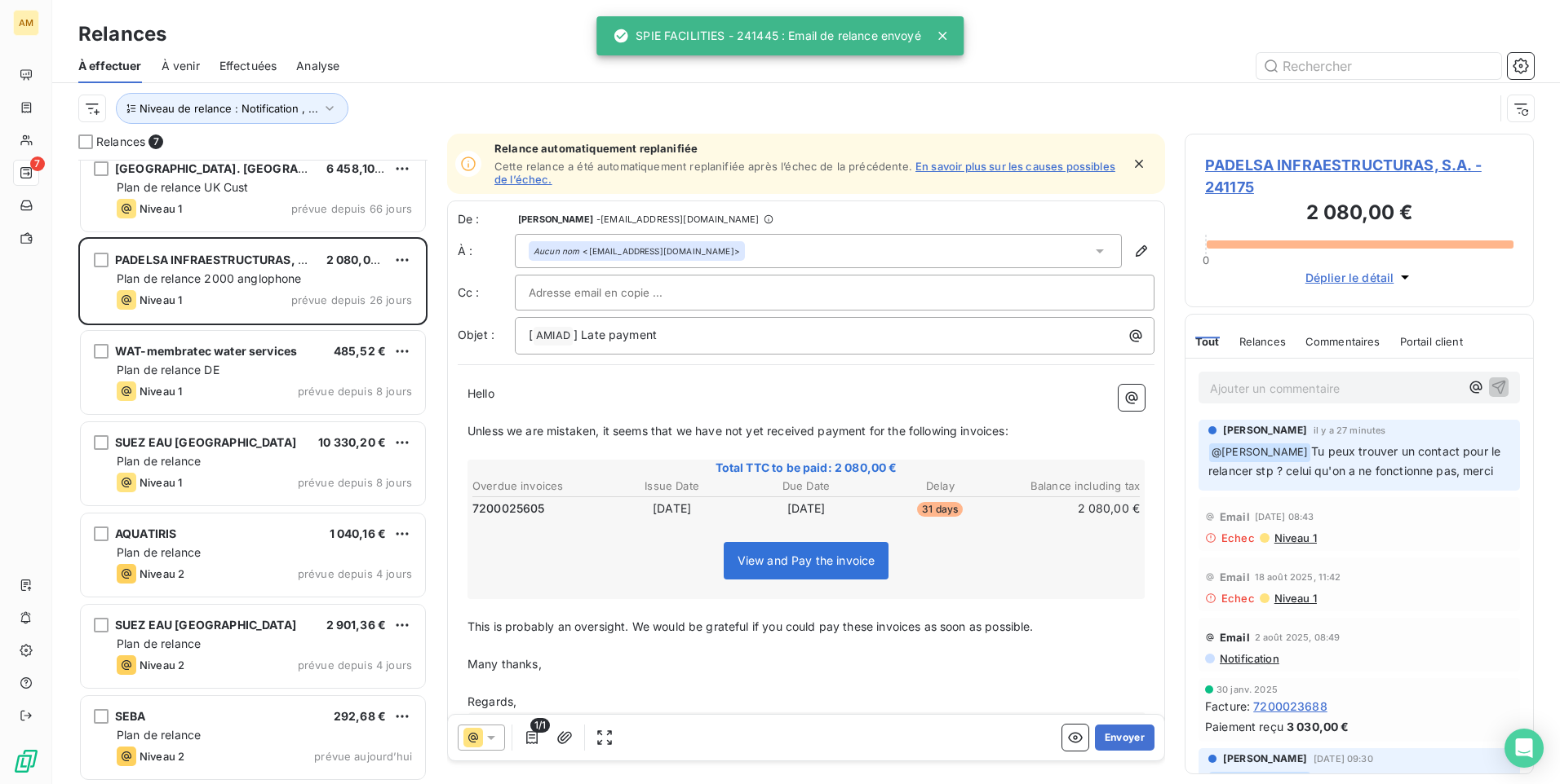
scroll to position [15, 0]
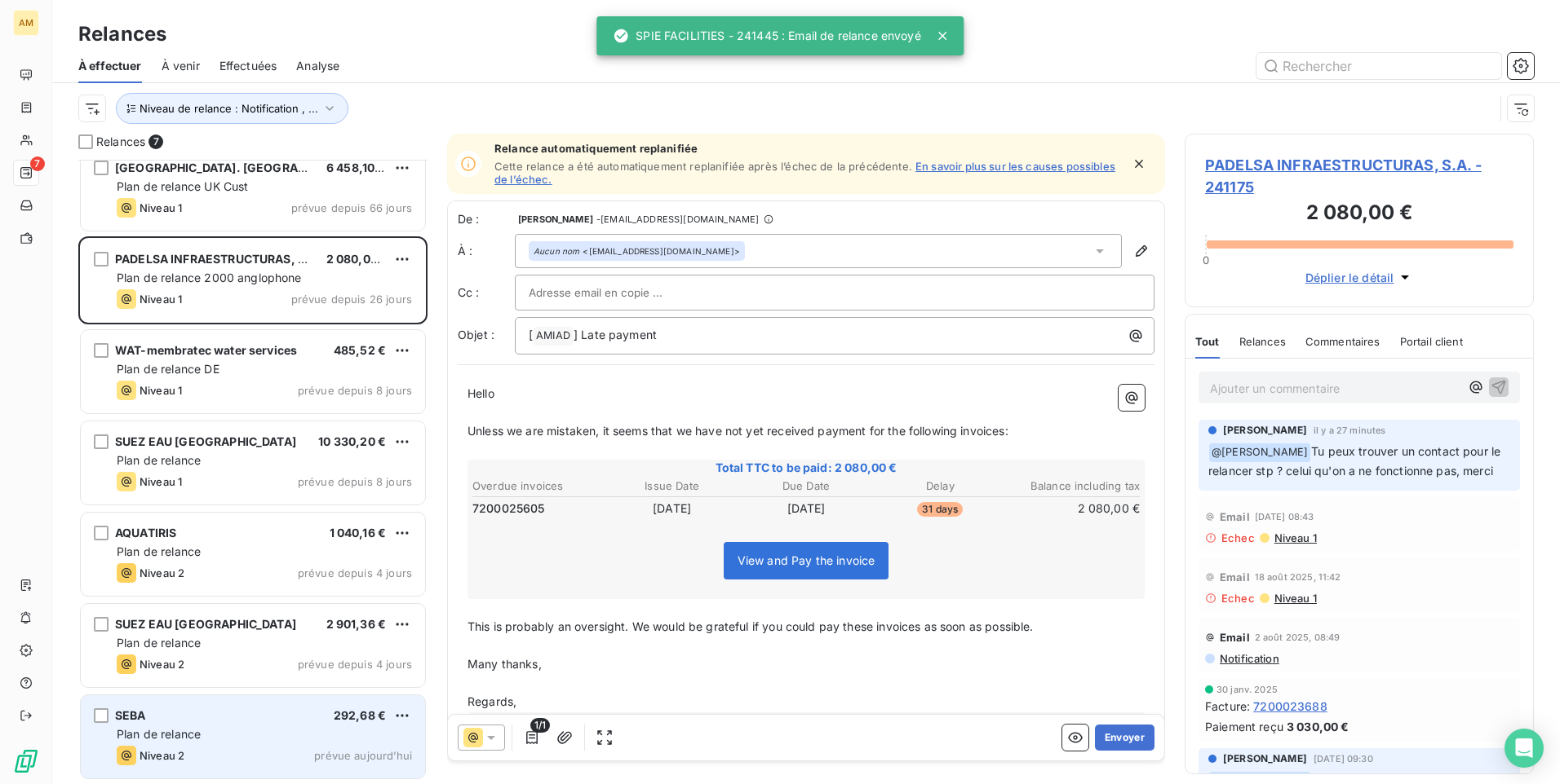
click at [233, 734] on div "Plan de relance" at bounding box center [264, 734] width 295 height 16
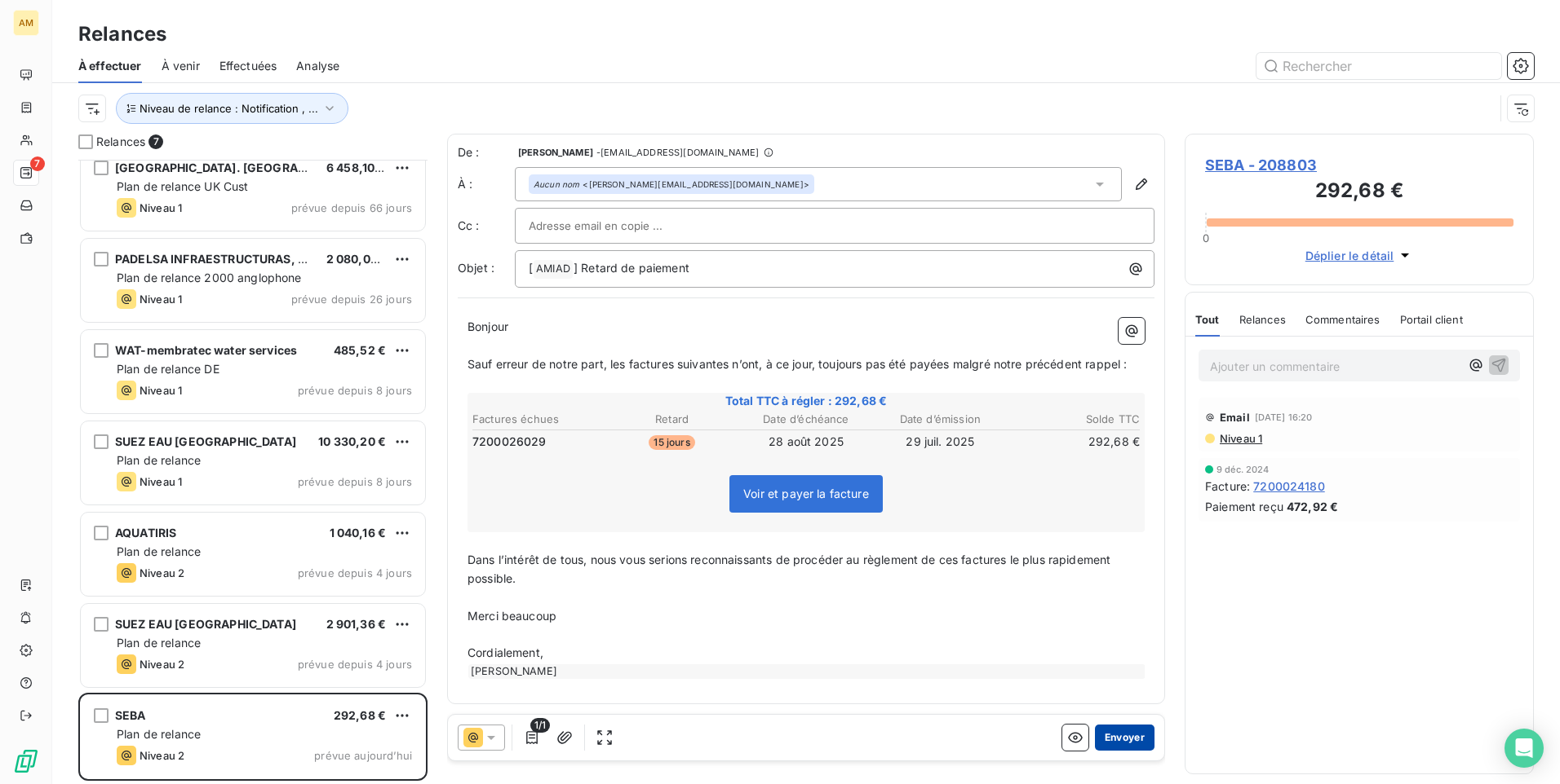
click at [1133, 736] on button "Envoyer" at bounding box center [1124, 737] width 59 height 26
